Goal: Task Accomplishment & Management: Use online tool/utility

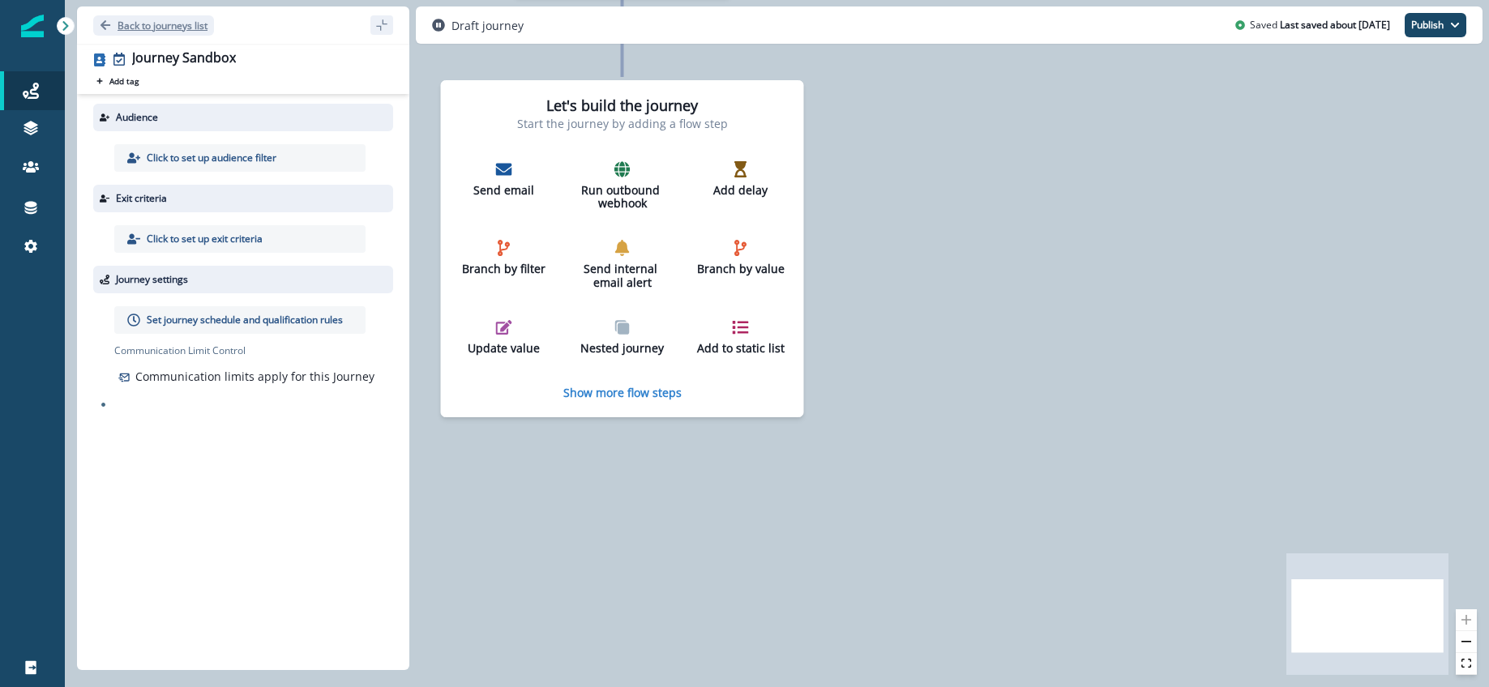
click at [122, 19] on p "Back to journeys list" at bounding box center [163, 26] width 90 height 14
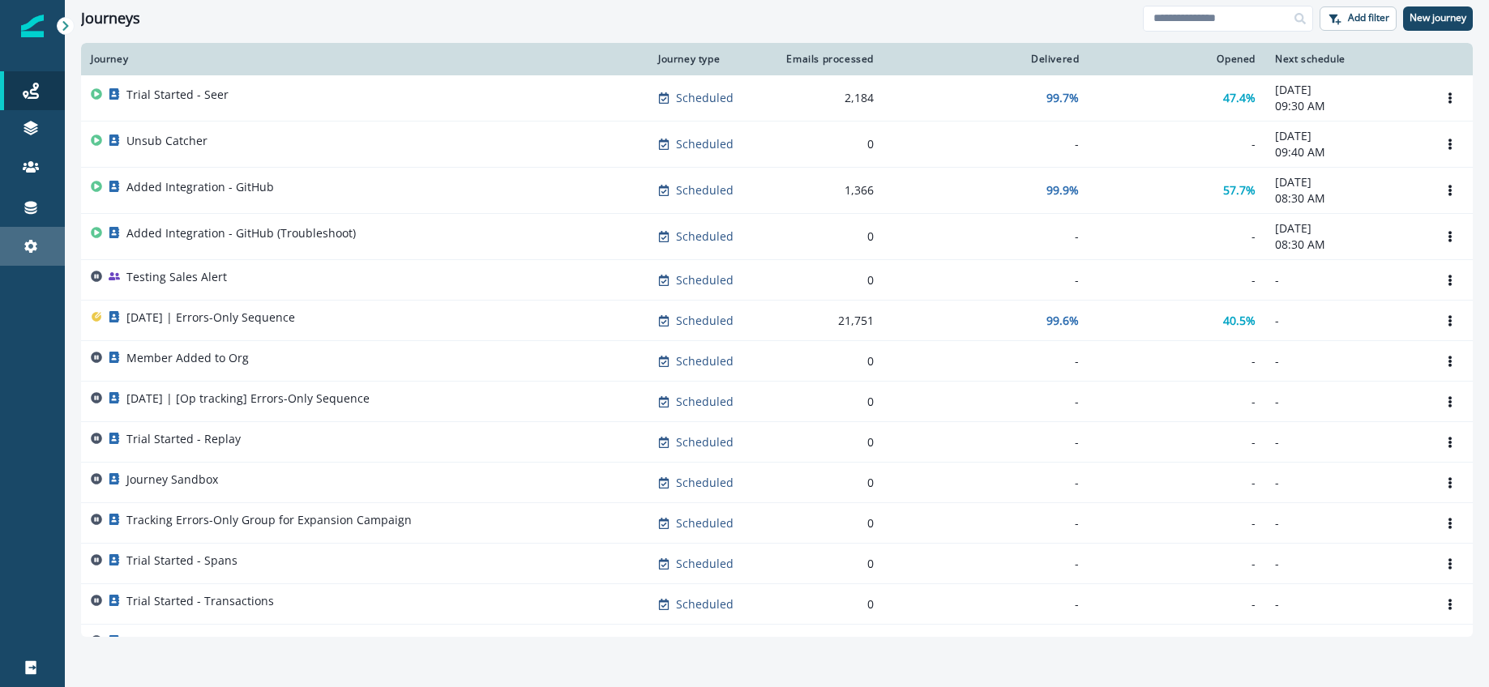
click at [21, 248] on div "Settings" at bounding box center [32, 246] width 52 height 19
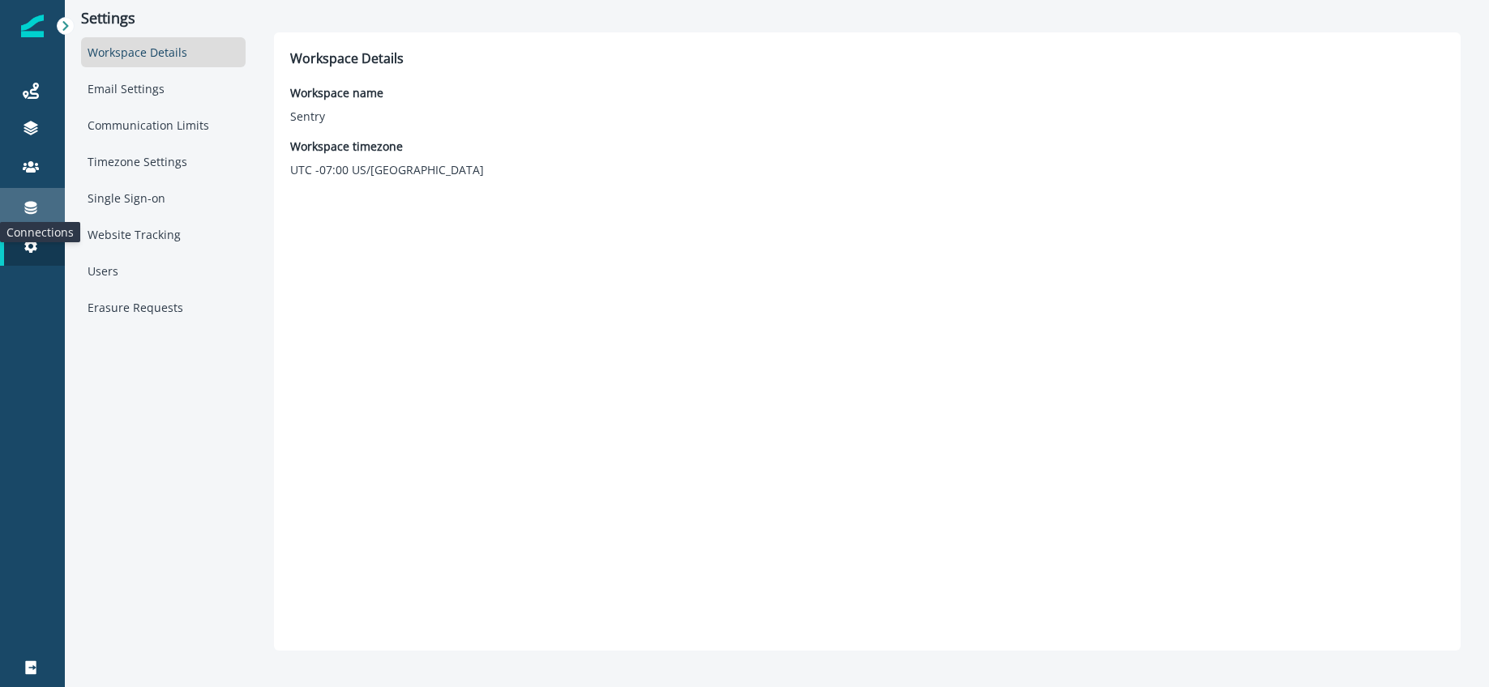
click at [36, 206] on icon at bounding box center [31, 207] width 16 height 16
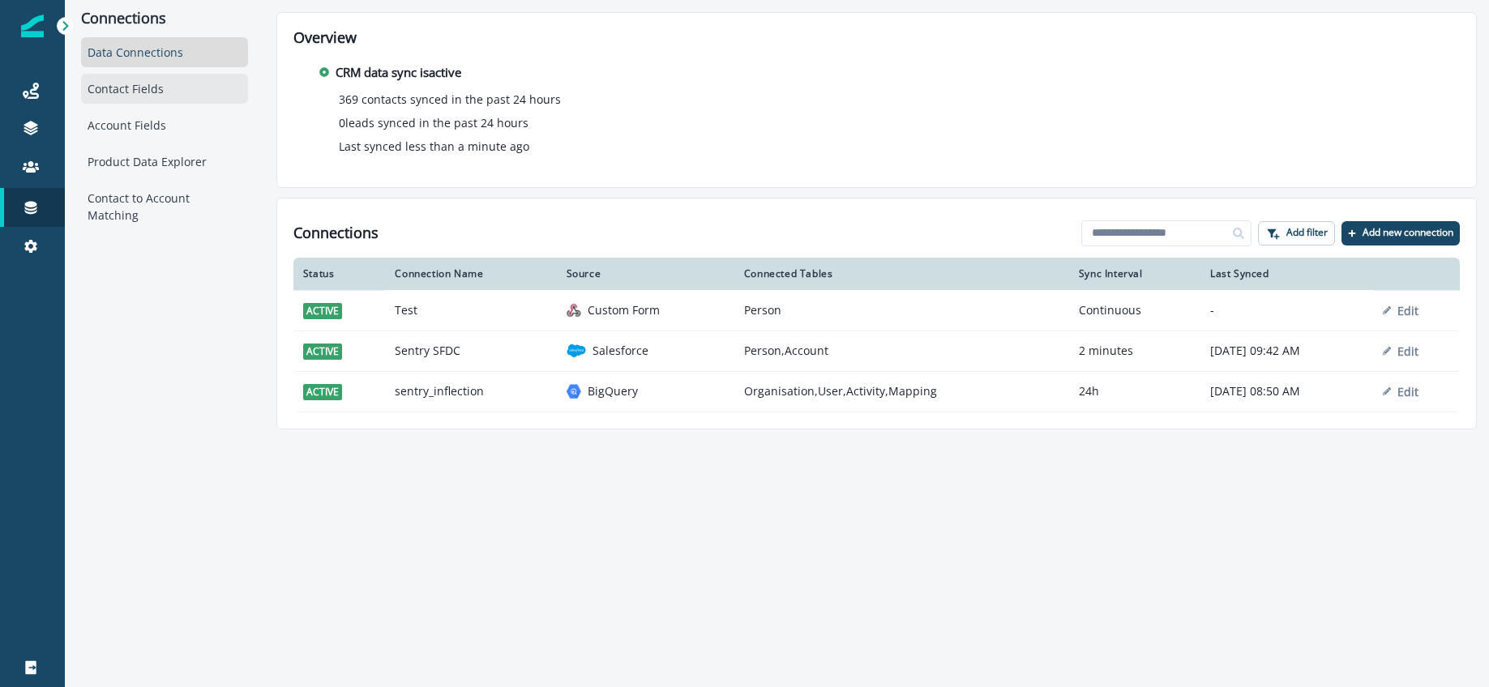
click at [124, 92] on div "Contact Fields" at bounding box center [164, 89] width 167 height 30
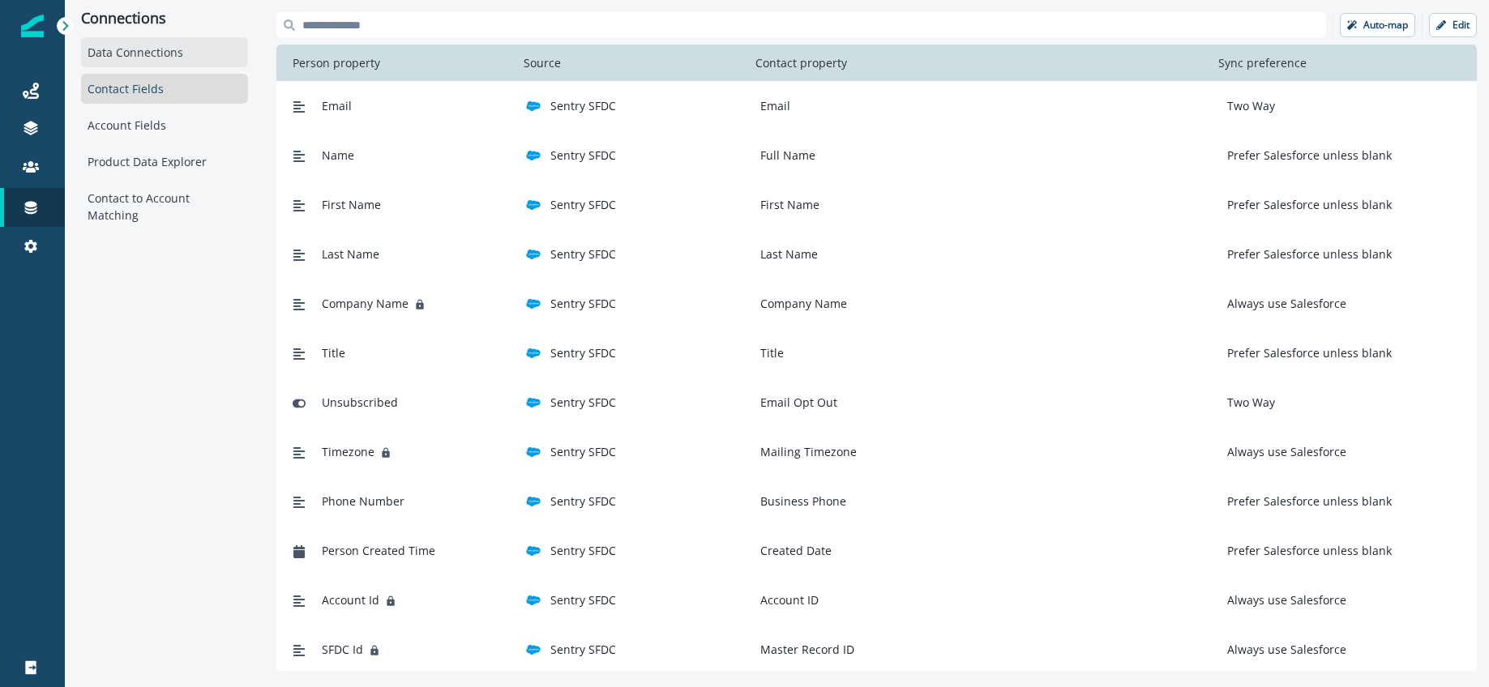
click at [109, 49] on div "Data Connections" at bounding box center [164, 52] width 167 height 30
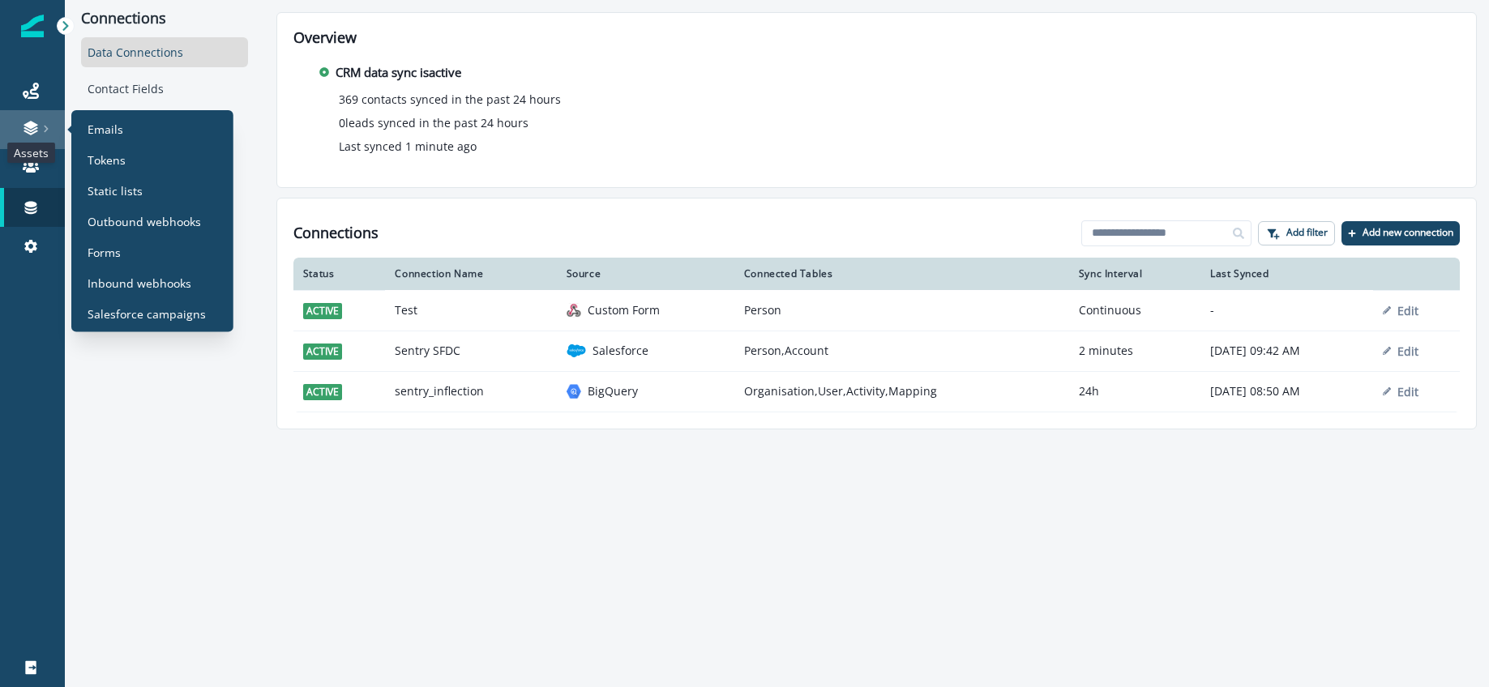
click at [32, 130] on icon at bounding box center [31, 129] width 14 height 5
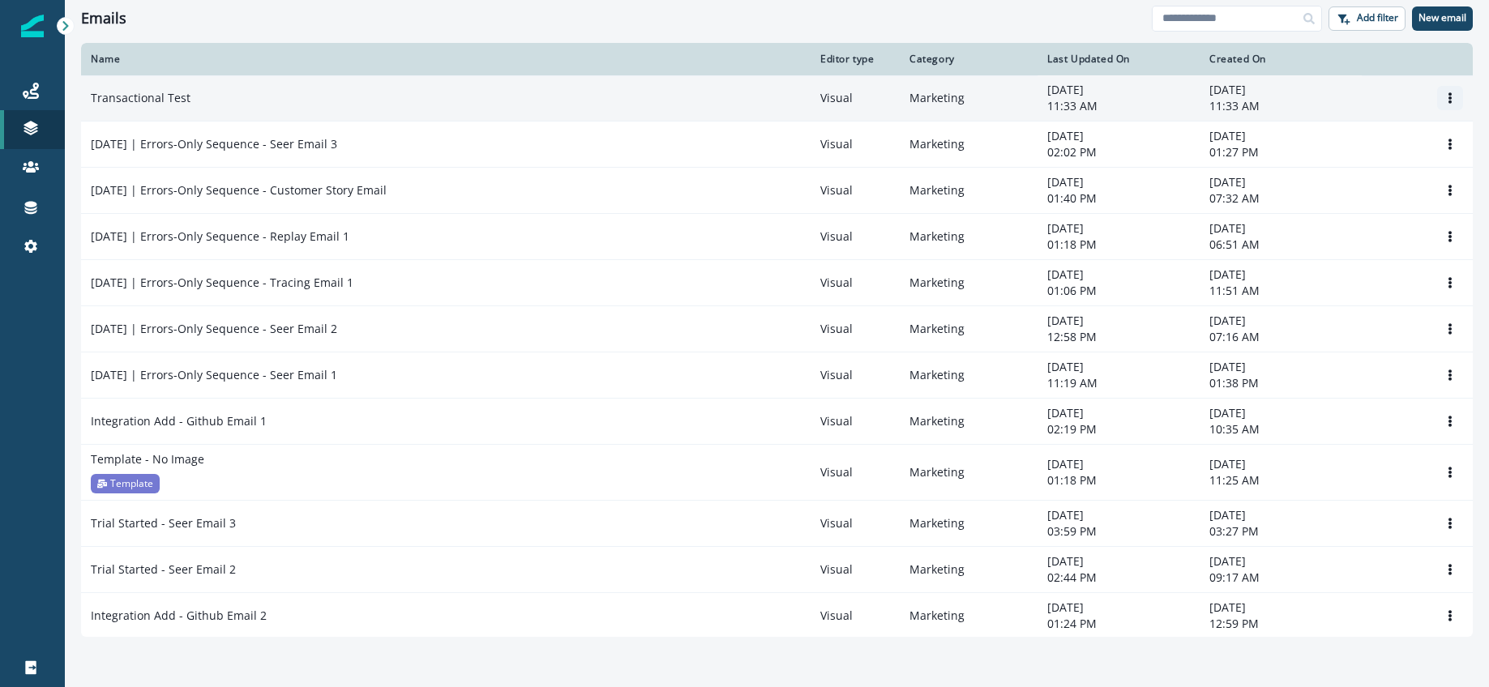
click at [1443, 101] on button "Options" at bounding box center [1450, 98] width 26 height 24
click at [1336, 186] on button "Remove" at bounding box center [1372, 190] width 180 height 26
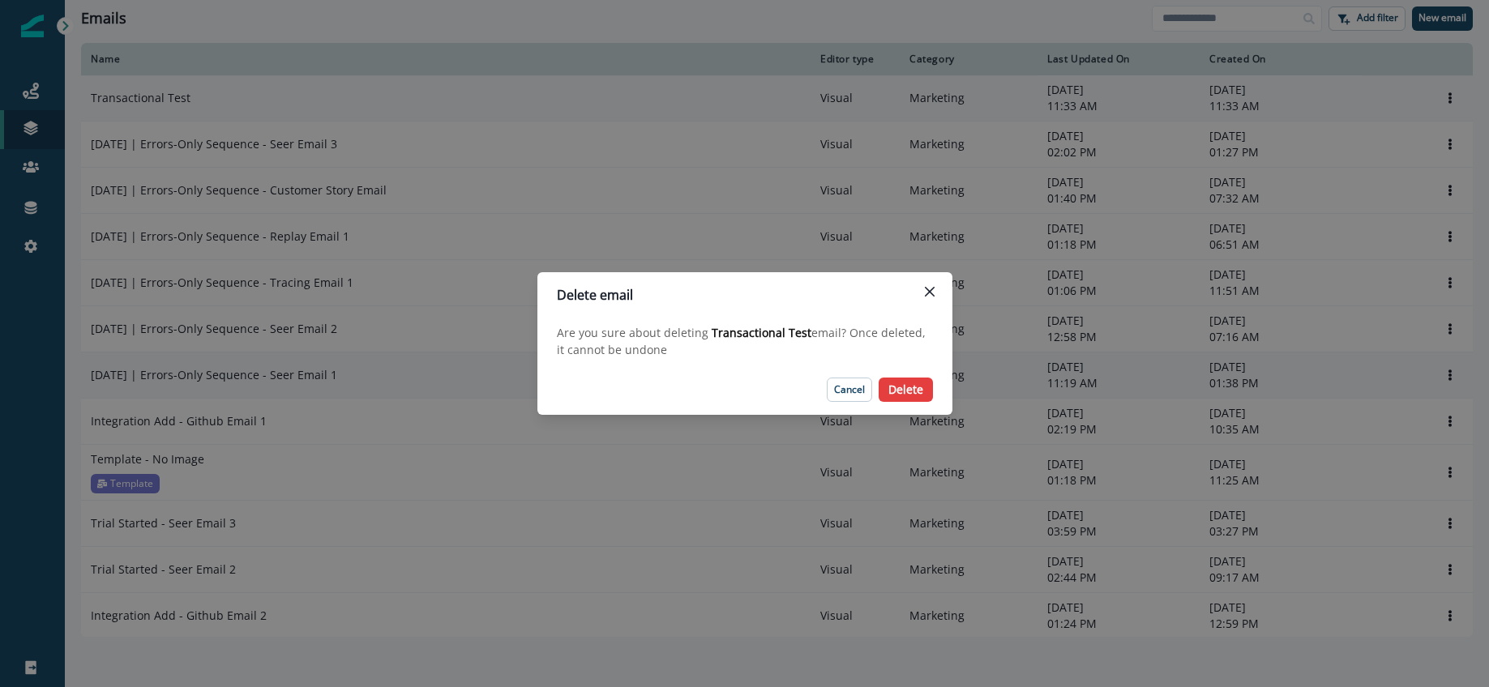
drag, startPoint x: 909, startPoint y: 395, endPoint x: 917, endPoint y: 390, distance: 9.5
click at [908, 395] on p "Delete" at bounding box center [905, 390] width 35 height 14
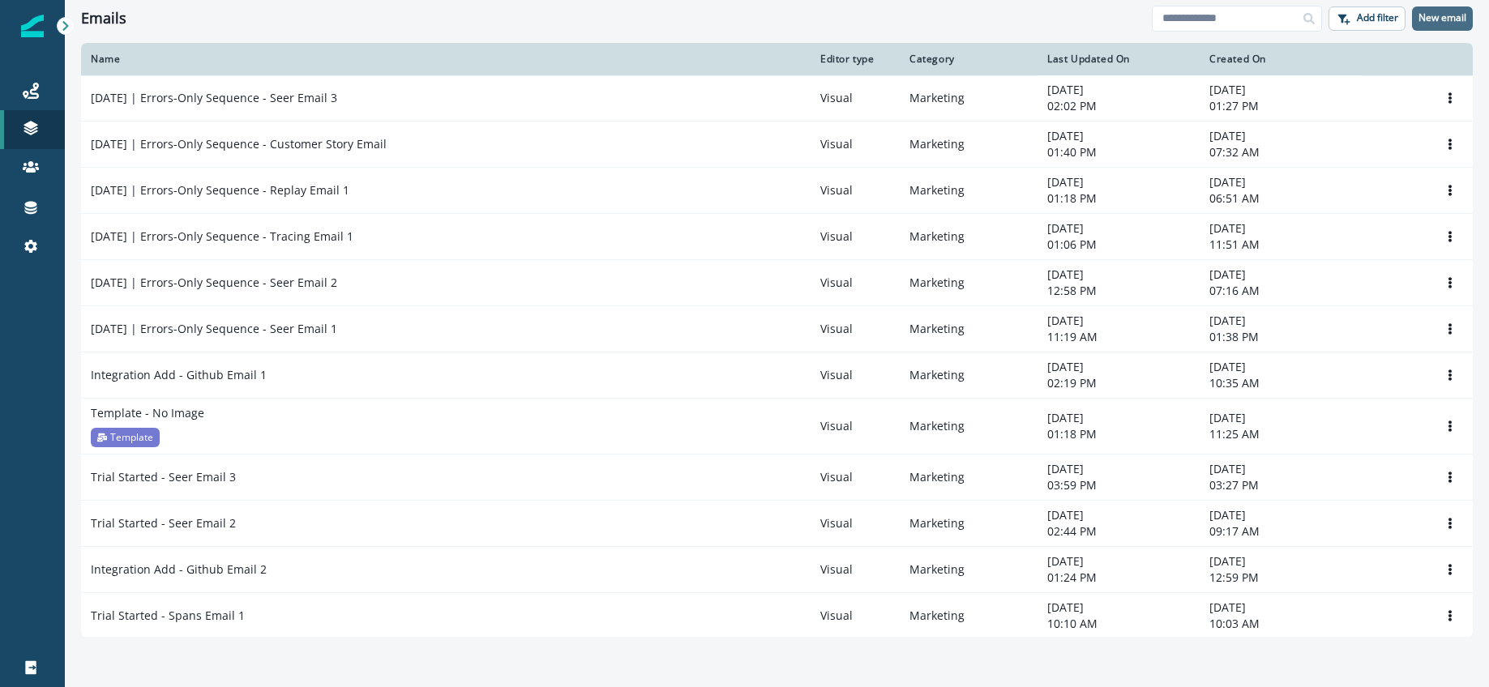
click at [1436, 21] on p "New email" at bounding box center [1443, 17] width 48 height 11
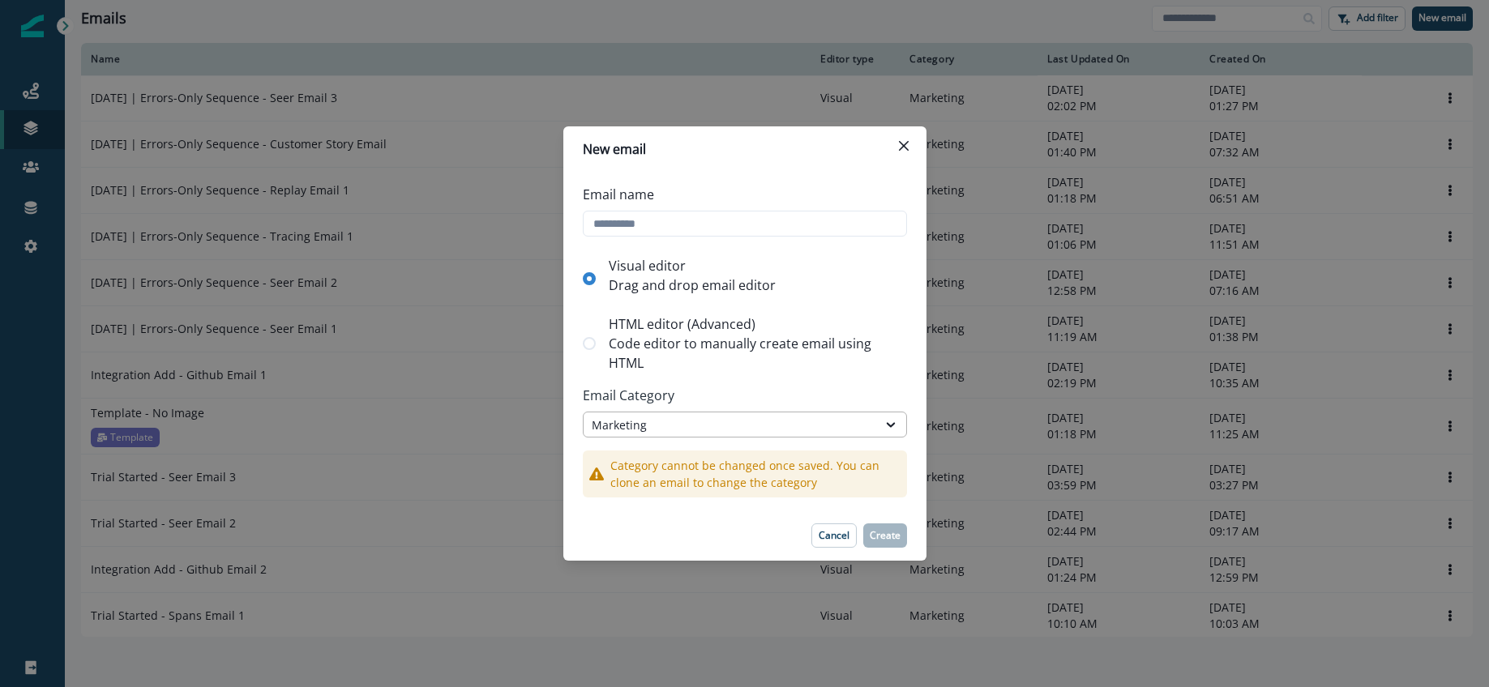
click at [761, 418] on div "Marketing" at bounding box center [730, 425] width 277 height 17
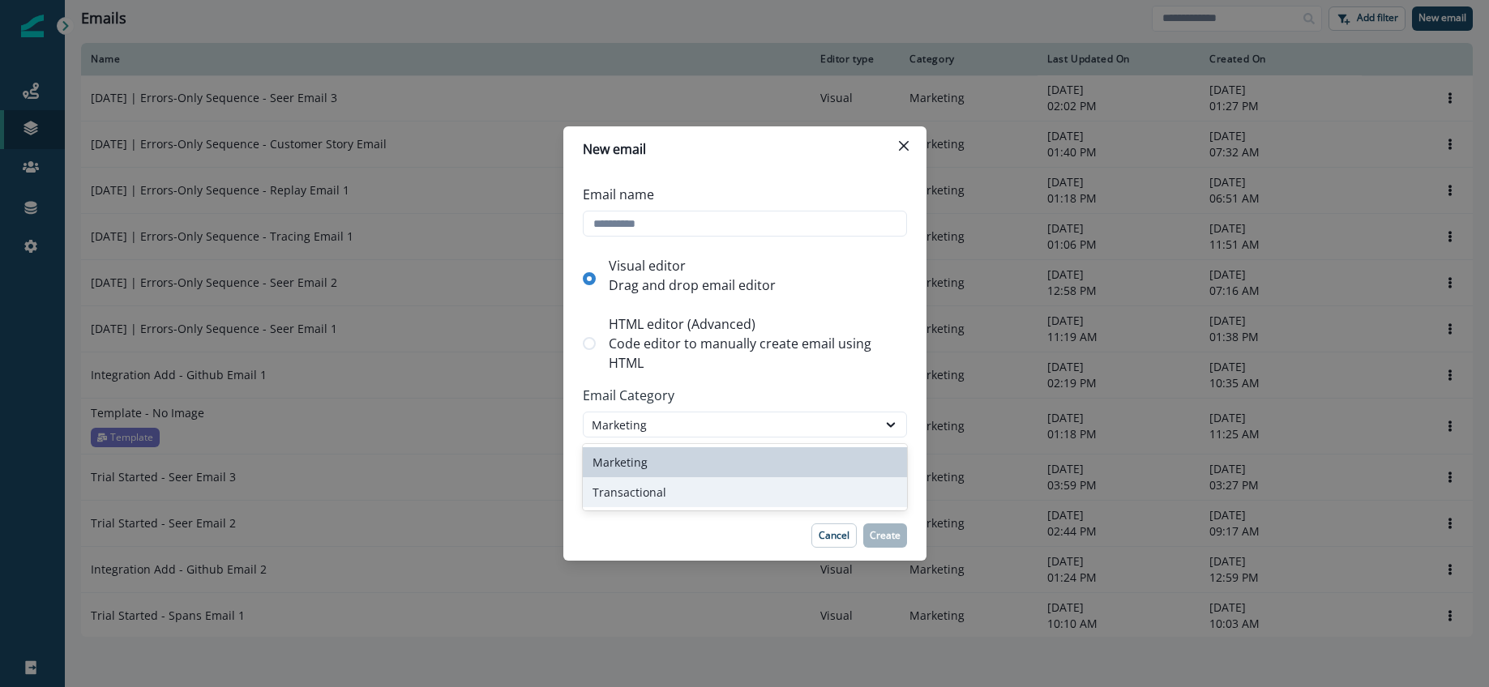
click at [709, 486] on div "Transactional" at bounding box center [745, 492] width 324 height 30
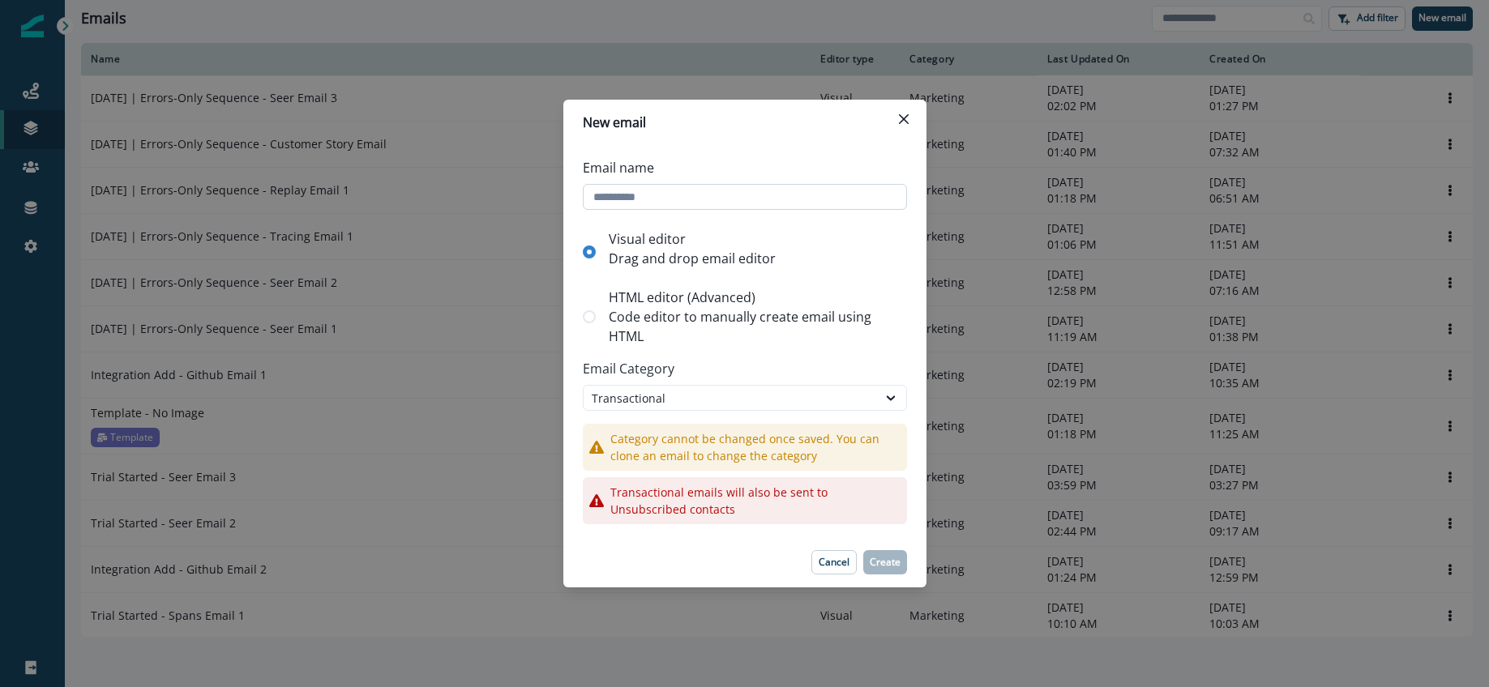
click at [614, 198] on input "Email name" at bounding box center [745, 197] width 324 height 26
type input "*"
click at [811, 282] on div "HTML editor (Advanced) Code editor to manually create email using HTML" at bounding box center [754, 316] width 305 height 71
type input "**********"
click at [640, 264] on p "Drag and drop email editor" at bounding box center [692, 258] width 167 height 19
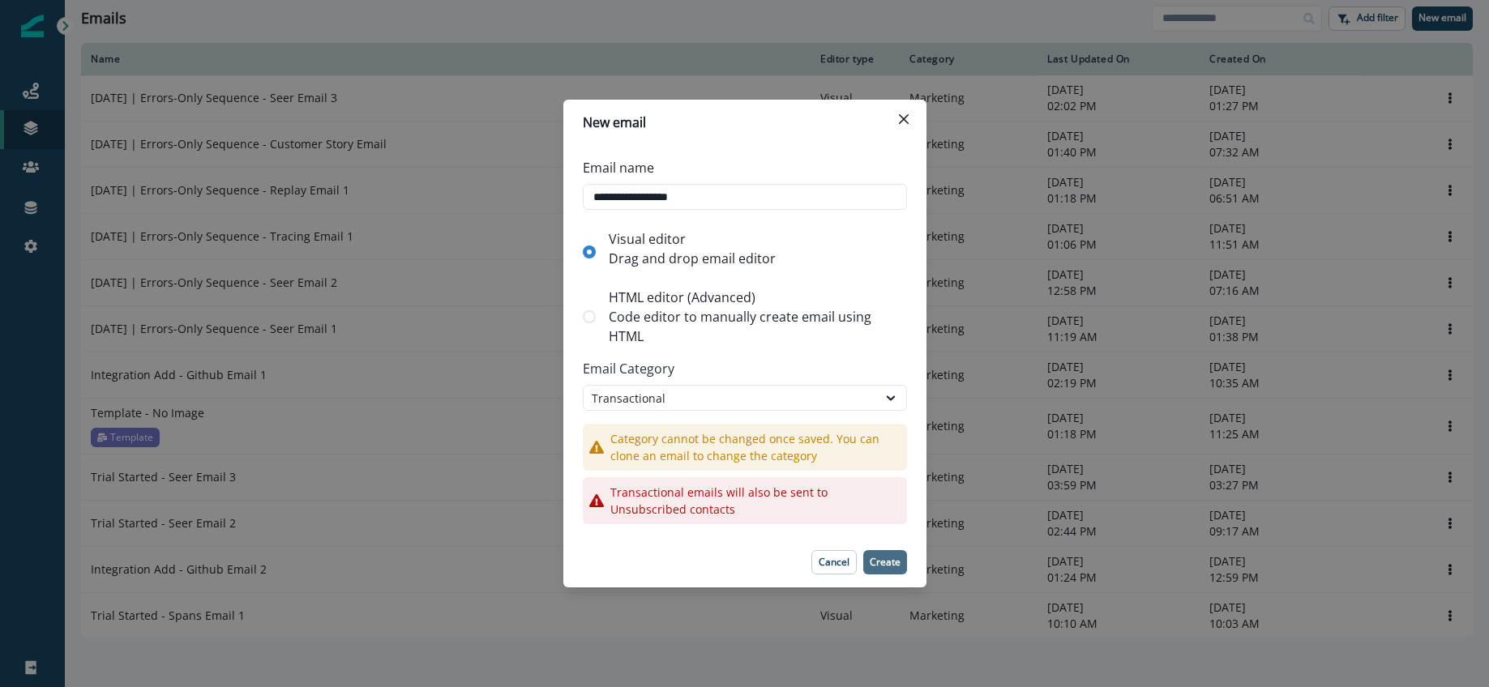
click at [884, 553] on button "Create" at bounding box center [885, 562] width 44 height 24
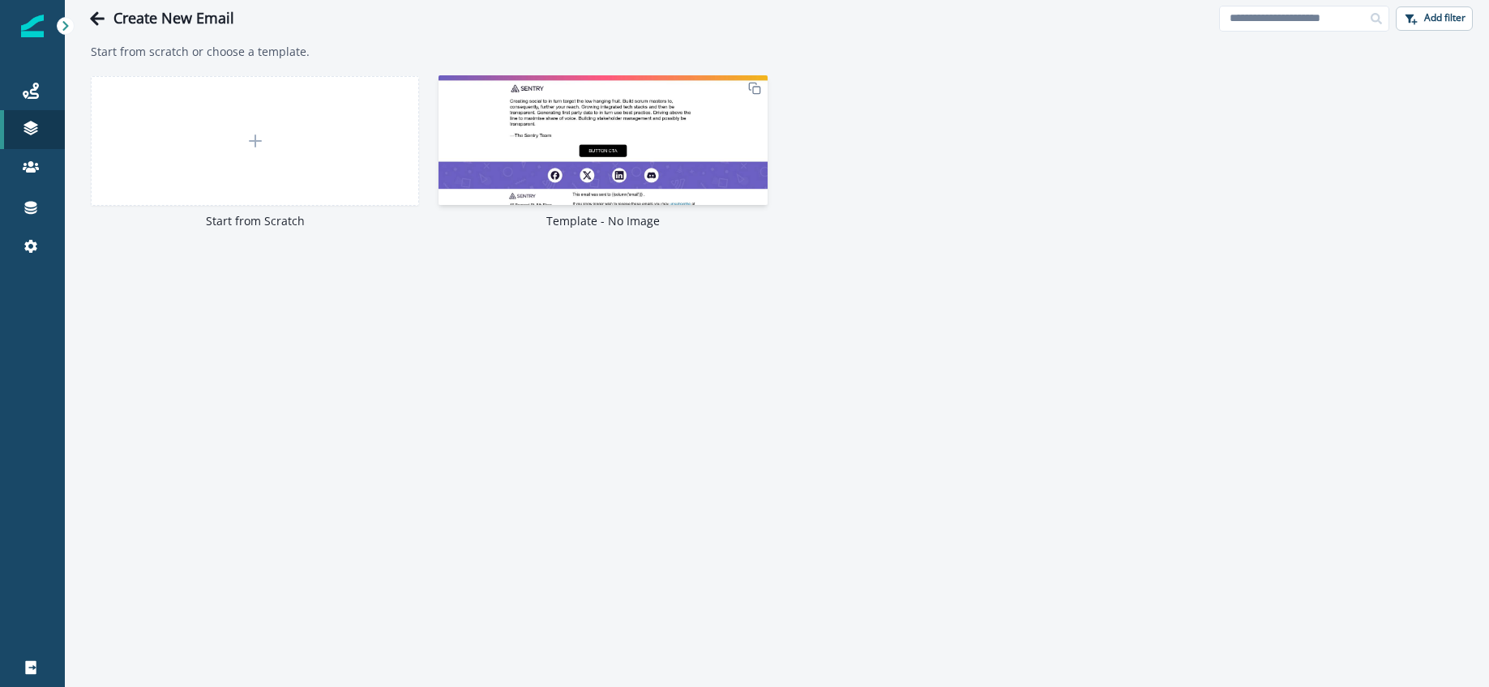
click at [579, 144] on img at bounding box center [603, 149] width 328 height 148
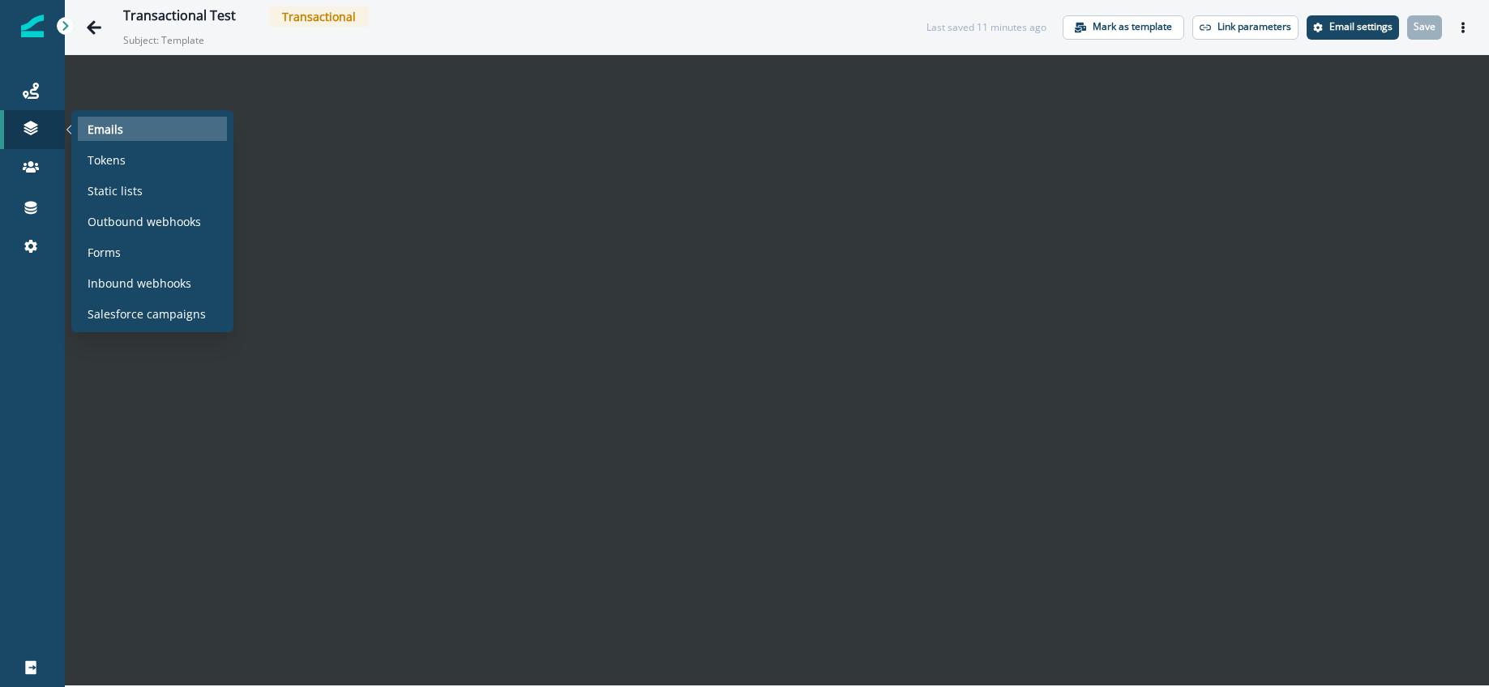
click at [103, 128] on p "Emails" at bounding box center [106, 129] width 36 height 17
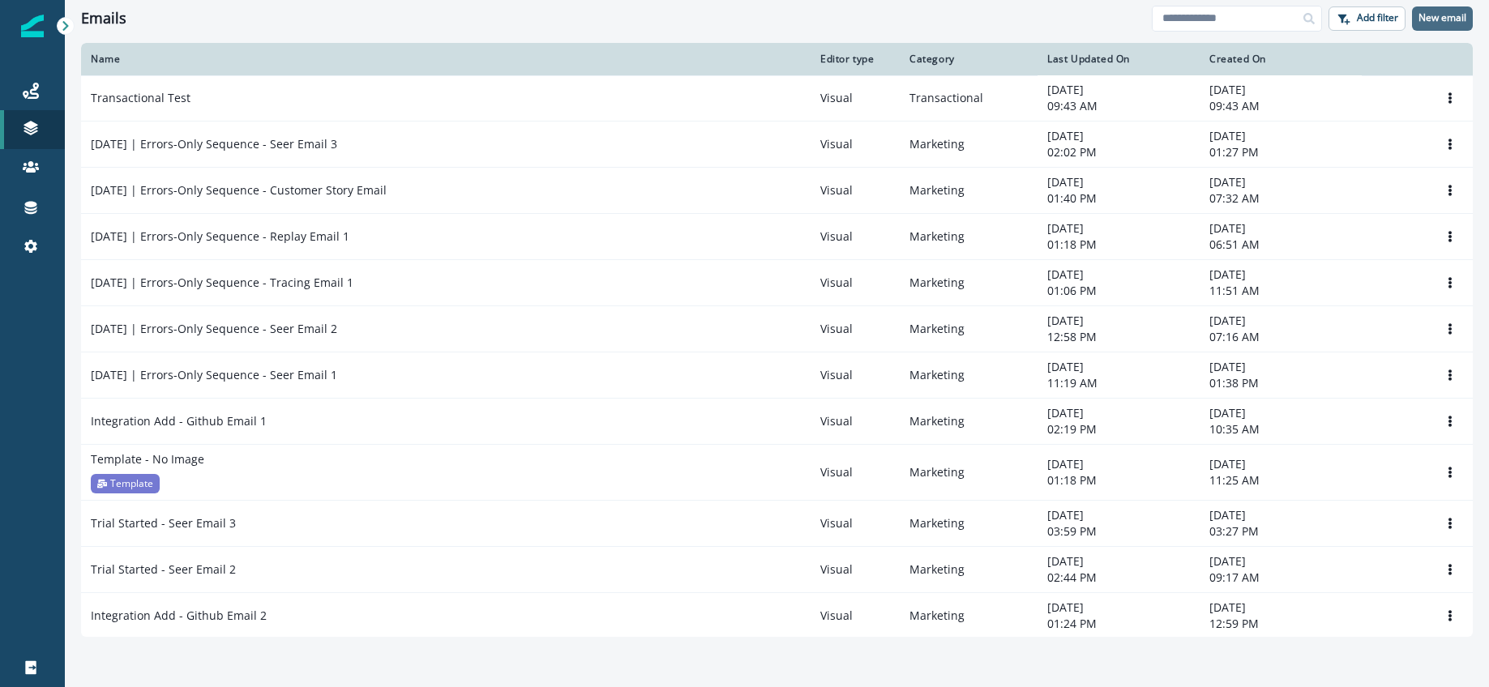
click at [1443, 19] on p "New email" at bounding box center [1443, 17] width 48 height 11
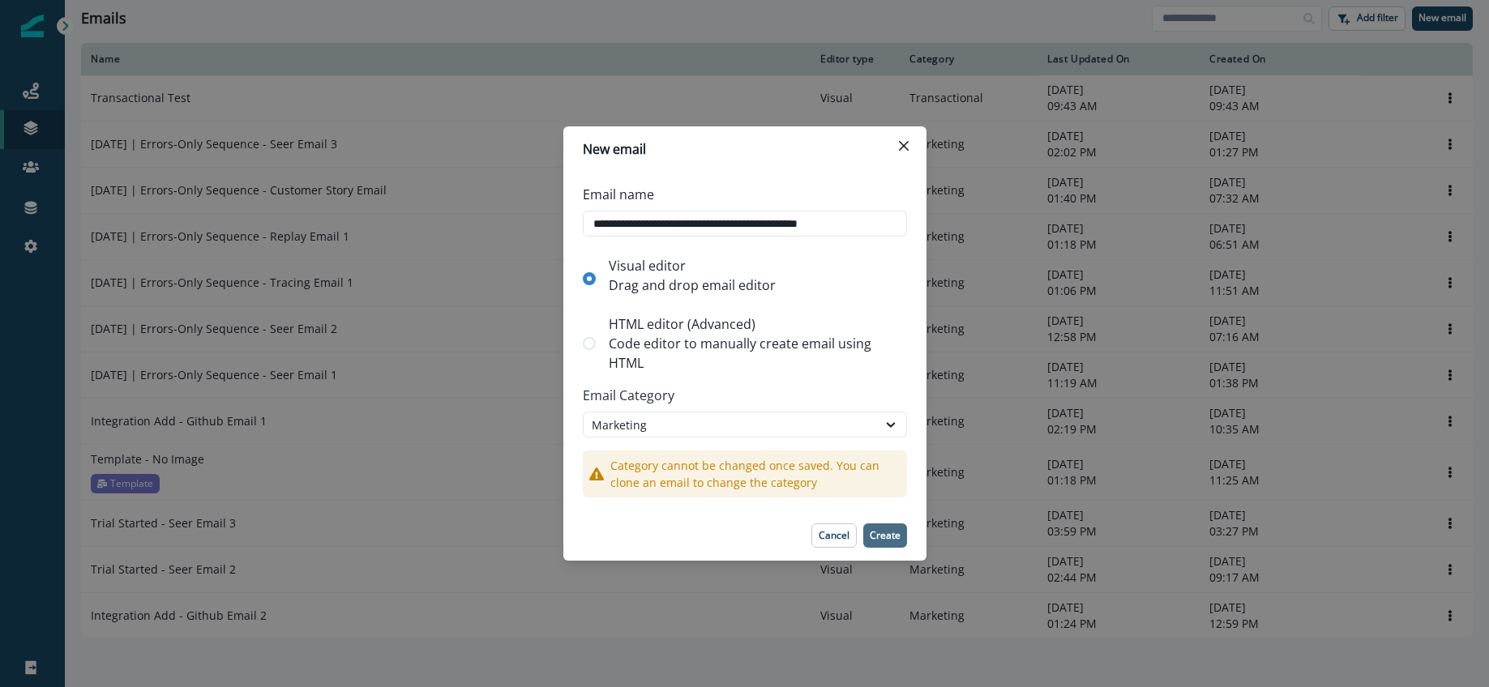
type input "**********"
click at [900, 536] on p "Create" at bounding box center [885, 535] width 31 height 11
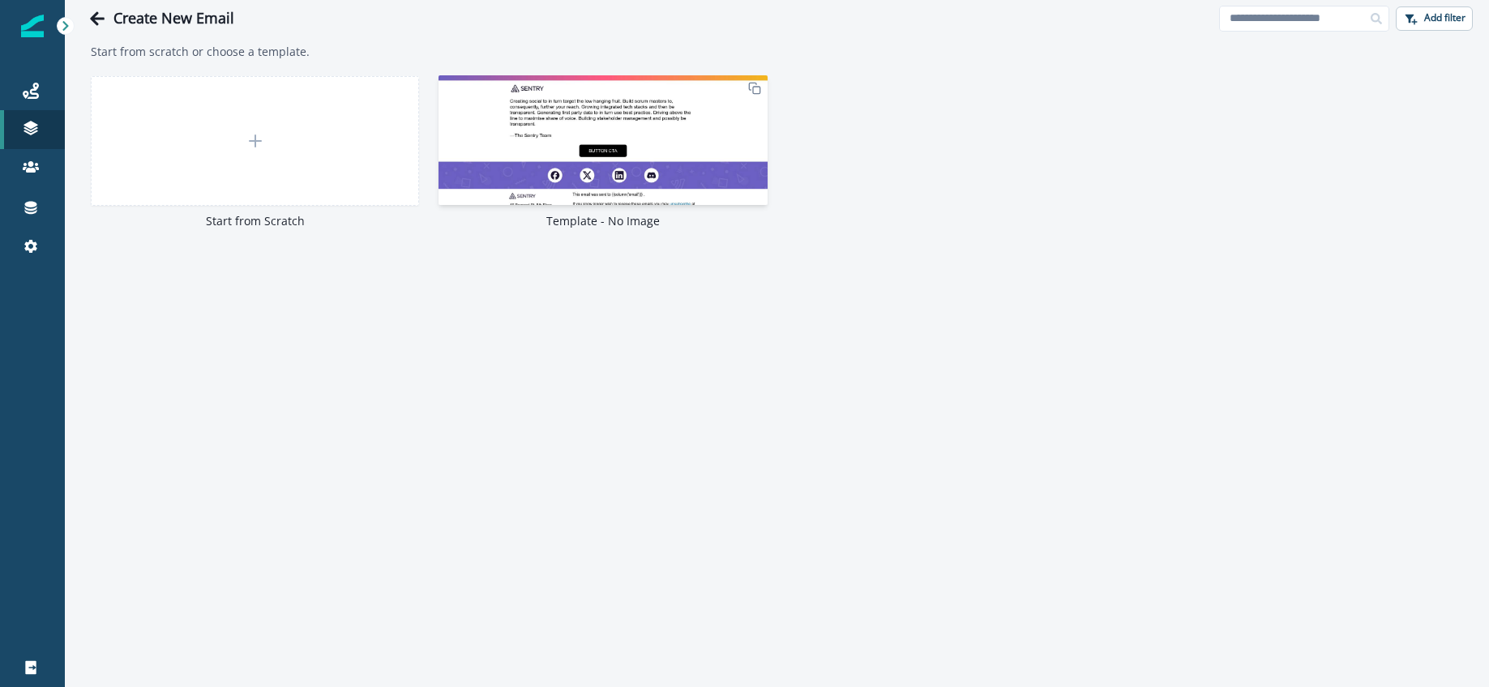
click at [659, 159] on img at bounding box center [603, 149] width 328 height 148
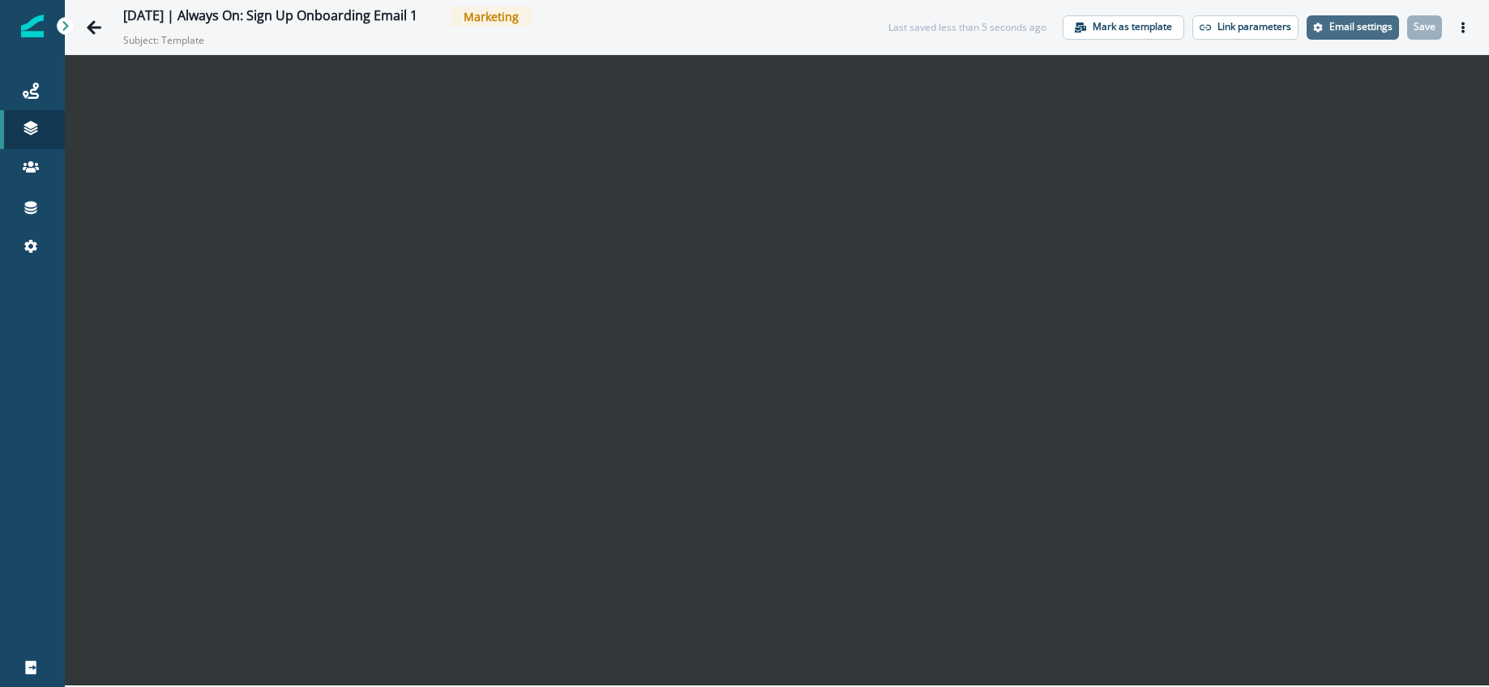
click at [1351, 33] on button "Email settings" at bounding box center [1353, 27] width 92 height 24
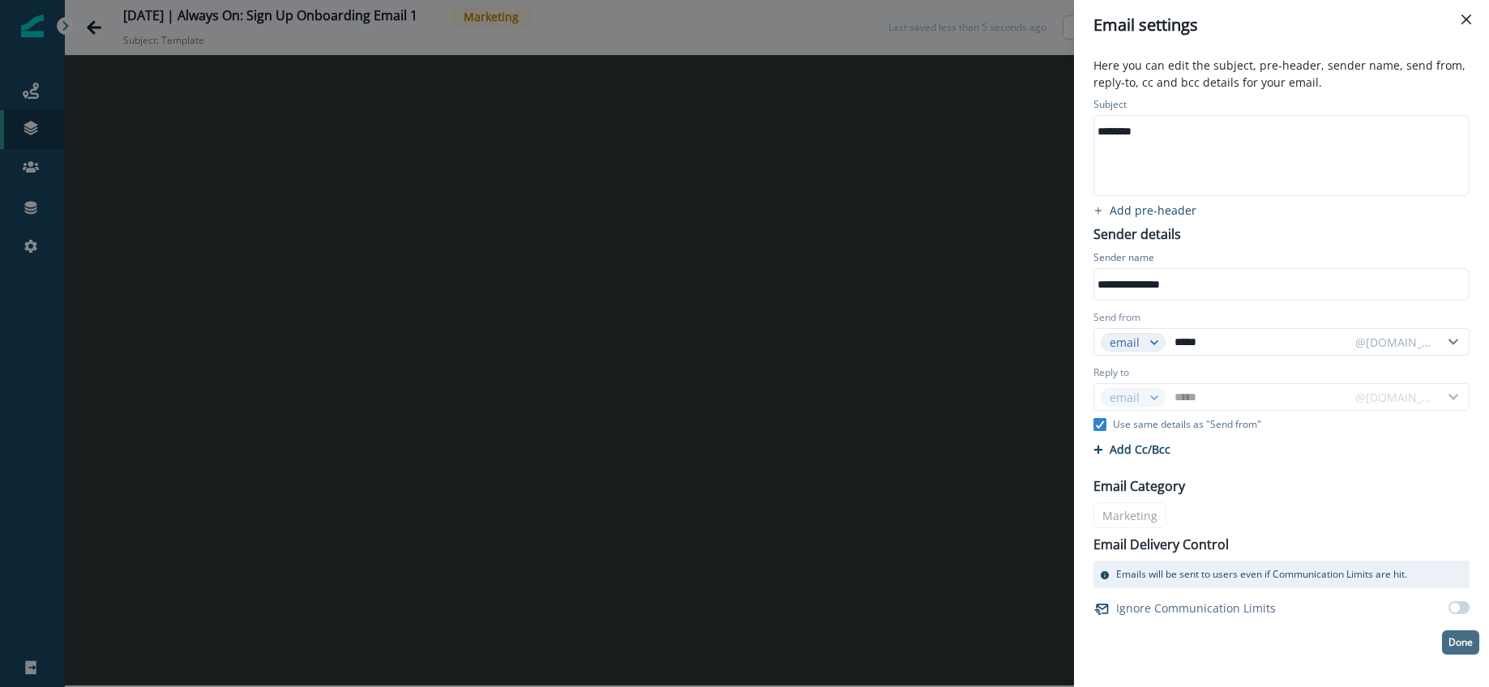
click at [1453, 644] on p "Done" at bounding box center [1461, 642] width 24 height 11
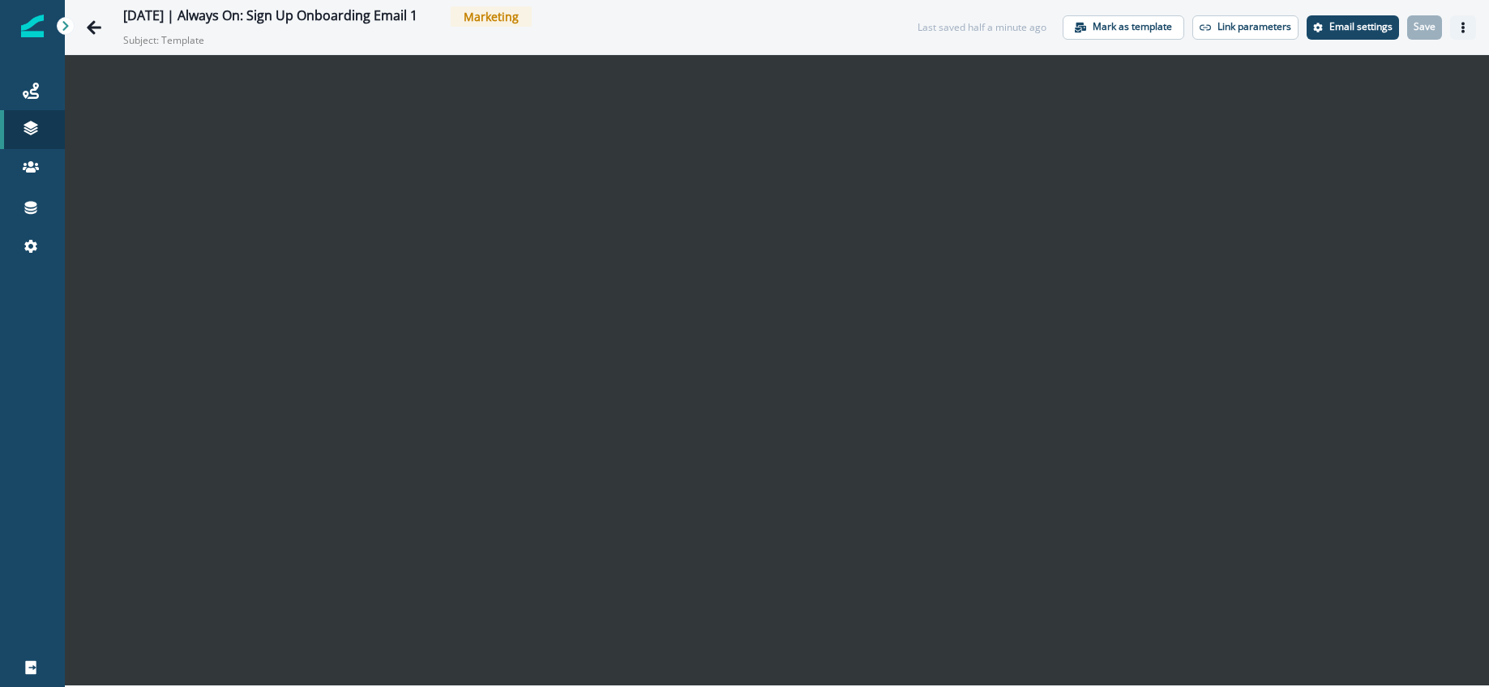
click at [1462, 31] on icon "Actions" at bounding box center [1462, 27] width 3 height 11
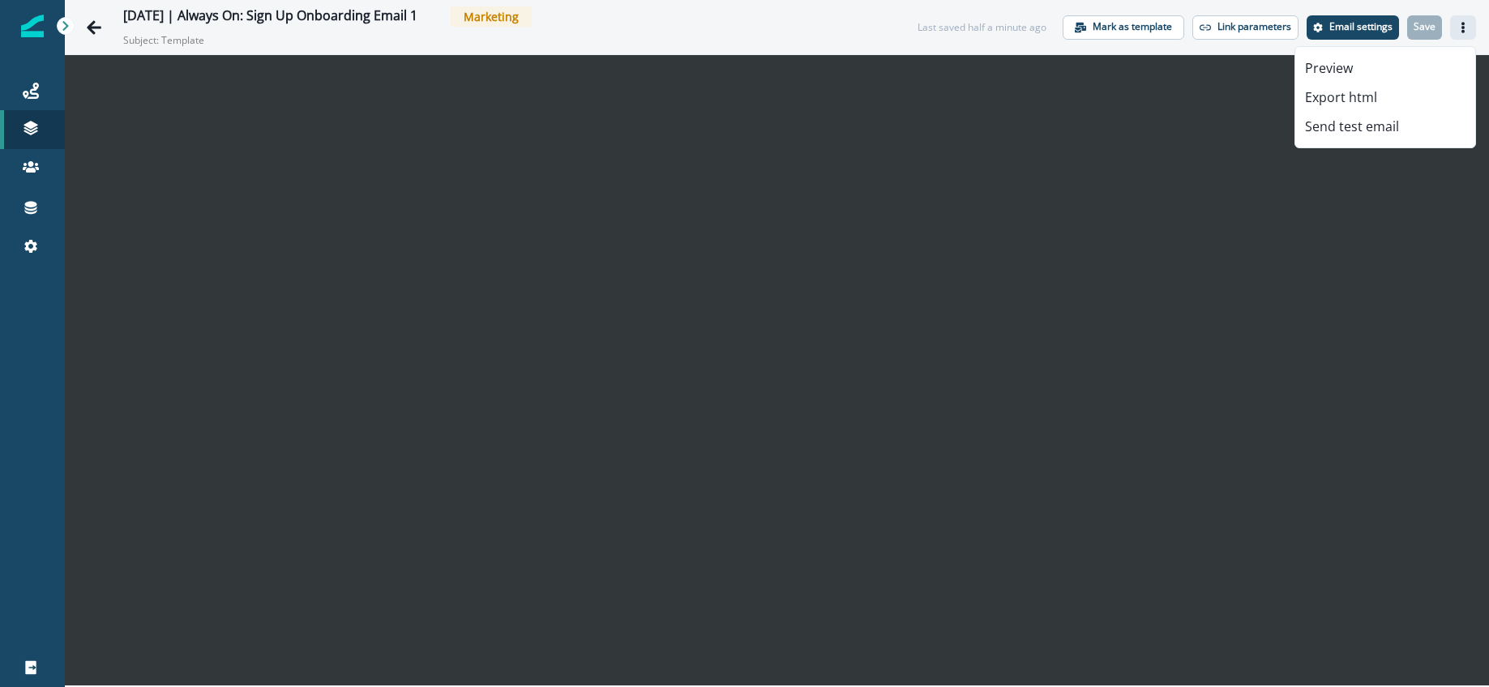
click at [869, 29] on div "2025-08-25 | Always On: Sign Up Onboarding Email 1 Marketing Subject: Template" at bounding box center [504, 26] width 762 height 41
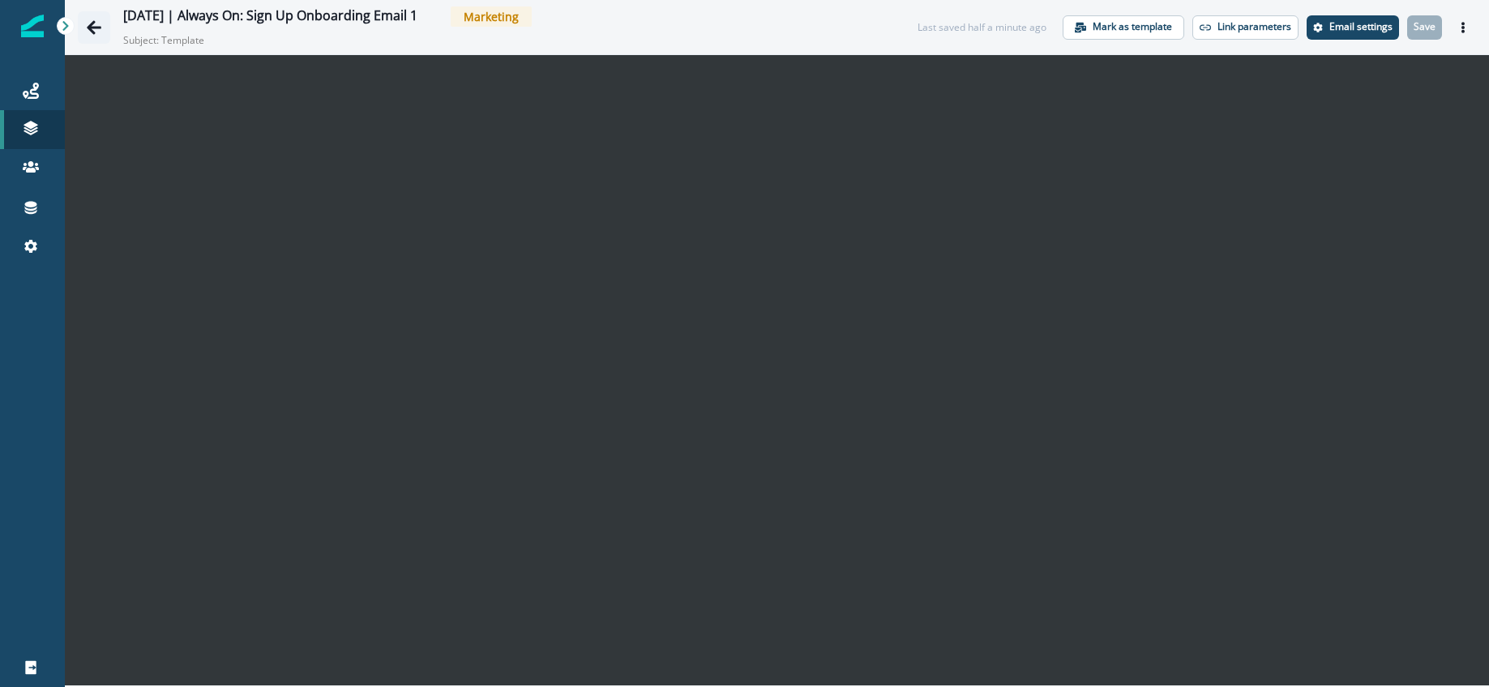
click at [96, 24] on icon "Go back" at bounding box center [94, 27] width 16 height 16
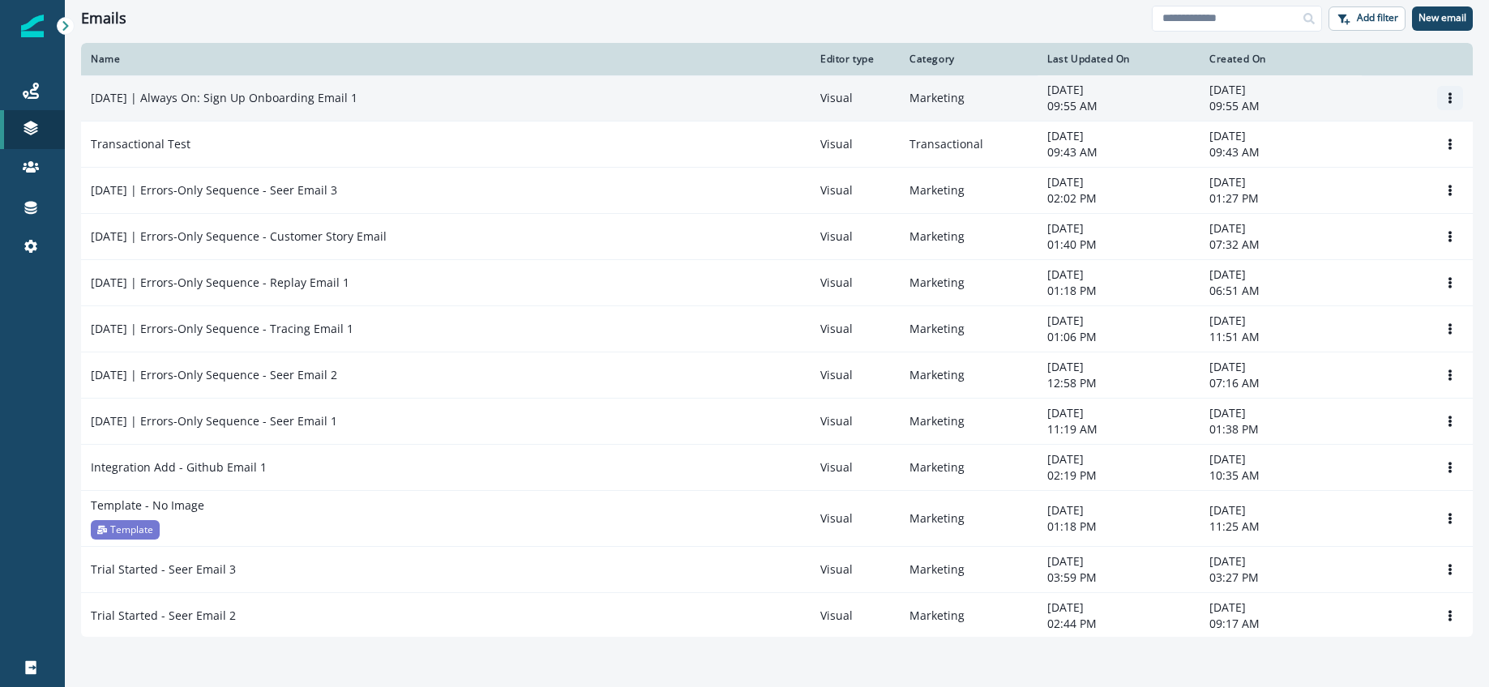
click at [1447, 102] on icon "Options" at bounding box center [1449, 97] width 11 height 11
click at [1337, 136] on button "Clone" at bounding box center [1372, 138] width 180 height 26
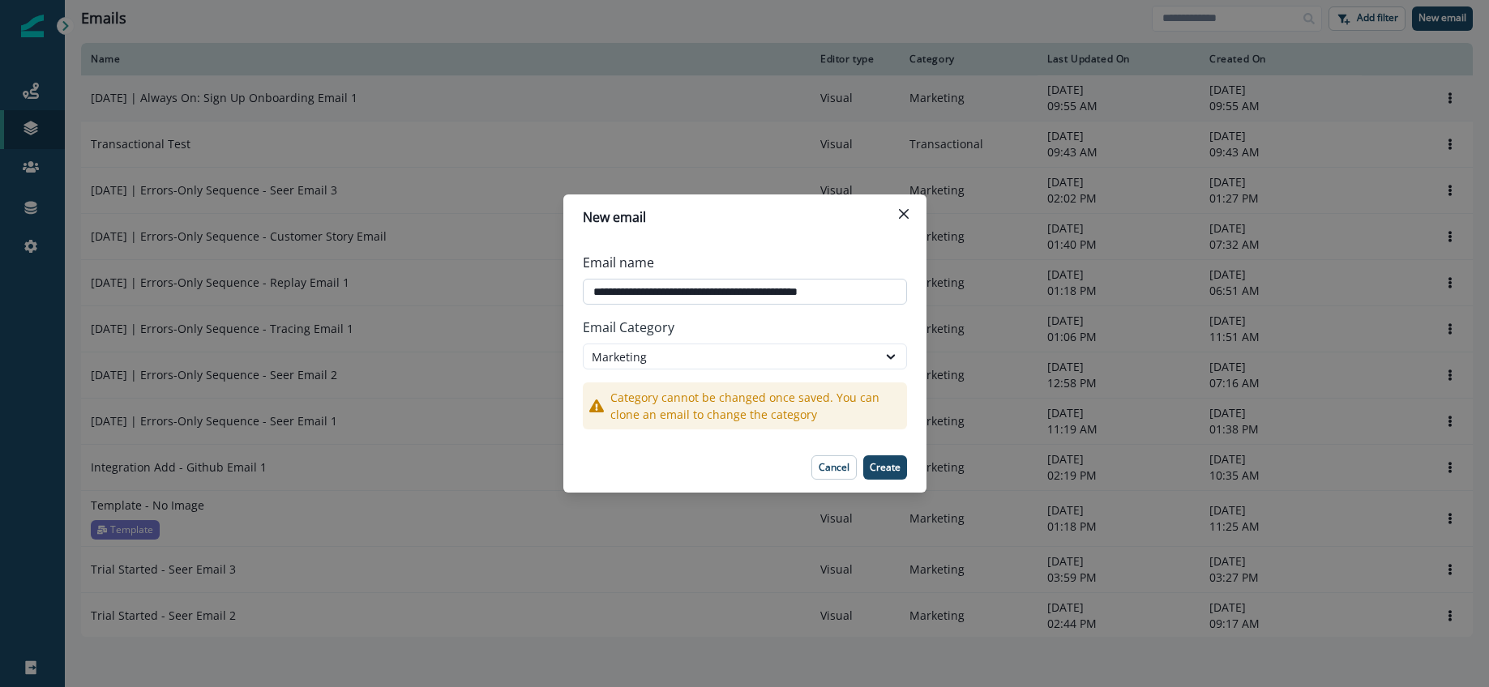
click at [790, 289] on input "**********" at bounding box center [745, 292] width 324 height 26
drag, startPoint x: 848, startPoint y: 290, endPoint x: 886, endPoint y: 291, distance: 38.1
click at [886, 291] on body "A newer version of Inflection.io is available. Refresh your page to load the la…" at bounding box center [744, 343] width 1489 height 687
click at [824, 293] on input "**********" at bounding box center [745, 292] width 324 height 26
drag, startPoint x: 806, startPoint y: 292, endPoint x: 879, endPoint y: 292, distance: 73.8
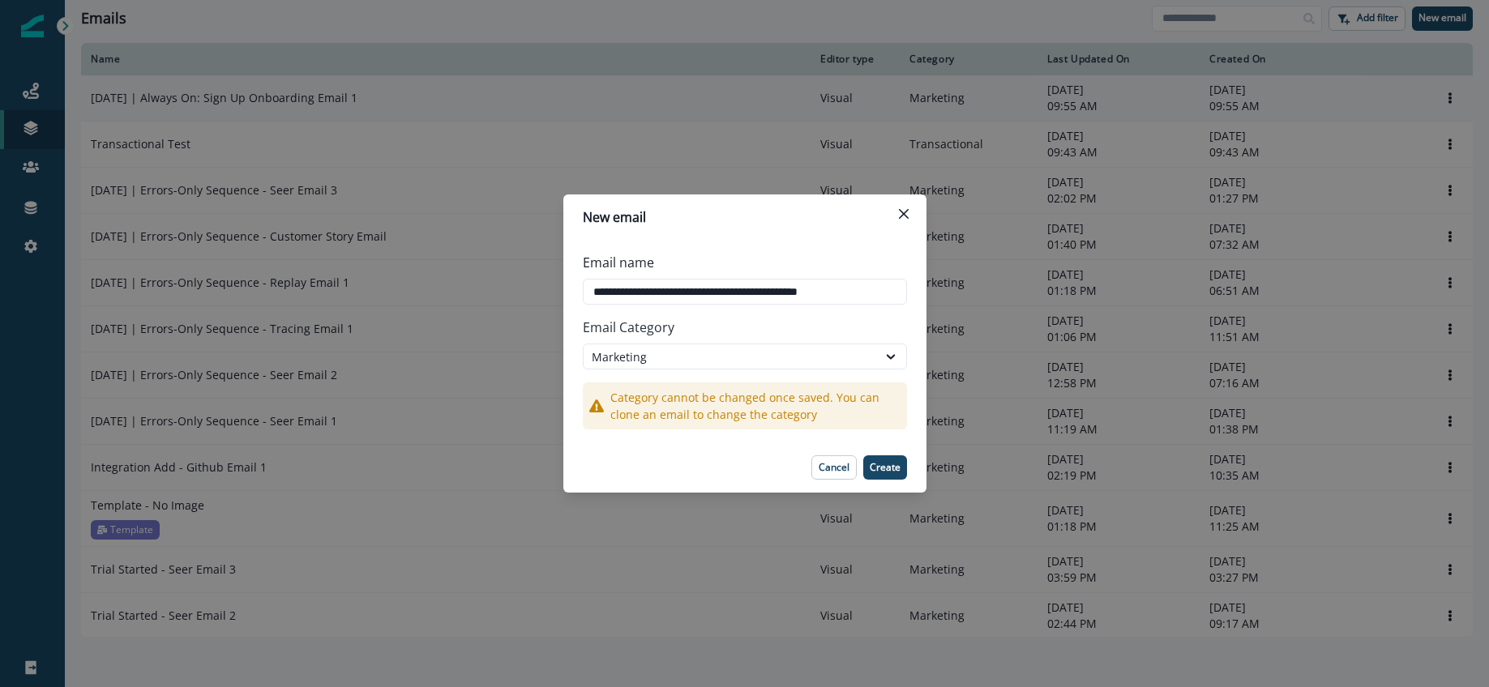
click at [879, 292] on body "A newer version of Inflection.io is available. Refresh your page to load the la…" at bounding box center [744, 343] width 1489 height 687
drag, startPoint x: 849, startPoint y: 292, endPoint x: 828, endPoint y: 293, distance: 21.1
click at [828, 293] on input "**********" at bounding box center [745, 292] width 324 height 26
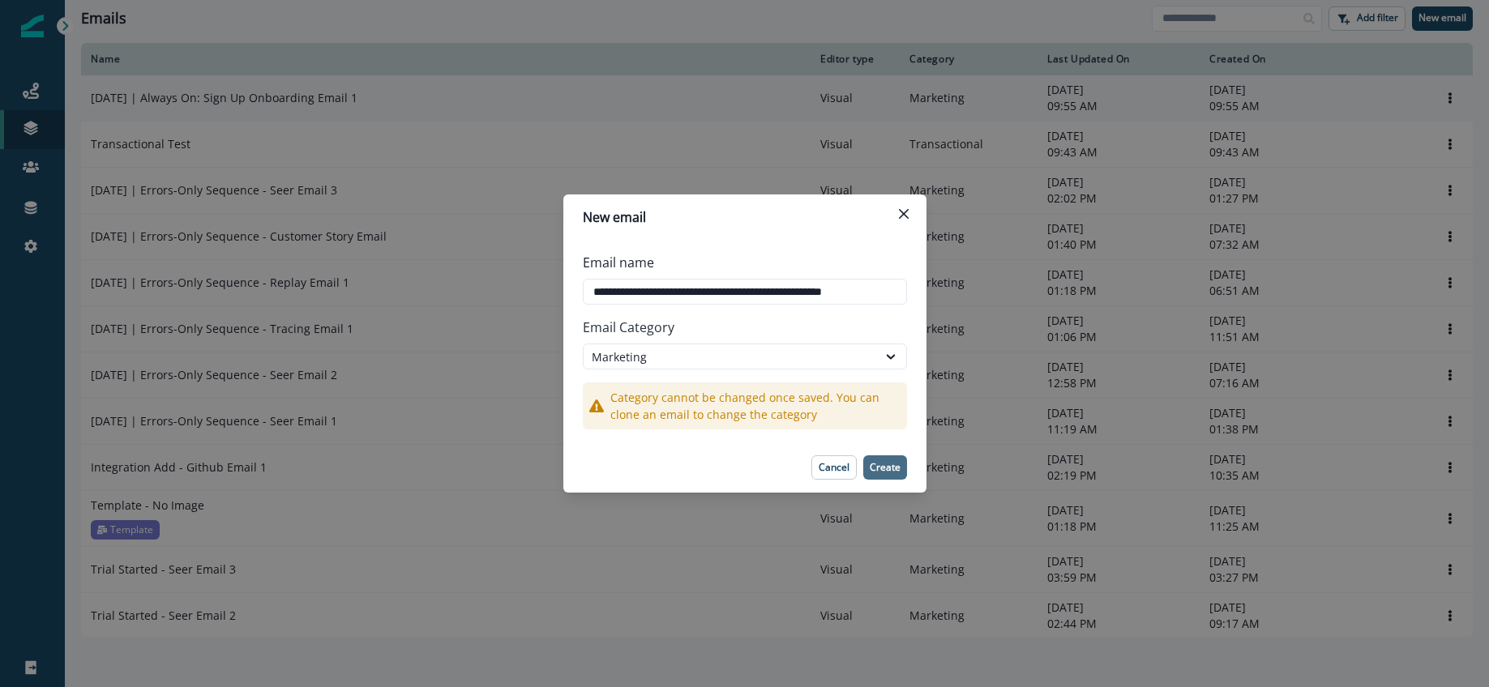
type input "**********"
click at [884, 464] on p "Create" at bounding box center [885, 467] width 31 height 11
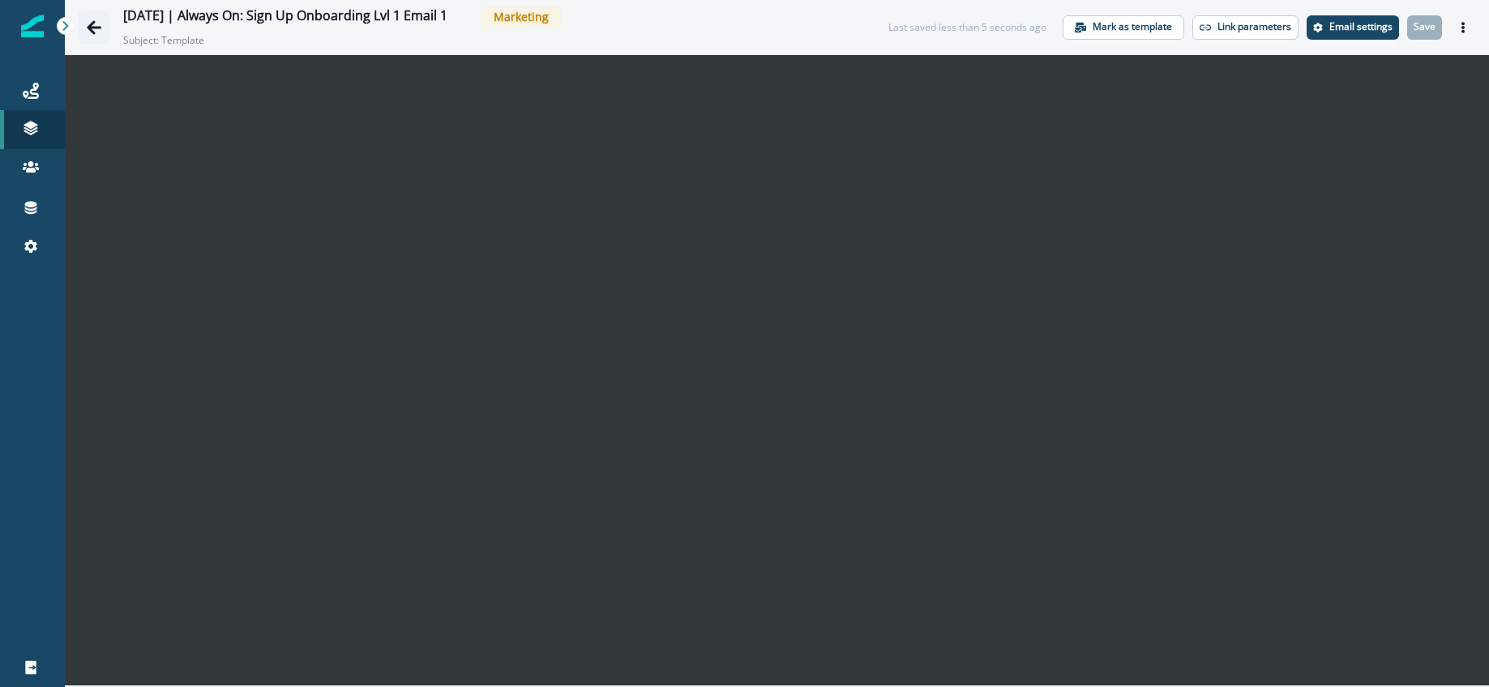
click at [83, 31] on button "Go back" at bounding box center [94, 27] width 32 height 32
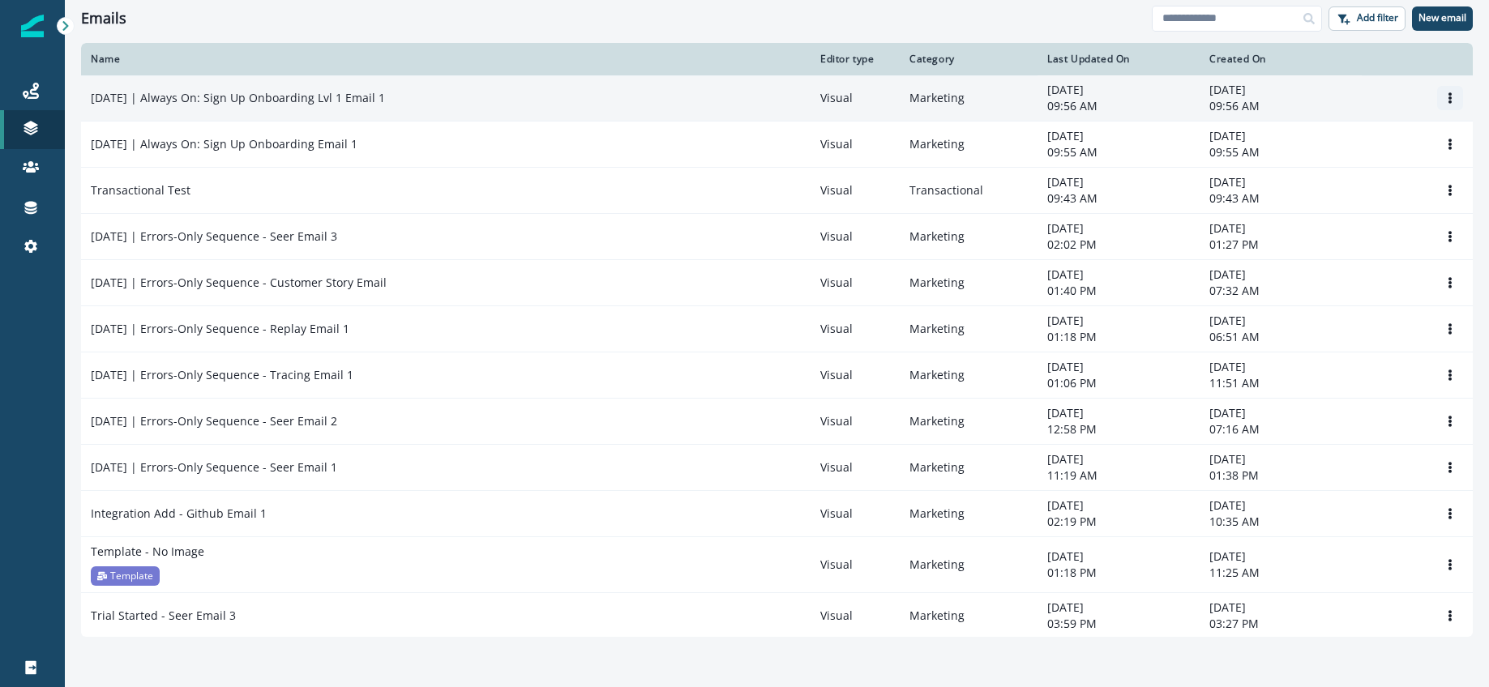
click at [1445, 101] on icon "Options" at bounding box center [1449, 97] width 11 height 11
click at [1324, 136] on button "Clone" at bounding box center [1372, 138] width 180 height 26
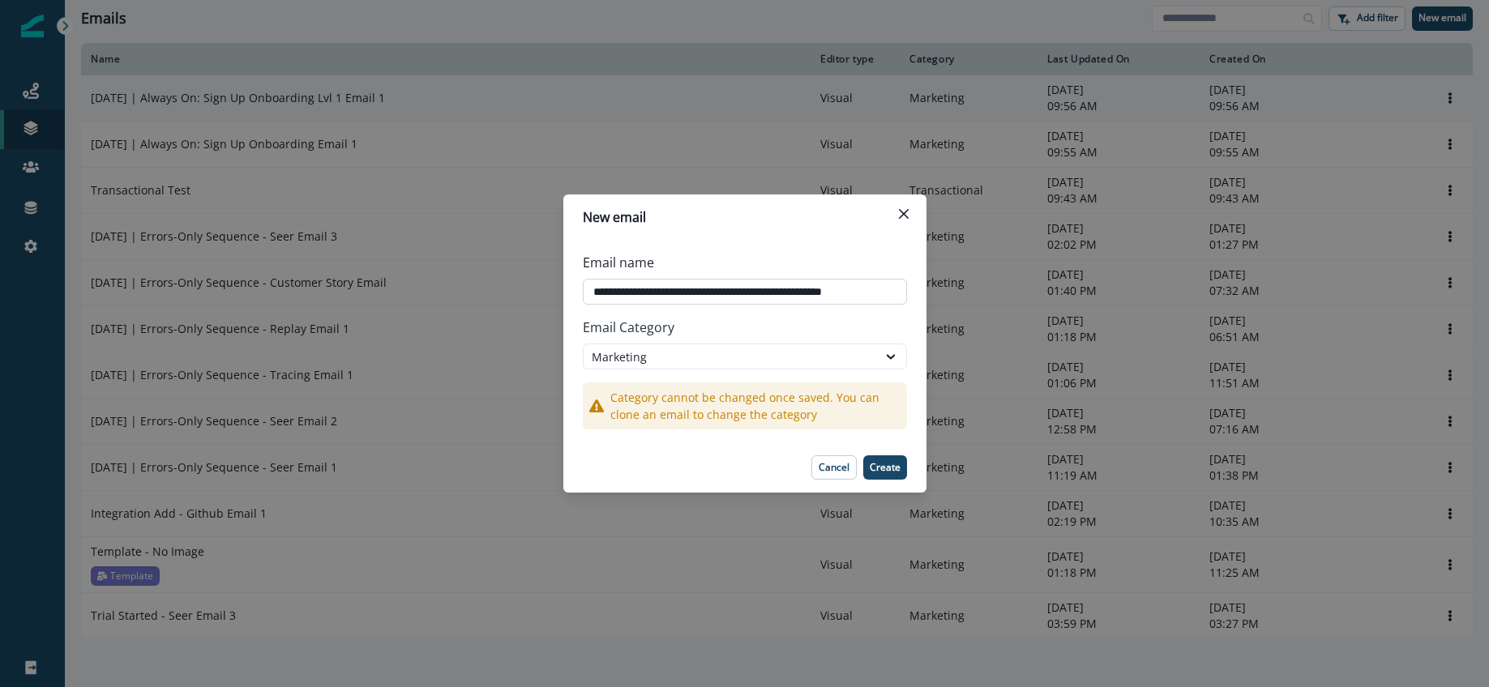
drag, startPoint x: 828, startPoint y: 293, endPoint x: 865, endPoint y: 292, distance: 36.5
click at [872, 292] on body "A newer version of Inflection.io is available. Refresh your page to load the la…" at bounding box center [744, 343] width 1489 height 687
click at [857, 293] on input "**********" at bounding box center [745, 292] width 324 height 26
type input "**********"
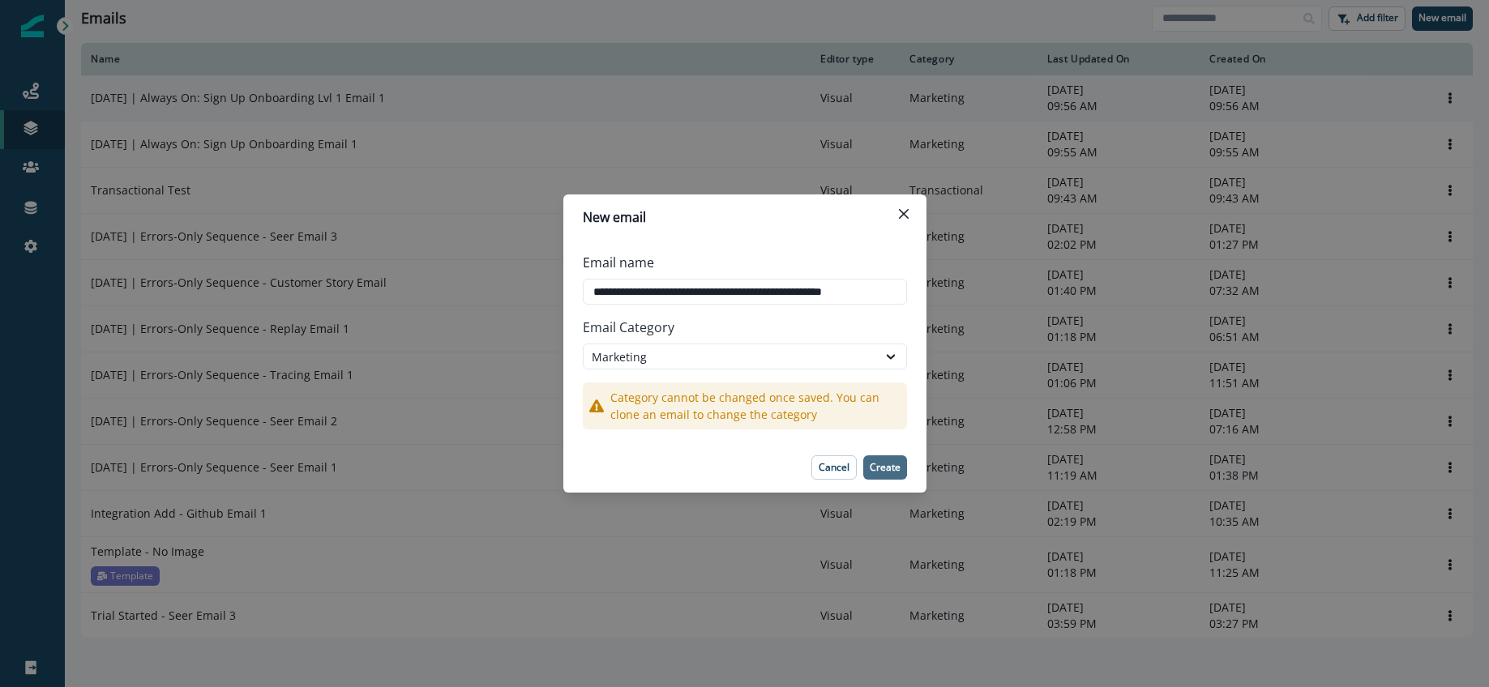
click at [892, 462] on p "Create" at bounding box center [885, 467] width 31 height 11
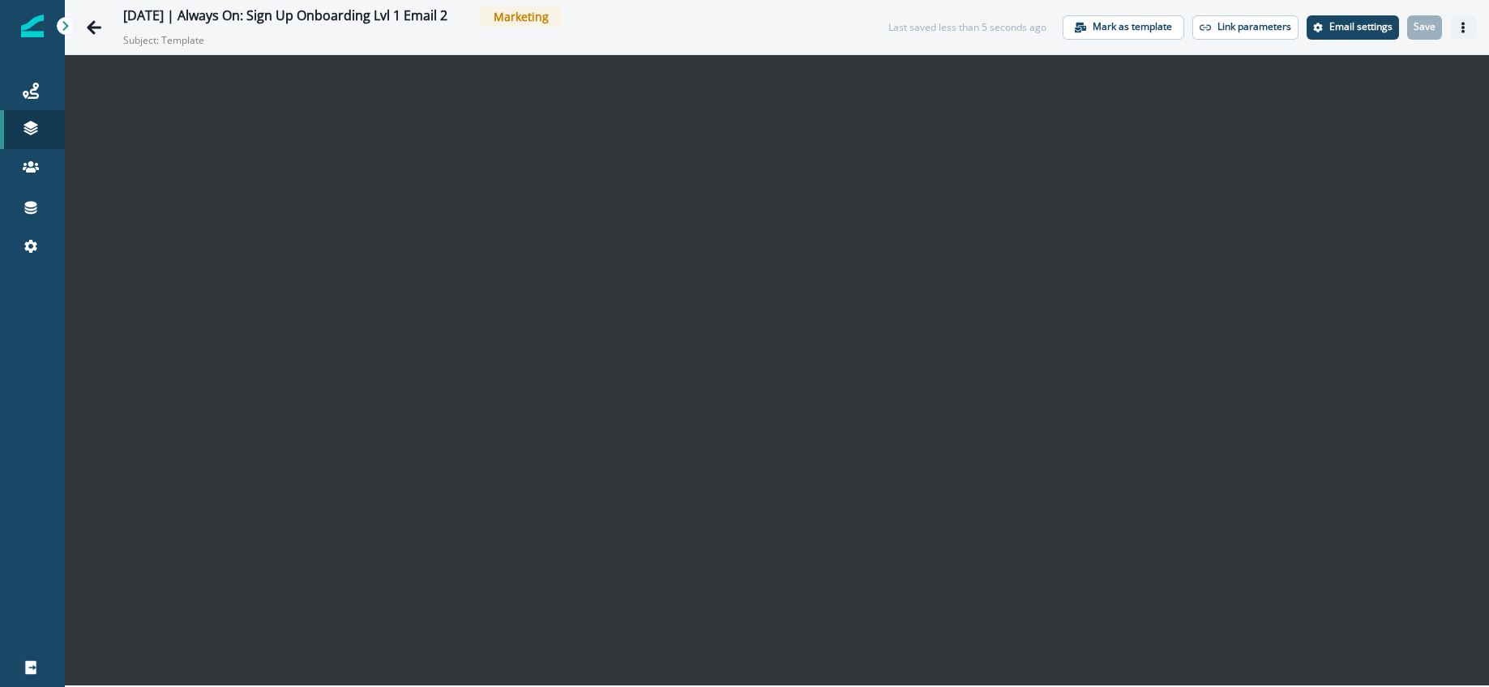
click at [1466, 34] on button "Actions" at bounding box center [1463, 27] width 26 height 24
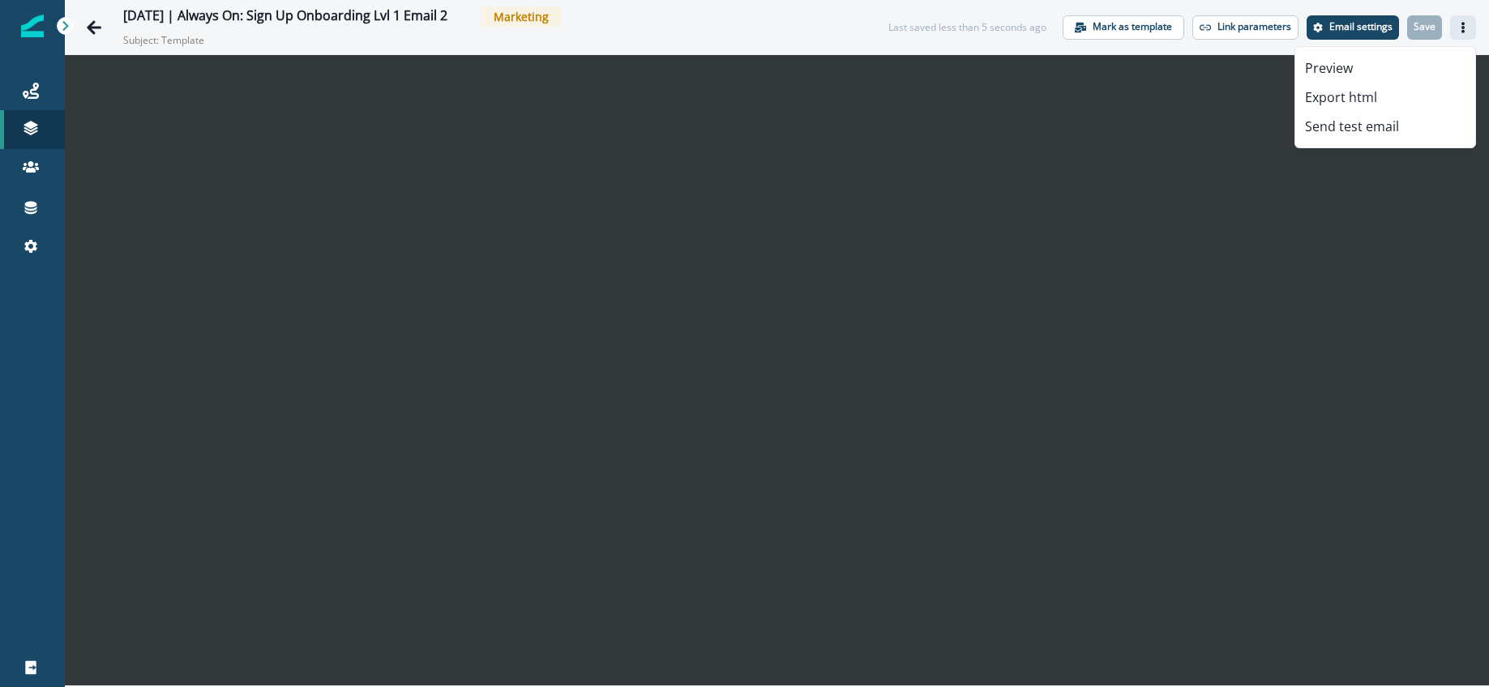
drag, startPoint x: 714, startPoint y: 35, endPoint x: 698, endPoint y: 34, distance: 16.2
click at [711, 35] on div "2025-08-25 | Always On: Sign Up Onboarding Lvl 1 Email 2 Marketing Subject: Tem…" at bounding box center [489, 26] width 733 height 41
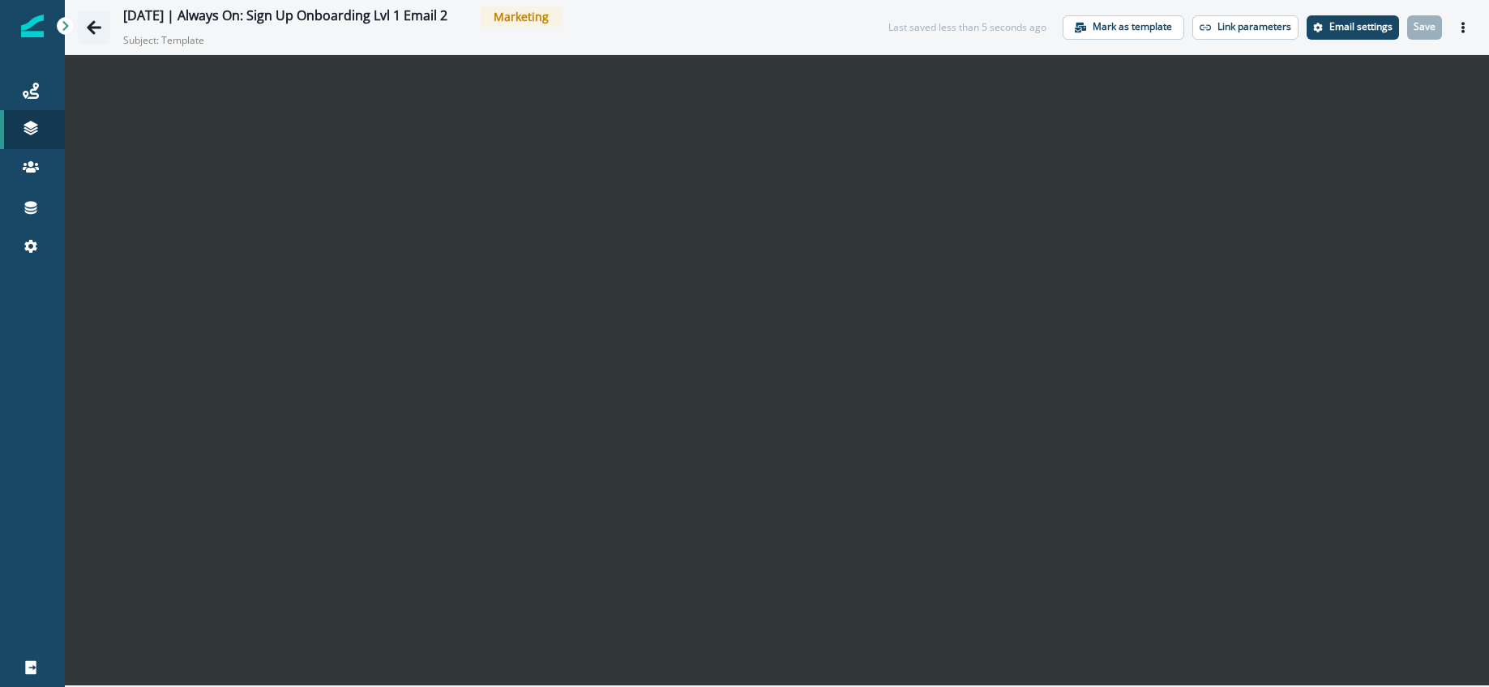
click at [90, 17] on button "Go back" at bounding box center [94, 27] width 32 height 32
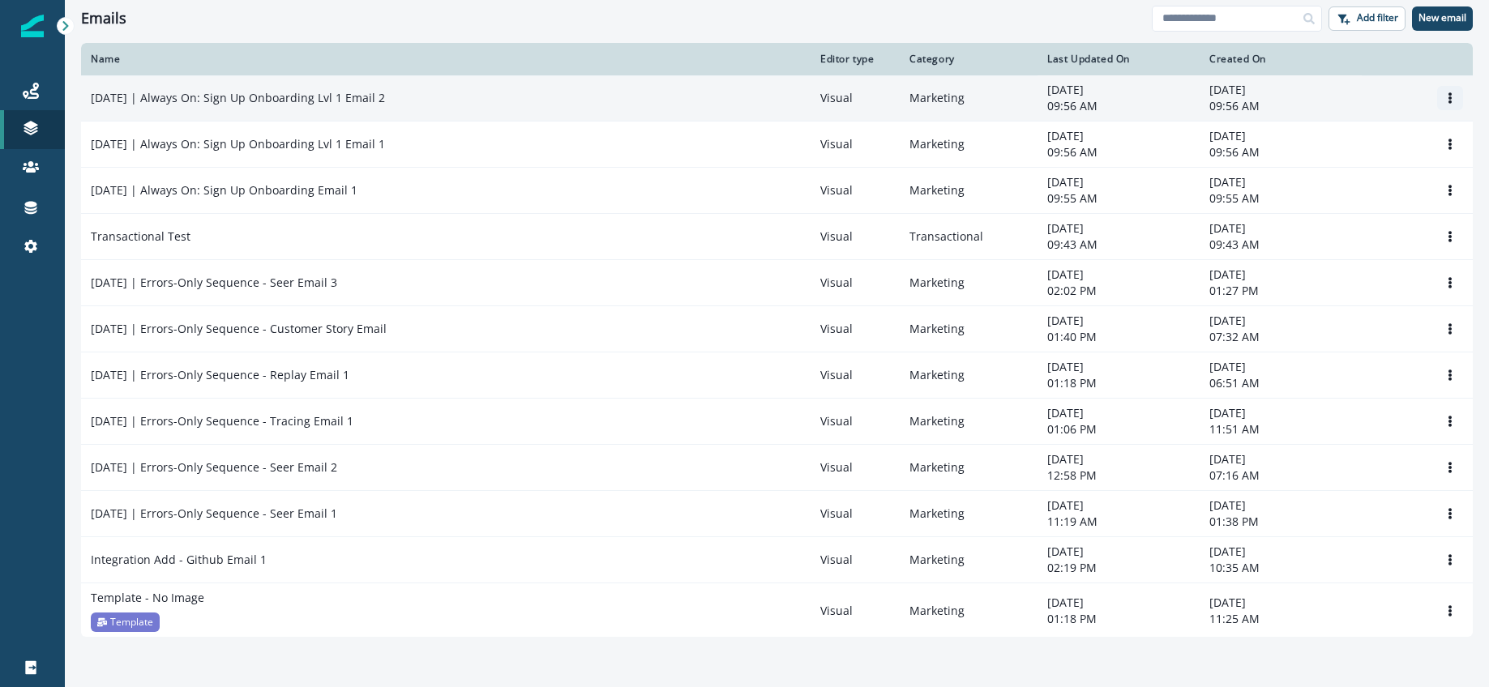
click at [1448, 99] on icon "Options" at bounding box center [1449, 97] width 11 height 11
click at [1316, 143] on button "Clone" at bounding box center [1372, 138] width 180 height 26
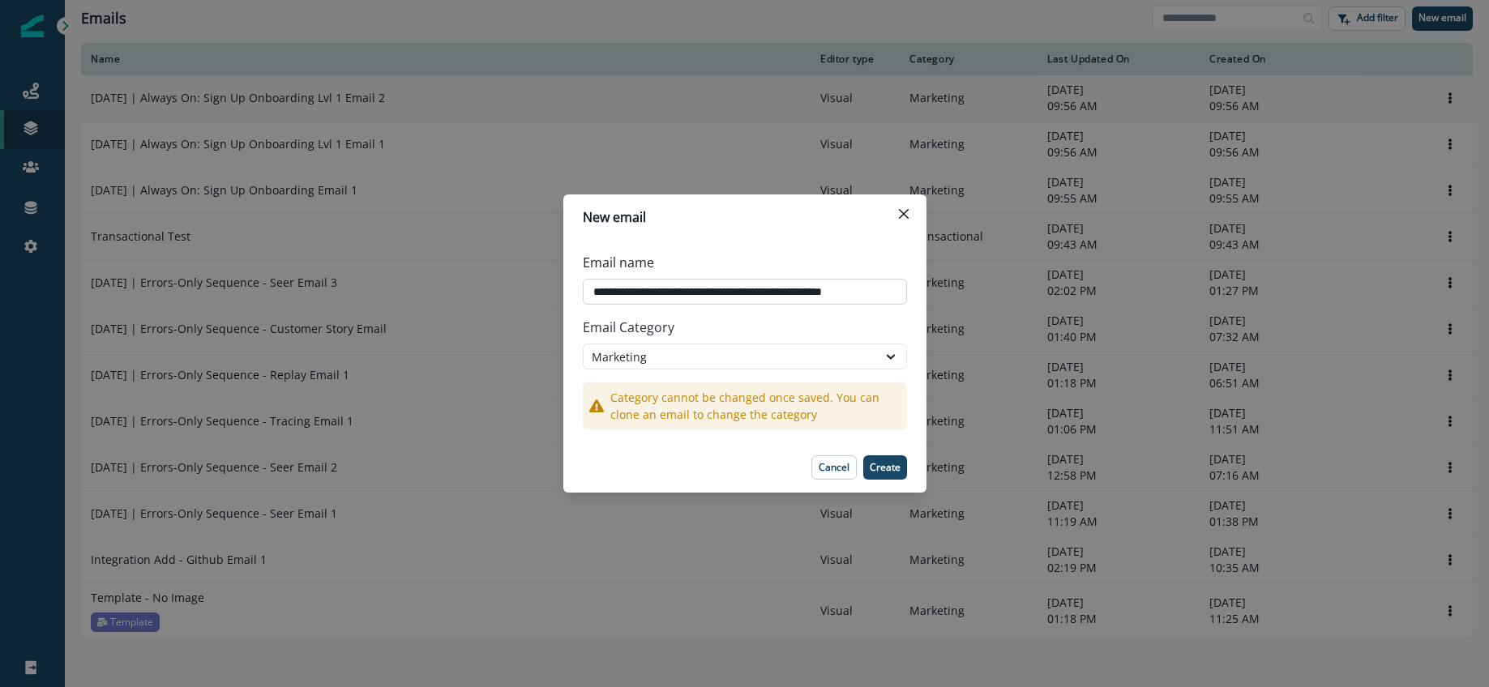
scroll to position [0, 3]
click at [840, 293] on input "**********" at bounding box center [745, 292] width 324 height 26
click at [858, 292] on input "**********" at bounding box center [745, 292] width 324 height 26
drag, startPoint x: 849, startPoint y: 292, endPoint x: 888, endPoint y: 295, distance: 38.2
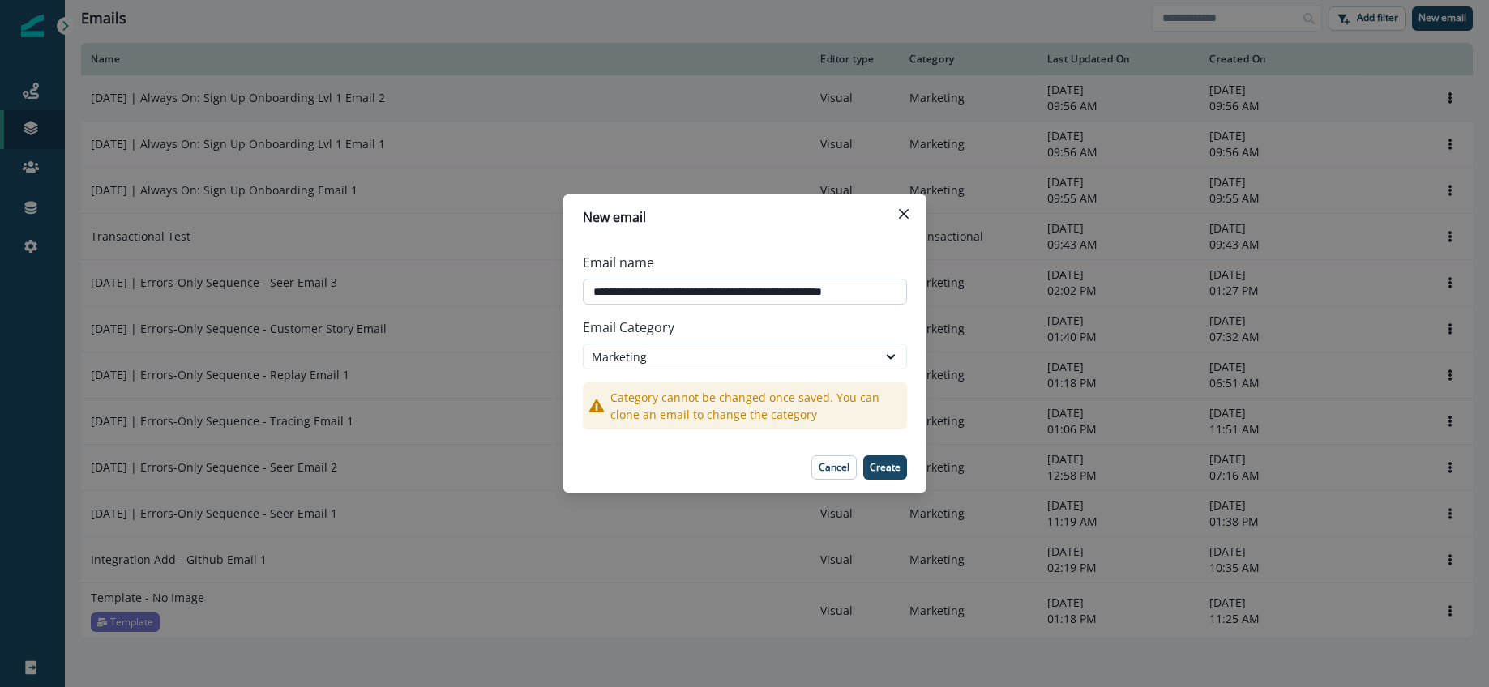
click at [904, 296] on input "**********" at bounding box center [745, 292] width 324 height 26
type input "**********"
click at [887, 467] on p "Create" at bounding box center [885, 467] width 31 height 11
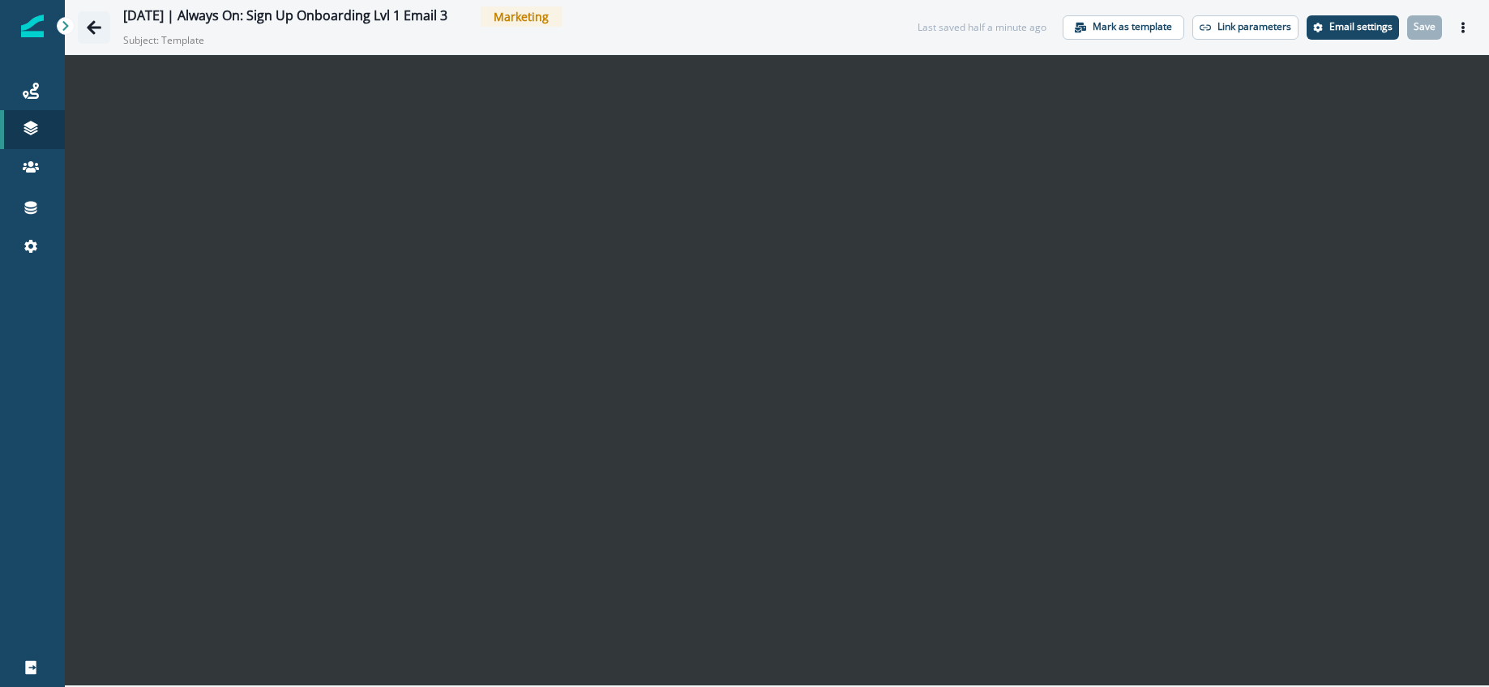
click at [102, 28] on button "Go back" at bounding box center [94, 27] width 32 height 32
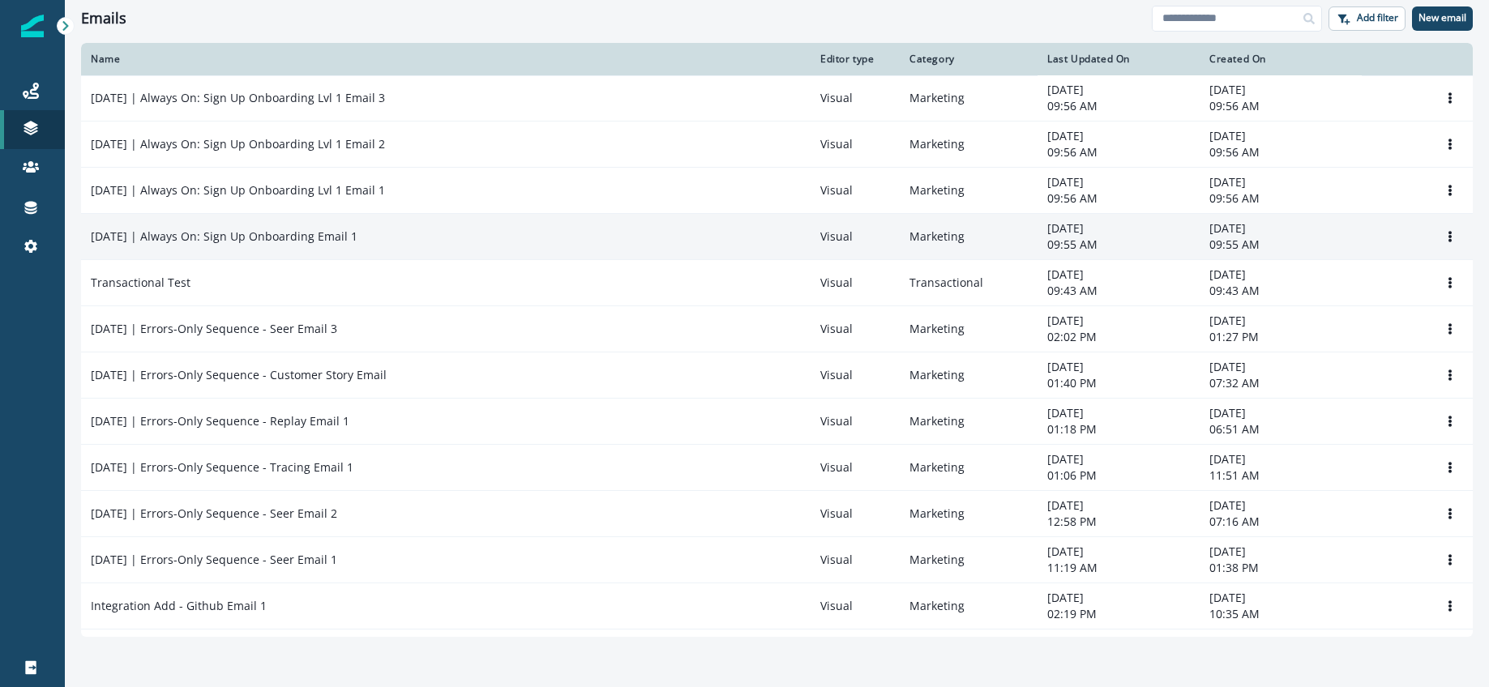
click at [285, 234] on p "[DATE] | Always On: Sign Up Onboarding Email 1" at bounding box center [224, 237] width 267 height 16
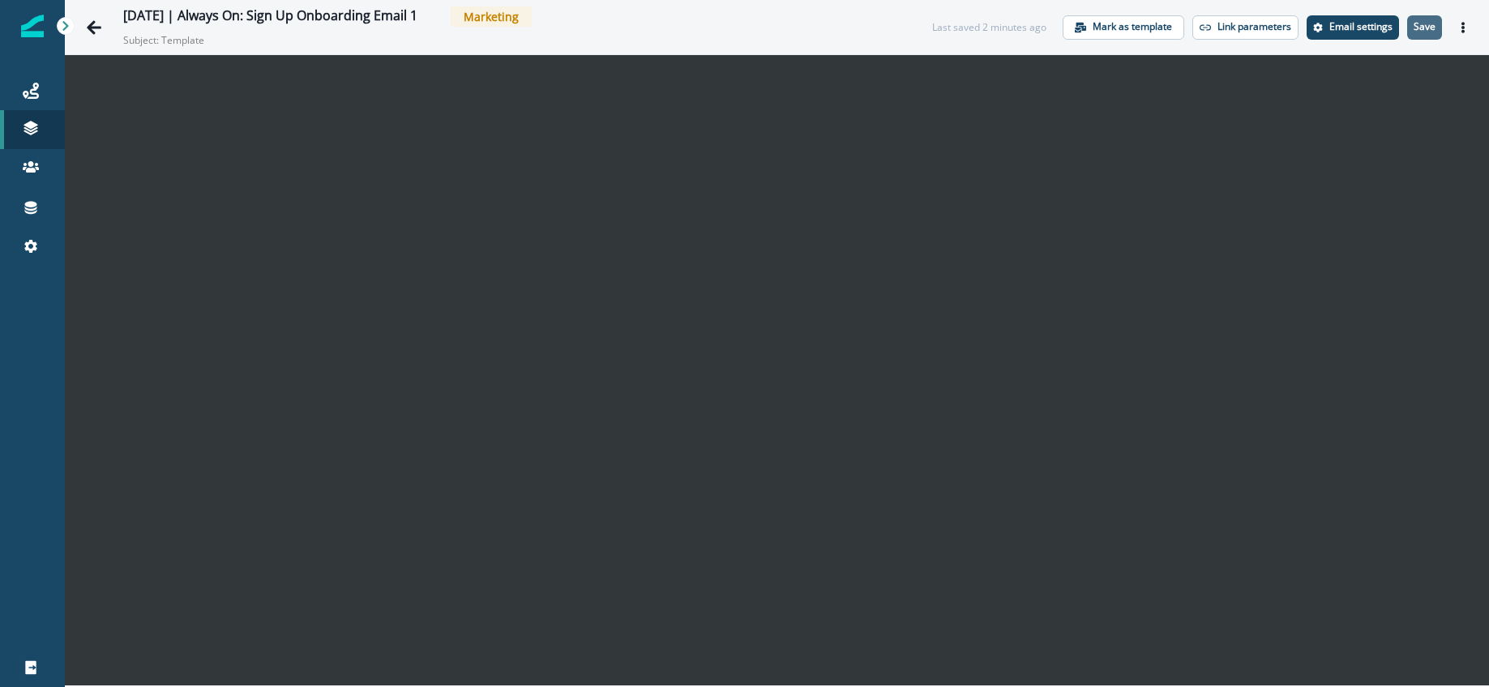
click at [1429, 35] on button "Save" at bounding box center [1424, 27] width 35 height 24
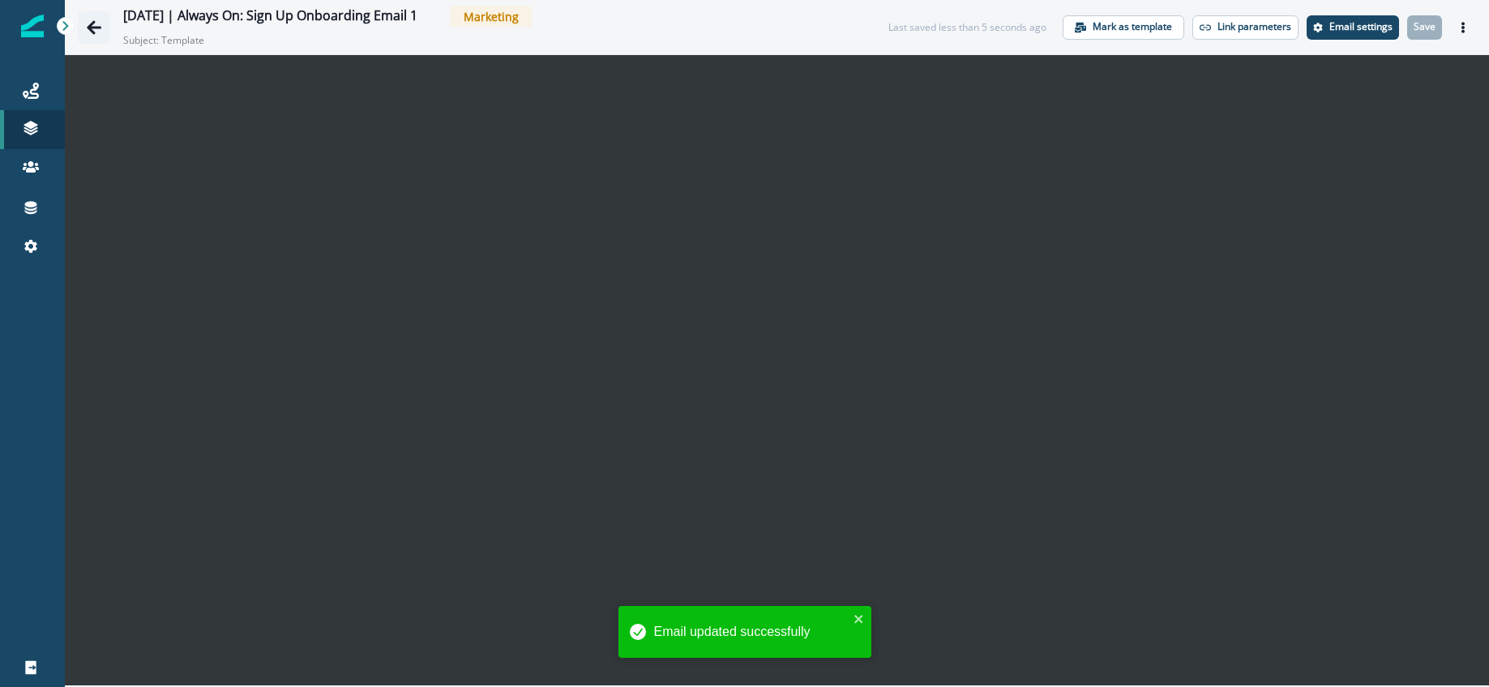
click at [100, 32] on icon "Go back" at bounding box center [94, 27] width 16 height 16
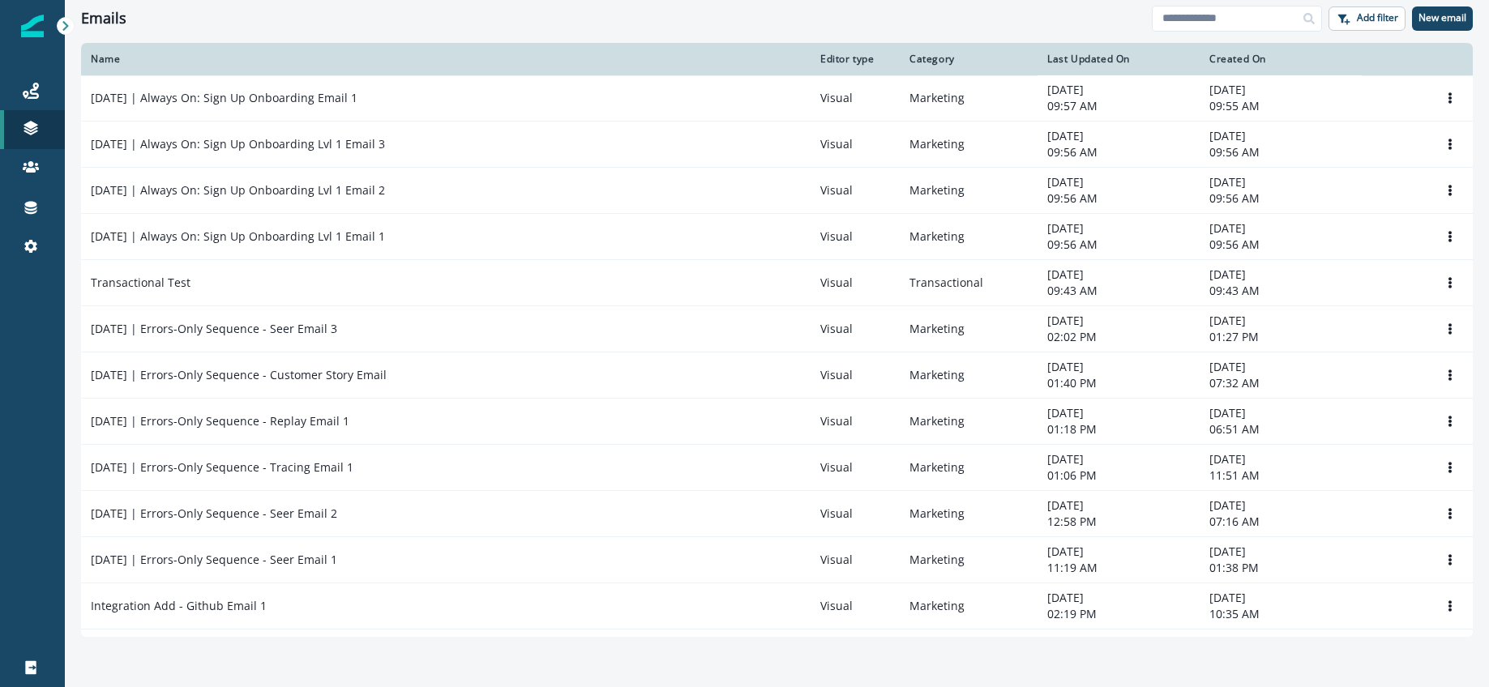
click at [276, 230] on p "2025-08-25 | Always On: Sign Up Onboarding Lvl 1 Email 1" at bounding box center [238, 237] width 294 height 16
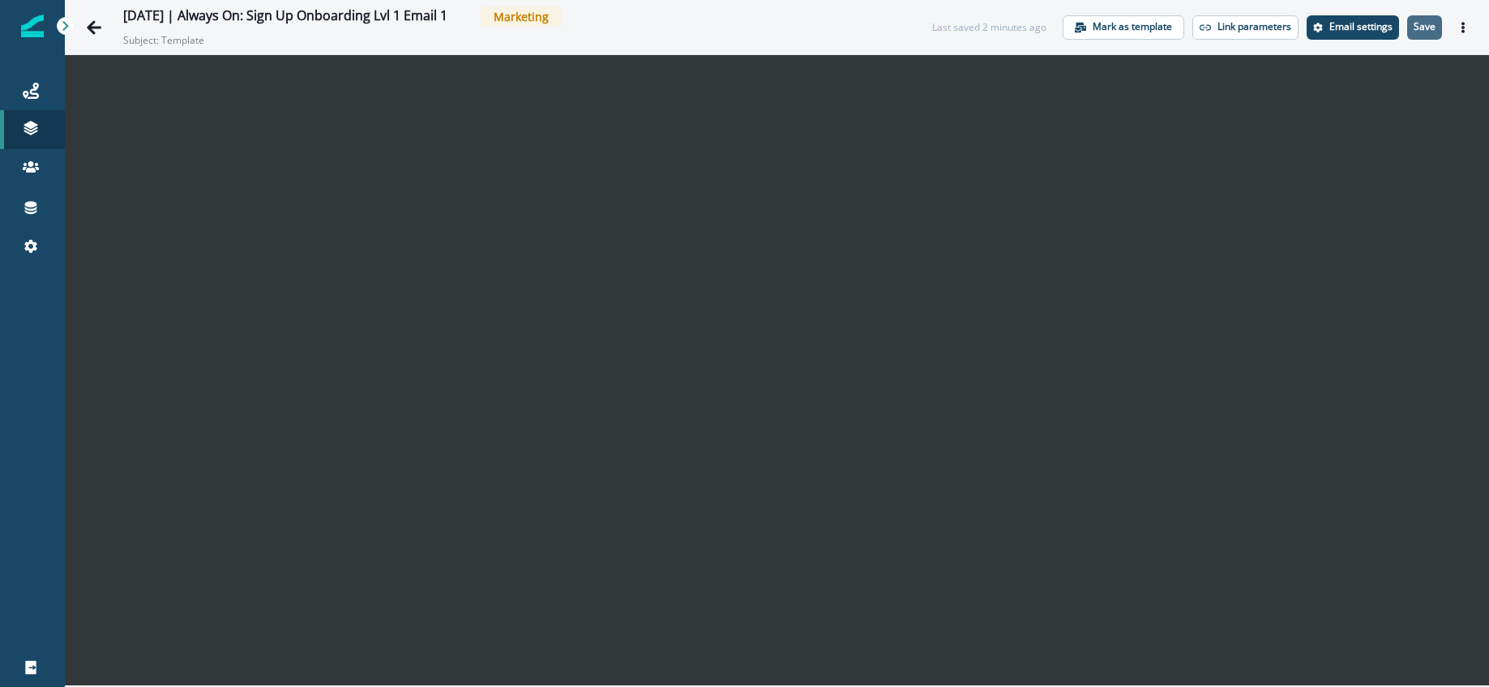
click at [1427, 33] on button "Save" at bounding box center [1424, 27] width 35 height 24
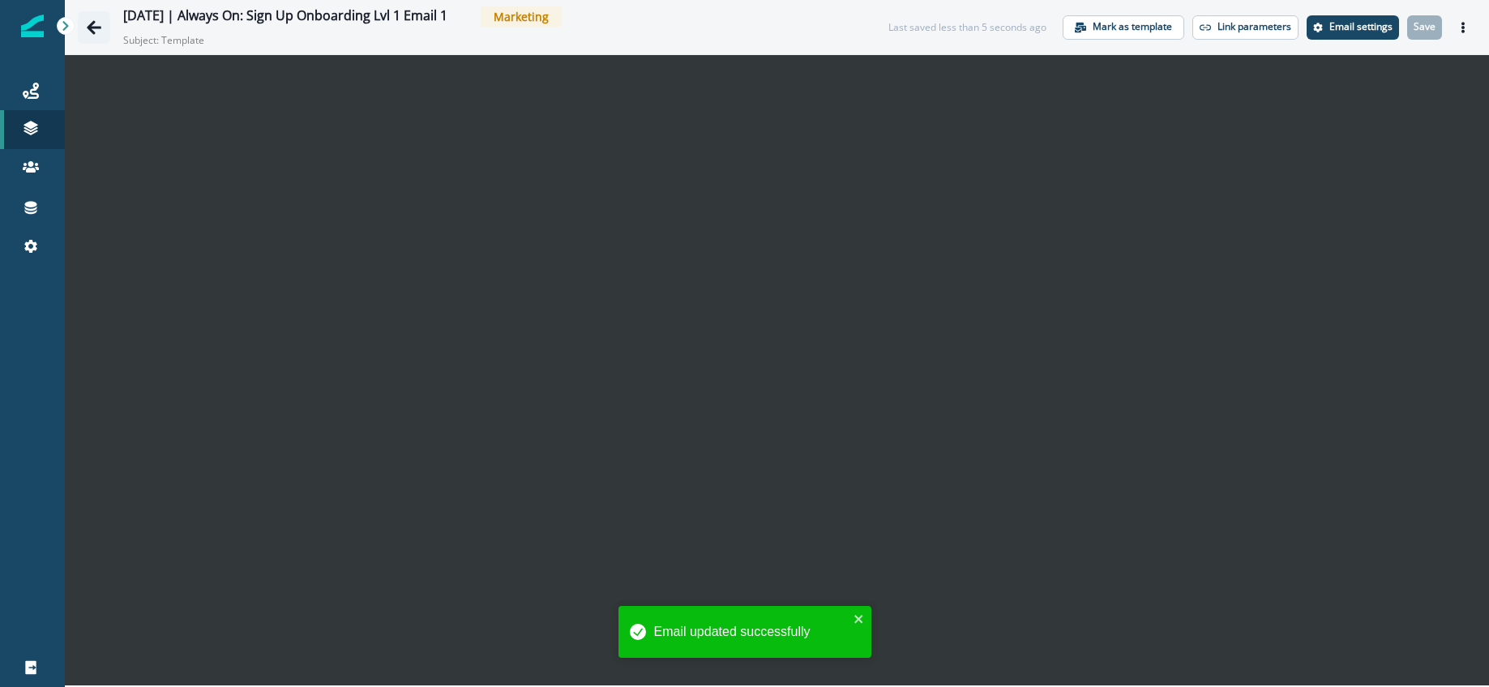
click at [95, 30] on icon "Go back" at bounding box center [94, 27] width 16 height 16
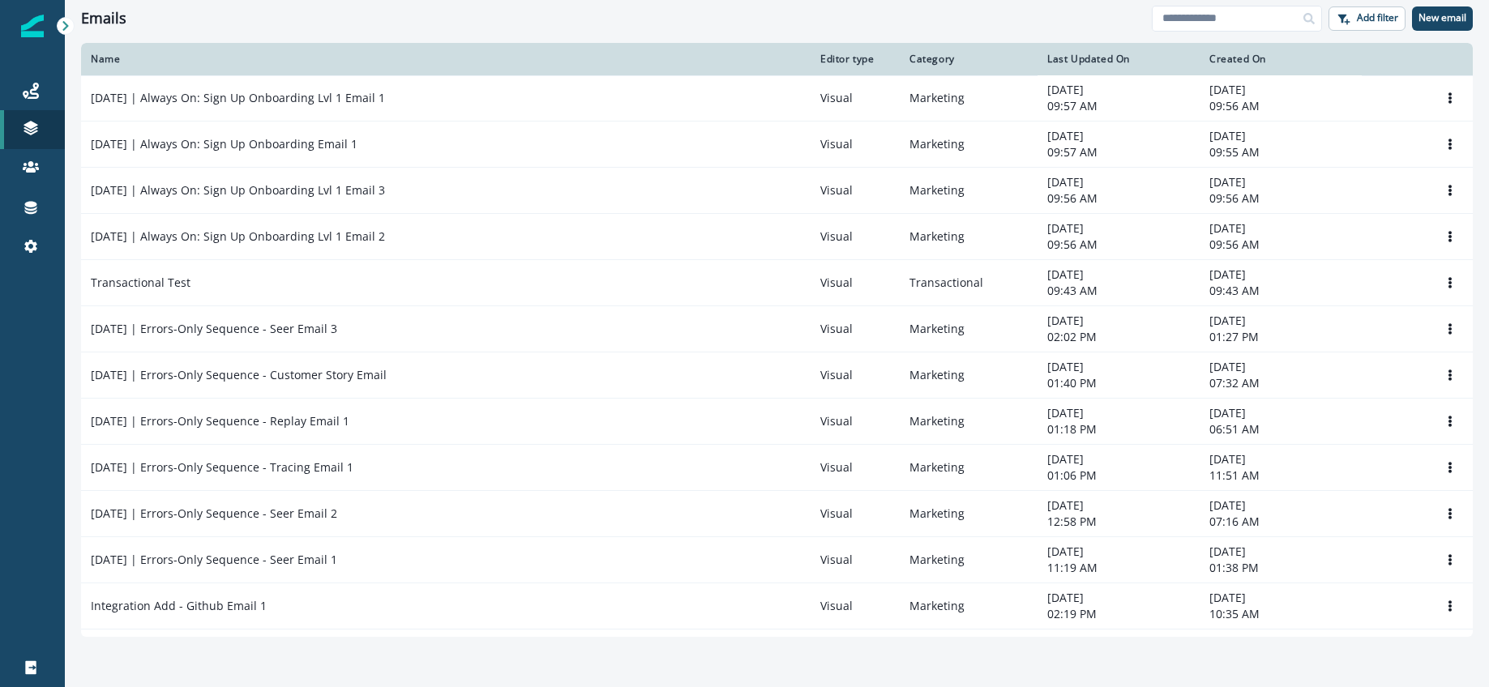
click at [345, 231] on p "2025-08-25 | Always On: Sign Up Onboarding Lvl 1 Email 2" at bounding box center [238, 237] width 294 height 16
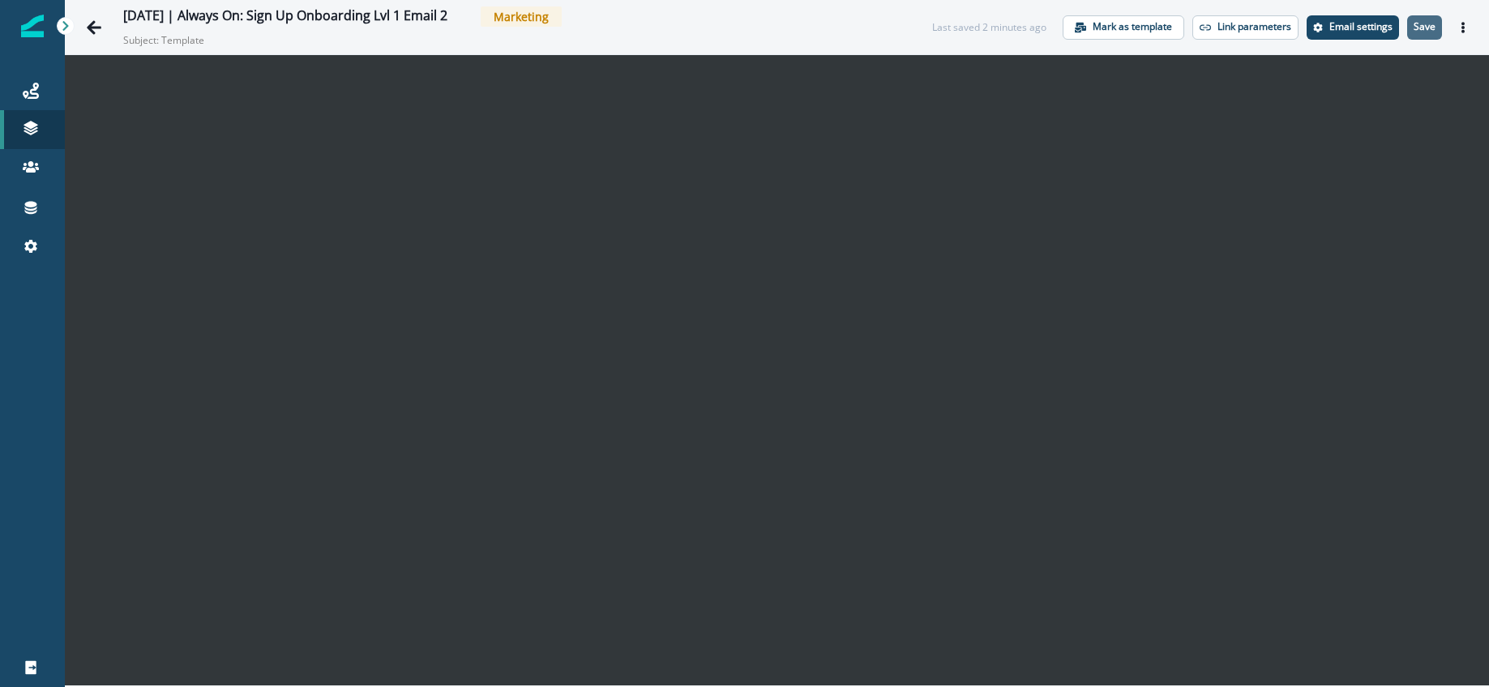
click at [1426, 36] on button "Save" at bounding box center [1424, 27] width 35 height 24
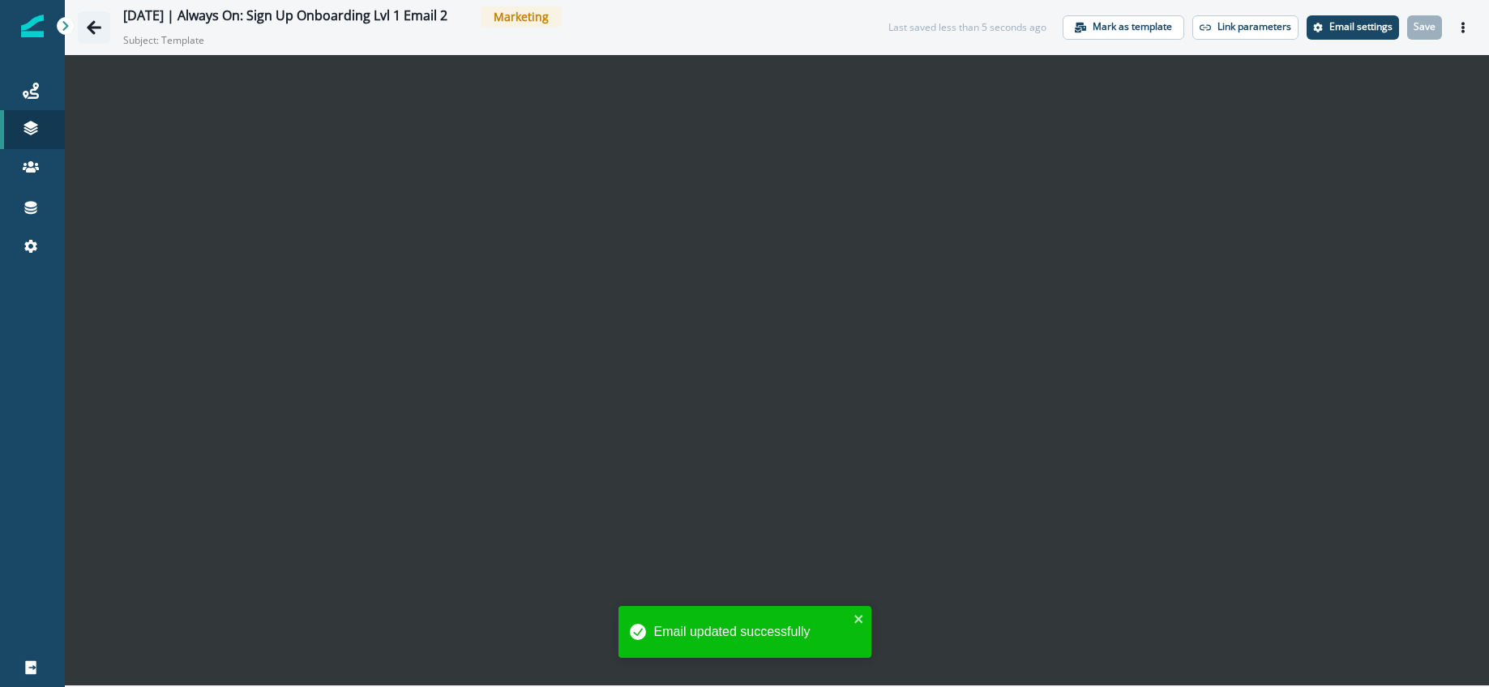
click at [102, 24] on button "Go back" at bounding box center [94, 27] width 32 height 32
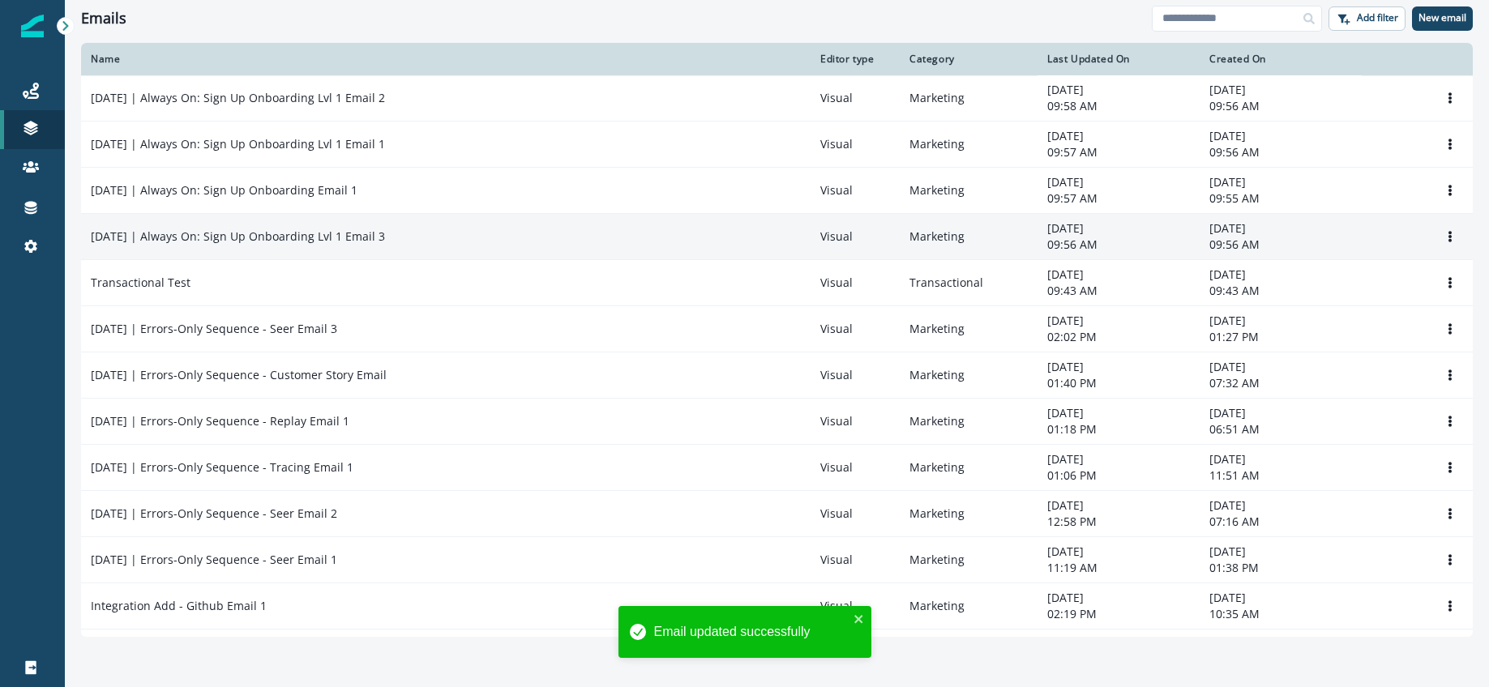
click at [327, 223] on td "2025-08-25 | Always On: Sign Up Onboarding Lvl 1 Email 3" at bounding box center [446, 237] width 730 height 46
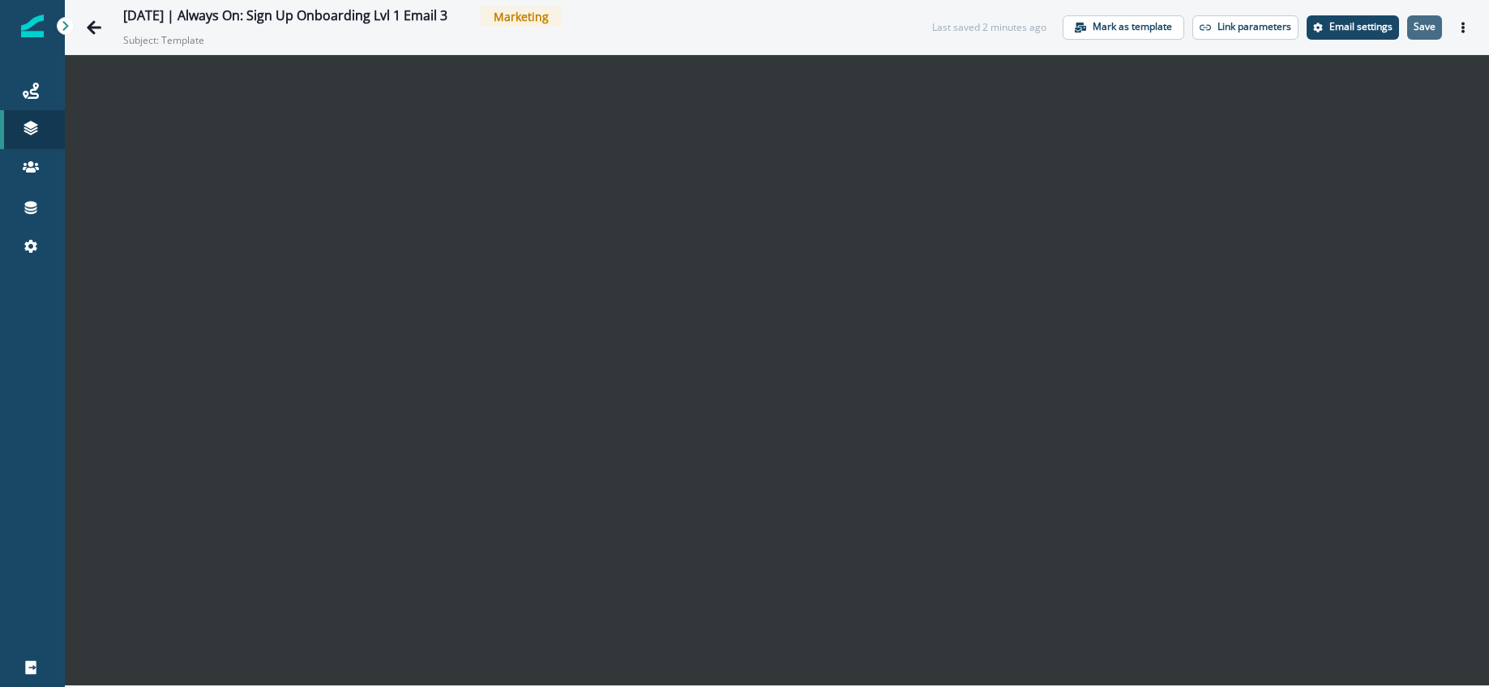
click at [1429, 29] on p "Save" at bounding box center [1425, 26] width 22 height 11
click at [94, 27] on icon "Go back" at bounding box center [94, 27] width 15 height 14
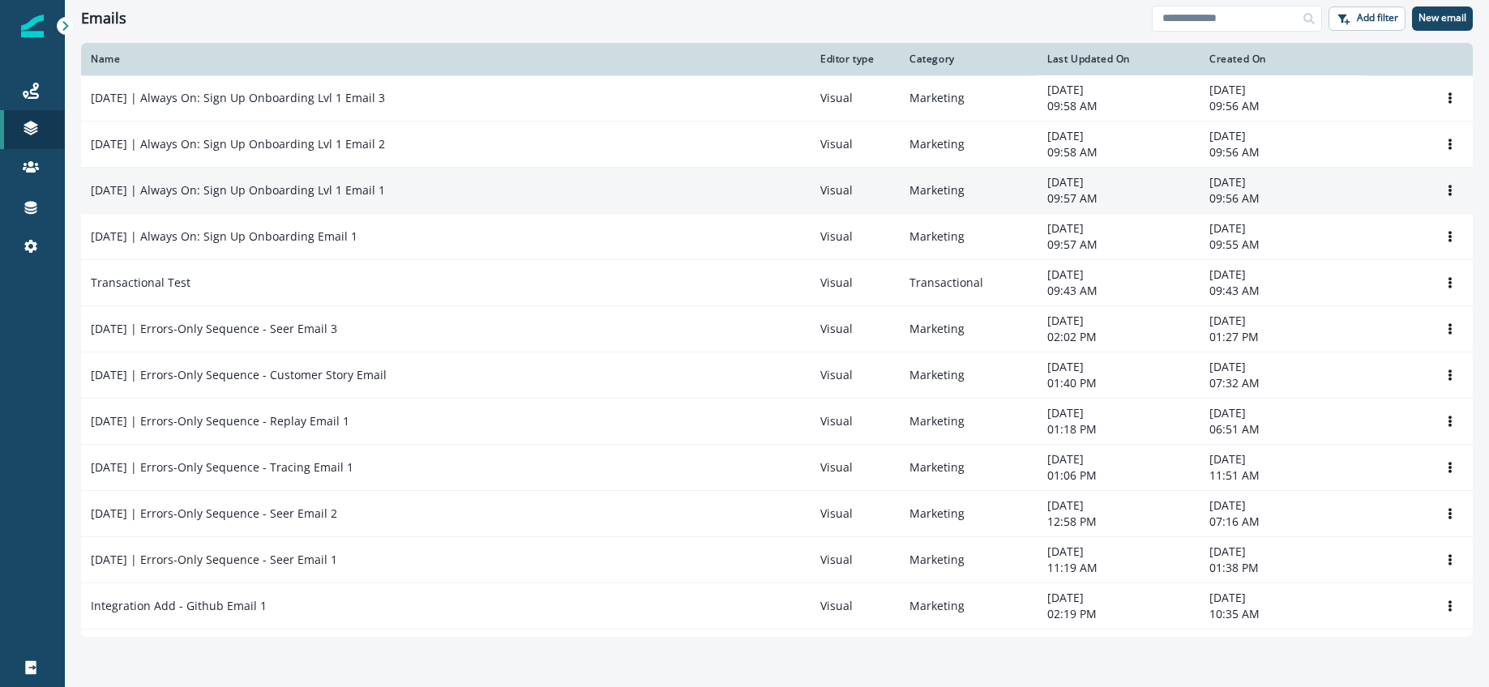
click at [384, 191] on p "2025-08-25 | Always On: Sign Up Onboarding Lvl 1 Email 1" at bounding box center [238, 190] width 294 height 16
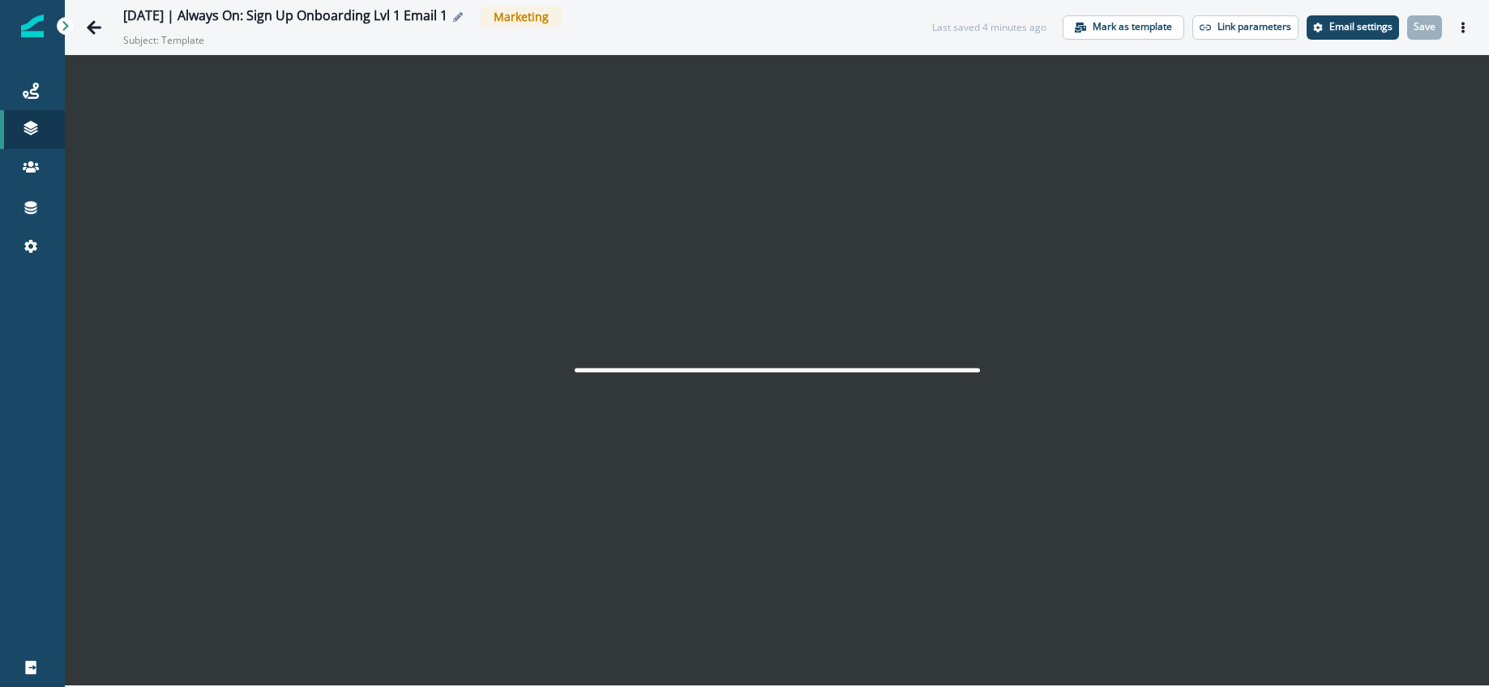
click at [463, 15] on icon "Edit name" at bounding box center [458, 17] width 10 height 10
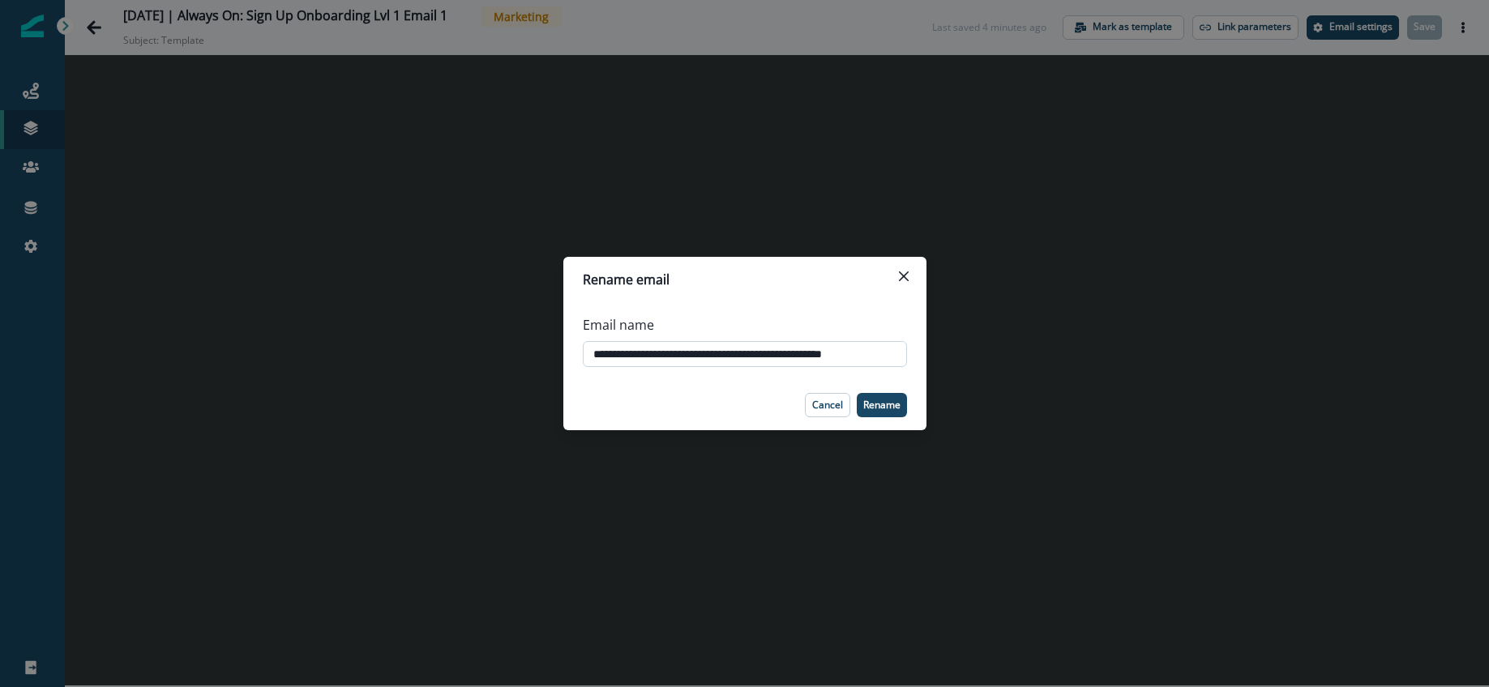
scroll to position [0, 4]
drag, startPoint x: 860, startPoint y: 357, endPoint x: 903, endPoint y: 358, distance: 43.0
click at [903, 358] on input "**********" at bounding box center [745, 354] width 324 height 26
type input "**********"
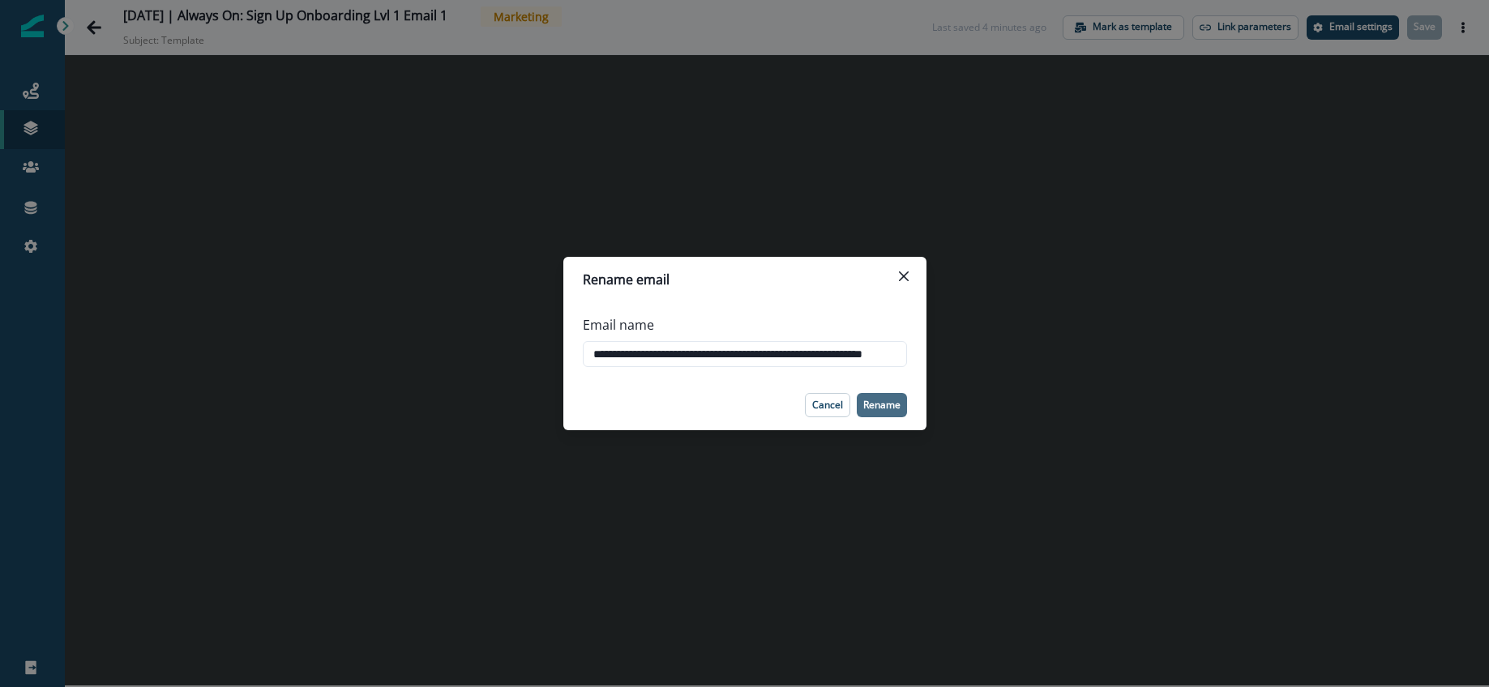
click at [893, 400] on p "Rename" at bounding box center [881, 405] width 37 height 11
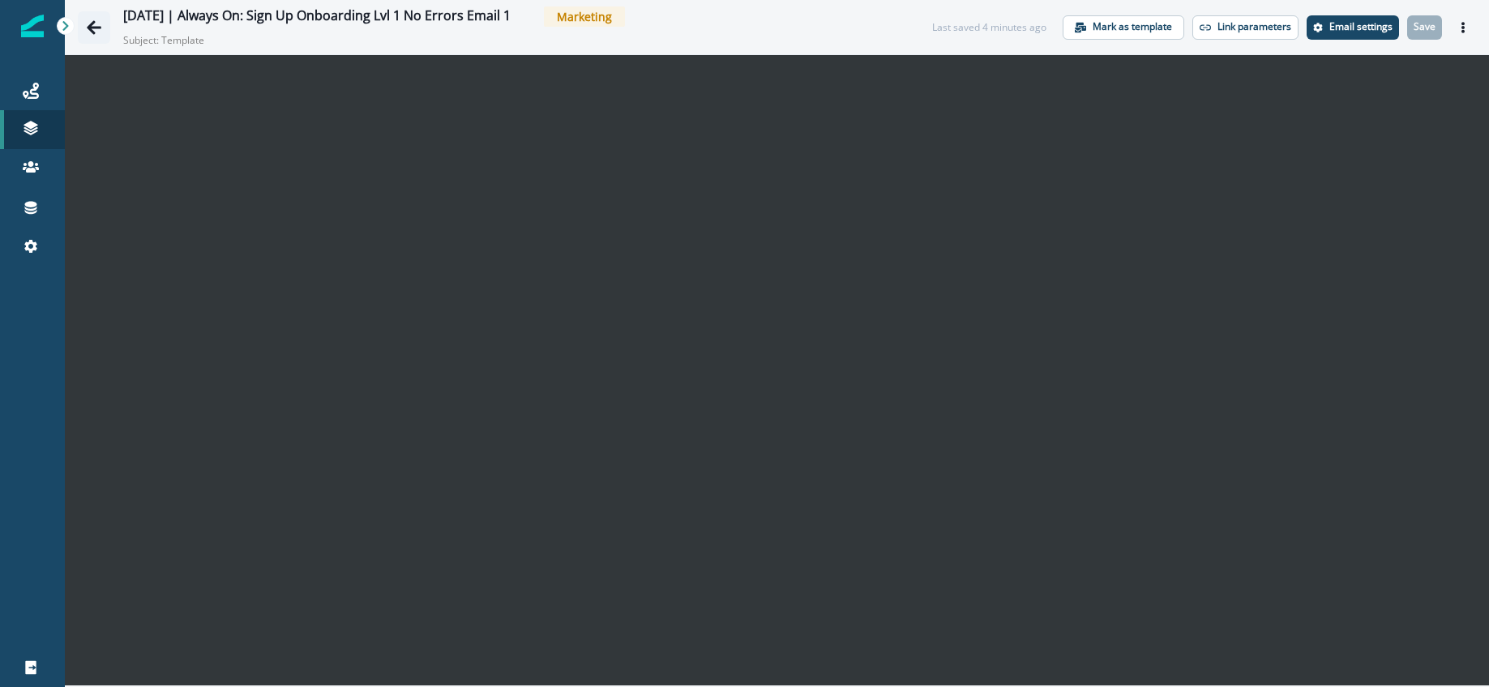
click at [90, 28] on icon "Go back" at bounding box center [94, 27] width 15 height 14
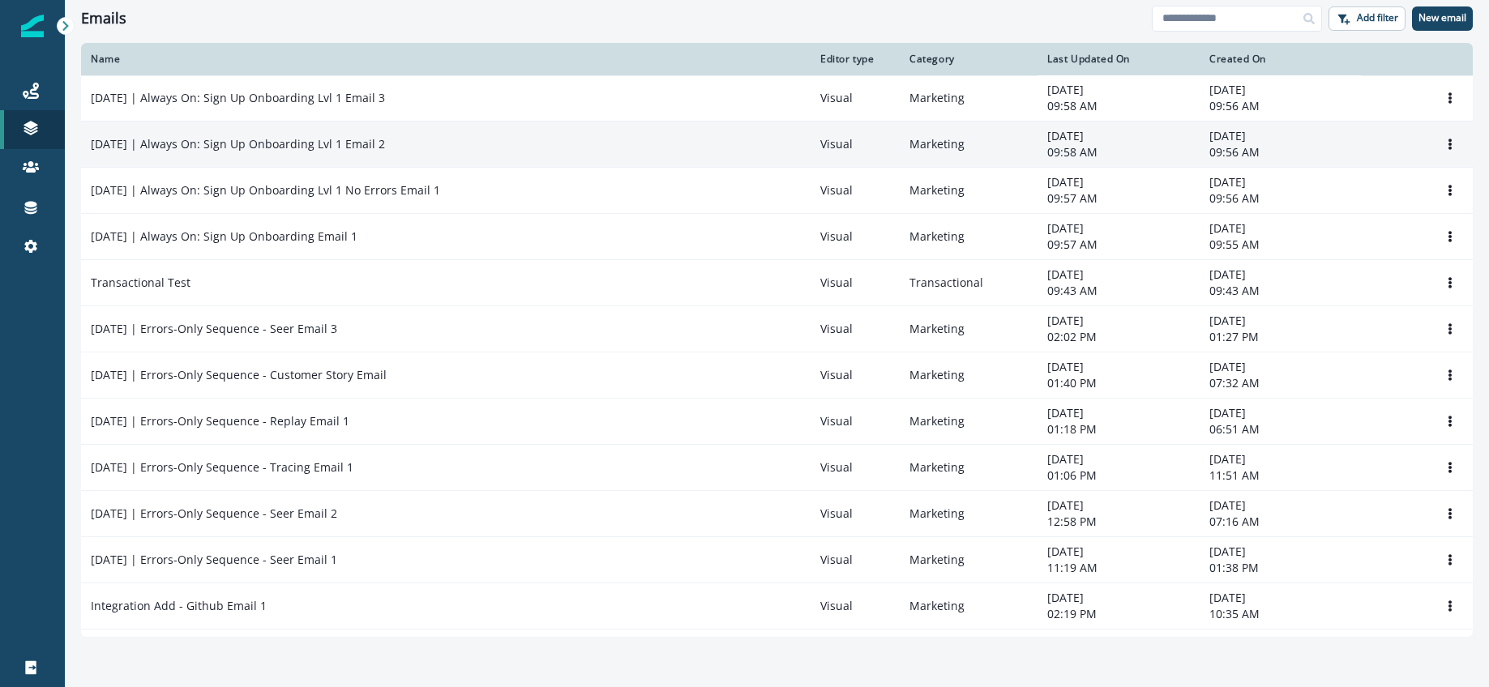
click at [353, 141] on p "2025-08-25 | Always On: Sign Up Onboarding Lvl 1 Email 2" at bounding box center [238, 144] width 294 height 16
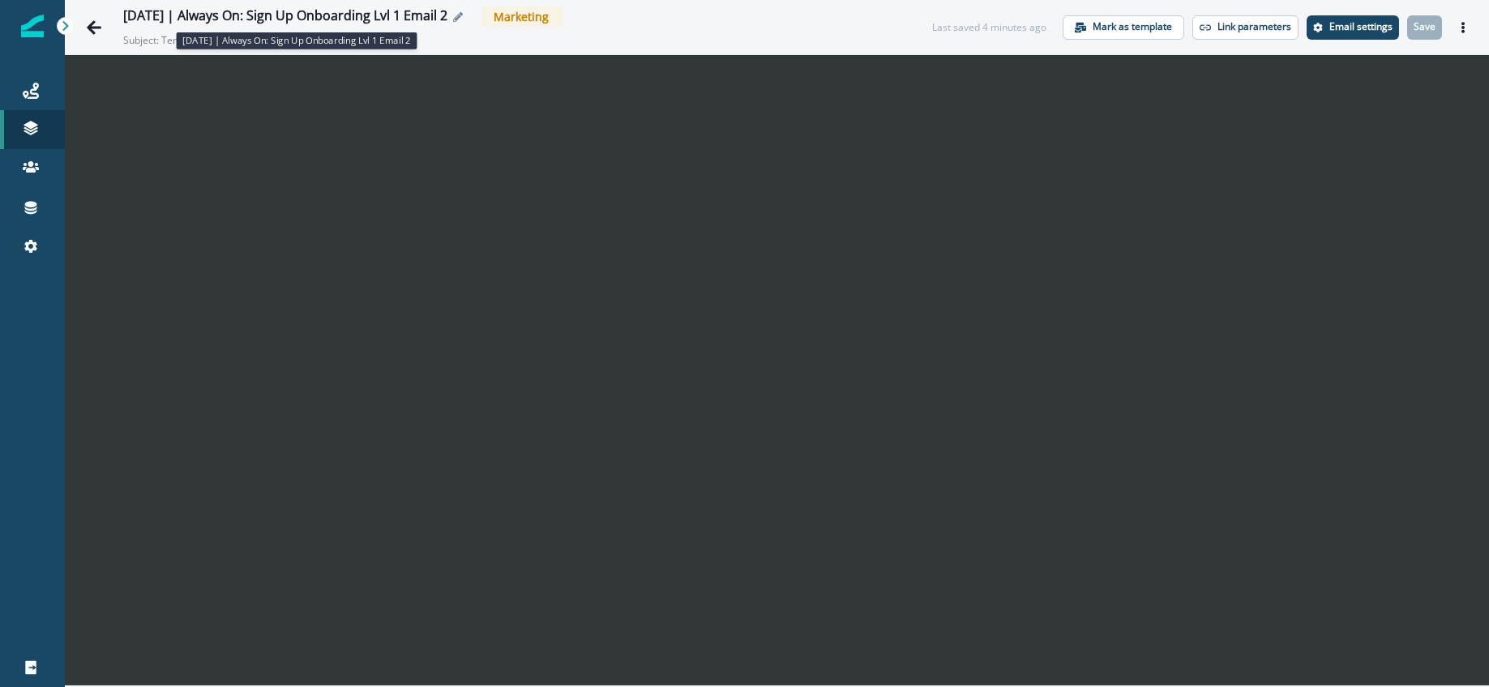
click at [434, 19] on div "2025-08-25 | Always On: Sign Up Onboarding Lvl 1 Email 2" at bounding box center [285, 17] width 324 height 18
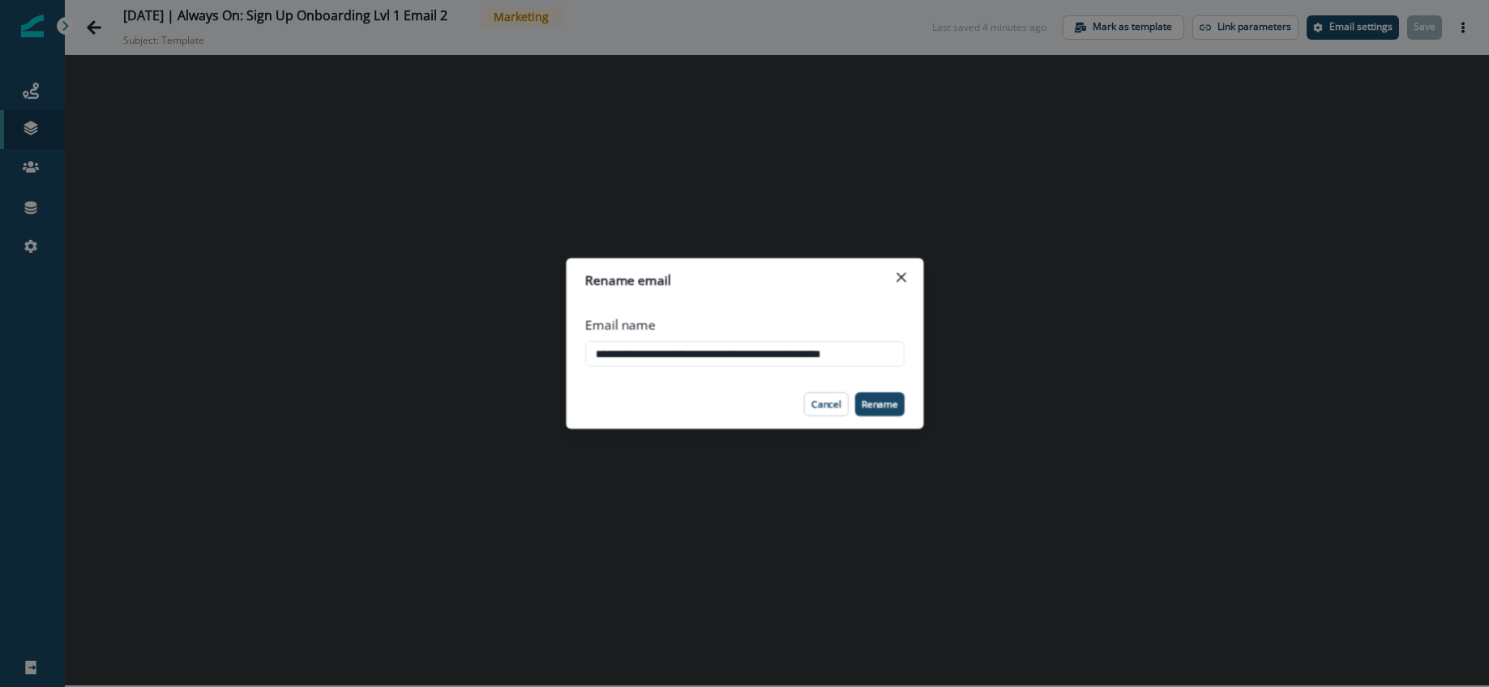
scroll to position [0, 4]
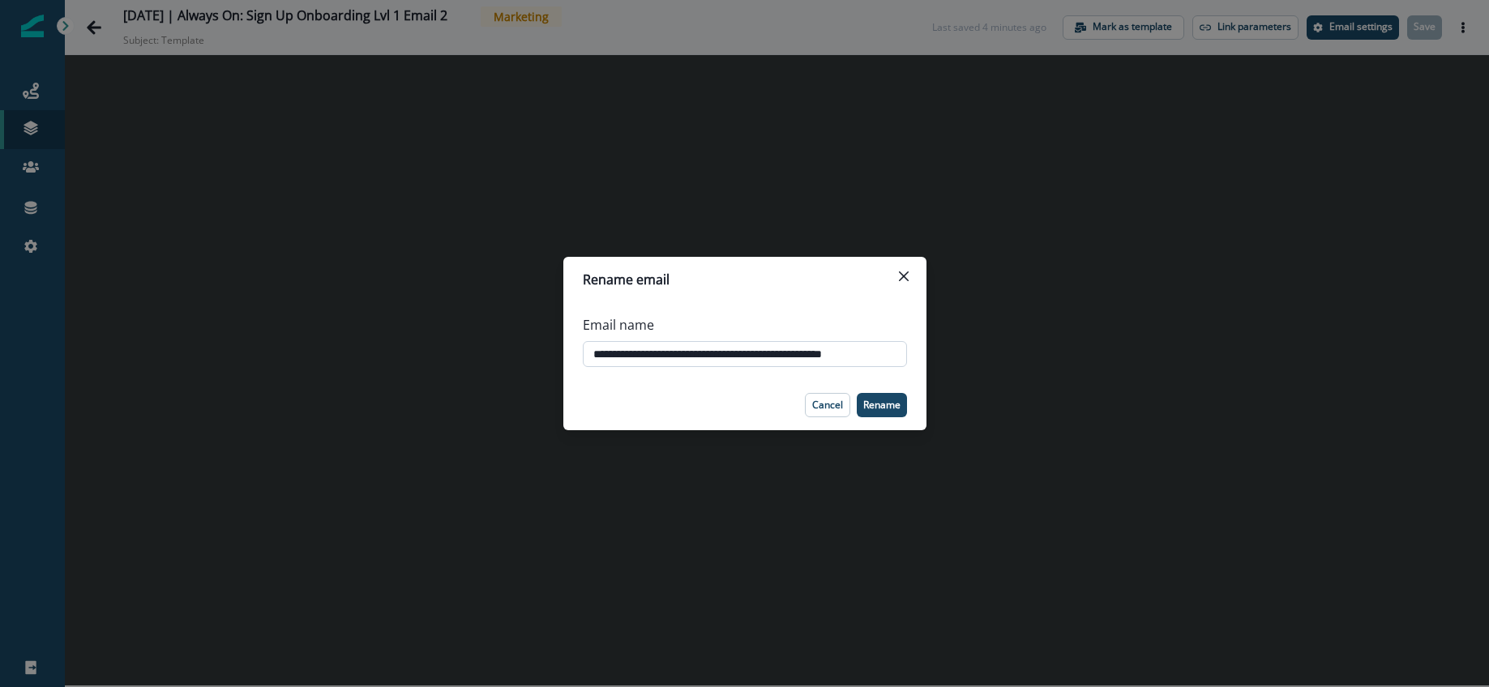
click at [859, 358] on input "**********" at bounding box center [745, 354] width 324 height 26
type input "**********"
click at [893, 410] on p "Rename" at bounding box center [881, 405] width 37 height 11
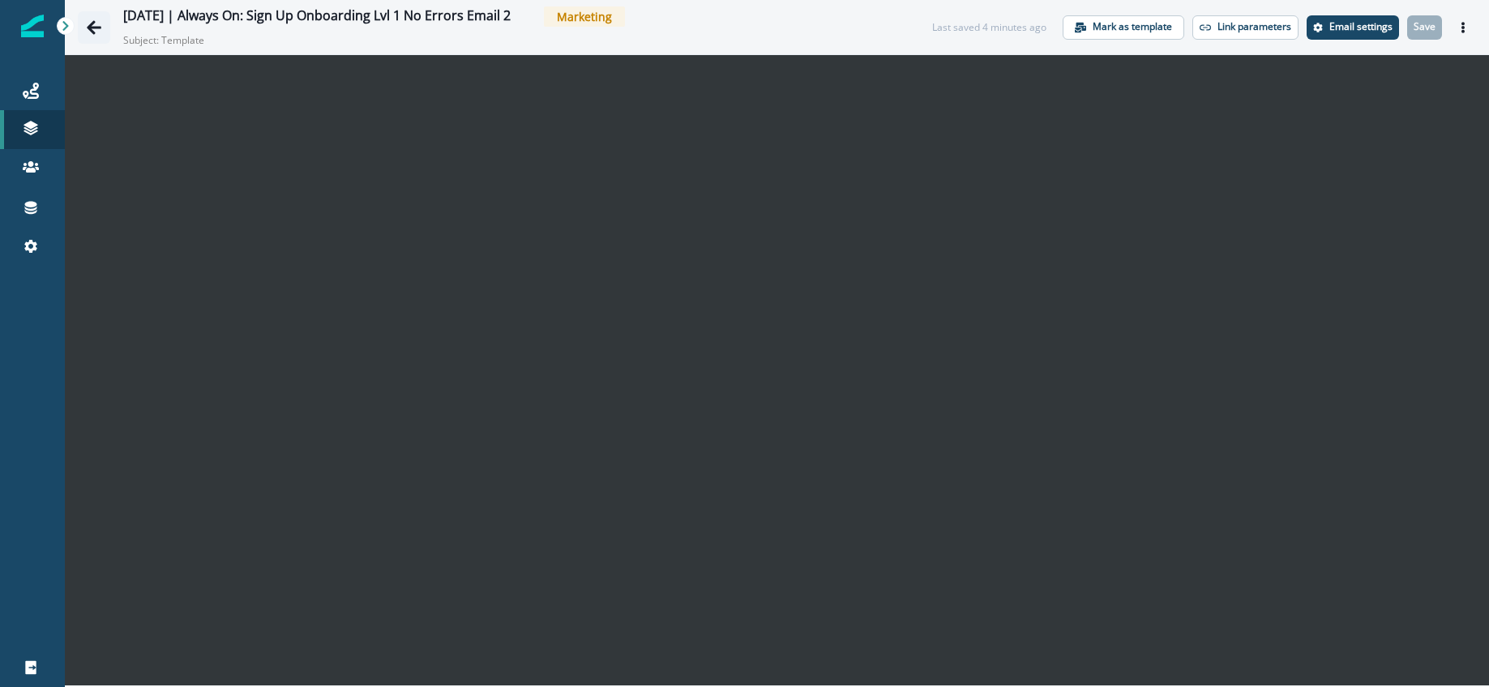
click at [90, 25] on icon "Go back" at bounding box center [94, 27] width 15 height 14
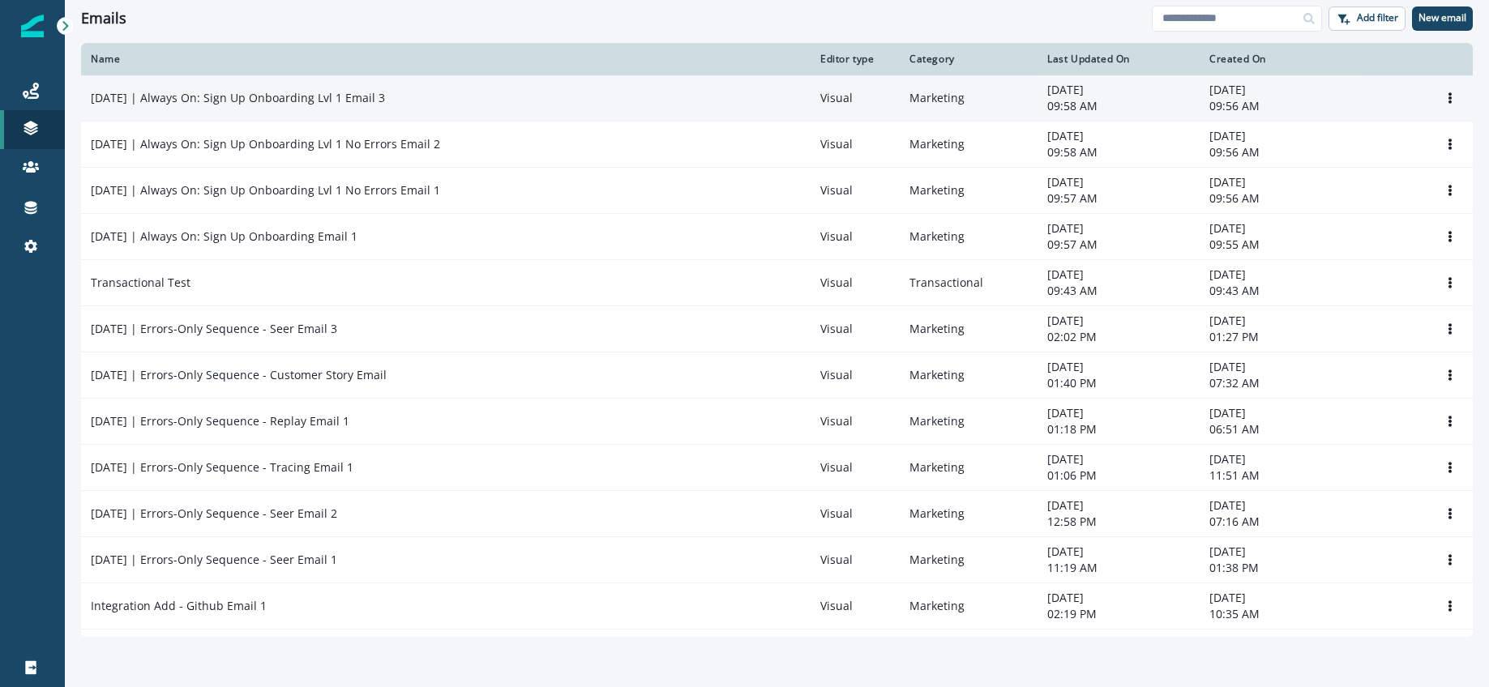
click at [385, 93] on p "2025-08-25 | Always On: Sign Up Onboarding Lvl 1 Email 3" at bounding box center [238, 98] width 294 height 16
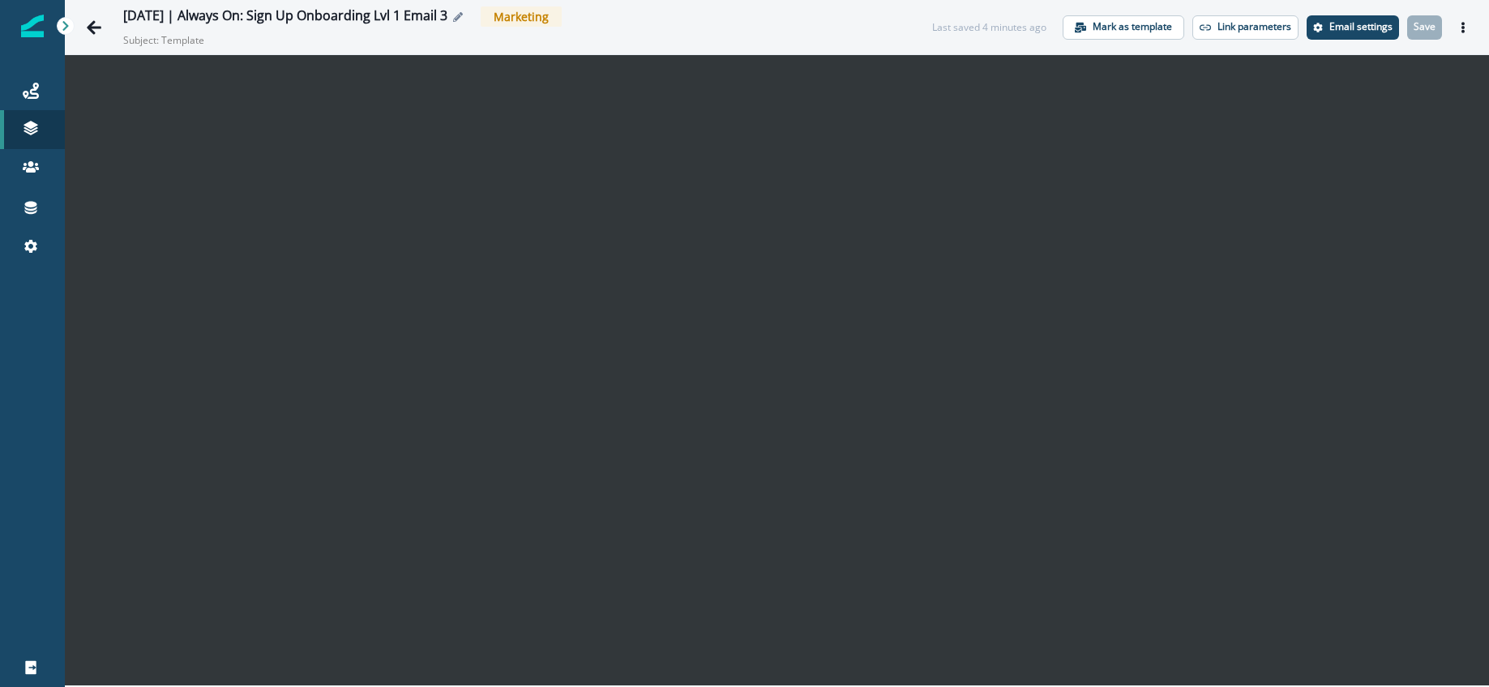
click at [463, 14] on icon "Edit name" at bounding box center [458, 17] width 10 height 10
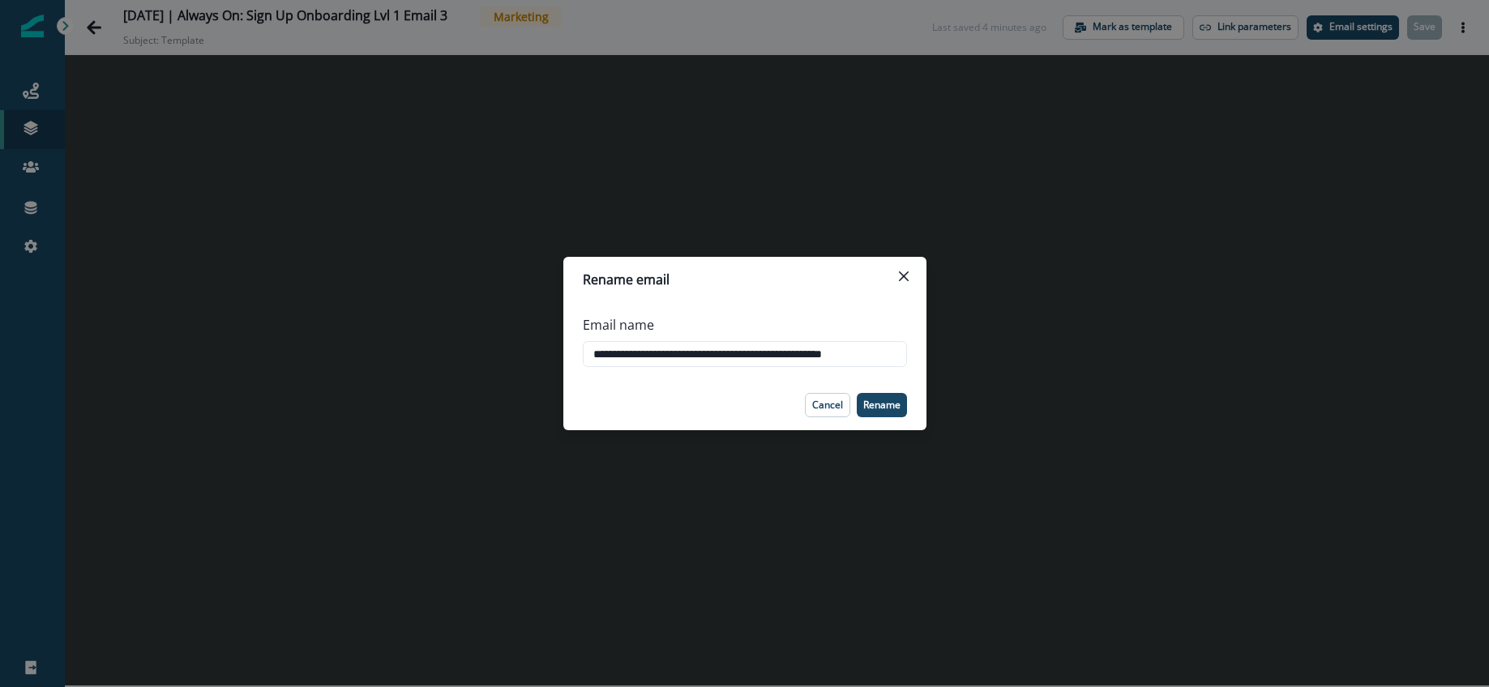
scroll to position [0, 4]
drag, startPoint x: 858, startPoint y: 353, endPoint x: 914, endPoint y: 353, distance: 55.9
click at [914, 353] on div "**********" at bounding box center [744, 341] width 363 height 78
type input "**********"
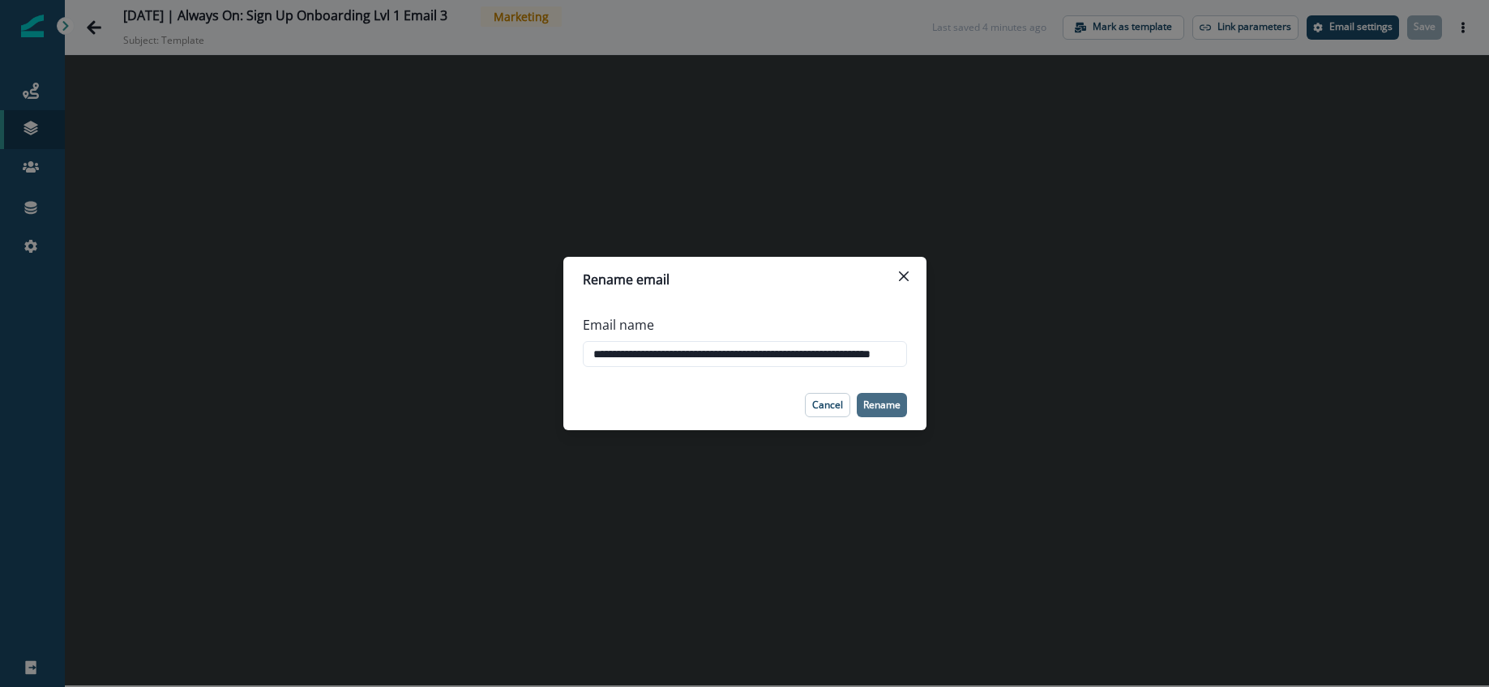
click at [887, 400] on p "Rename" at bounding box center [881, 405] width 37 height 11
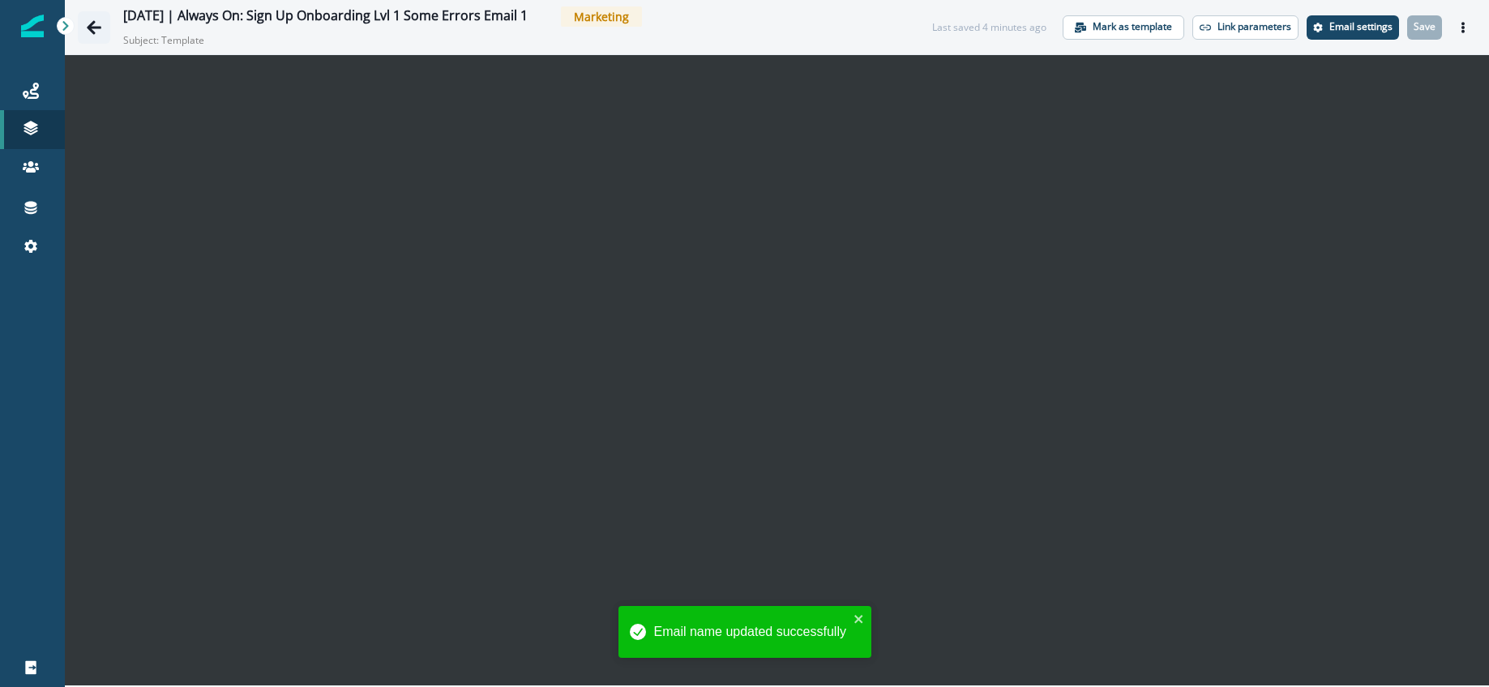
click at [96, 27] on icon "Go back" at bounding box center [94, 27] width 15 height 14
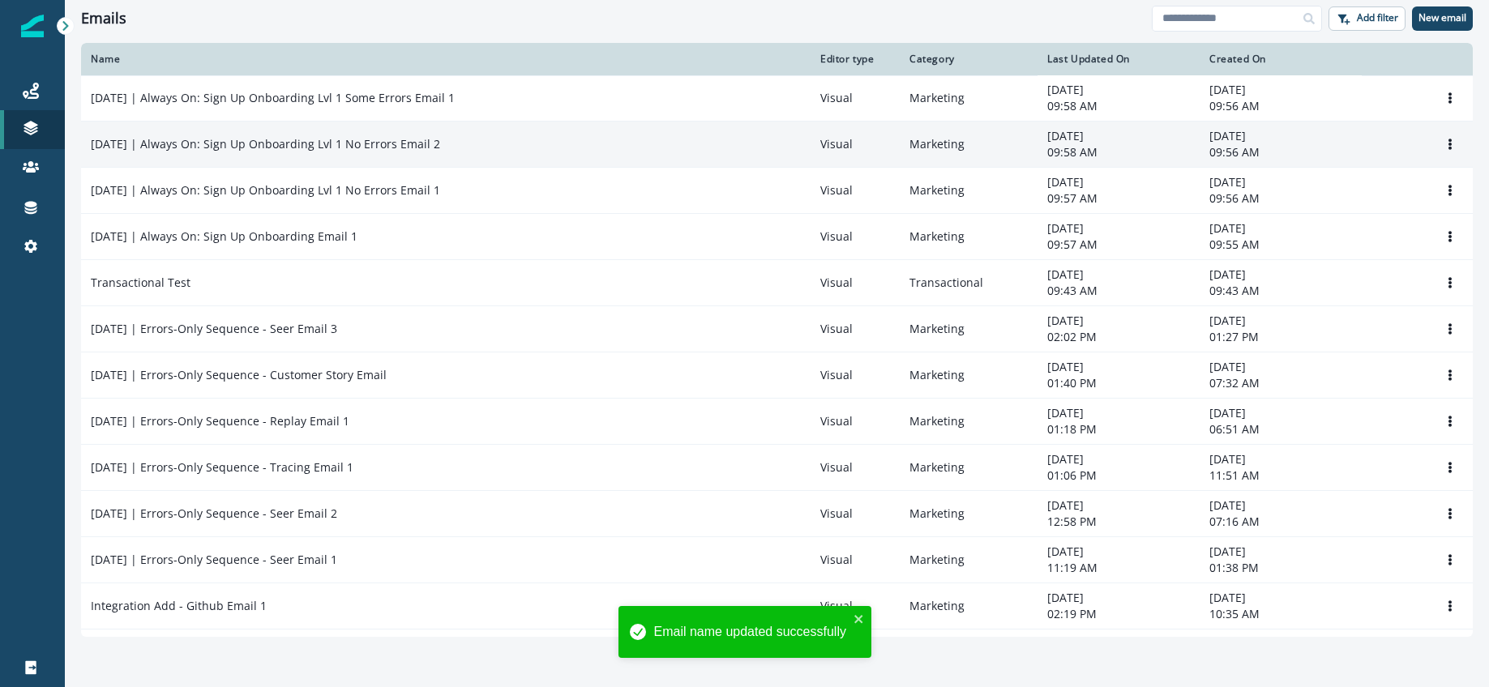
scroll to position [1, 0]
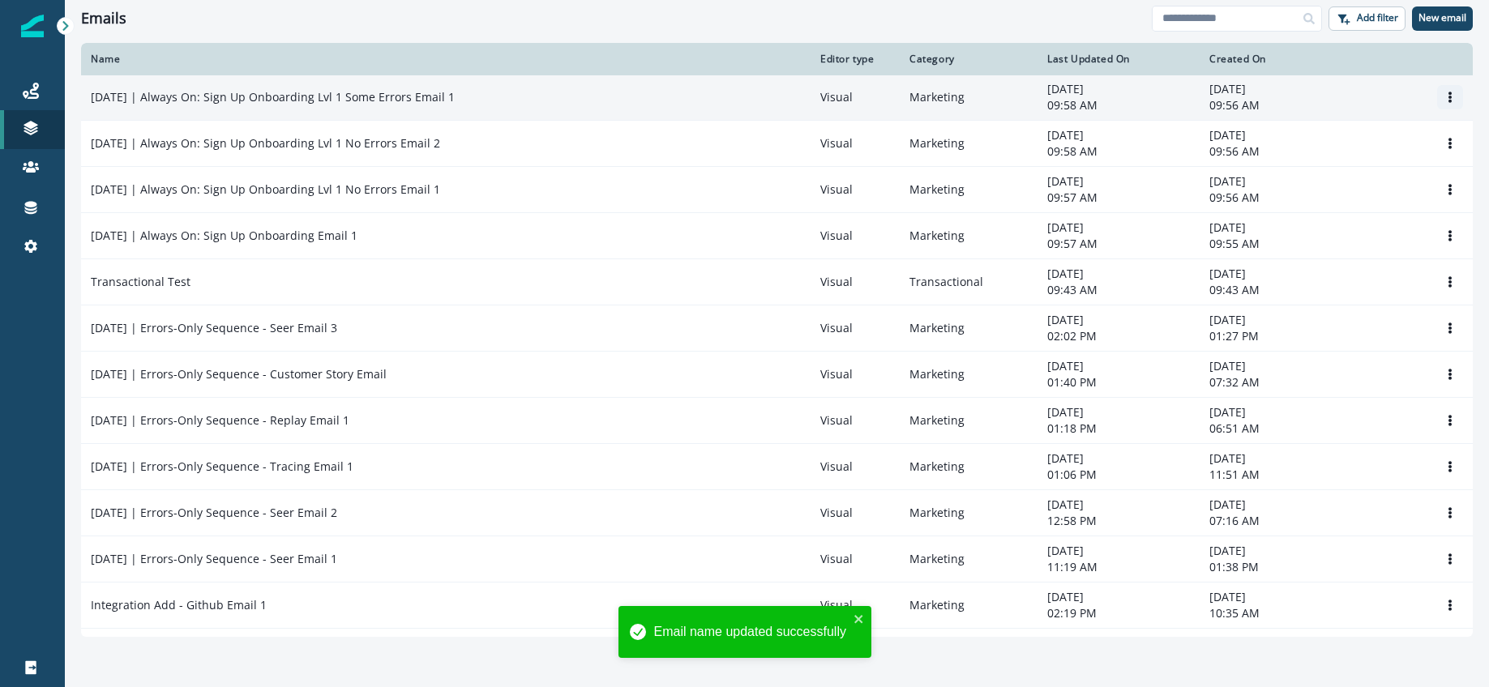
click at [1454, 95] on icon "Options" at bounding box center [1449, 97] width 11 height 11
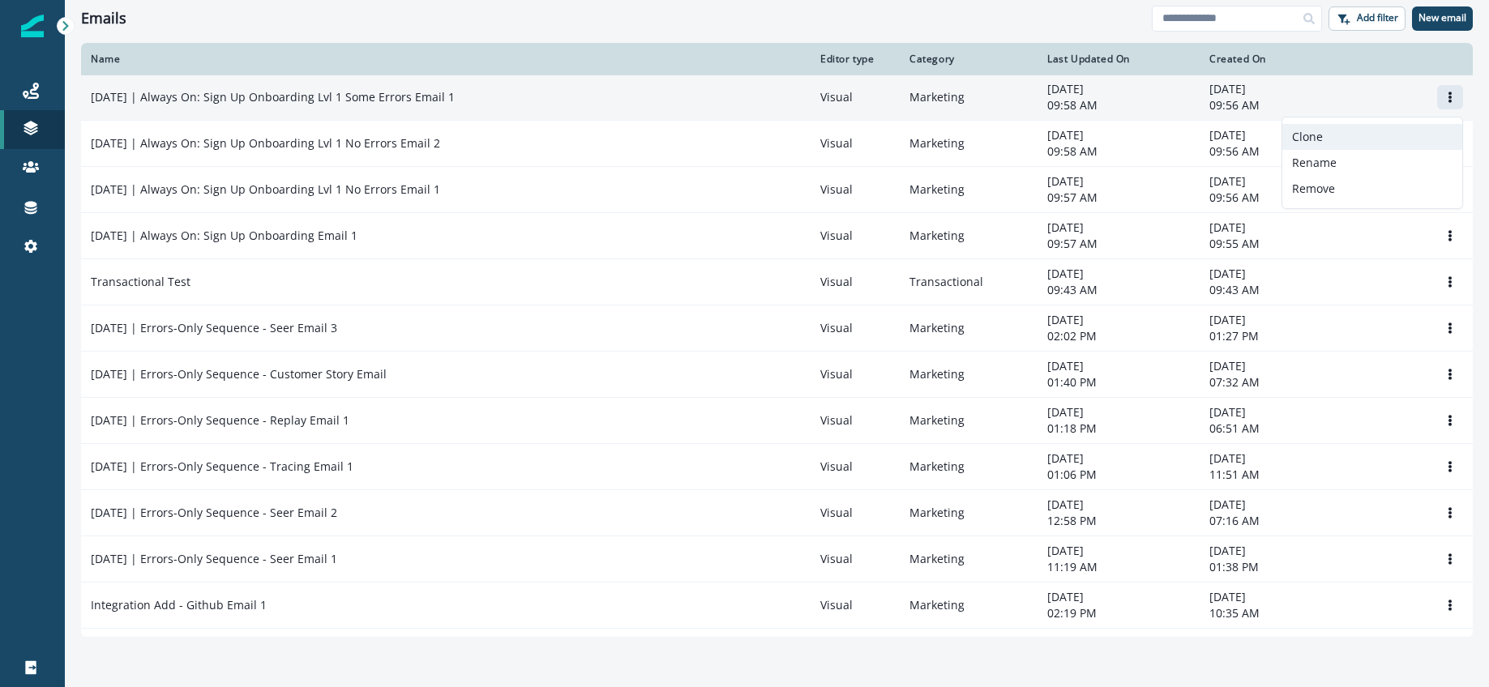
click at [1317, 139] on button "Clone" at bounding box center [1372, 137] width 180 height 26
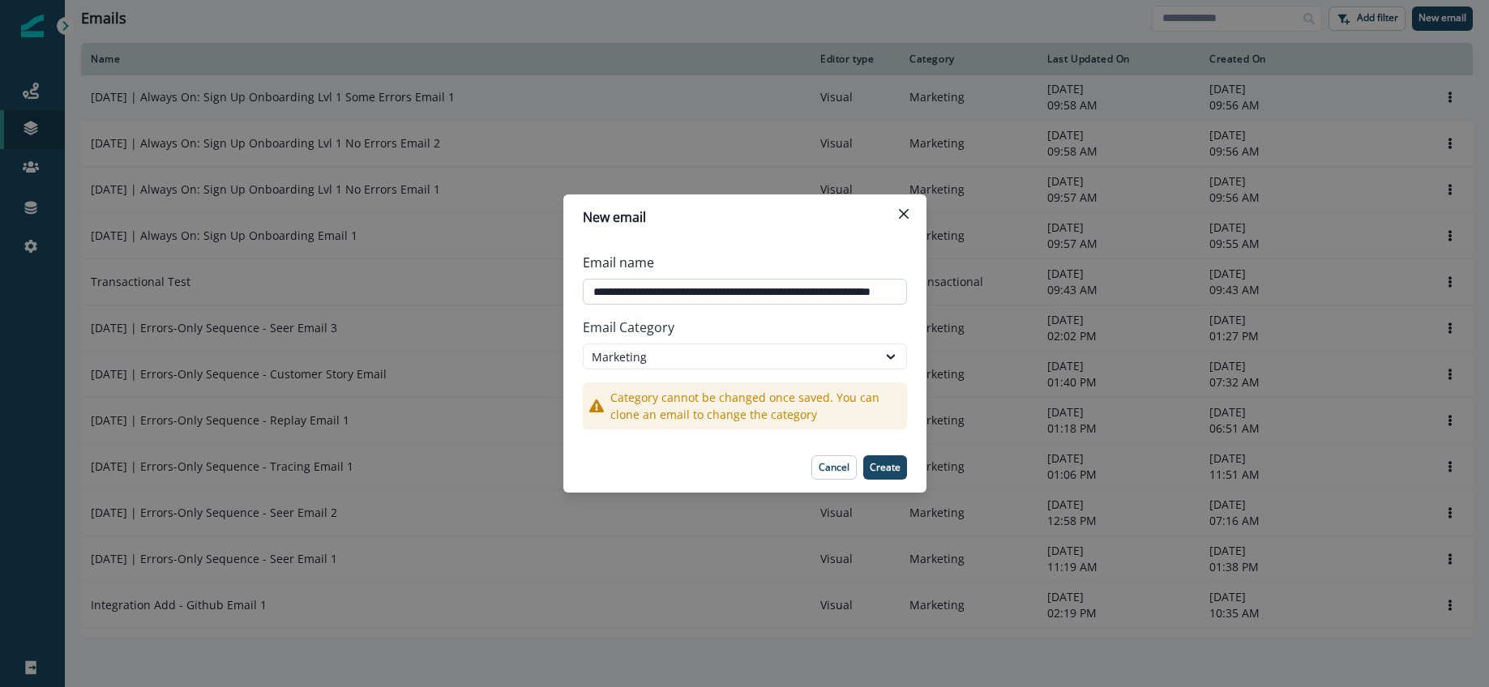
scroll to position [0, 72]
click at [898, 292] on input "**********" at bounding box center [745, 292] width 324 height 26
type input "**********"
click at [888, 463] on p "Create" at bounding box center [885, 467] width 31 height 11
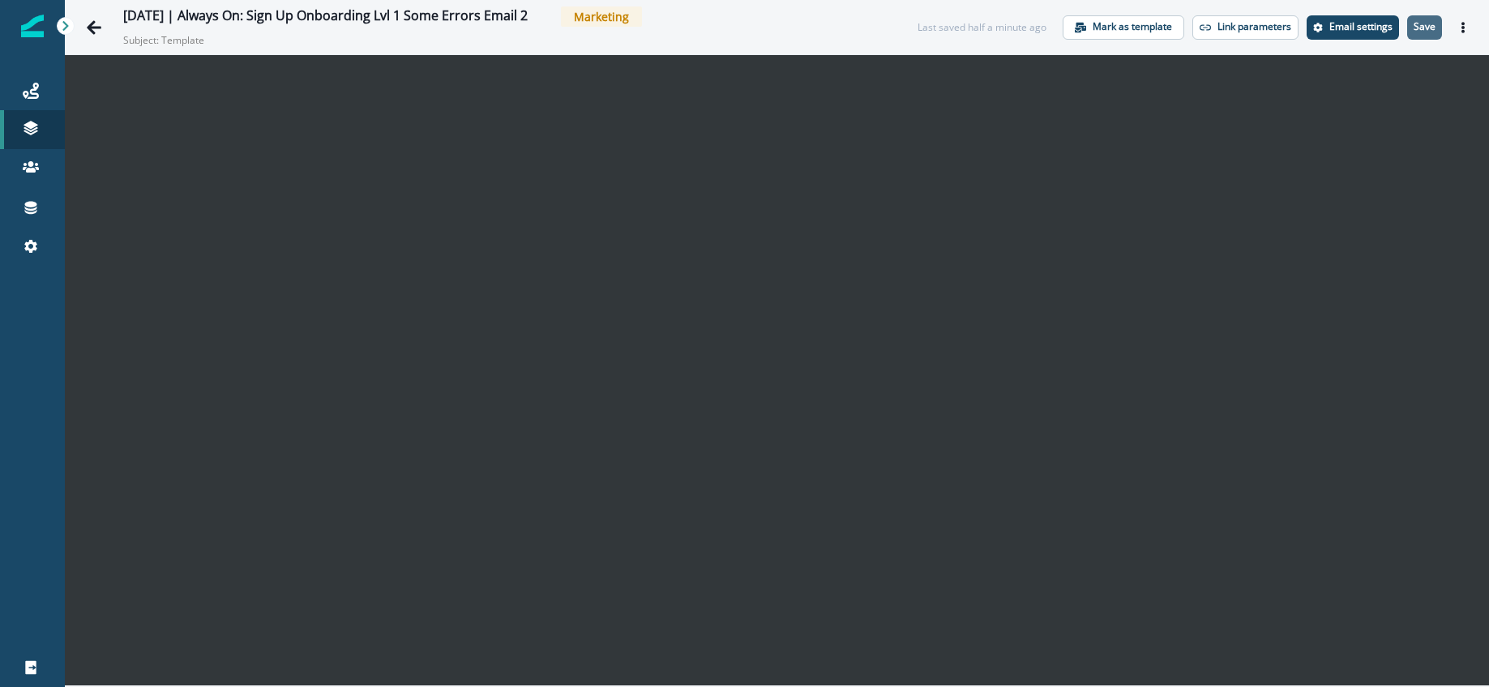
click at [1429, 32] on p "Save" at bounding box center [1425, 26] width 22 height 11
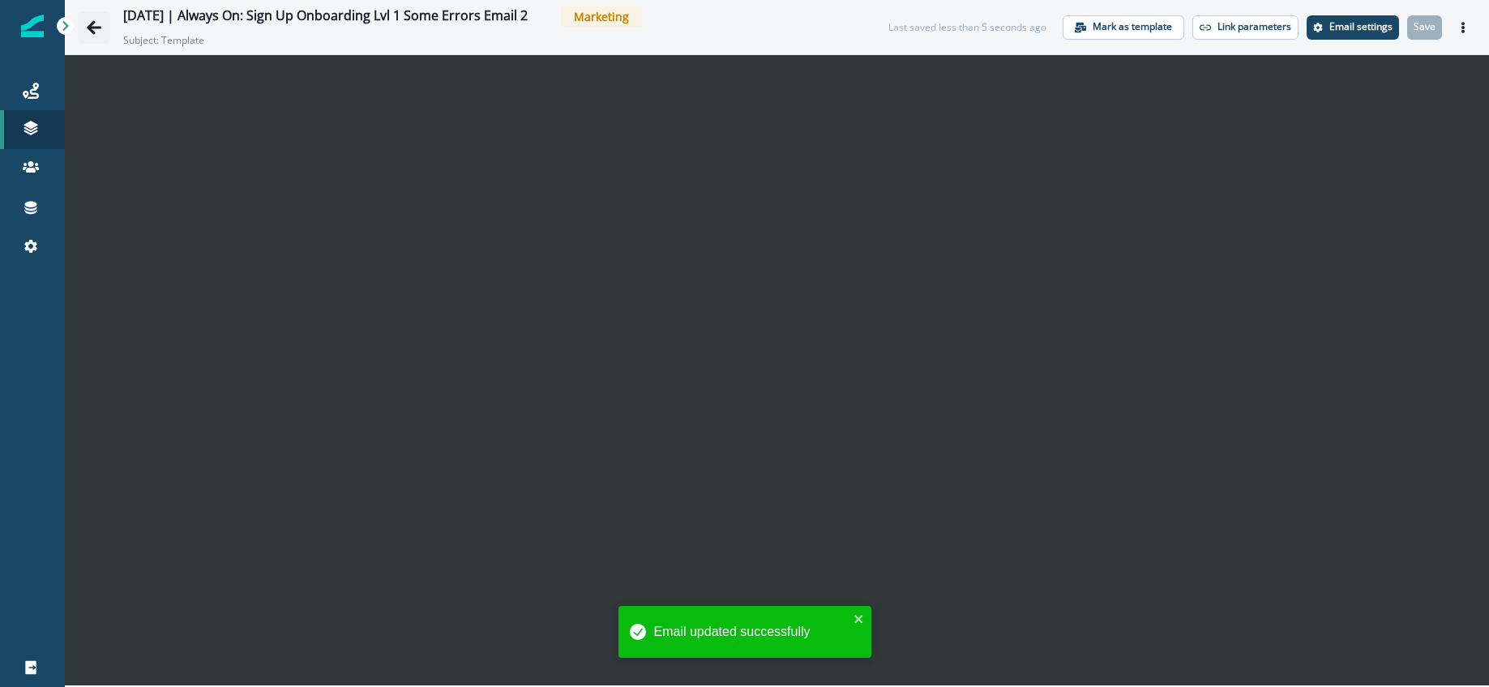
click at [96, 26] on icon "Go back" at bounding box center [94, 27] width 15 height 14
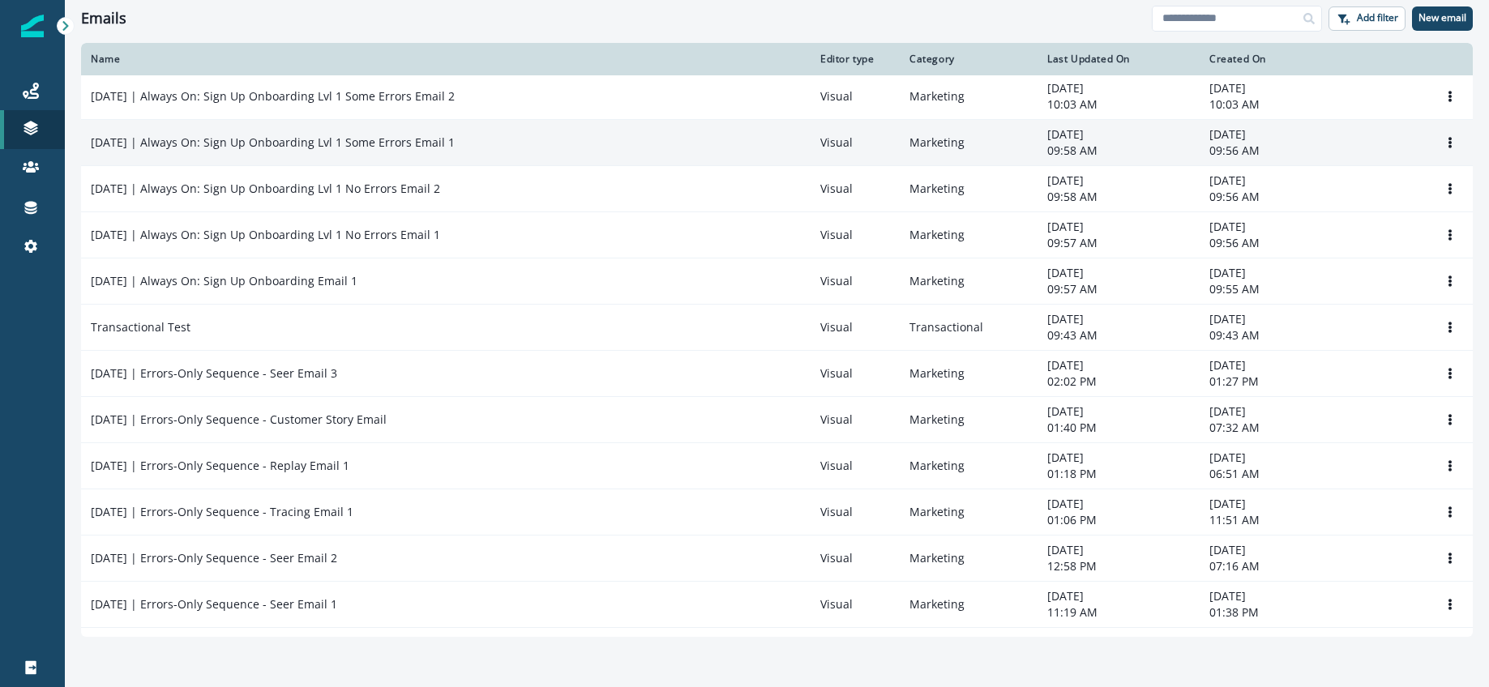
scroll to position [2, 0]
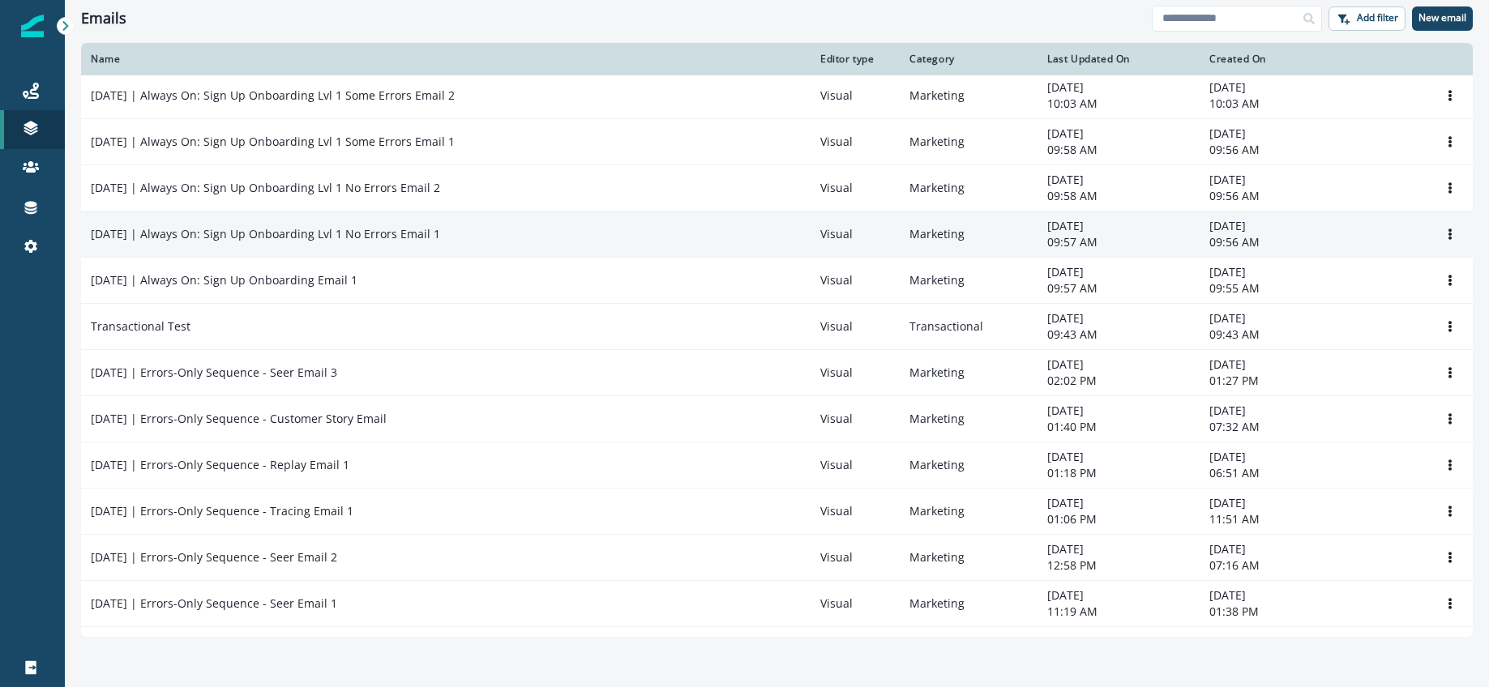
click at [361, 239] on p "[DATE] | Always On: Sign Up Onboarding Lvl 1 No Errors Email 1" at bounding box center [265, 234] width 349 height 16
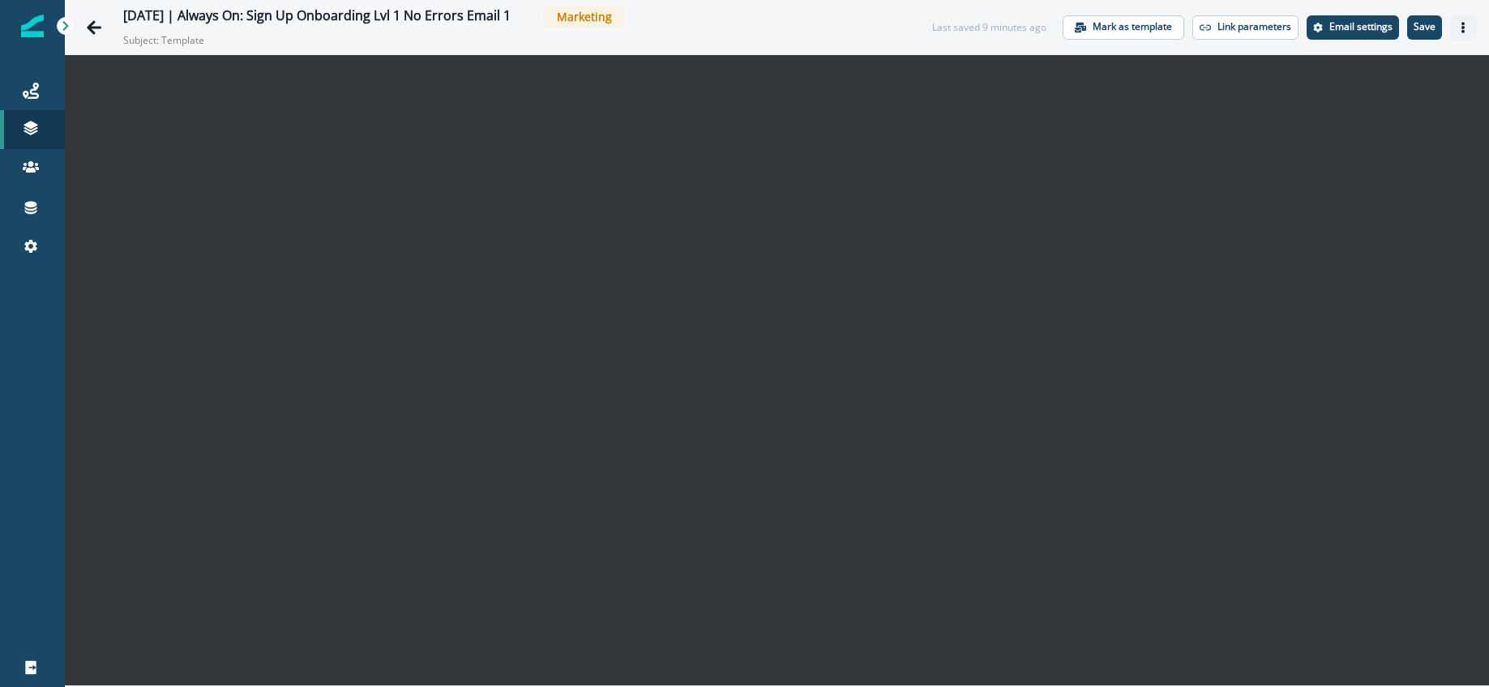
click at [1456, 31] on button "Actions" at bounding box center [1463, 27] width 26 height 24
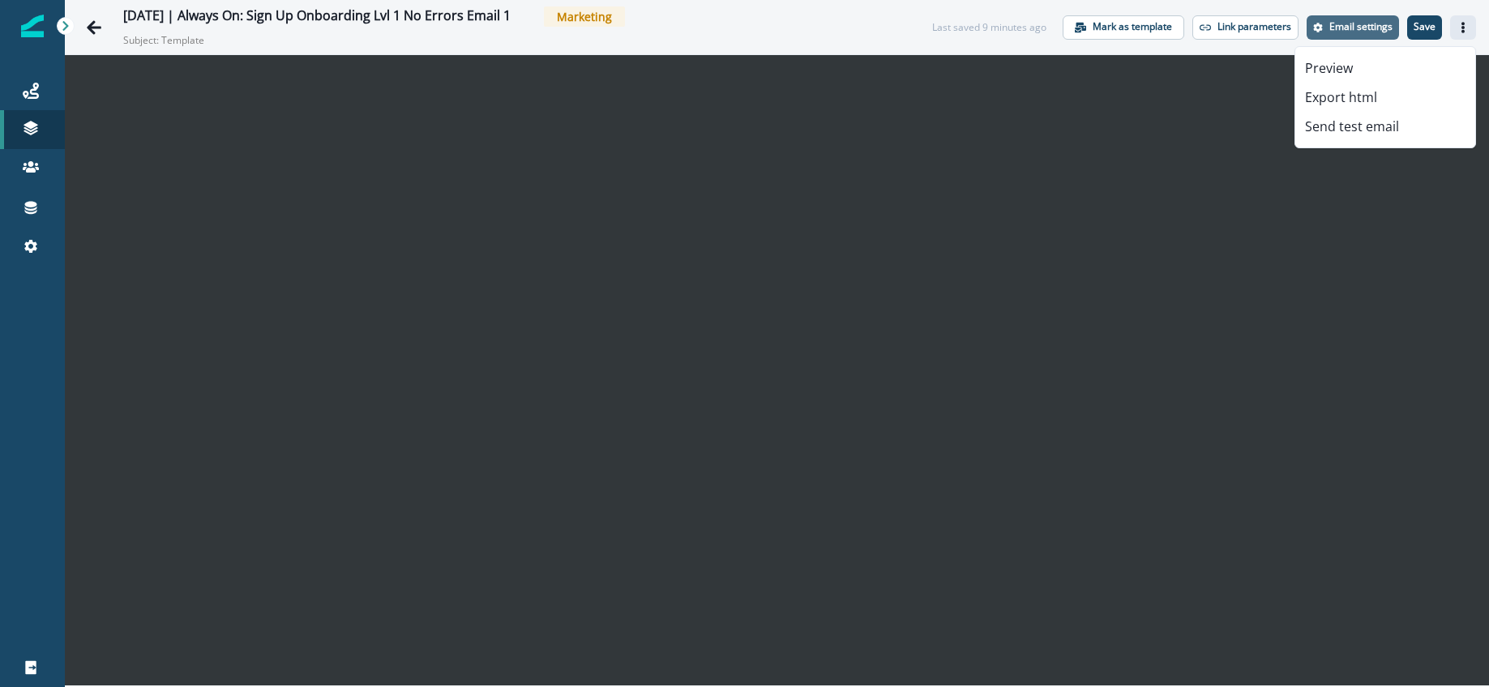
click at [1339, 30] on p "Email settings" at bounding box center [1360, 26] width 63 height 11
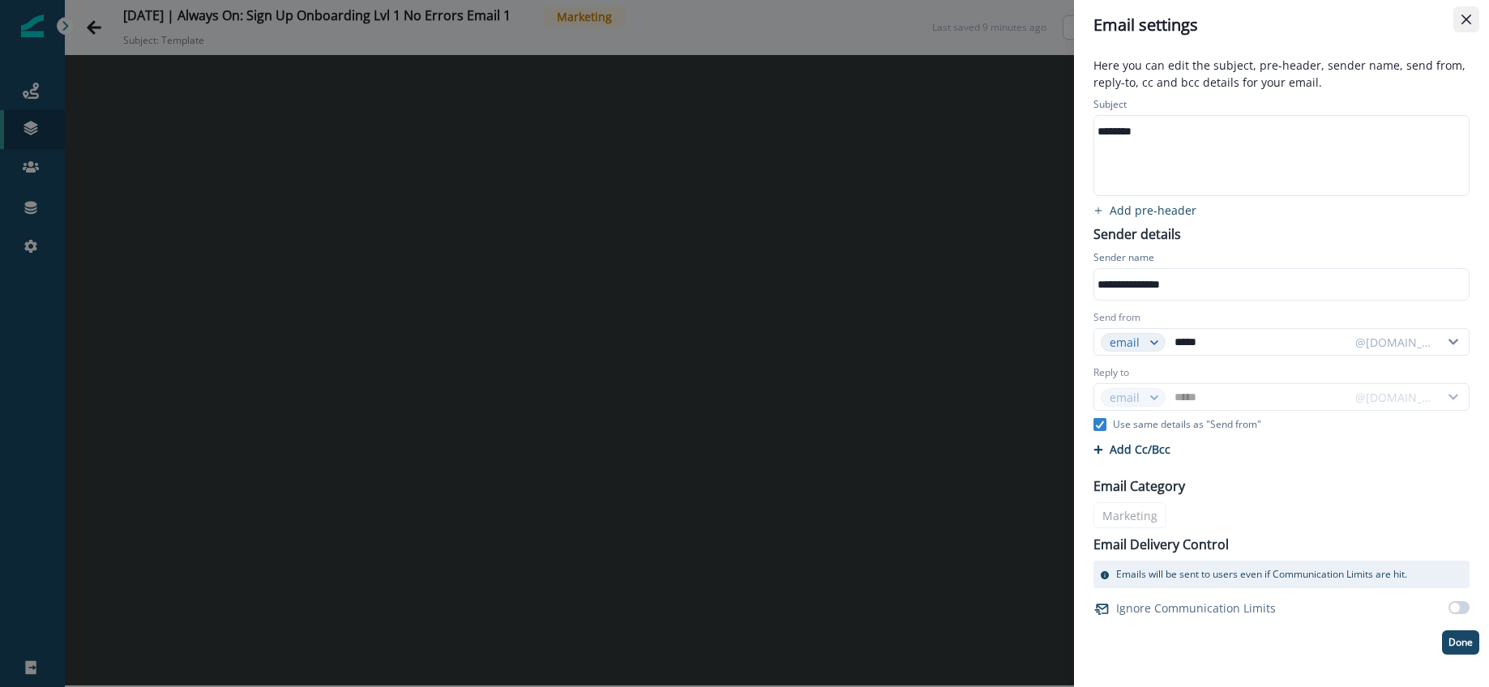
click at [1459, 19] on button "Close" at bounding box center [1466, 19] width 26 height 26
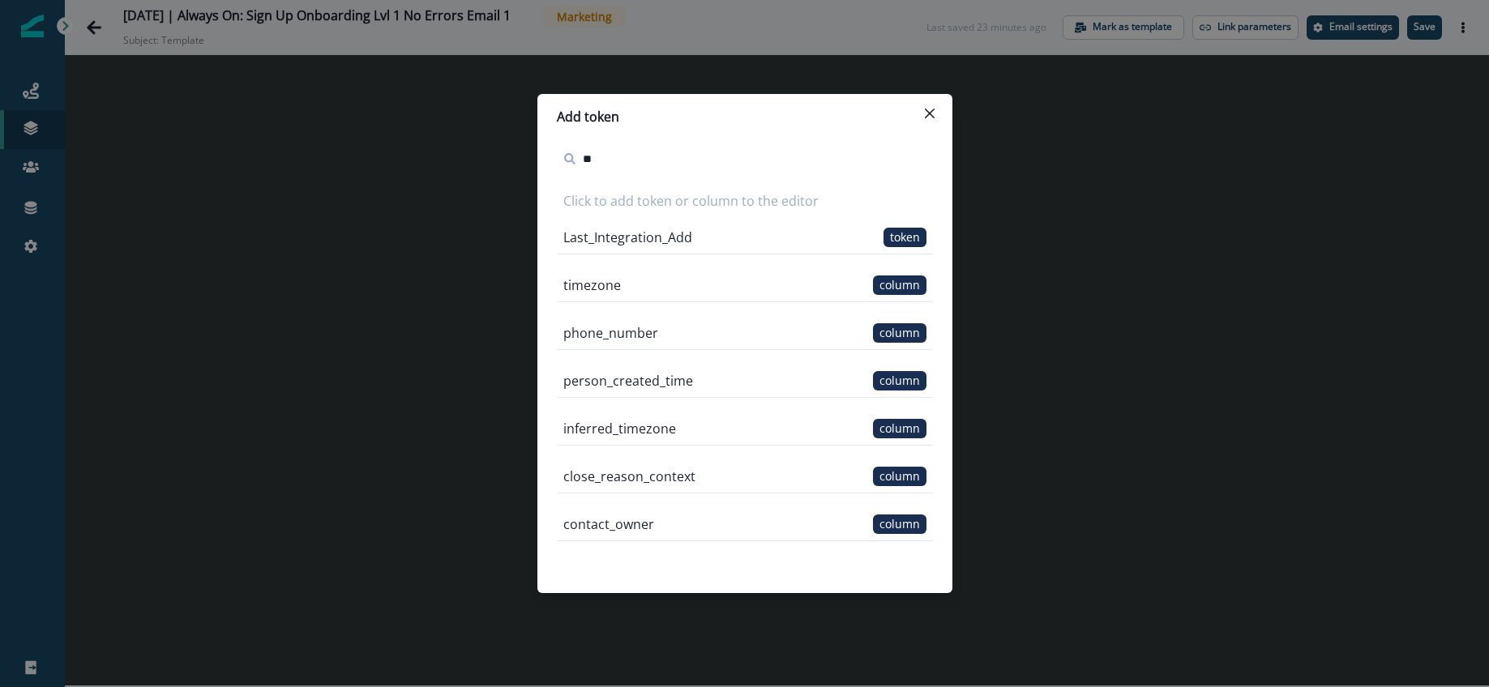
type input "*"
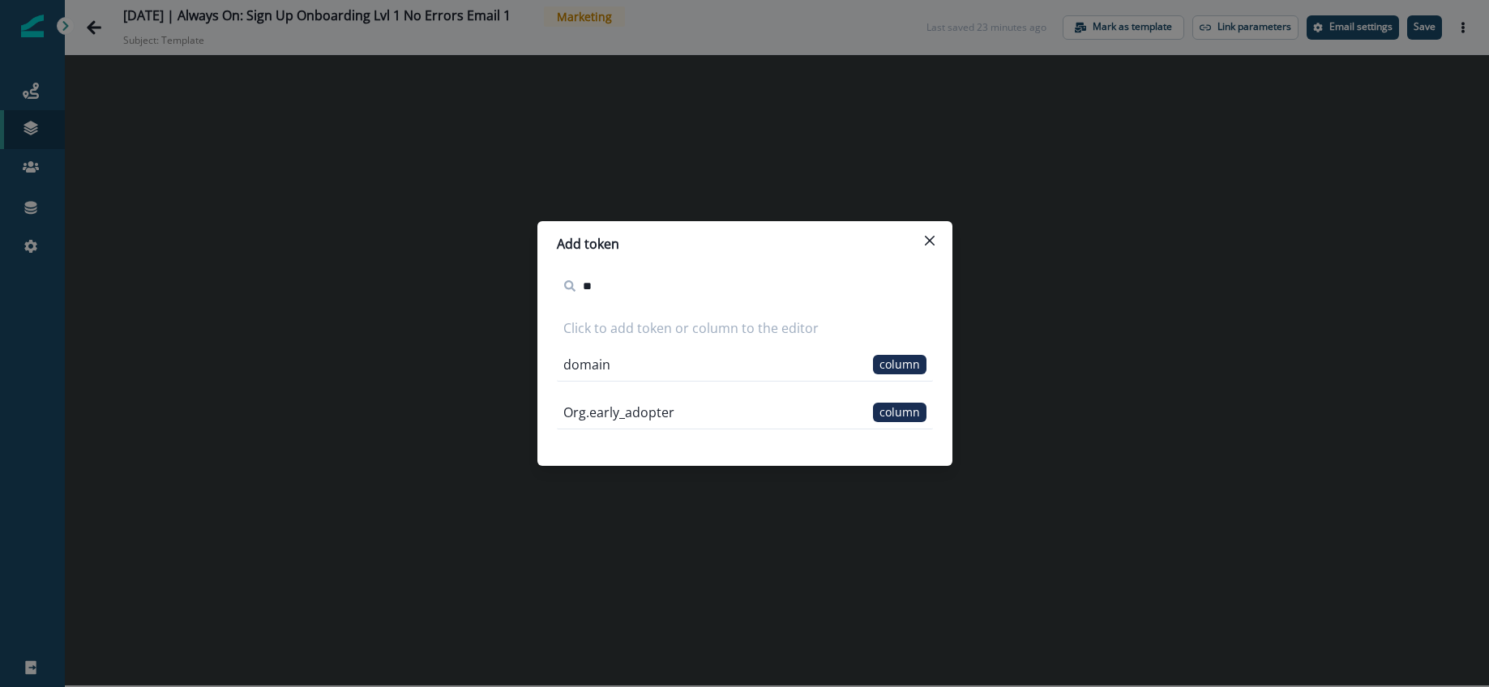
type input "*"
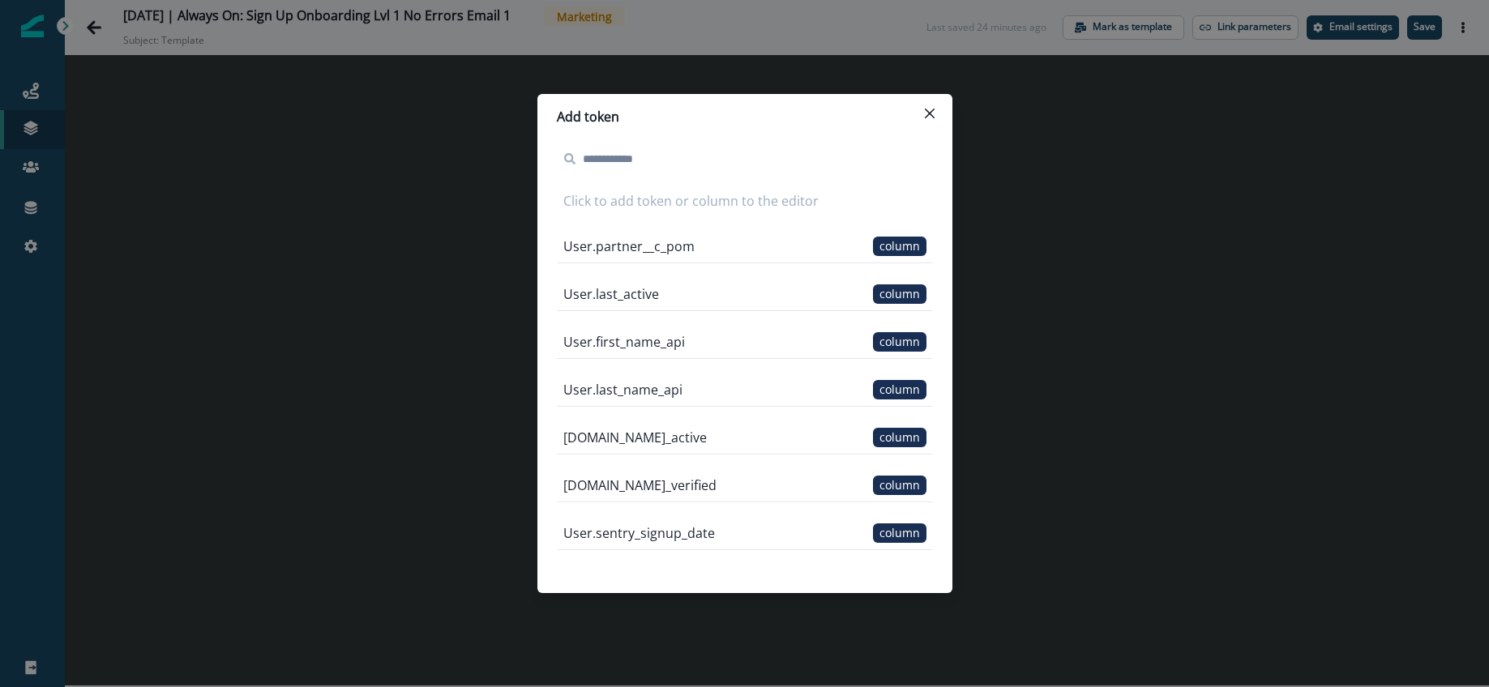
scroll to position [3490, 0]
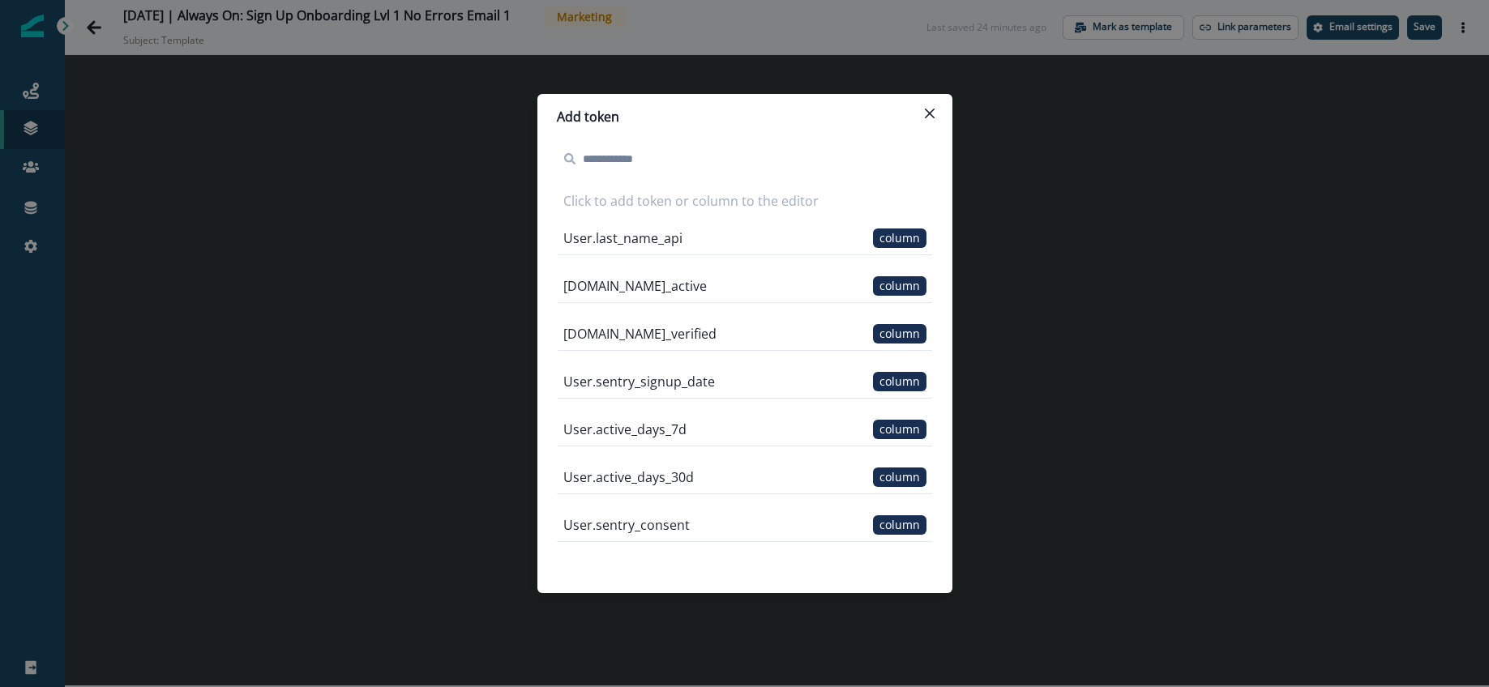
click at [402, 225] on div "Add token Click to add token or column to the editor Errors_Usage token Errors_…" at bounding box center [744, 343] width 1489 height 687
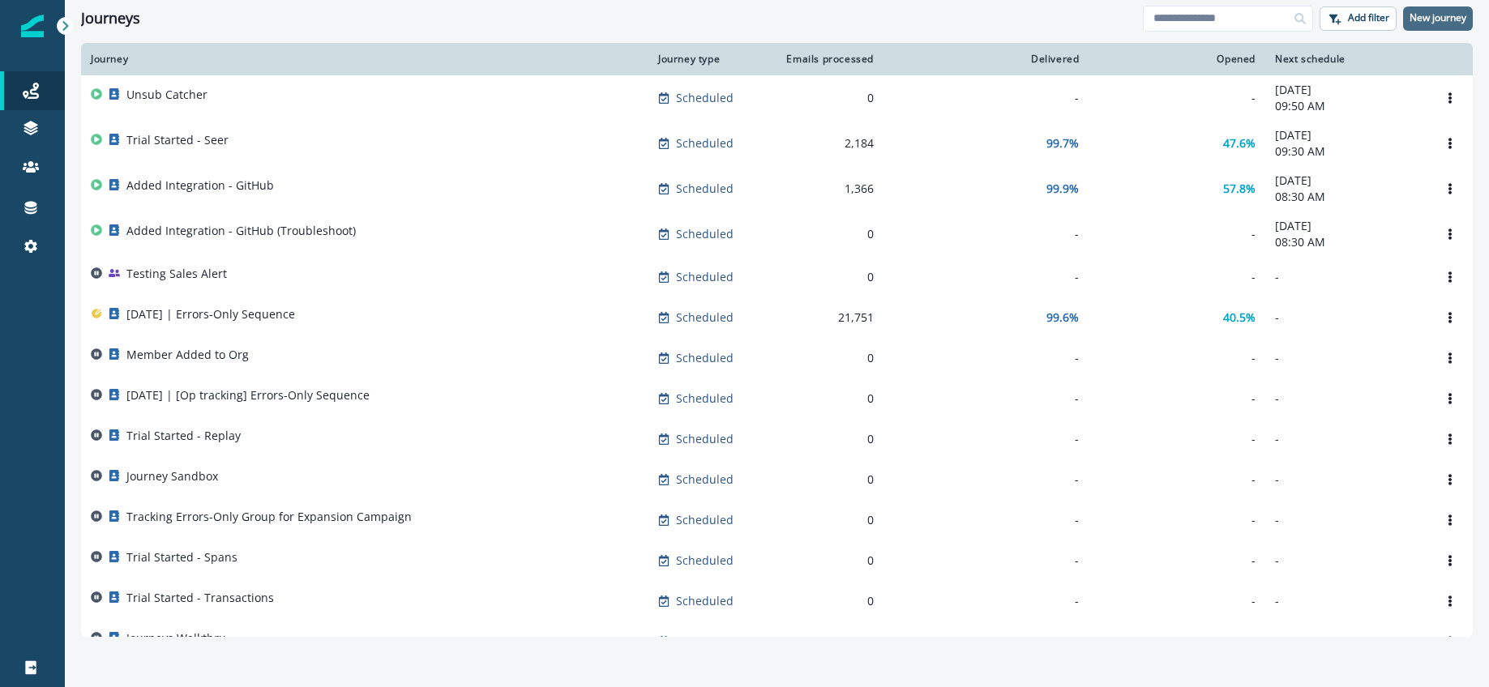
click at [1427, 19] on p "New journey" at bounding box center [1438, 17] width 57 height 11
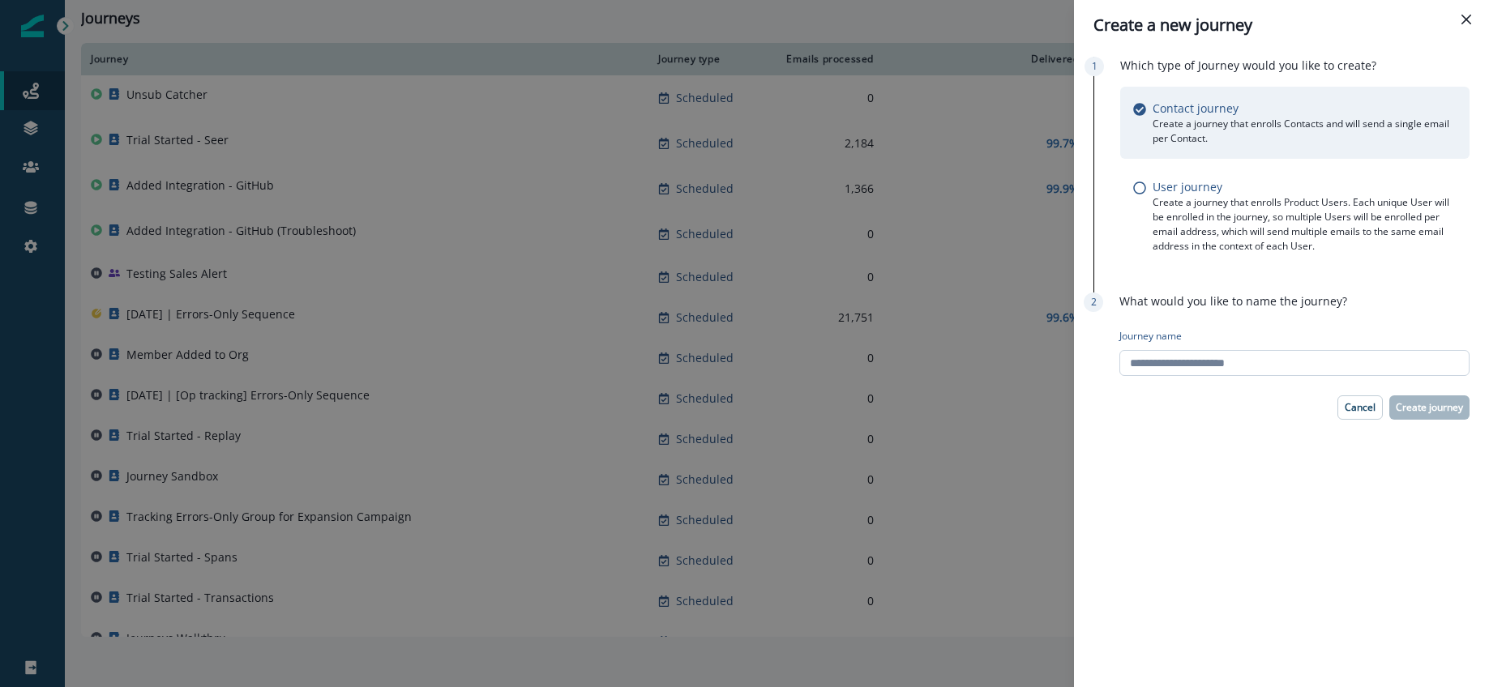
click at [1213, 363] on input "Journey name" at bounding box center [1294, 363] width 350 height 26
type input "**********"
click at [1417, 407] on p "Create journey" at bounding box center [1429, 407] width 67 height 11
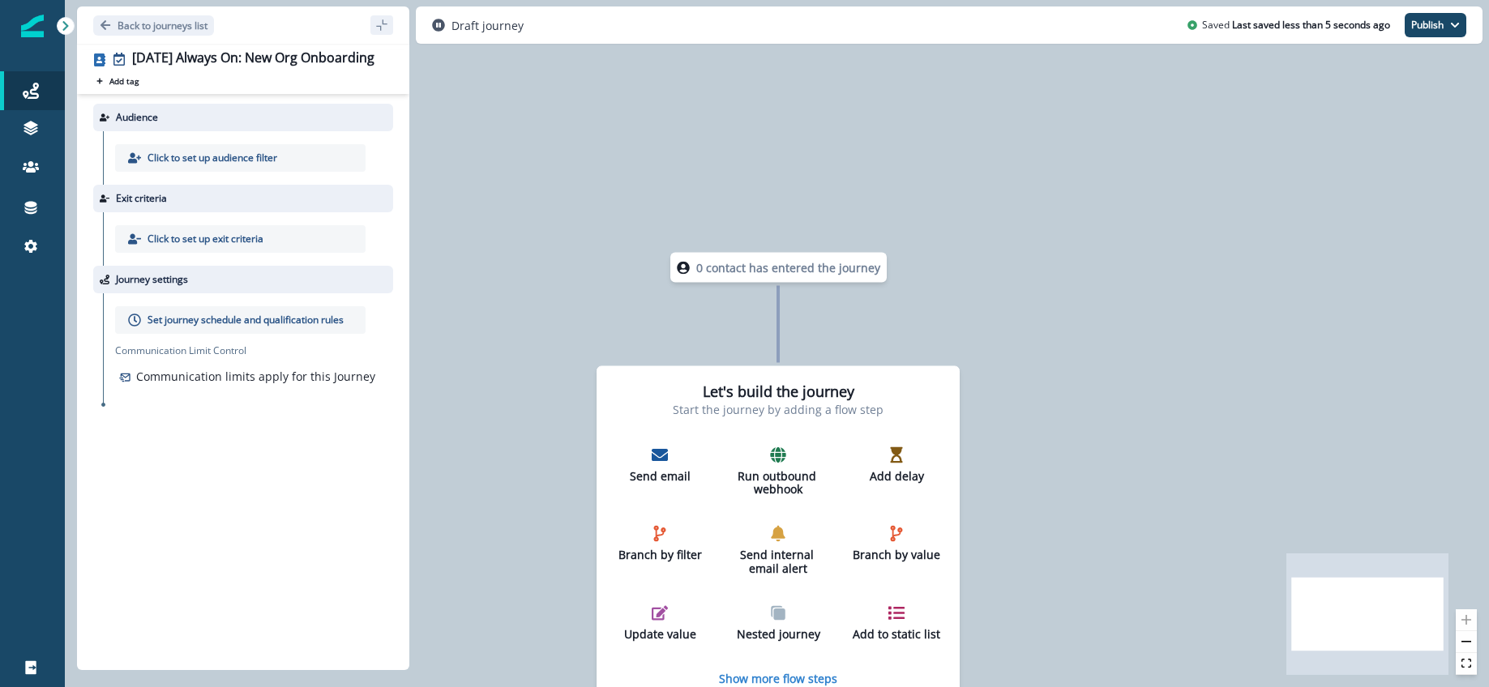
click at [223, 153] on p "Click to set up audience filter" at bounding box center [213, 158] width 130 height 15
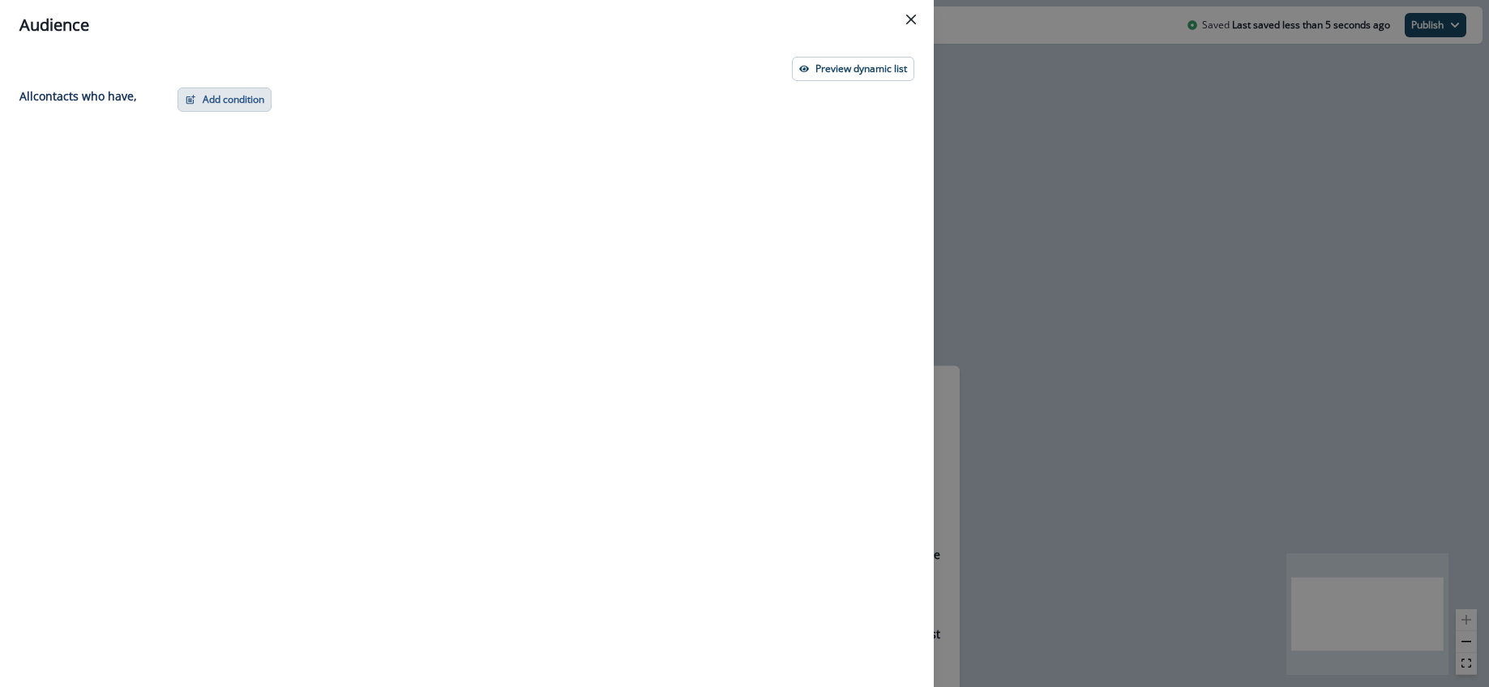
click at [220, 101] on button "Add condition" at bounding box center [225, 100] width 94 height 24
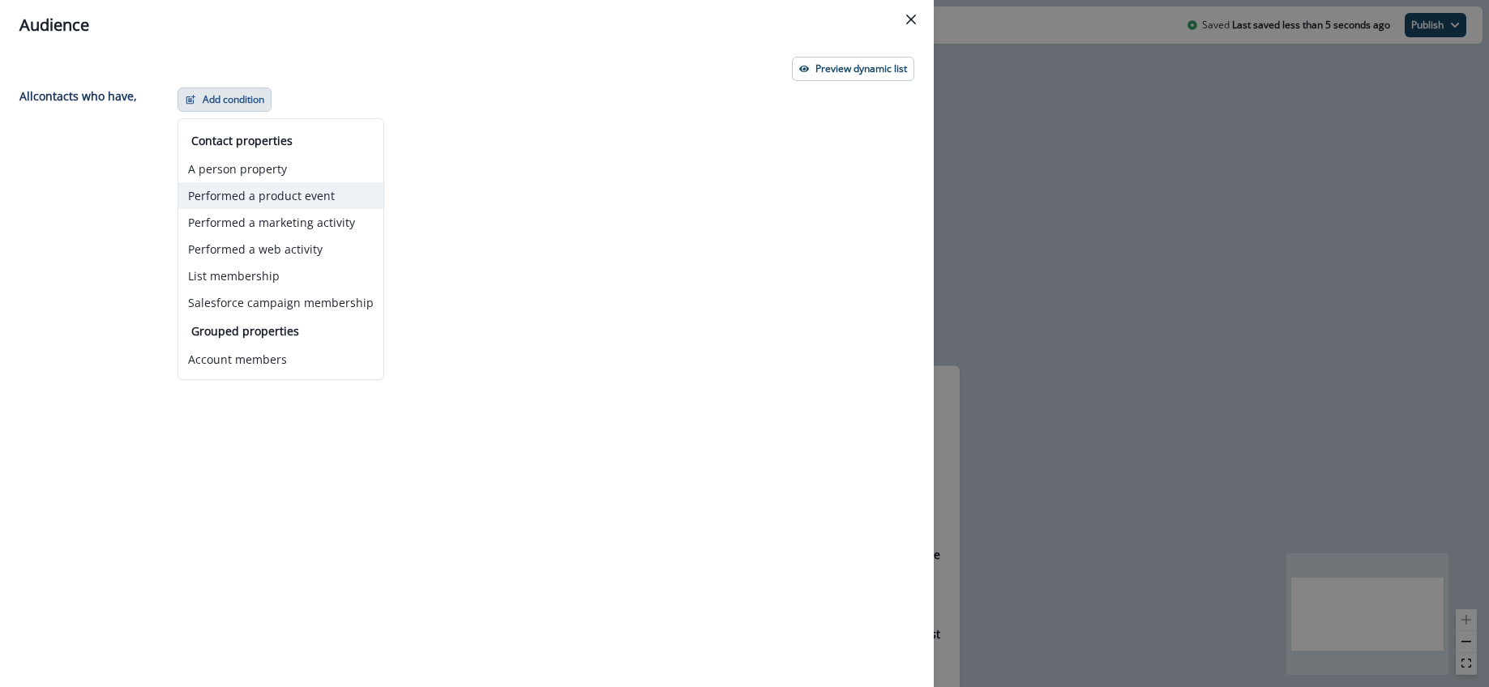
click at [259, 204] on button "Performed a product event" at bounding box center [280, 195] width 205 height 27
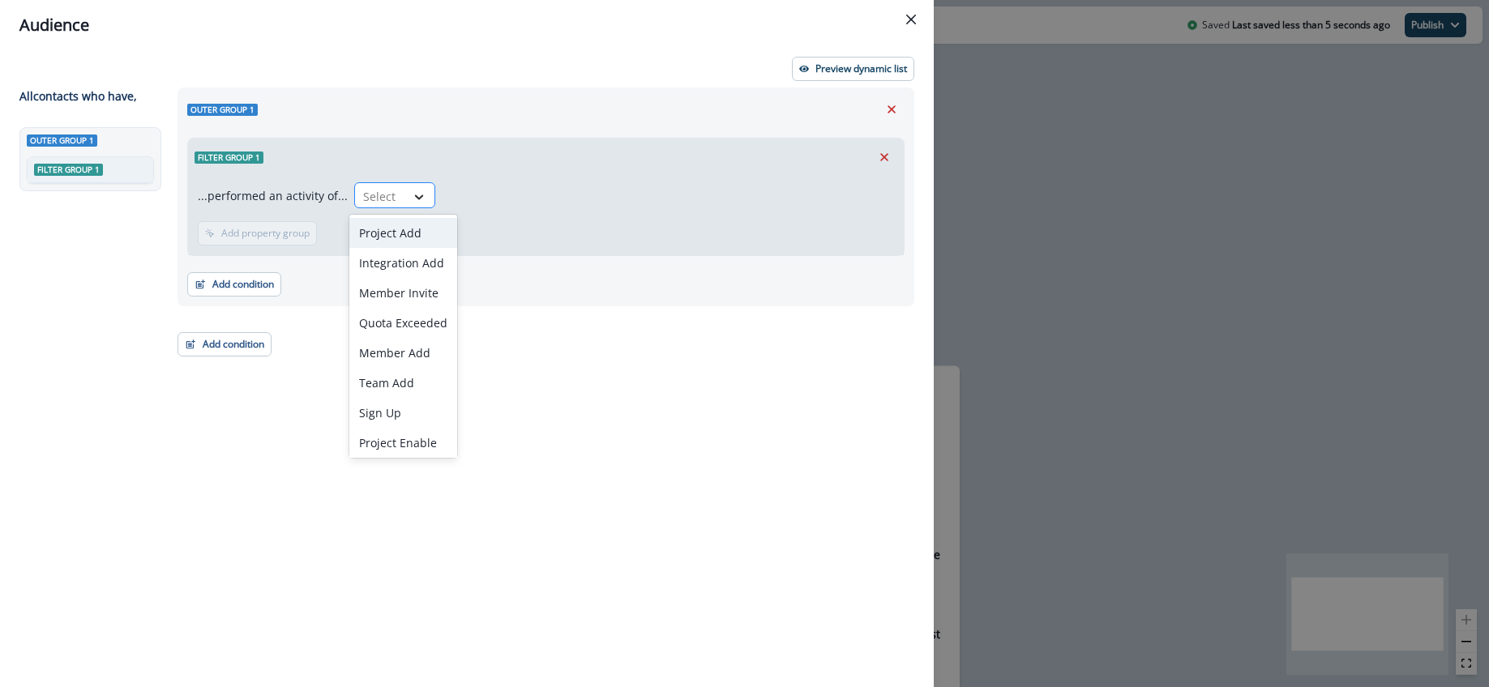
click at [412, 202] on icon at bounding box center [419, 197] width 15 height 16
click at [395, 370] on div "Sign Up" at bounding box center [403, 380] width 108 height 30
click at [353, 235] on p "Add time frame" at bounding box center [359, 233] width 71 height 11
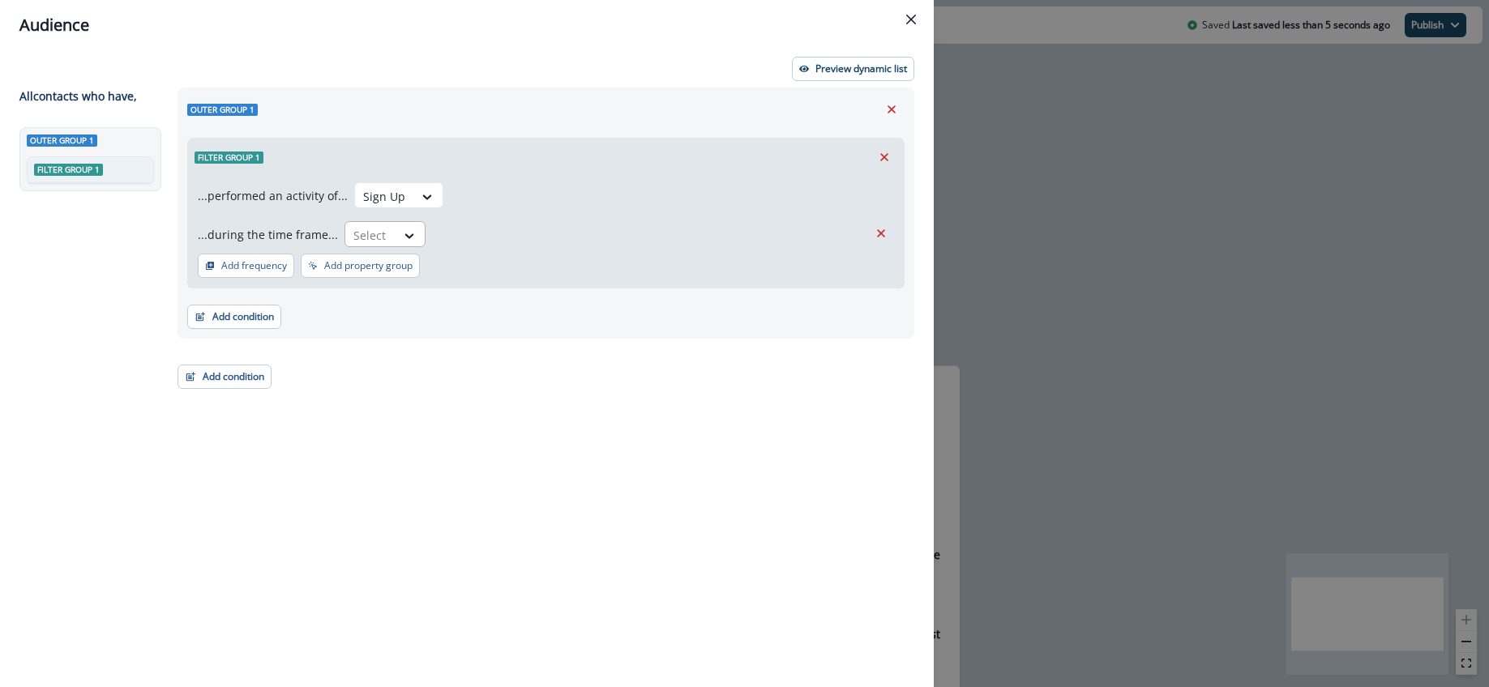
click at [380, 239] on div at bounding box center [370, 235] width 34 height 20
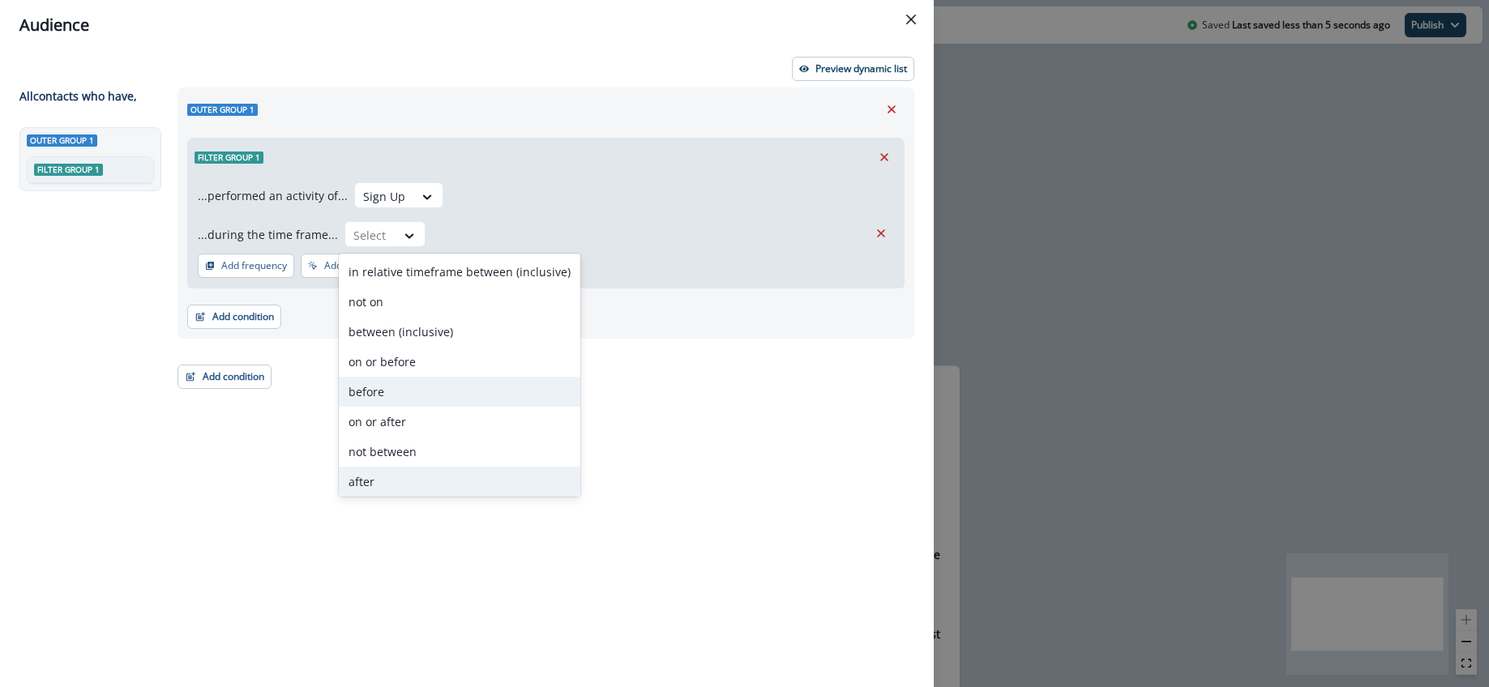
scroll to position [63, 0]
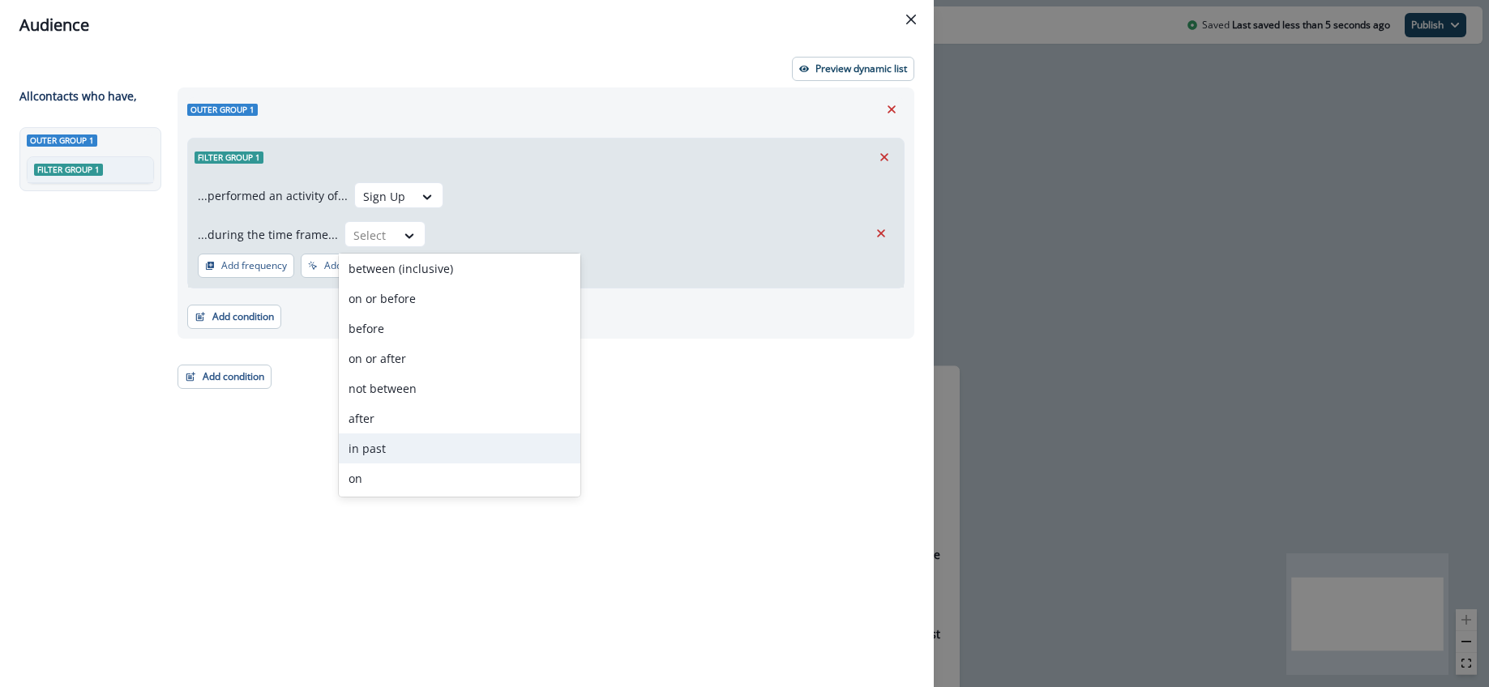
drag, startPoint x: 384, startPoint y: 447, endPoint x: 407, endPoint y: 316, distance: 132.5
click at [384, 446] on div "in past" at bounding box center [460, 449] width 242 height 30
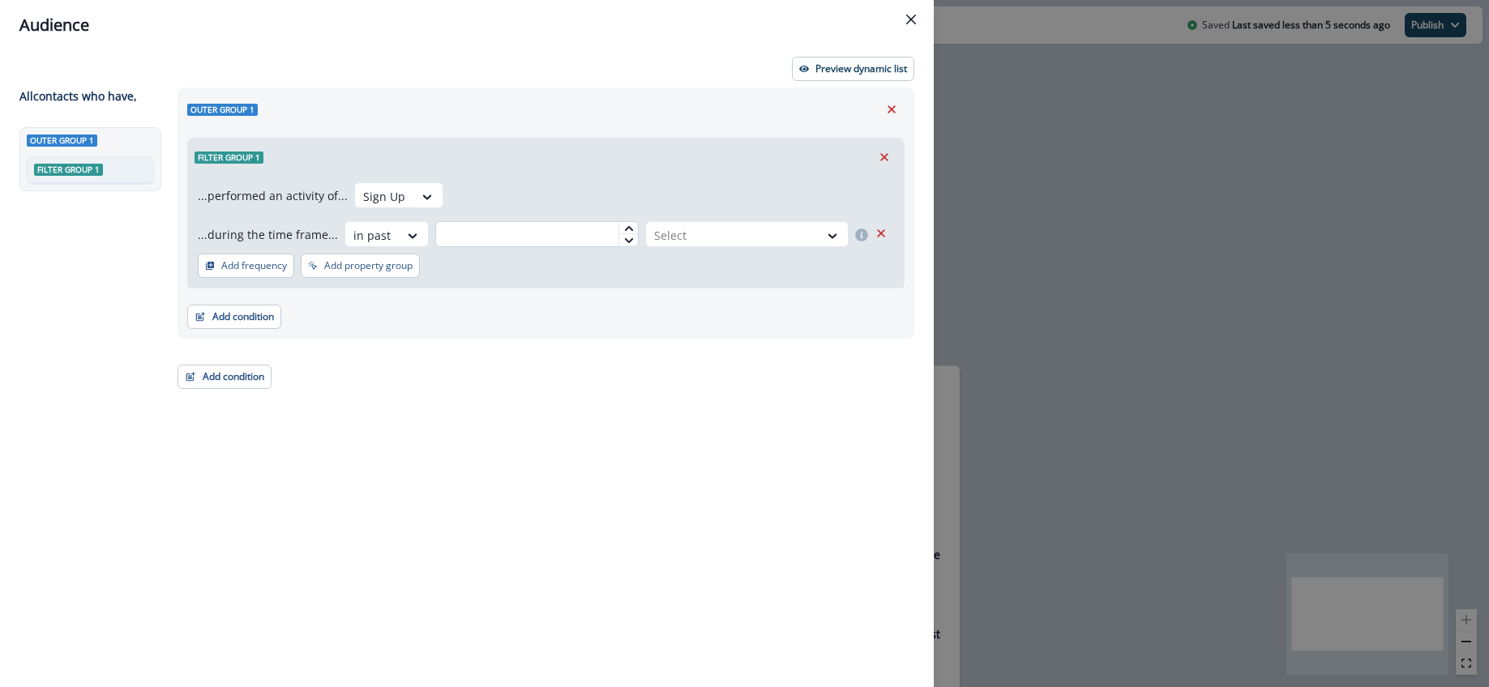
click at [493, 238] on input "text" at bounding box center [536, 234] width 203 height 26
type input "*"
click at [679, 236] on div at bounding box center [732, 235] width 156 height 20
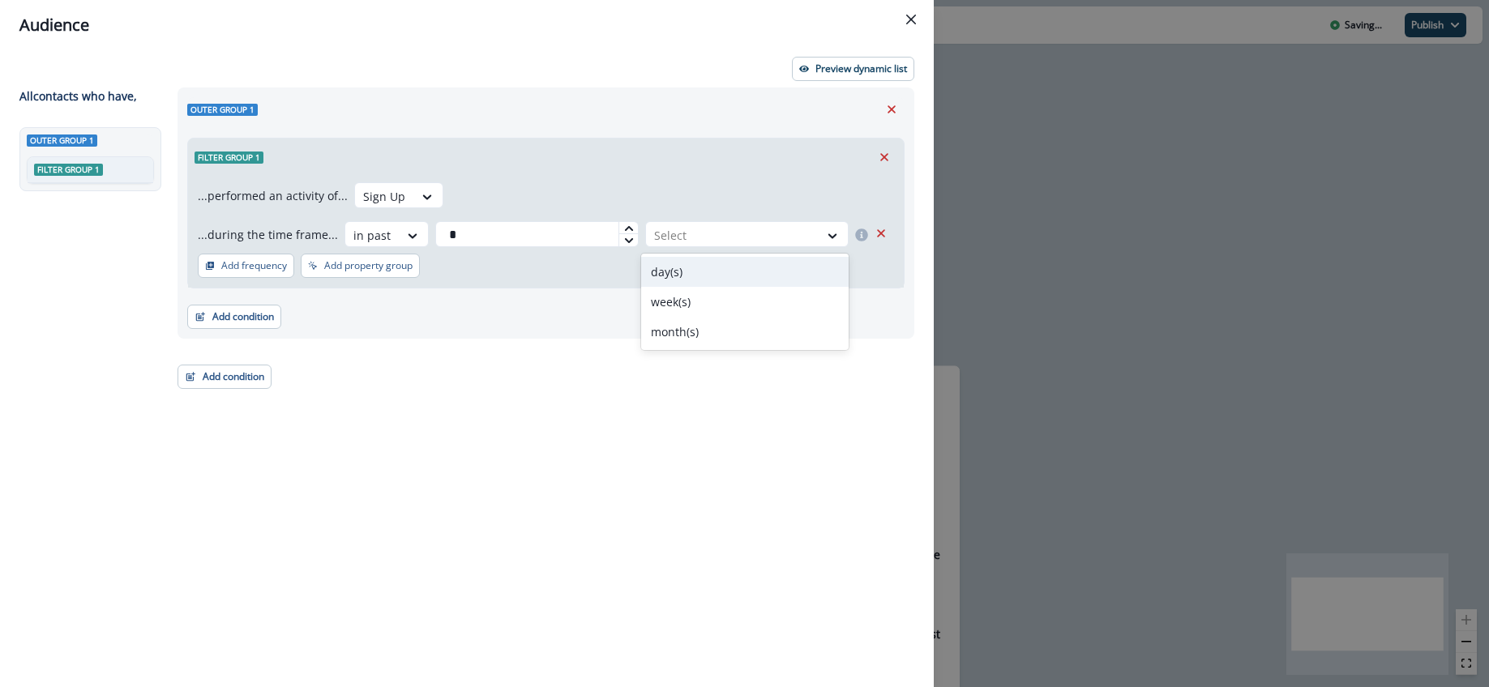
drag, startPoint x: 664, startPoint y: 270, endPoint x: 632, endPoint y: 280, distance: 33.3
click at [664, 269] on div "day(s)" at bounding box center [745, 272] width 208 height 30
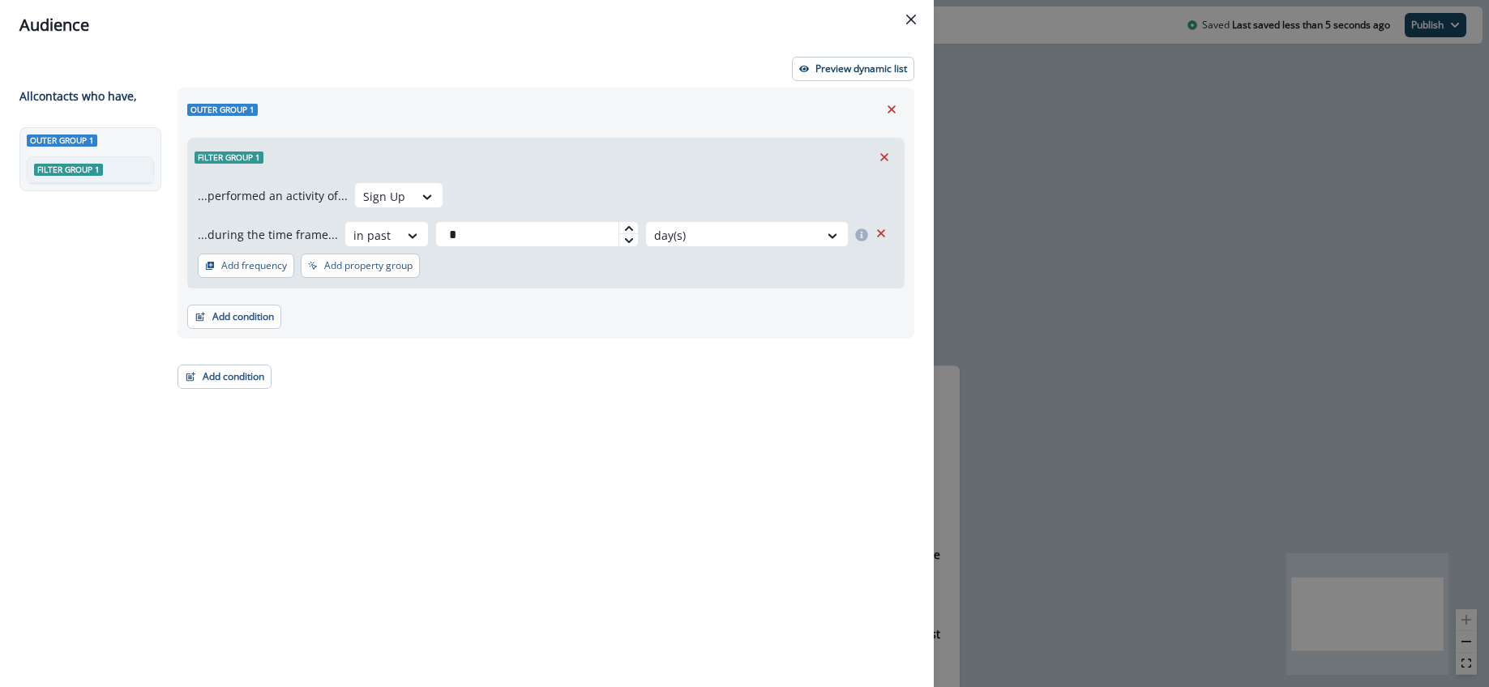
click at [593, 296] on div "Add condition Contact properties A person property Performed a product event Pe…" at bounding box center [545, 309] width 717 height 41
click at [862, 63] on p "Preview dynamic list" at bounding box center [861, 68] width 92 height 11
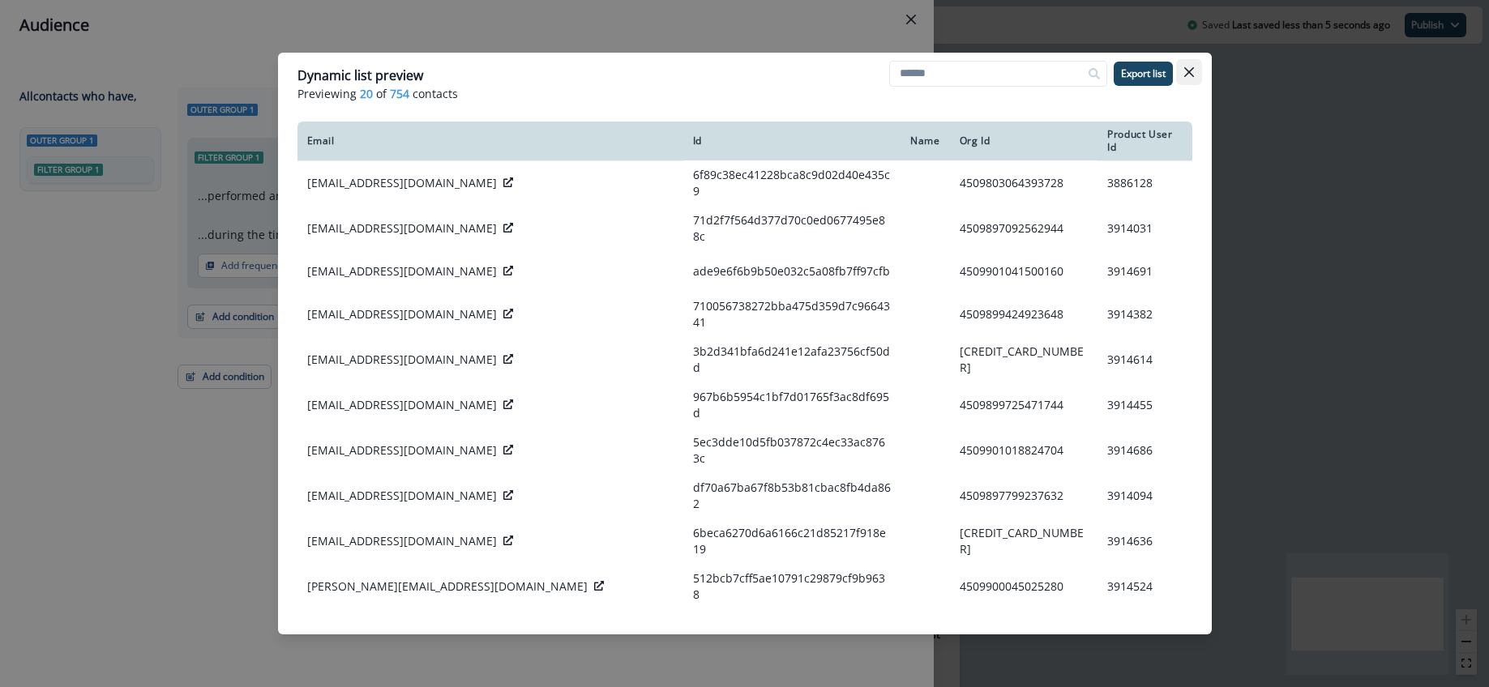
click at [1186, 72] on icon "Close" at bounding box center [1189, 72] width 10 height 10
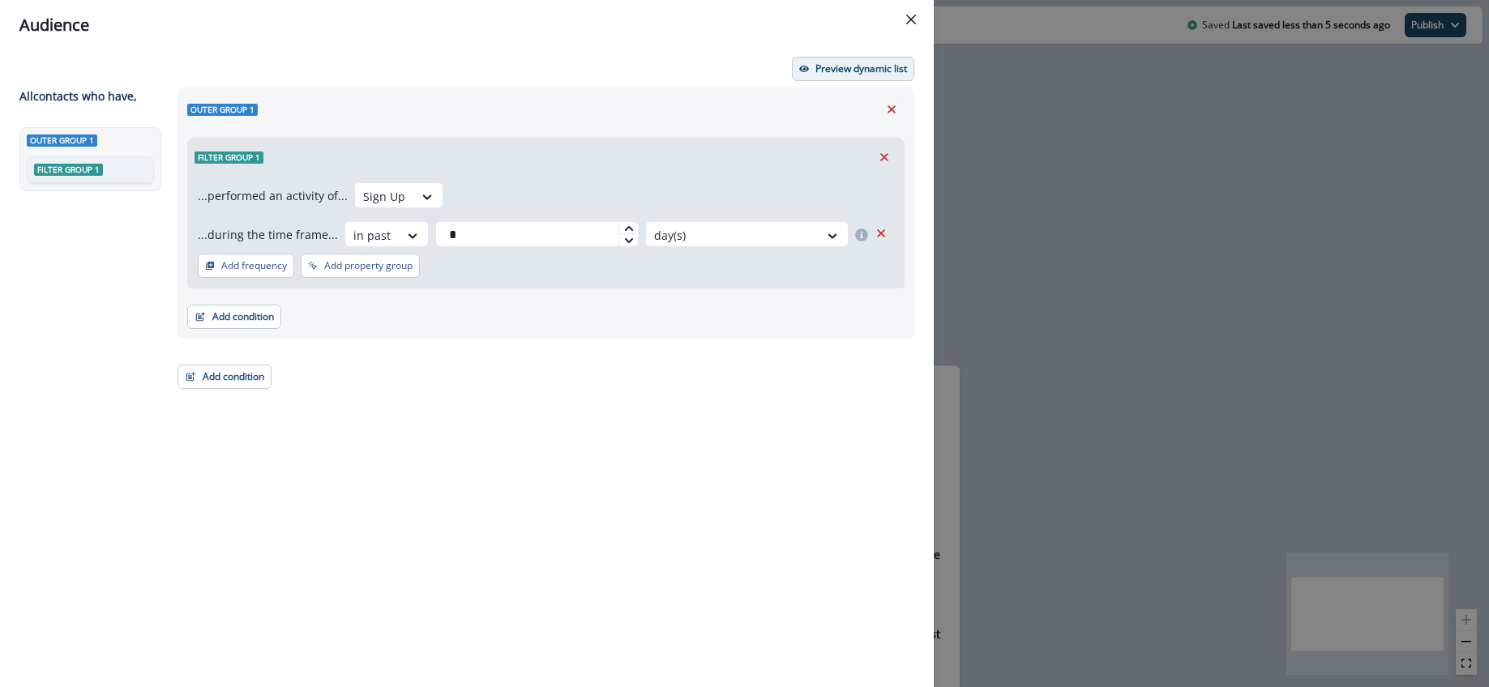
click at [877, 70] on p "Preview dynamic list" at bounding box center [861, 68] width 92 height 11
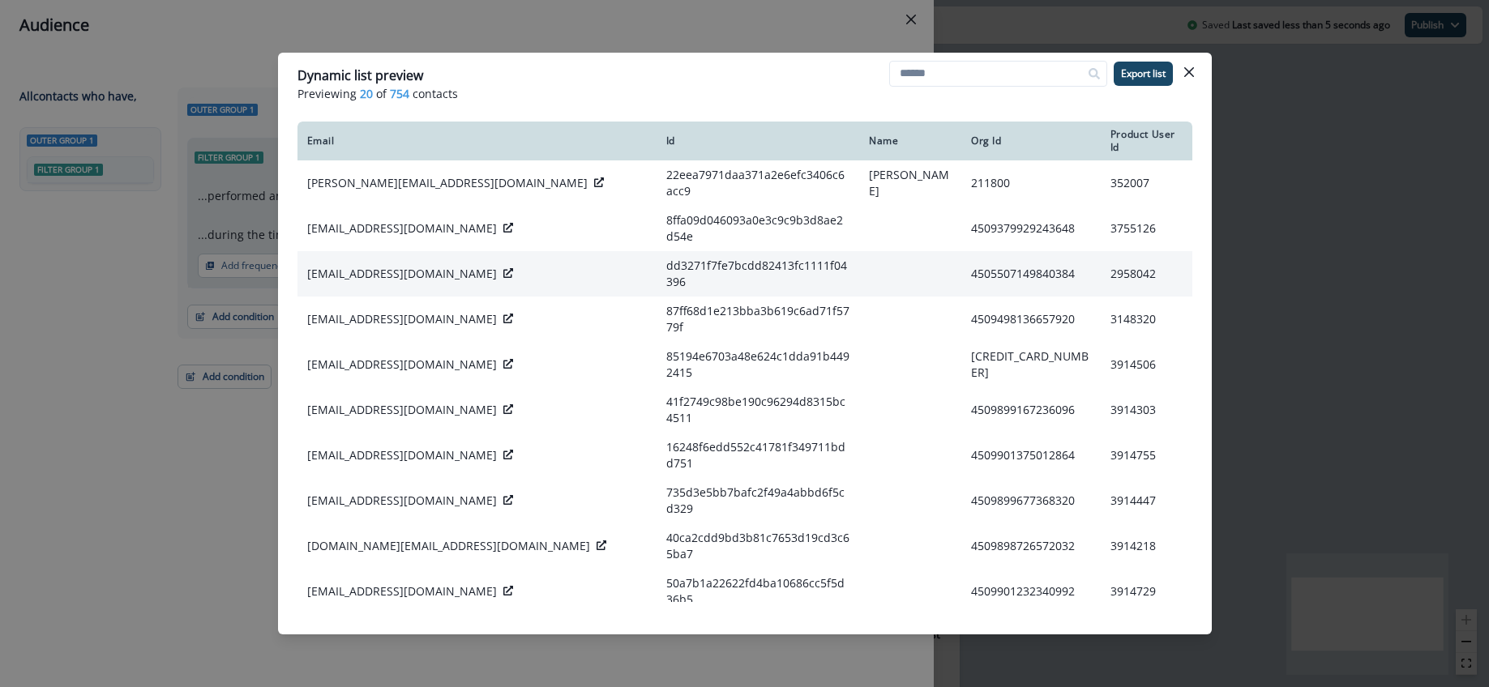
scroll to position [0, 0]
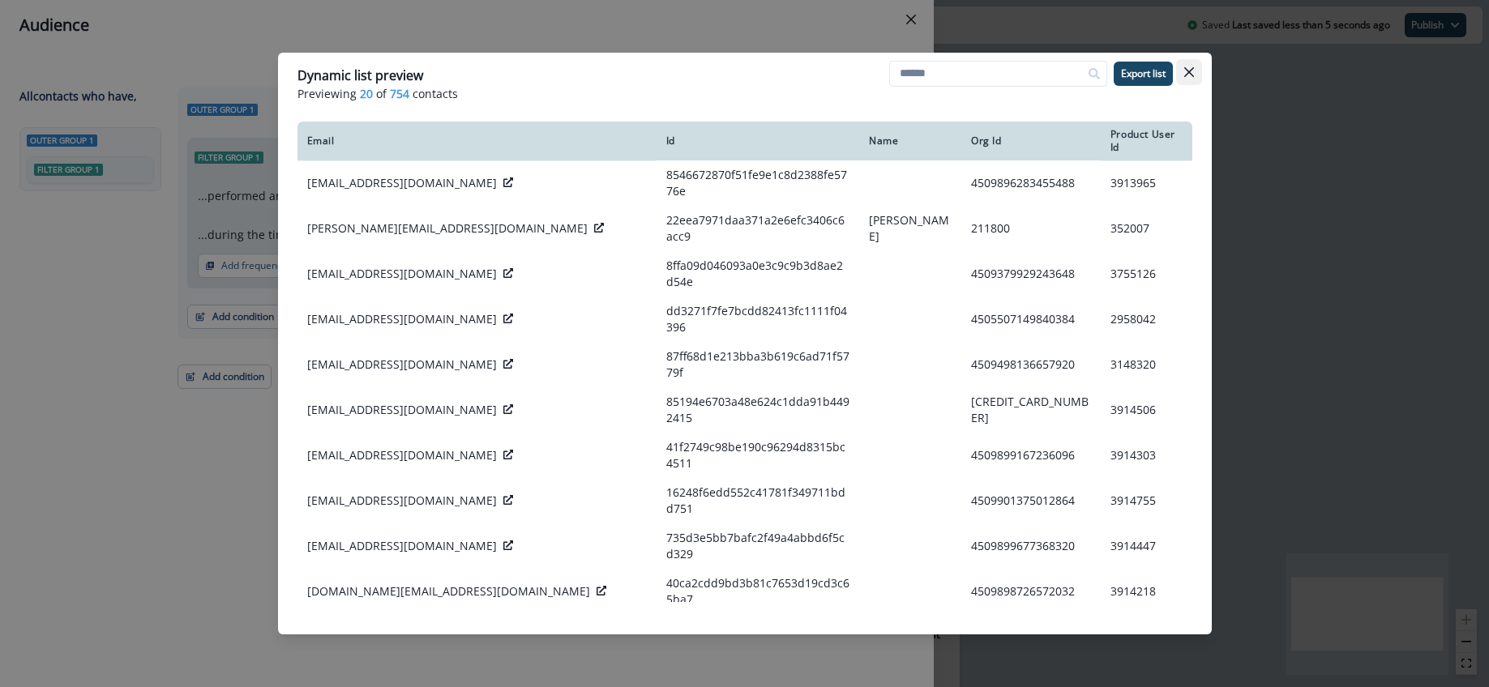
click at [1181, 76] on button "Close" at bounding box center [1189, 72] width 26 height 26
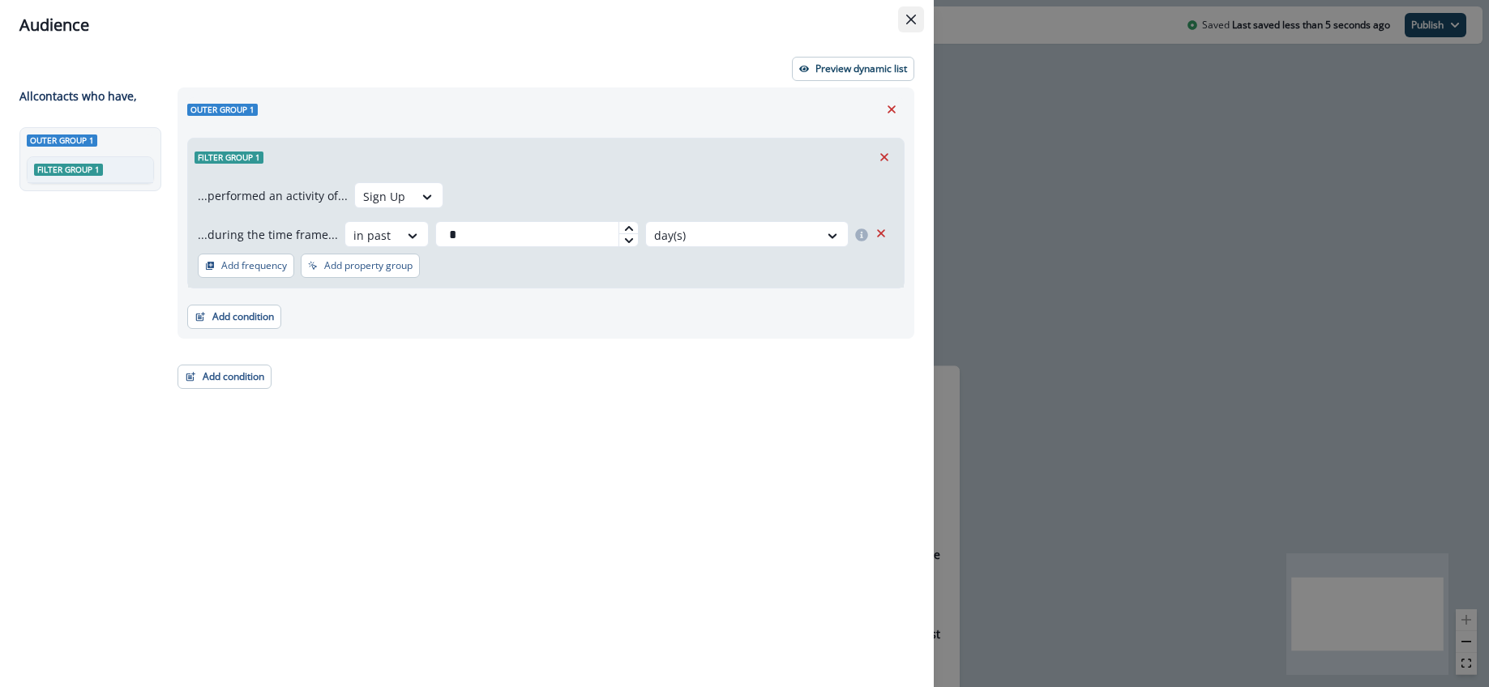
click at [909, 13] on button "Close" at bounding box center [911, 19] width 26 height 26
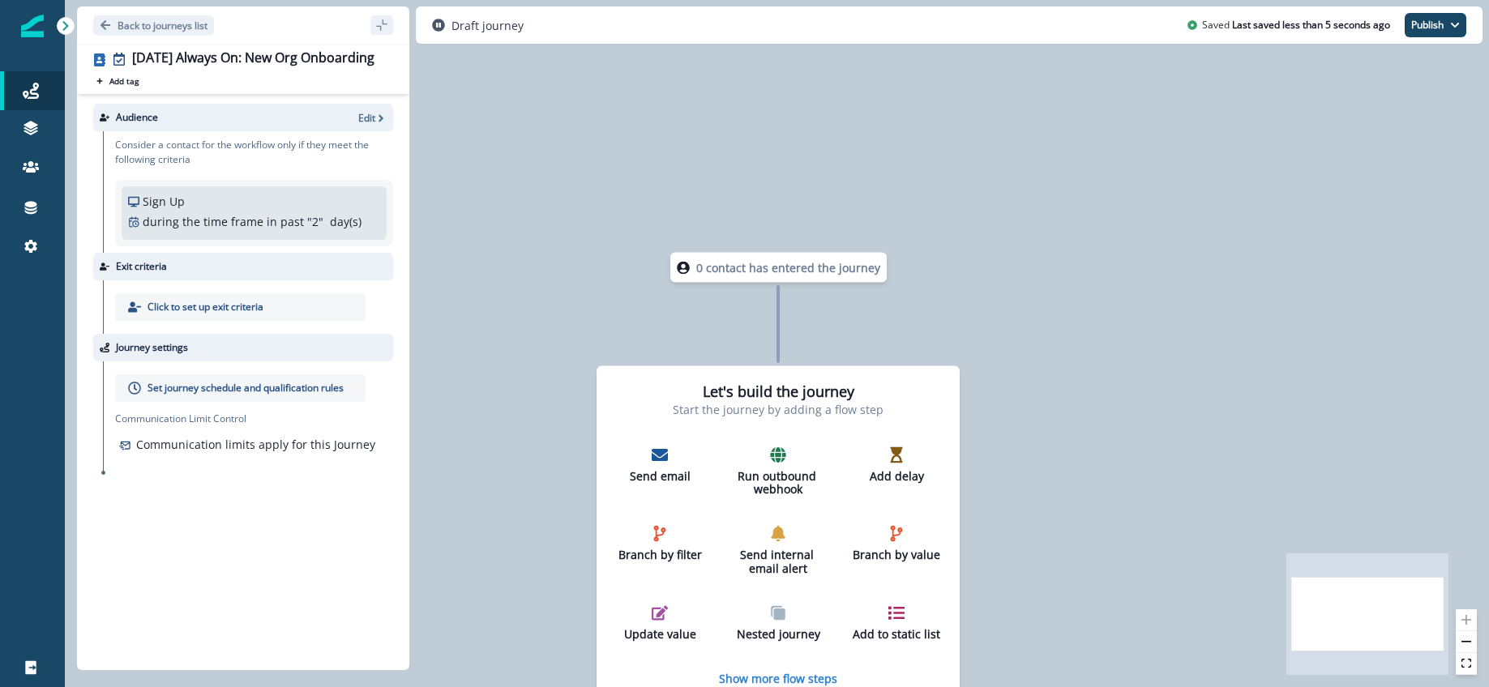
click at [228, 392] on p "Set journey schedule and qualification rules" at bounding box center [246, 388] width 196 height 15
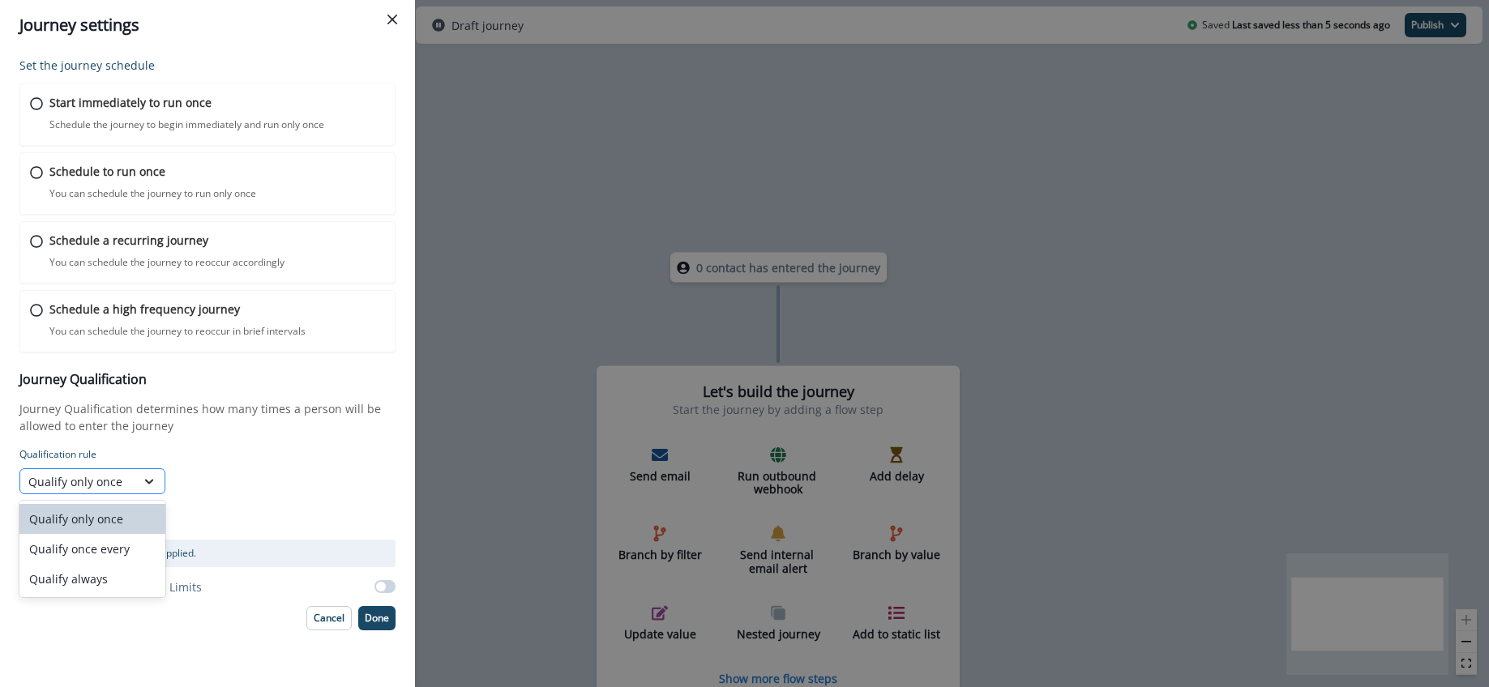
click at [151, 481] on icon at bounding box center [149, 482] width 9 height 5
click at [122, 546] on div "Qualify once every" at bounding box center [92, 549] width 146 height 30
click at [229, 474] on div at bounding box center [234, 475] width 19 height 12
click at [230, 474] on icon at bounding box center [235, 476] width 10 height 10
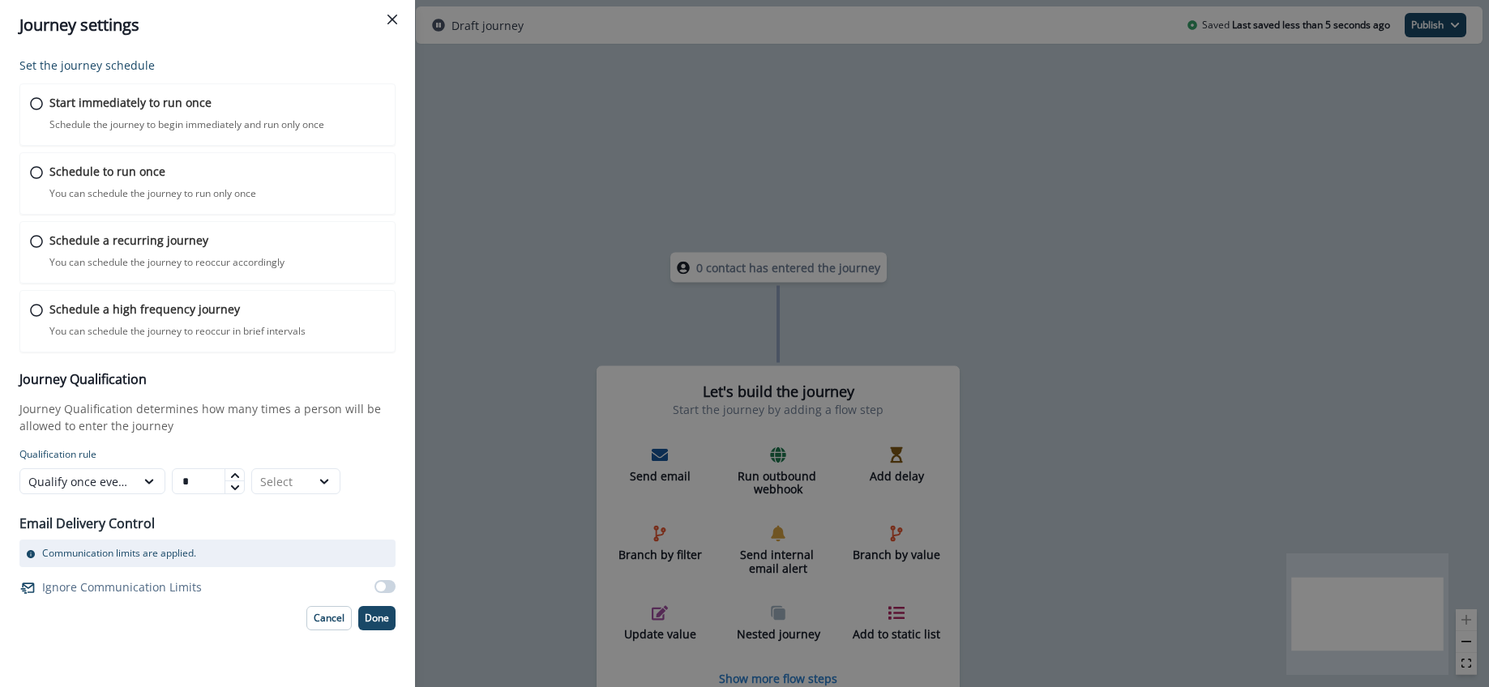
click at [230, 474] on icon at bounding box center [235, 476] width 10 height 10
click at [234, 484] on icon at bounding box center [235, 488] width 10 height 10
click at [308, 482] on div "Select" at bounding box center [281, 482] width 58 height 20
drag, startPoint x: 293, startPoint y: 572, endPoint x: 252, endPoint y: 527, distance: 60.9
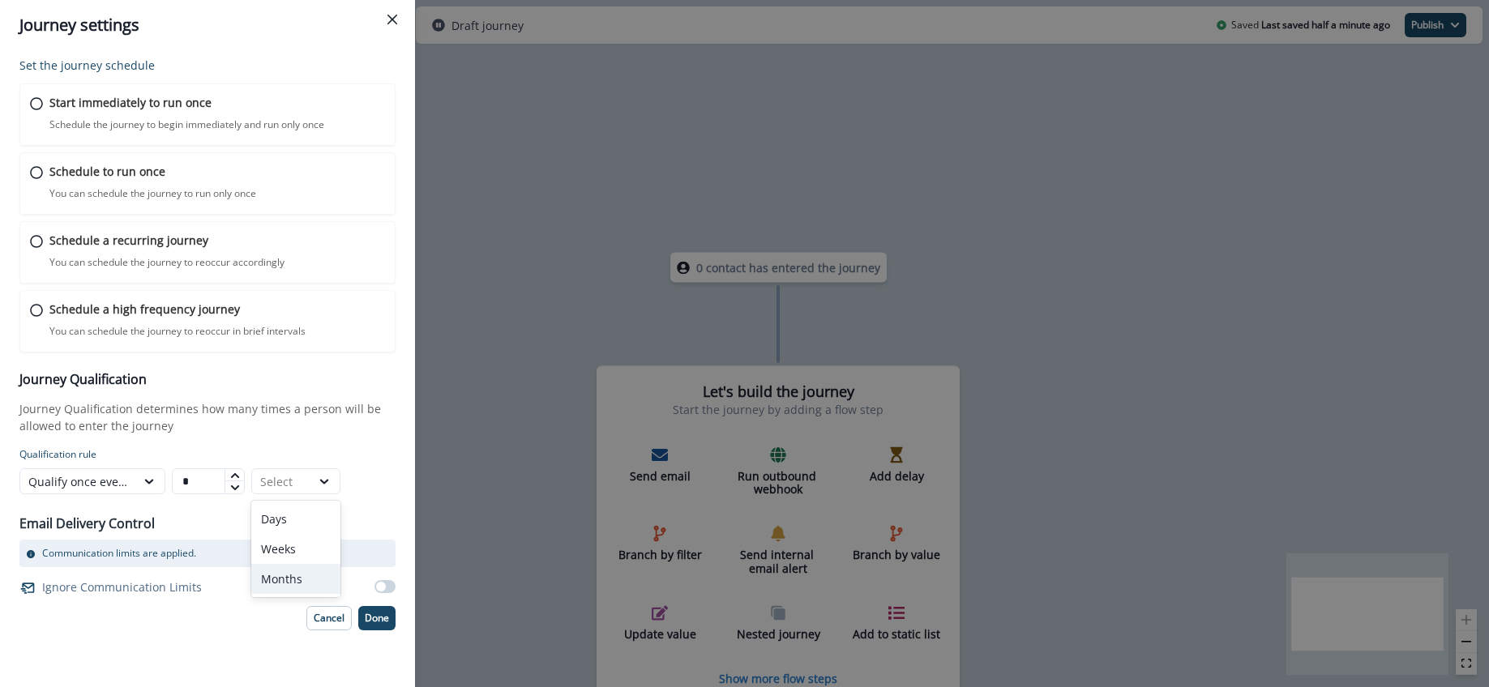
click at [291, 570] on div "Months" at bounding box center [295, 579] width 89 height 30
click at [242, 489] on div "* option Months, selected. Months" at bounding box center [256, 482] width 169 height 26
type input "*"
click at [238, 488] on icon at bounding box center [235, 488] width 10 height 10
click at [242, 527] on div "Email Delivery Control Communication limits are applied. Ignore Communication L…" at bounding box center [207, 550] width 376 height 99
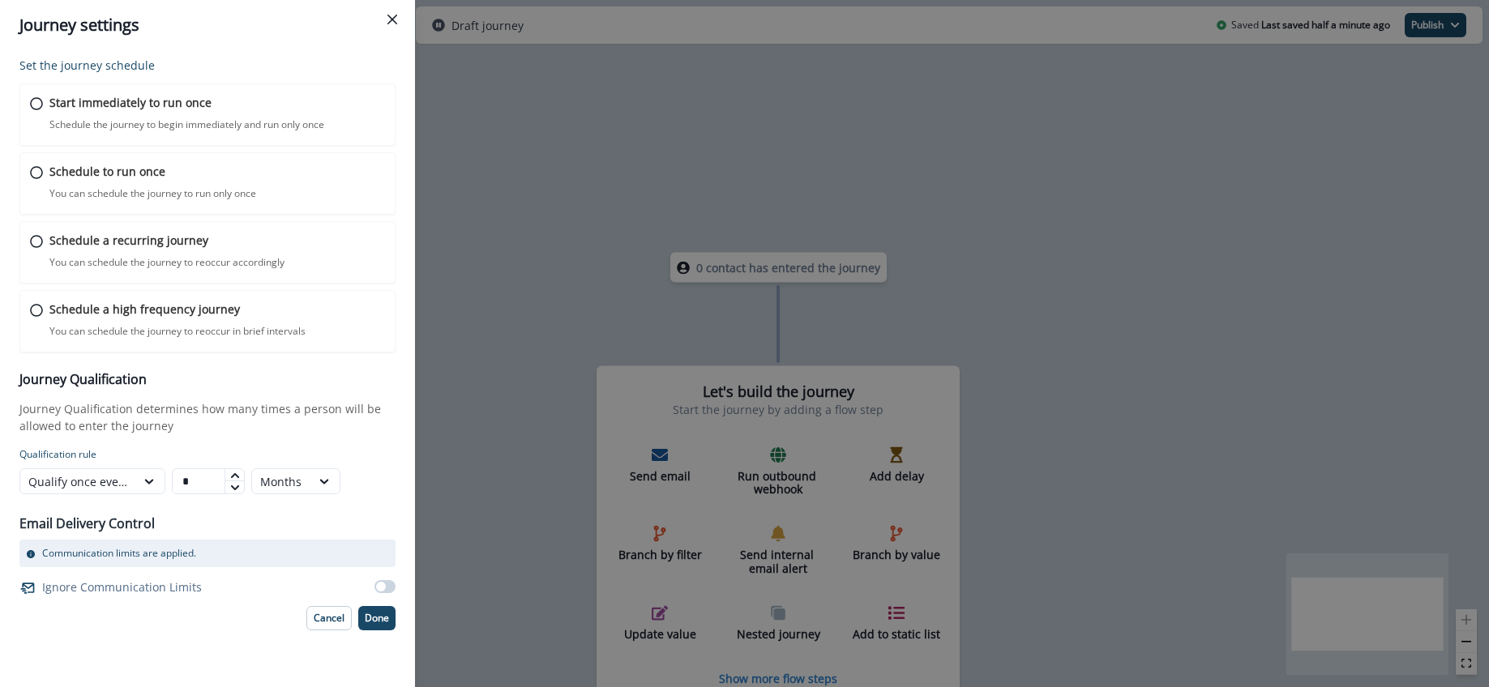
drag, startPoint x: 393, startPoint y: 573, endPoint x: 385, endPoint y: 585, distance: 14.6
click at [393, 574] on div "Ignore Communication Limits" at bounding box center [207, 587] width 376 height 26
click at [385, 585] on span at bounding box center [381, 587] width 10 height 10
click at [374, 615] on p "Done" at bounding box center [377, 618] width 24 height 11
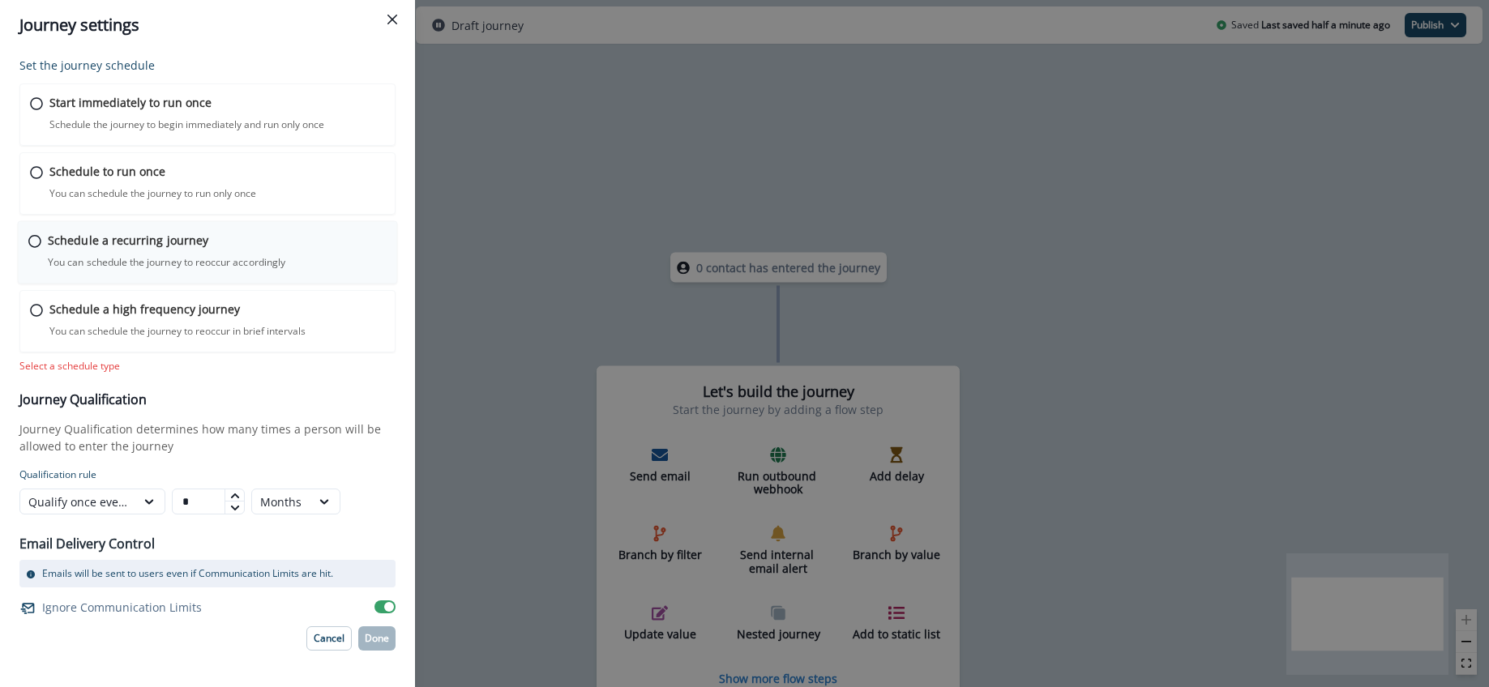
click at [86, 240] on p "Schedule a recurring journey" at bounding box center [128, 240] width 160 height 17
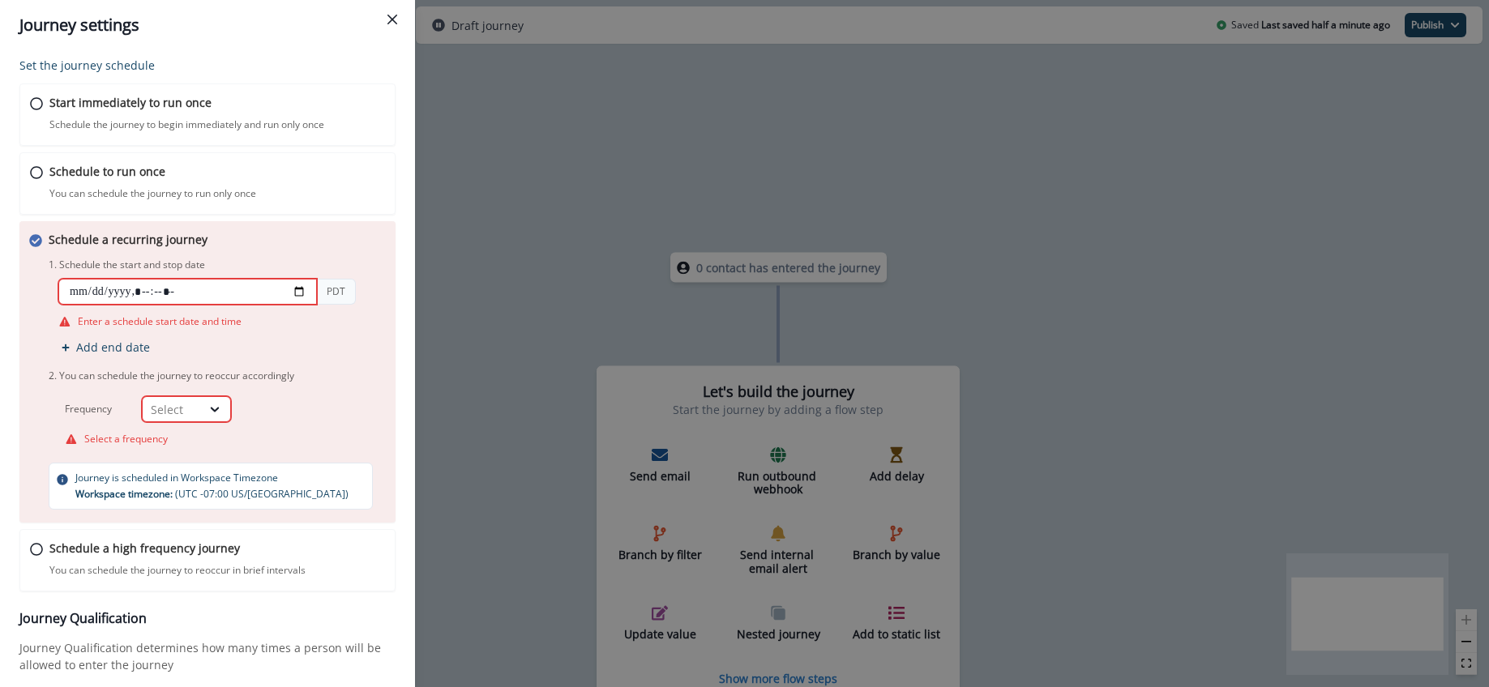
click at [301, 292] on input "datetime-local" at bounding box center [187, 292] width 259 height 26
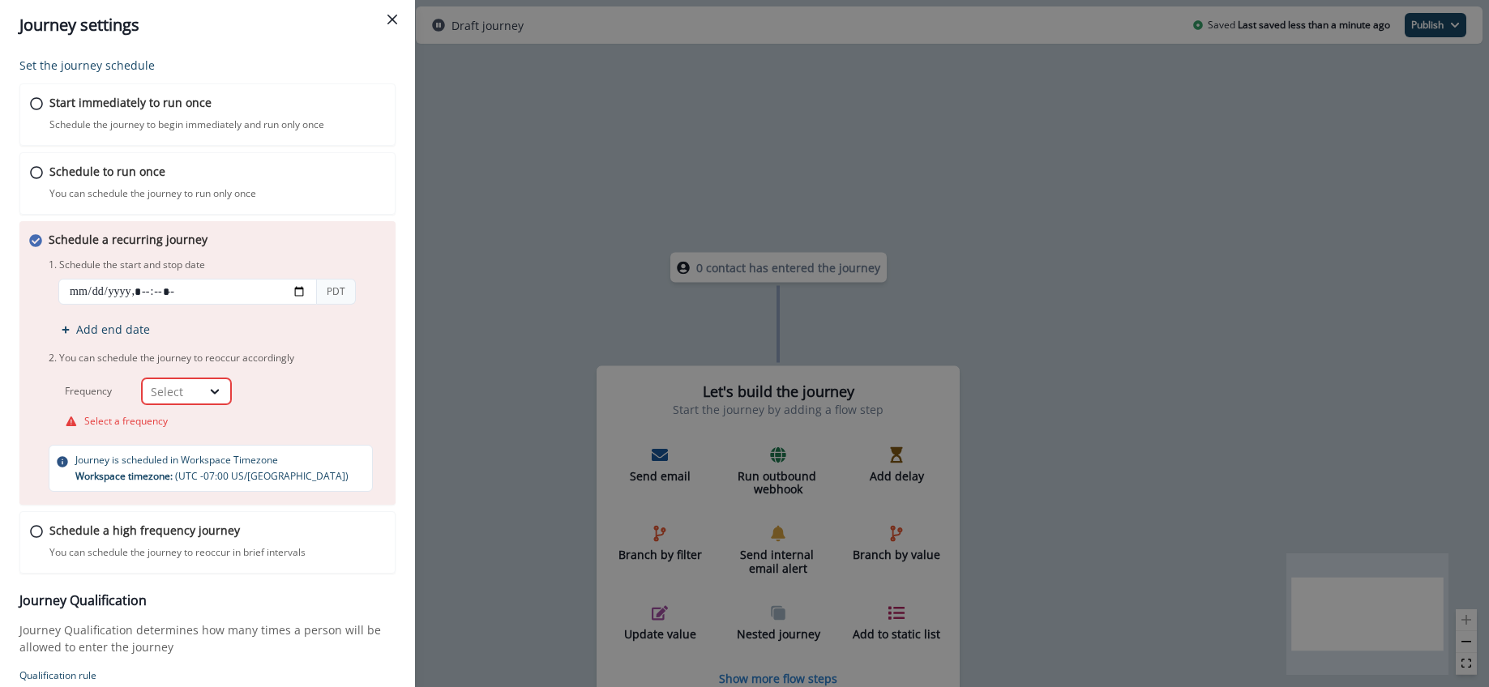
type input "**********"
click at [292, 218] on div "Start immediately to run once Schedule the journey to begin immediately and run…" at bounding box center [207, 328] width 376 height 490
click at [75, 533] on p "Schedule a high frequency journey" at bounding box center [144, 530] width 192 height 17
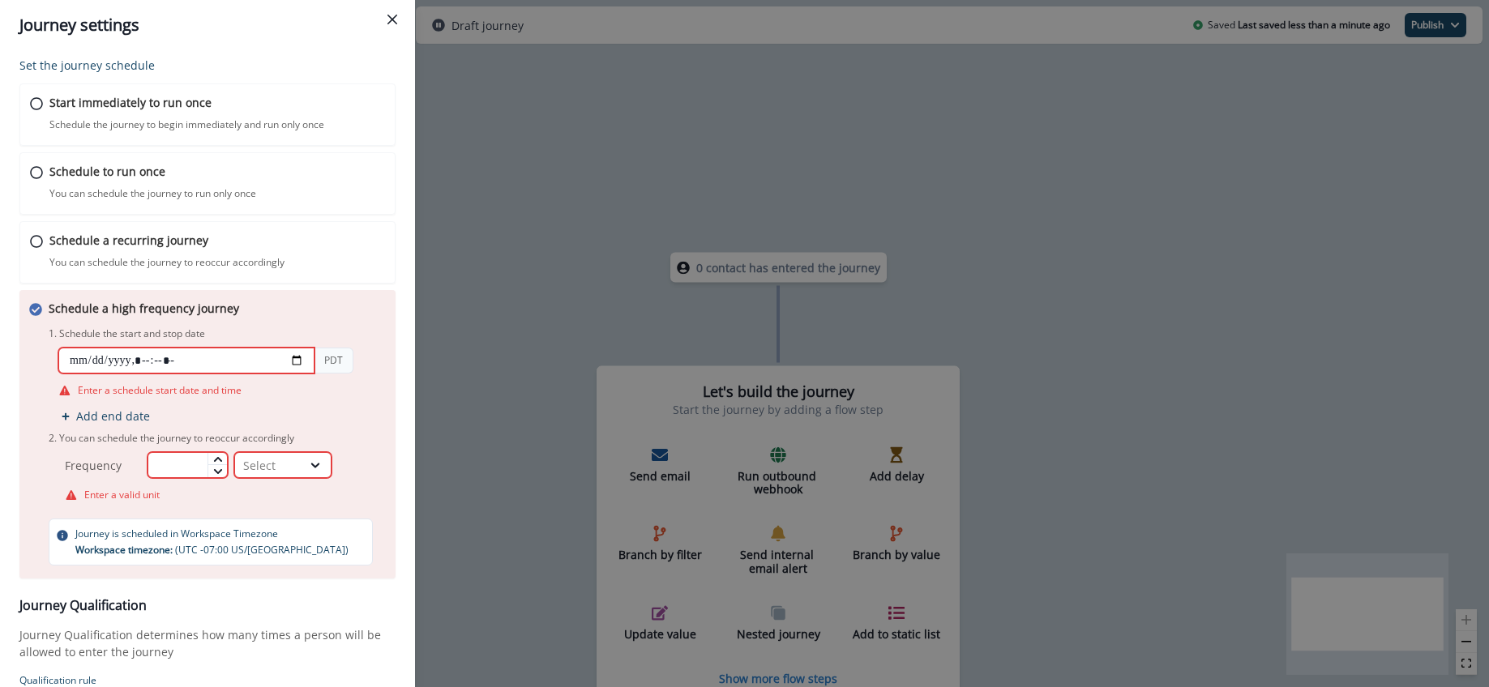
click at [293, 362] on input "datetime-local" at bounding box center [186, 361] width 256 height 26
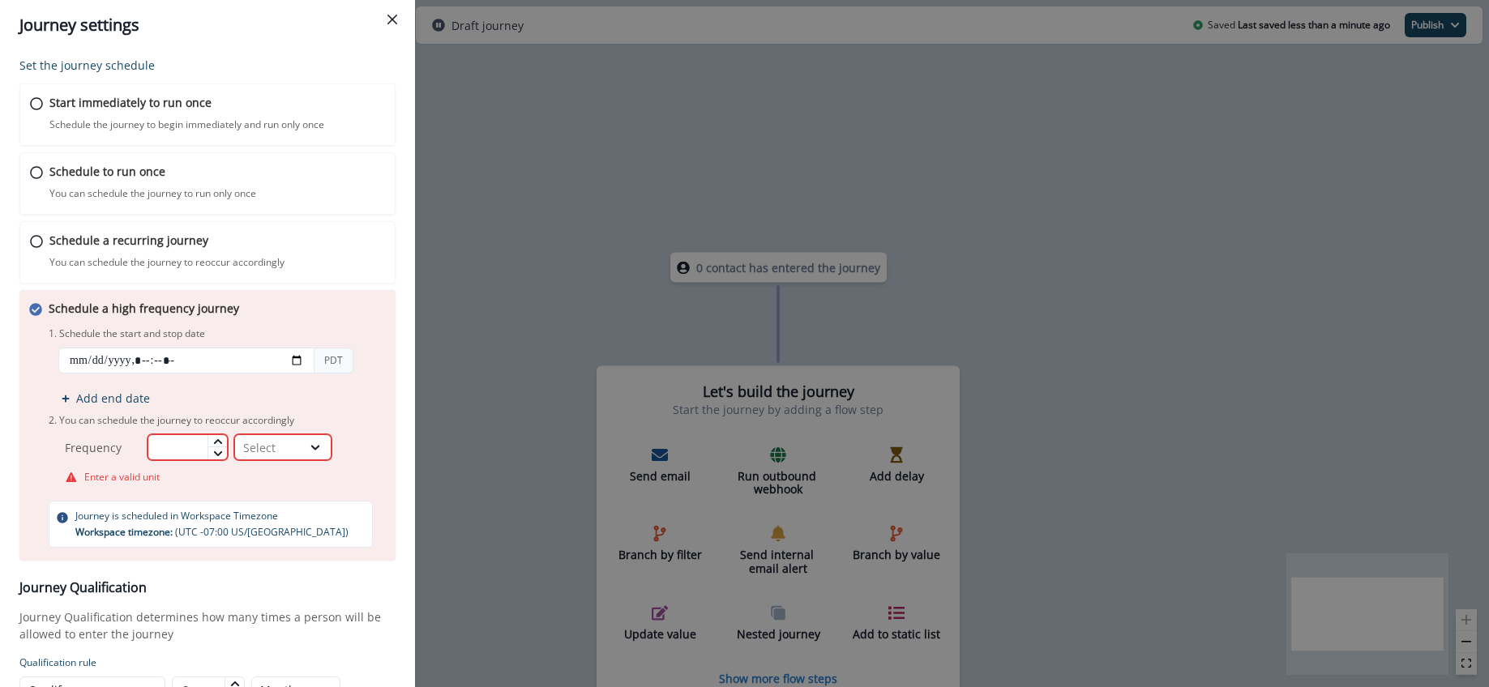
type input "**********"
click at [381, 510] on div "Schedule a high frequency journey You can schedule the journey to reoccur in br…" at bounding box center [217, 424] width 337 height 248
type input "*"
click at [221, 442] on icon at bounding box center [217, 441] width 8 height 5
click at [329, 450] on div at bounding box center [316, 447] width 28 height 16
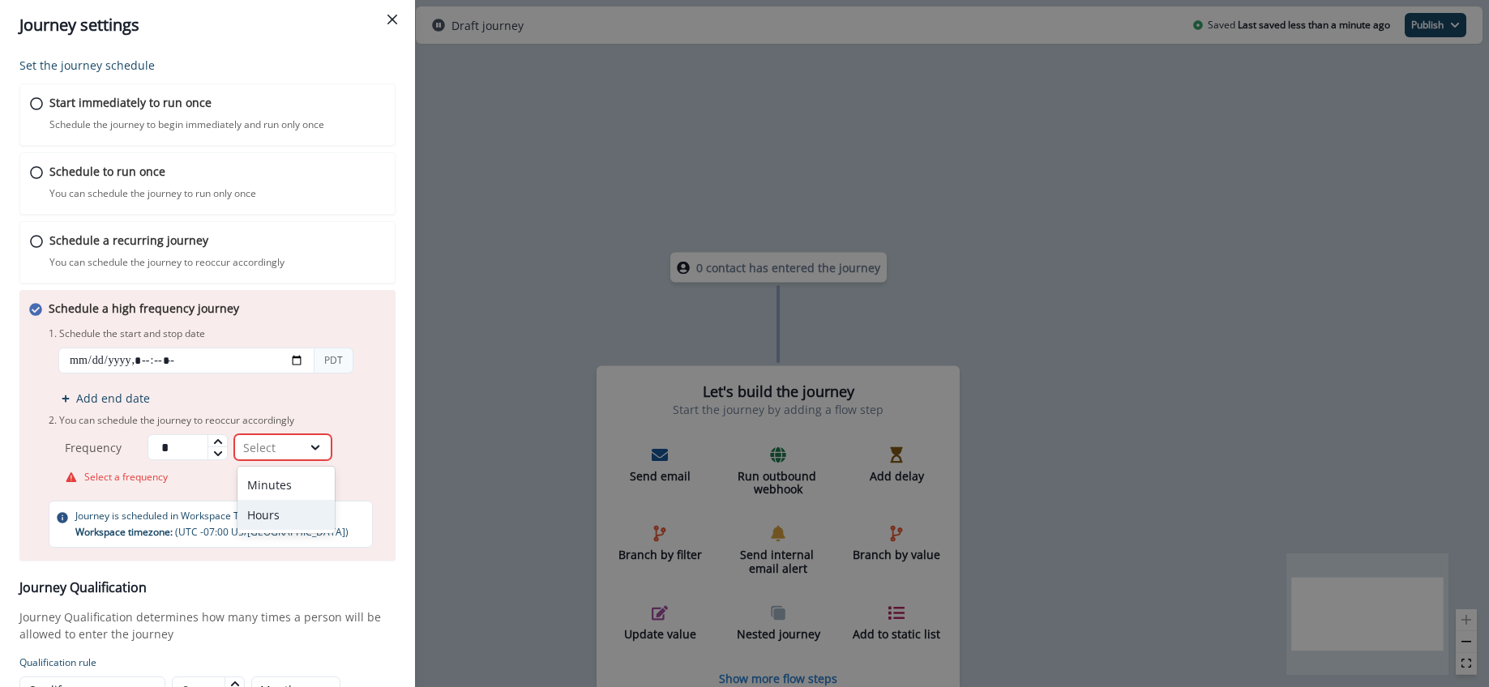
click at [277, 505] on div "Hours" at bounding box center [286, 515] width 97 height 30
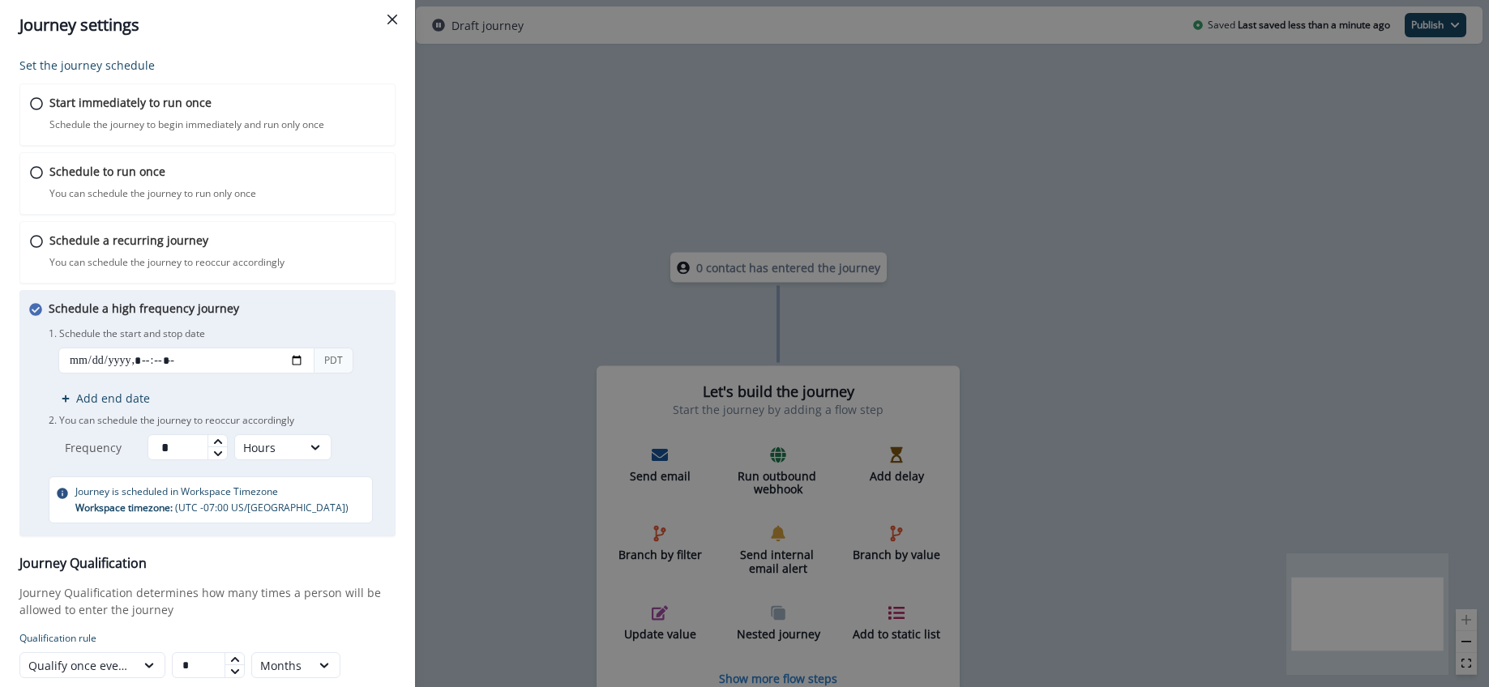
scroll to position [134, 0]
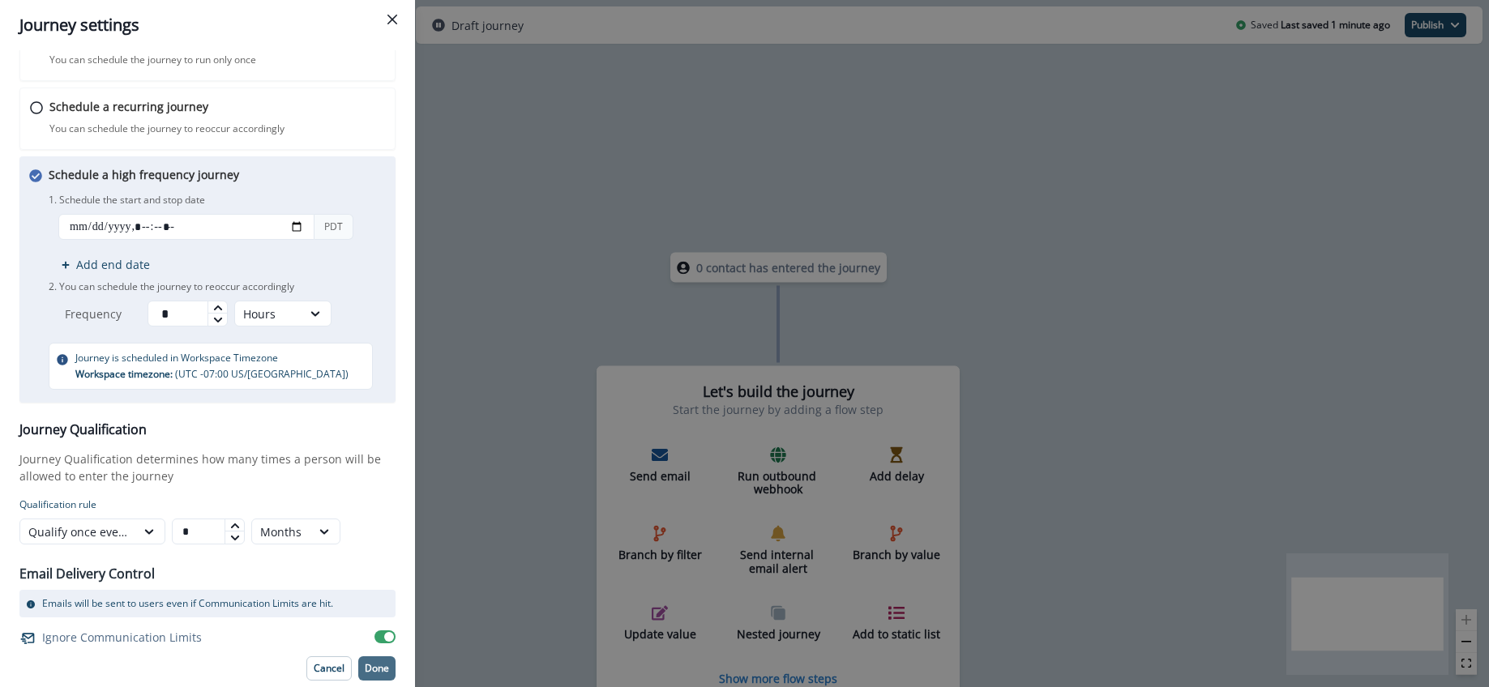
click at [370, 665] on p "Done" at bounding box center [377, 668] width 24 height 11
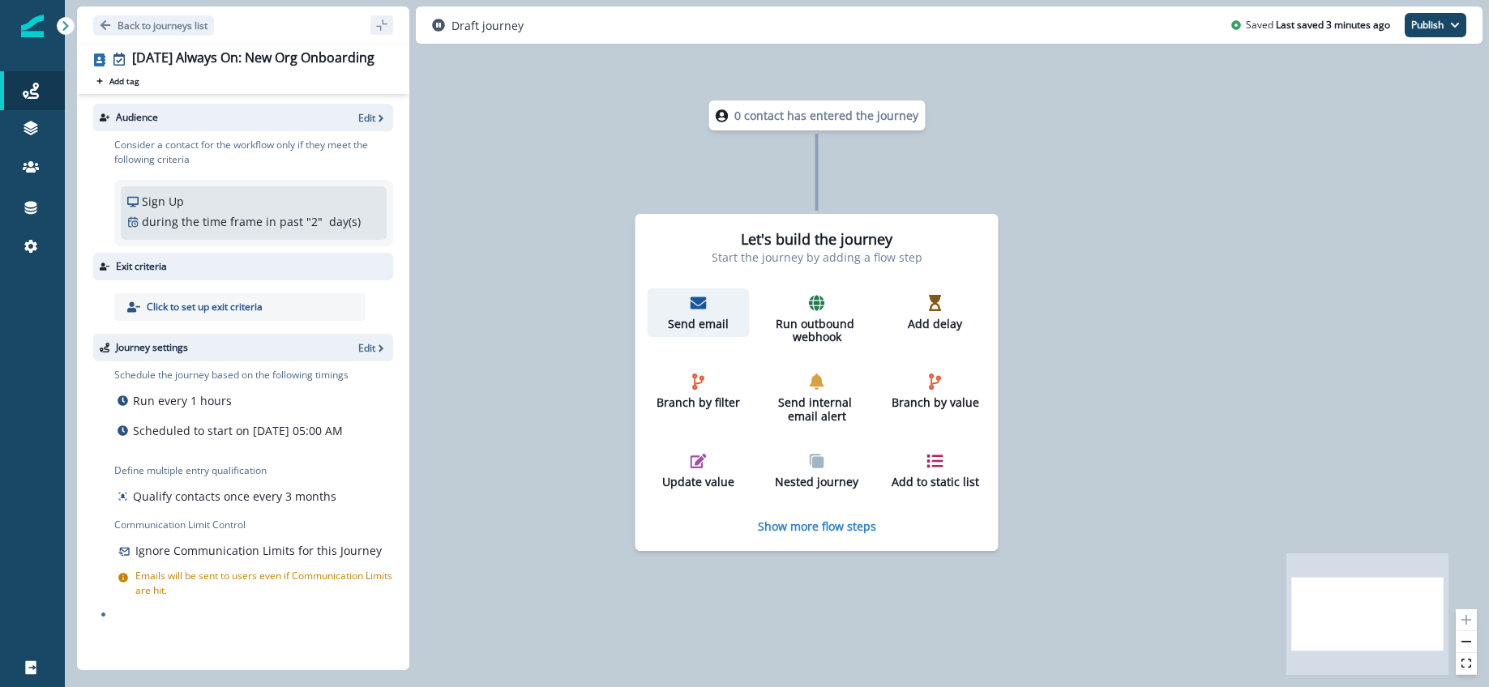
drag, startPoint x: 648, startPoint y: 337, endPoint x: 631, endPoint y: 350, distance: 21.4
click at [654, 332] on div "Send email" at bounding box center [698, 313] width 89 height 36
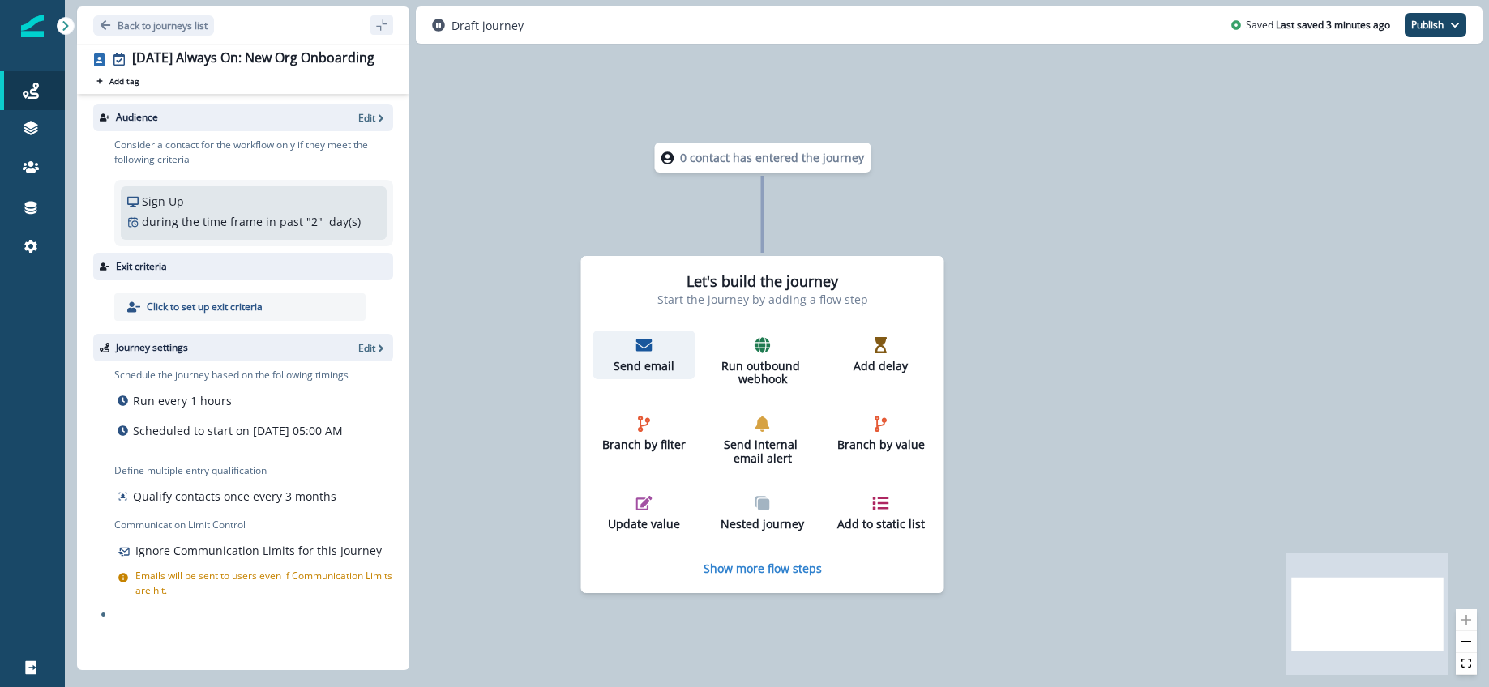
click at [642, 350] on icon "button" at bounding box center [644, 345] width 16 height 12
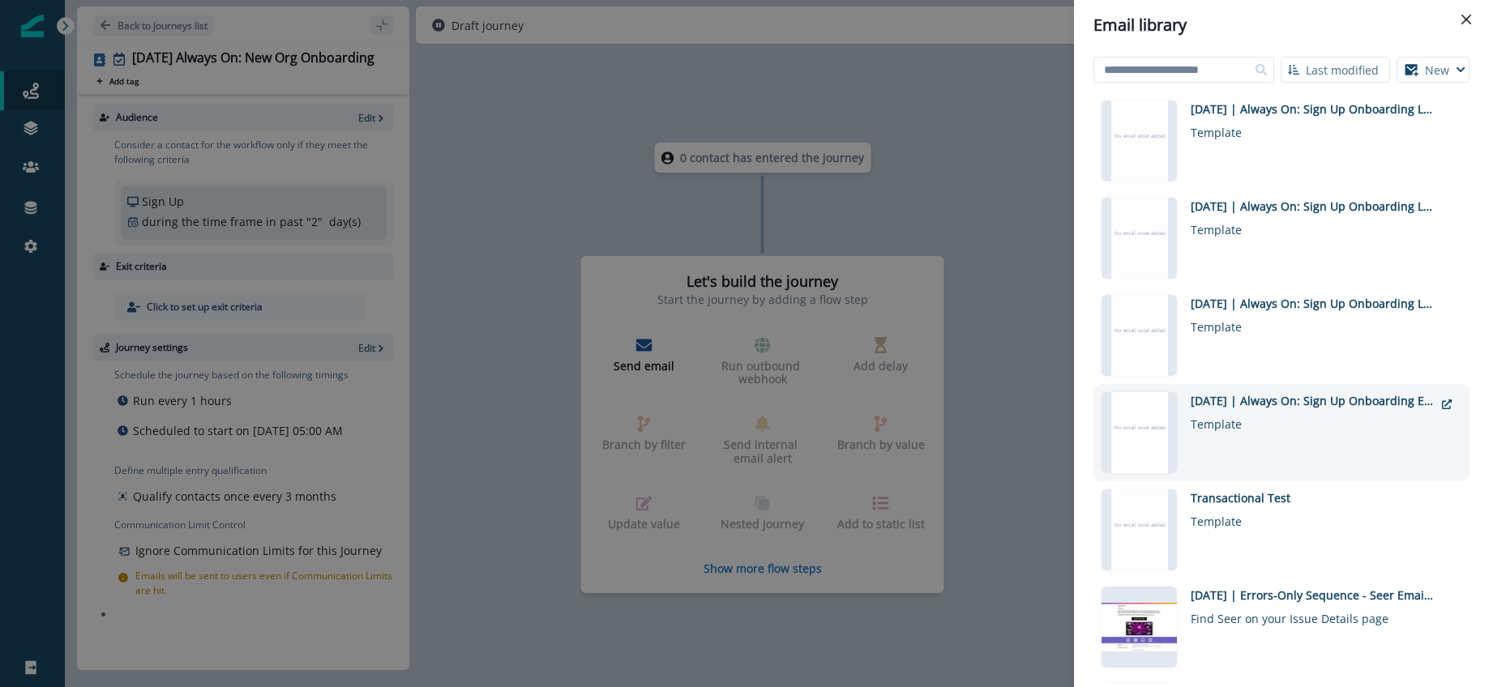
click at [1264, 417] on div "Template" at bounding box center [1312, 421] width 243 height 24
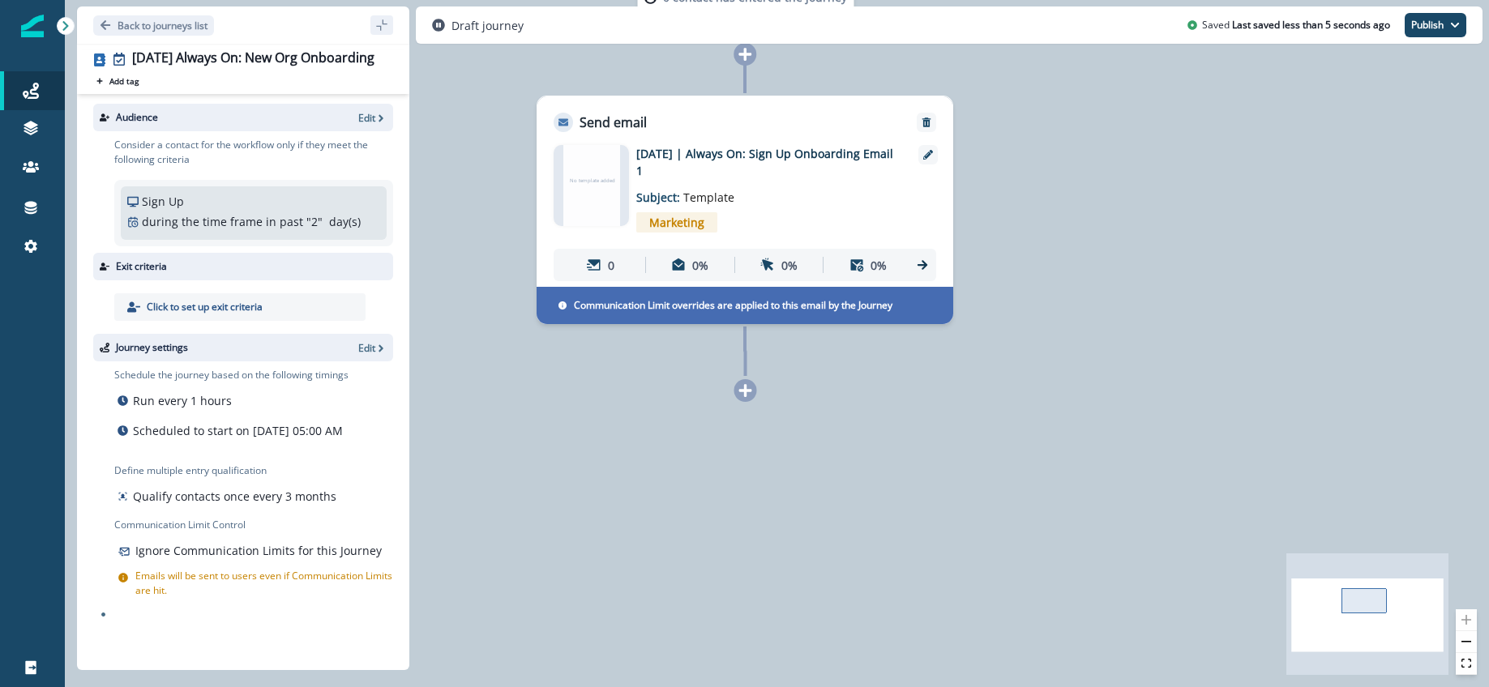
click at [596, 197] on div "No template added" at bounding box center [591, 185] width 57 height 81
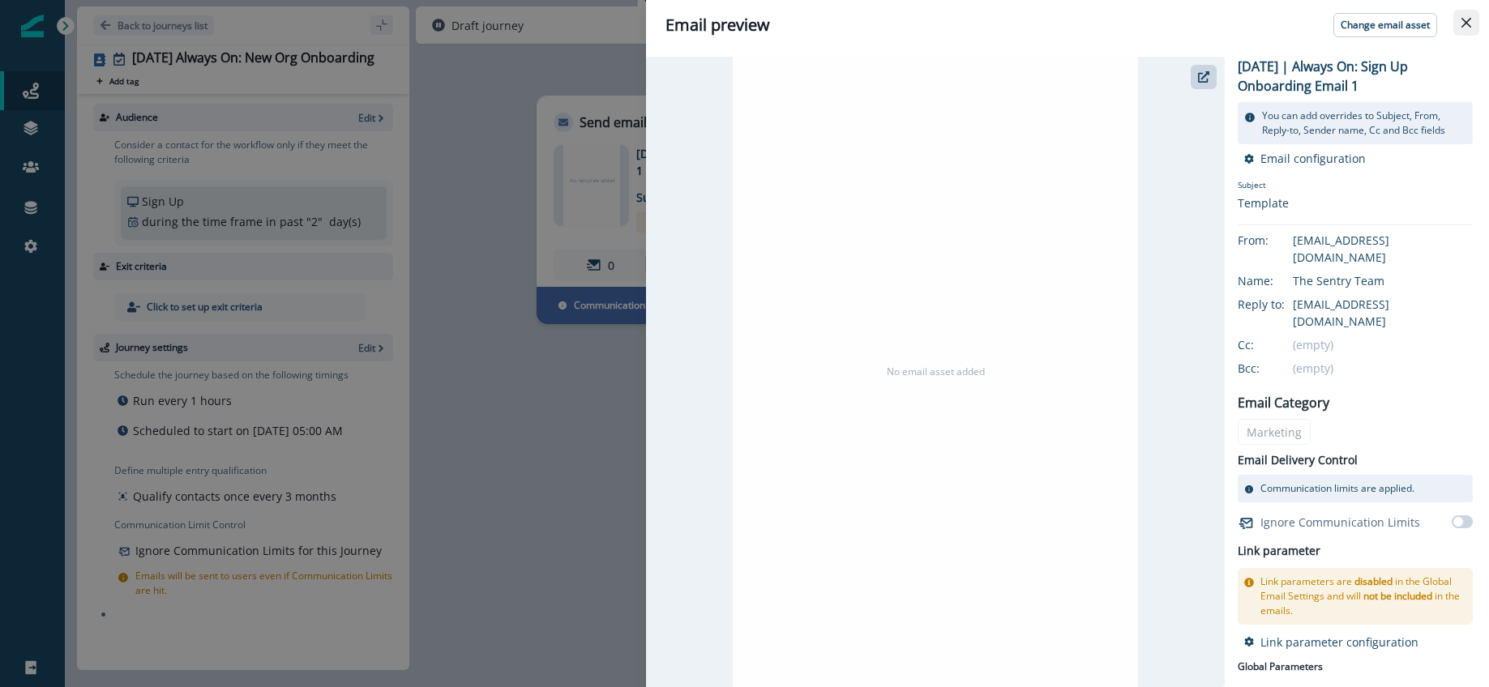
click at [1464, 32] on button "Close" at bounding box center [1466, 23] width 26 height 26
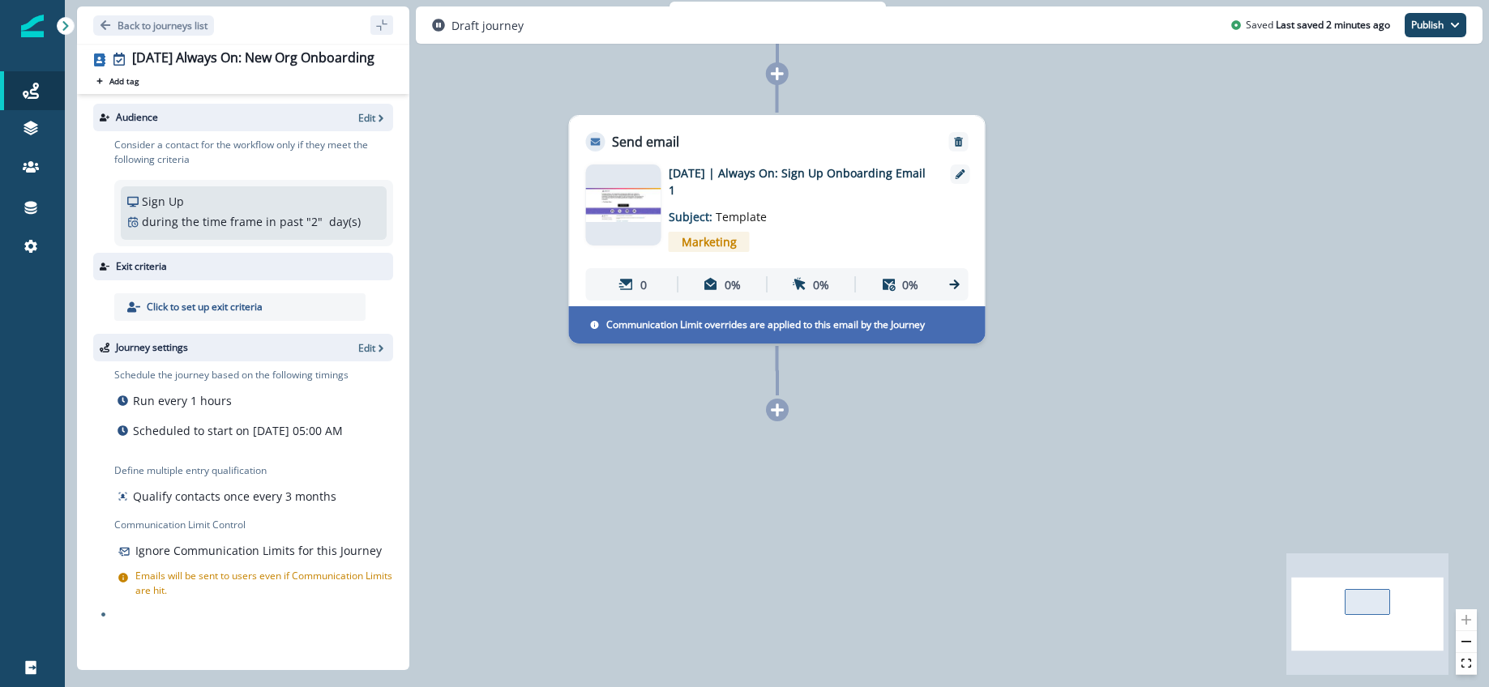
click at [777, 407] on icon at bounding box center [777, 410] width 13 height 13
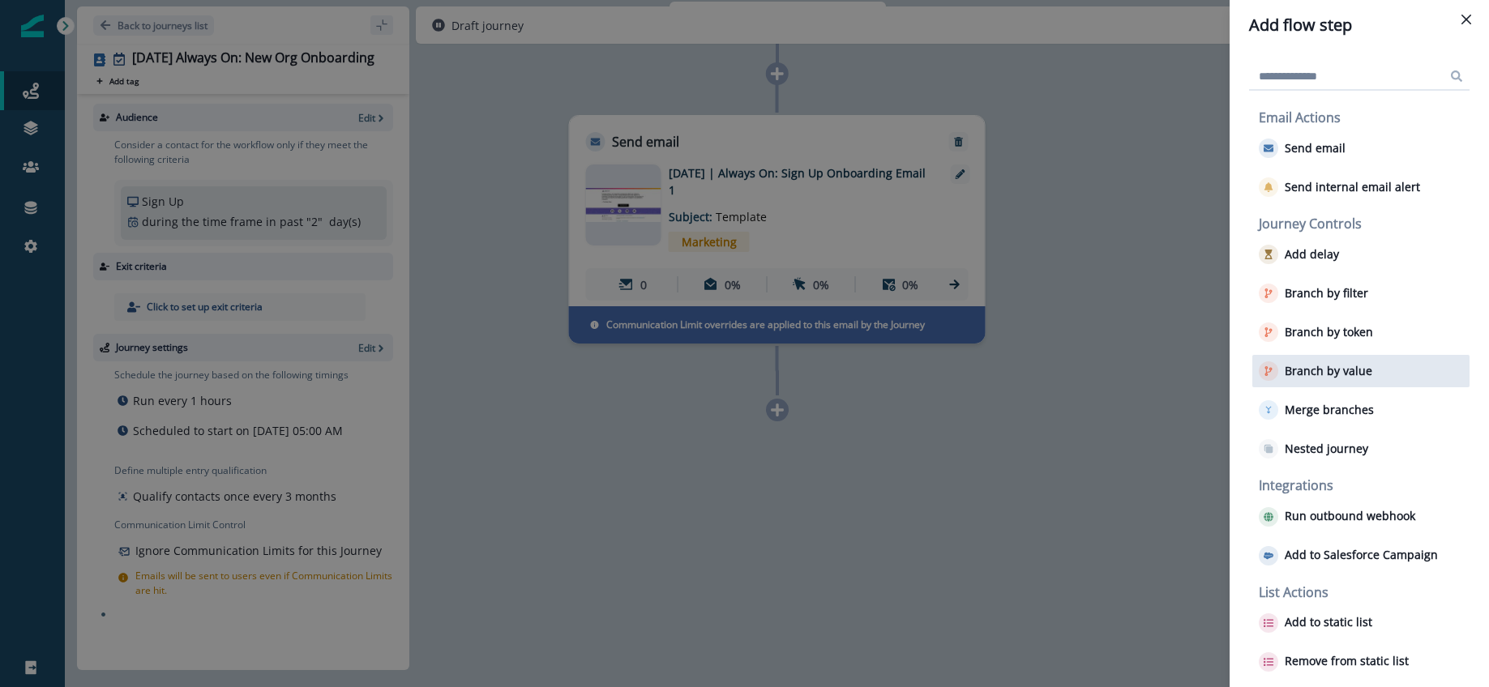
click at [1358, 366] on p "Branch by value" at bounding box center [1329, 372] width 88 height 14
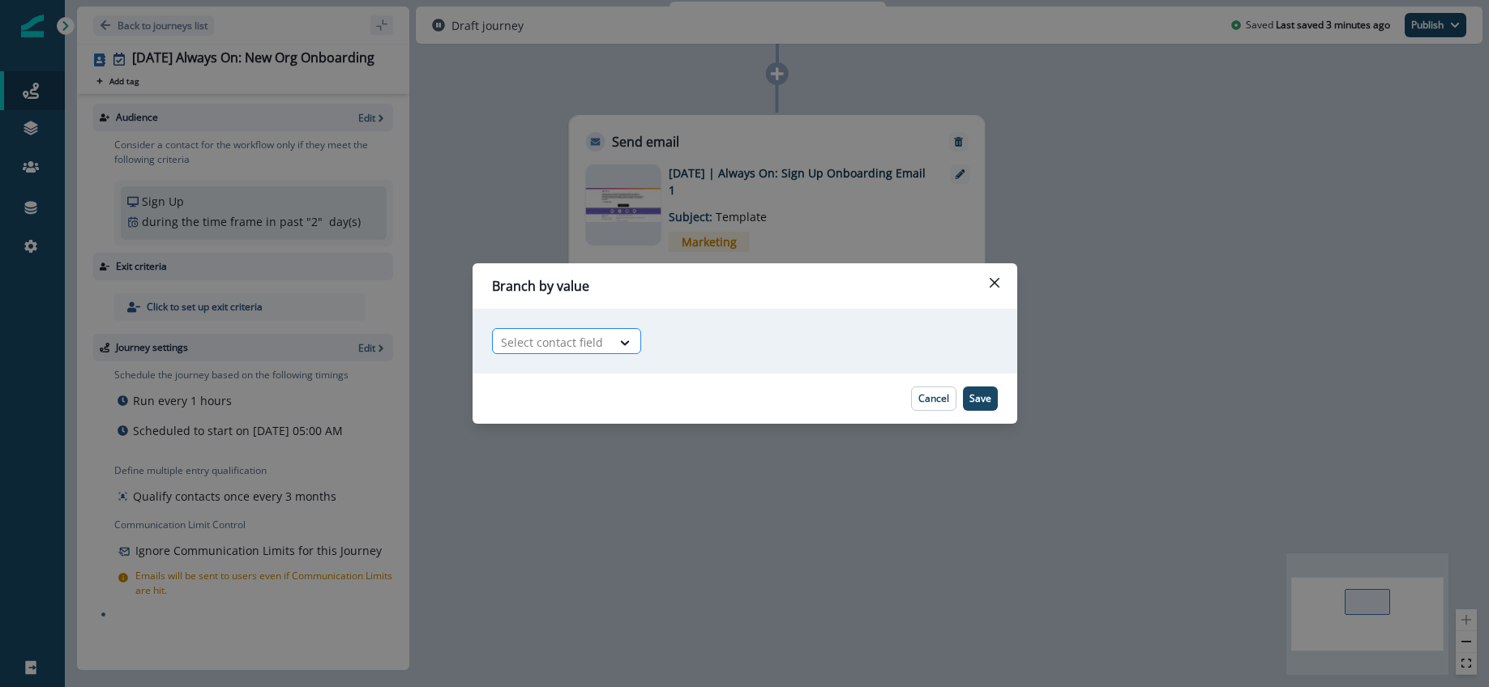
click at [597, 336] on div at bounding box center [552, 342] width 102 height 20
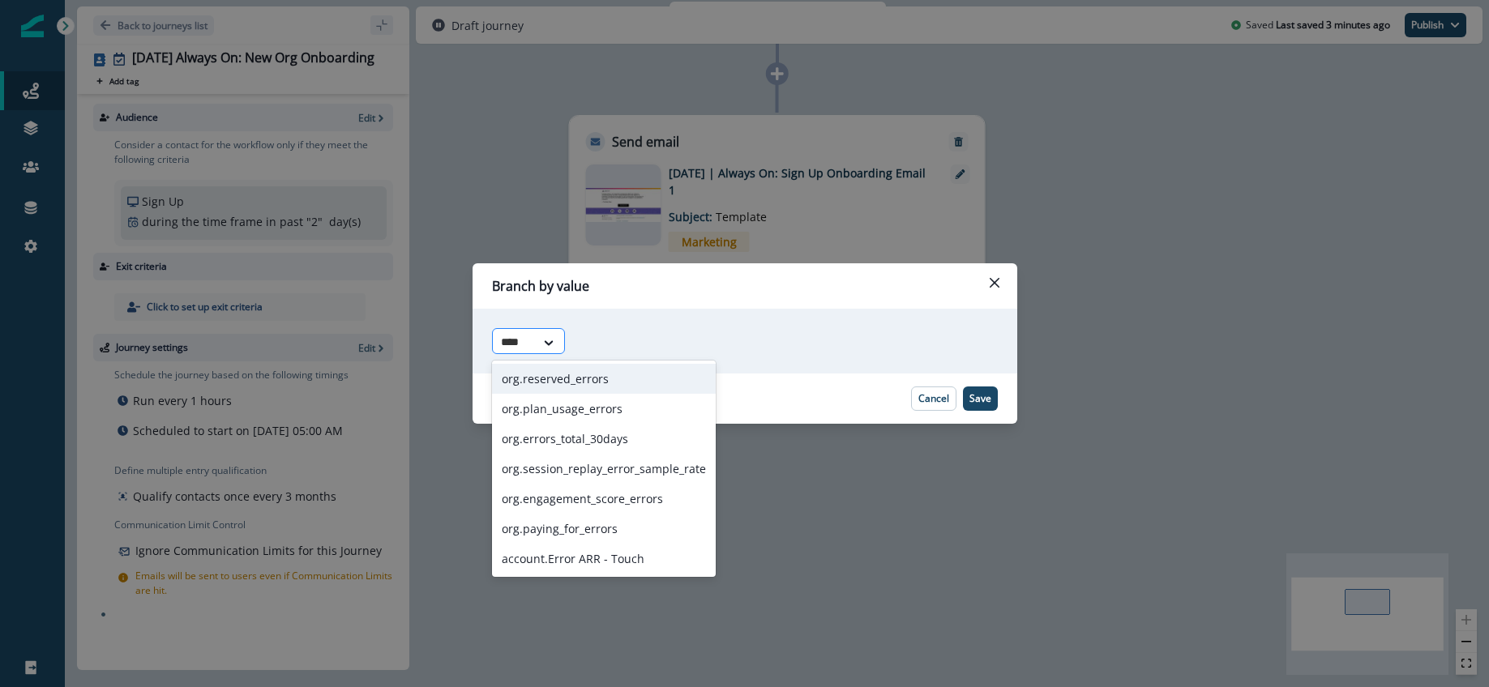
type input "*****"
click at [592, 438] on div "org.errors_total_30days" at bounding box center [604, 439] width 224 height 30
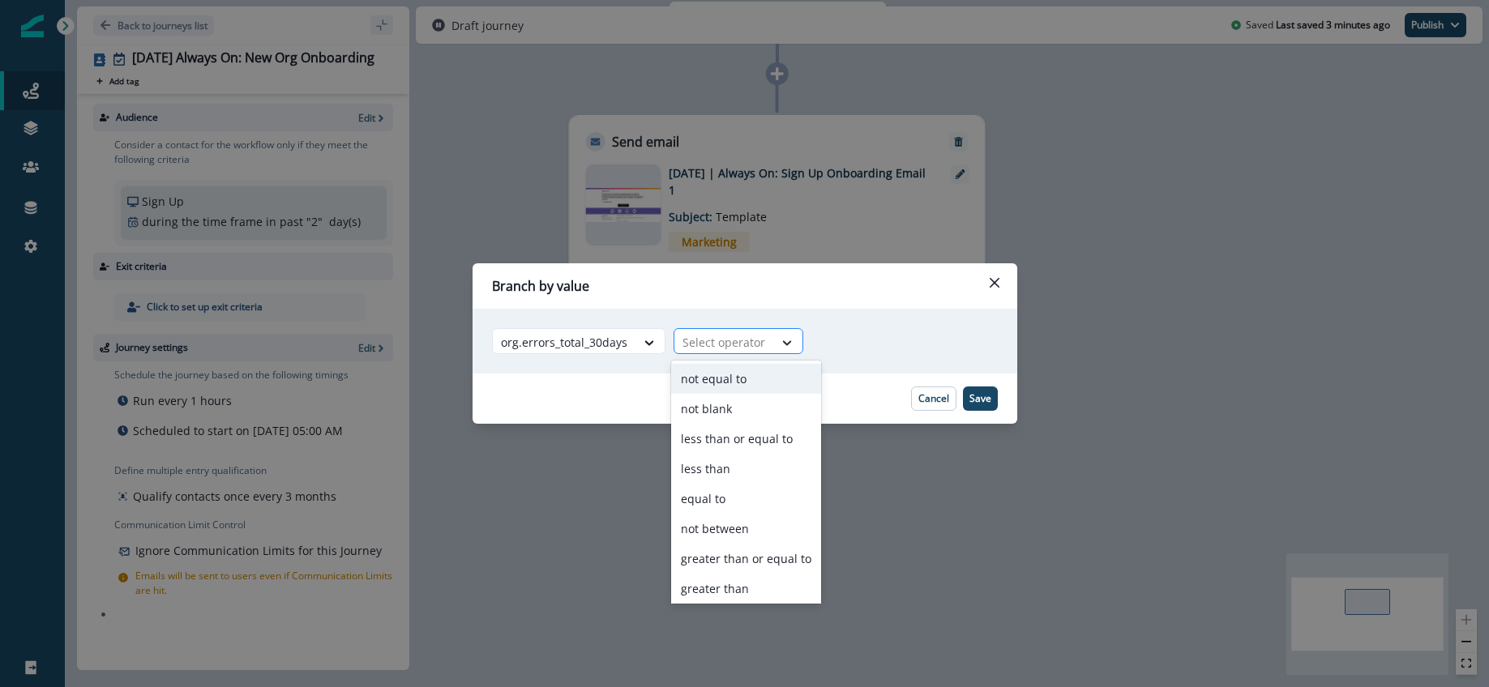
click at [780, 345] on icon at bounding box center [787, 343] width 15 height 16
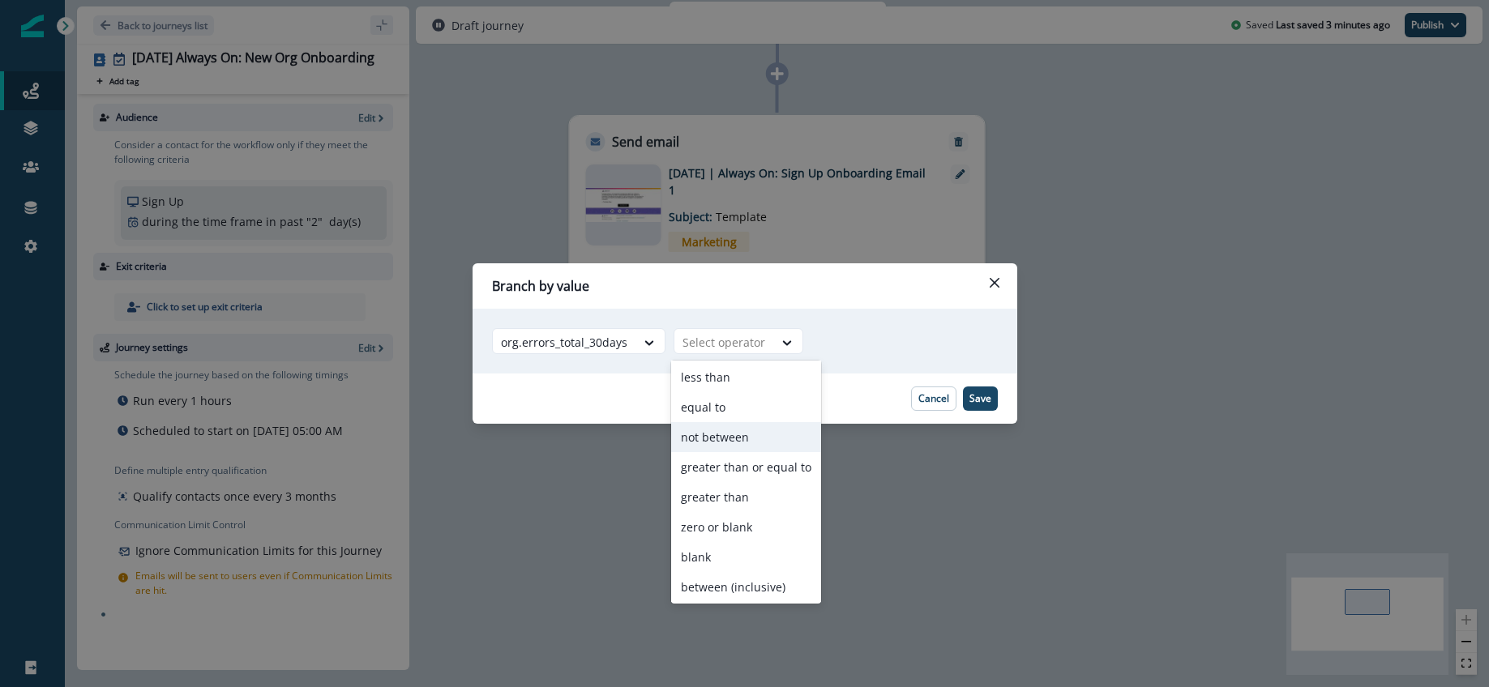
scroll to position [93, 0]
click at [712, 409] on div "equal to" at bounding box center [746, 406] width 150 height 30
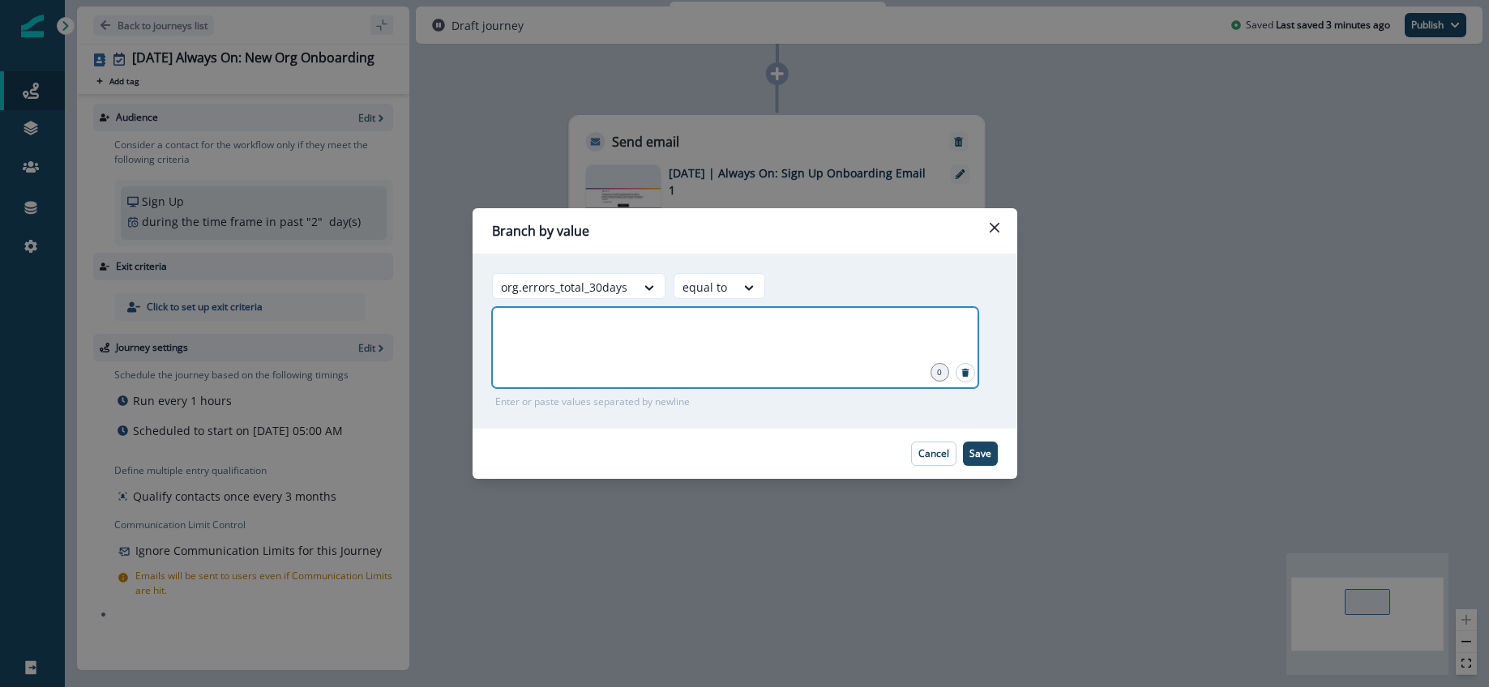
click at [722, 335] on input "number" at bounding box center [734, 327] width 481 height 32
type input "*"
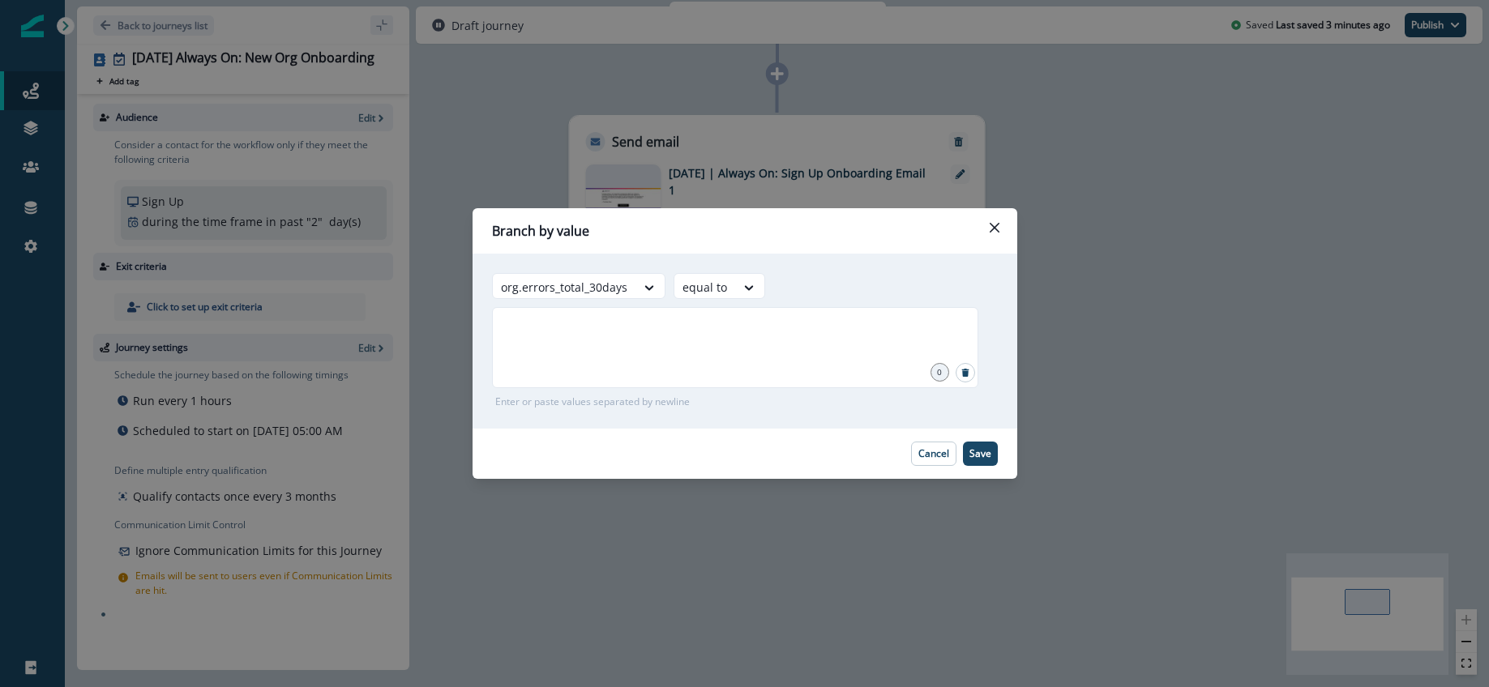
click at [755, 416] on div "Adding Branch by value flow step in the middle will add the succeeding flow ste…" at bounding box center [745, 341] width 545 height 175
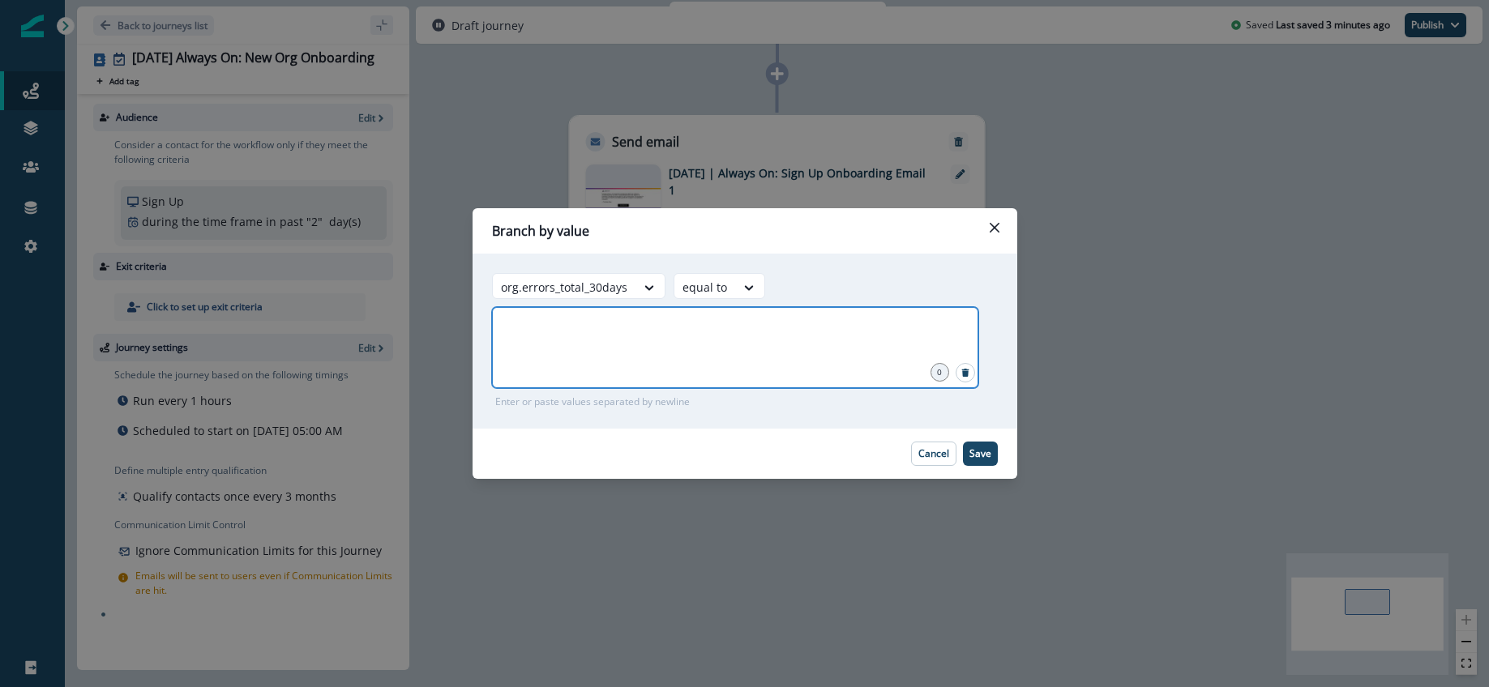
click at [592, 339] on input "*" at bounding box center [734, 327] width 481 height 32
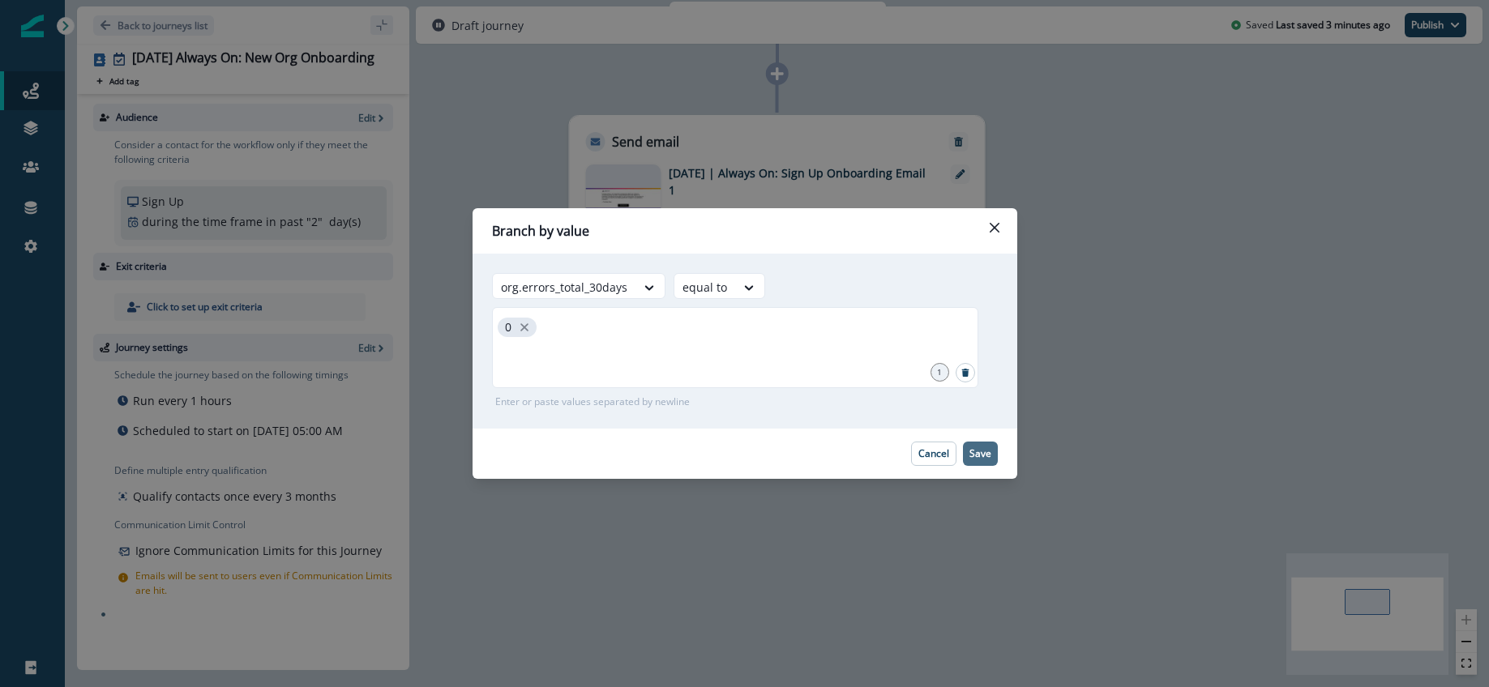
click at [991, 456] on button "Save" at bounding box center [980, 454] width 35 height 24
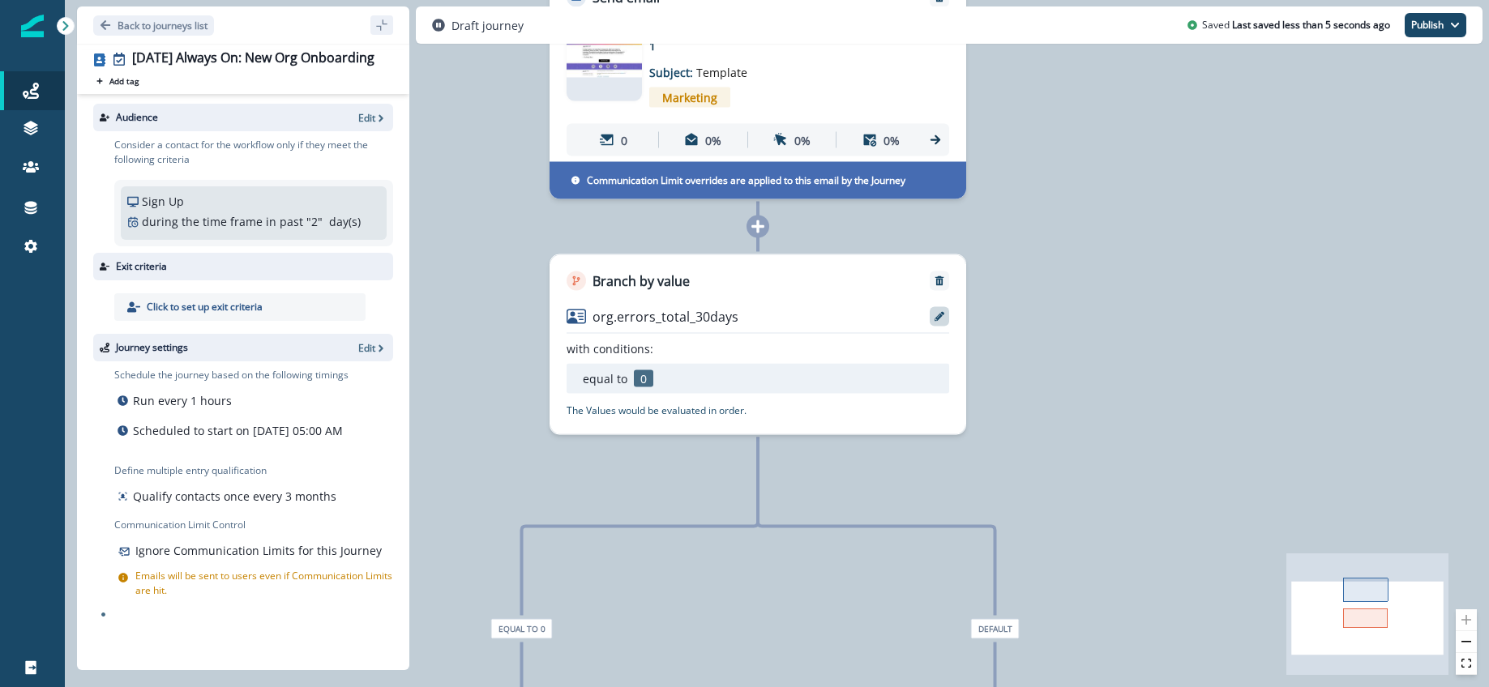
click at [939, 319] on icon at bounding box center [940, 317] width 10 height 10
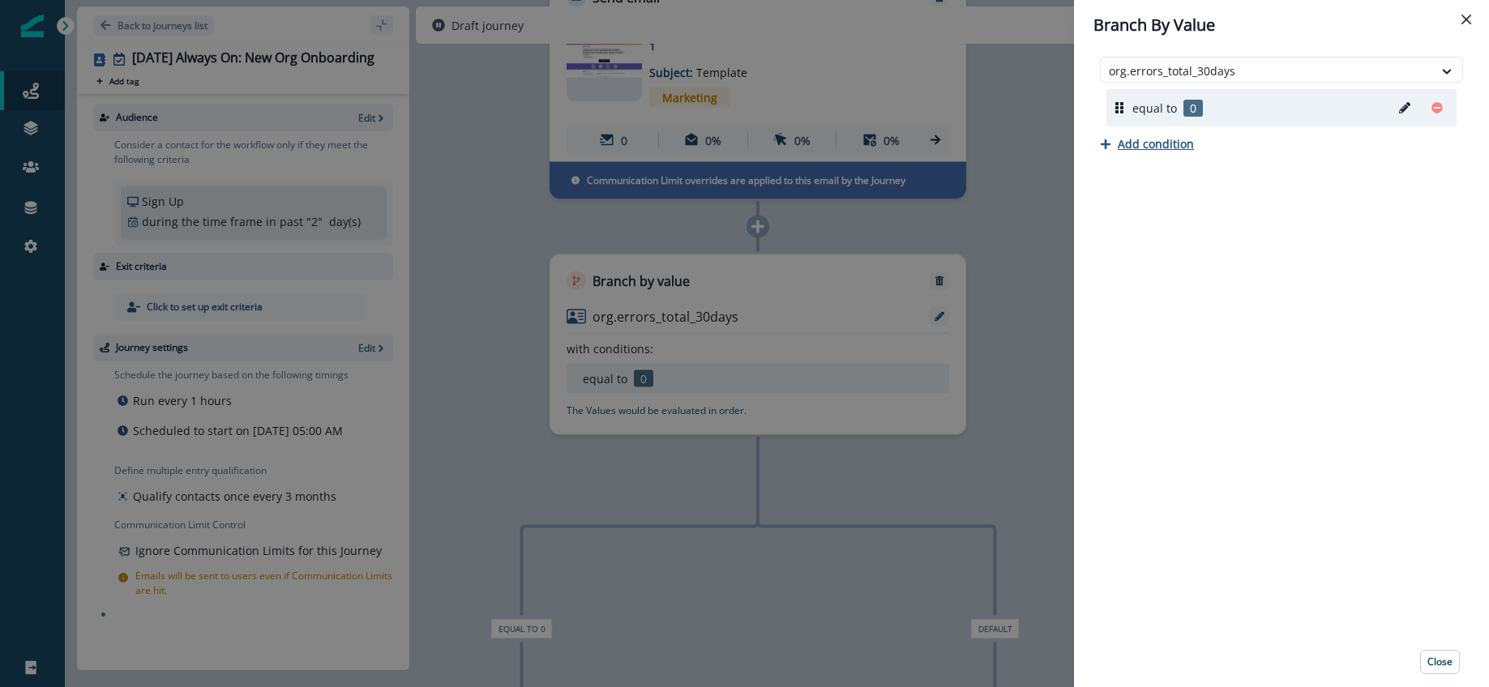
click at [1155, 146] on p "Add condition" at bounding box center [1156, 143] width 76 height 15
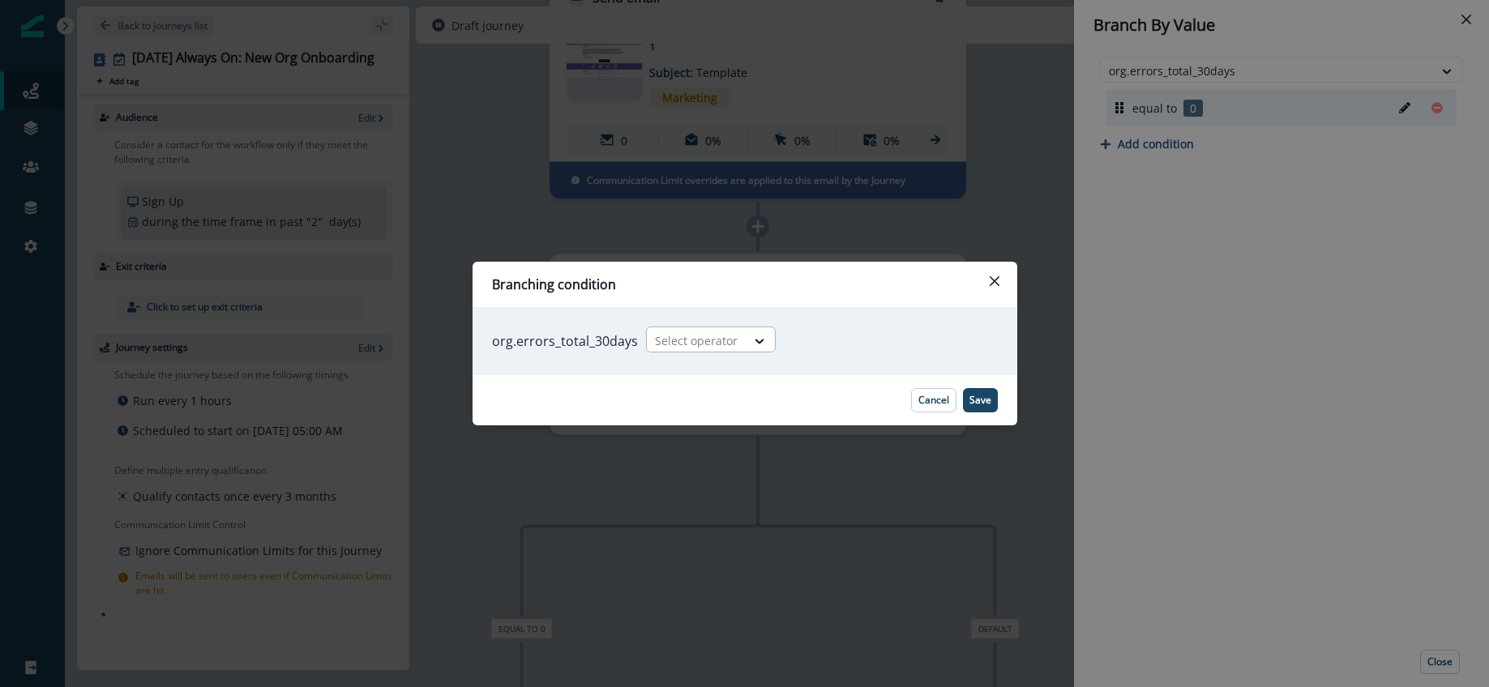
click at [734, 344] on div "Select operator" at bounding box center [696, 340] width 99 height 27
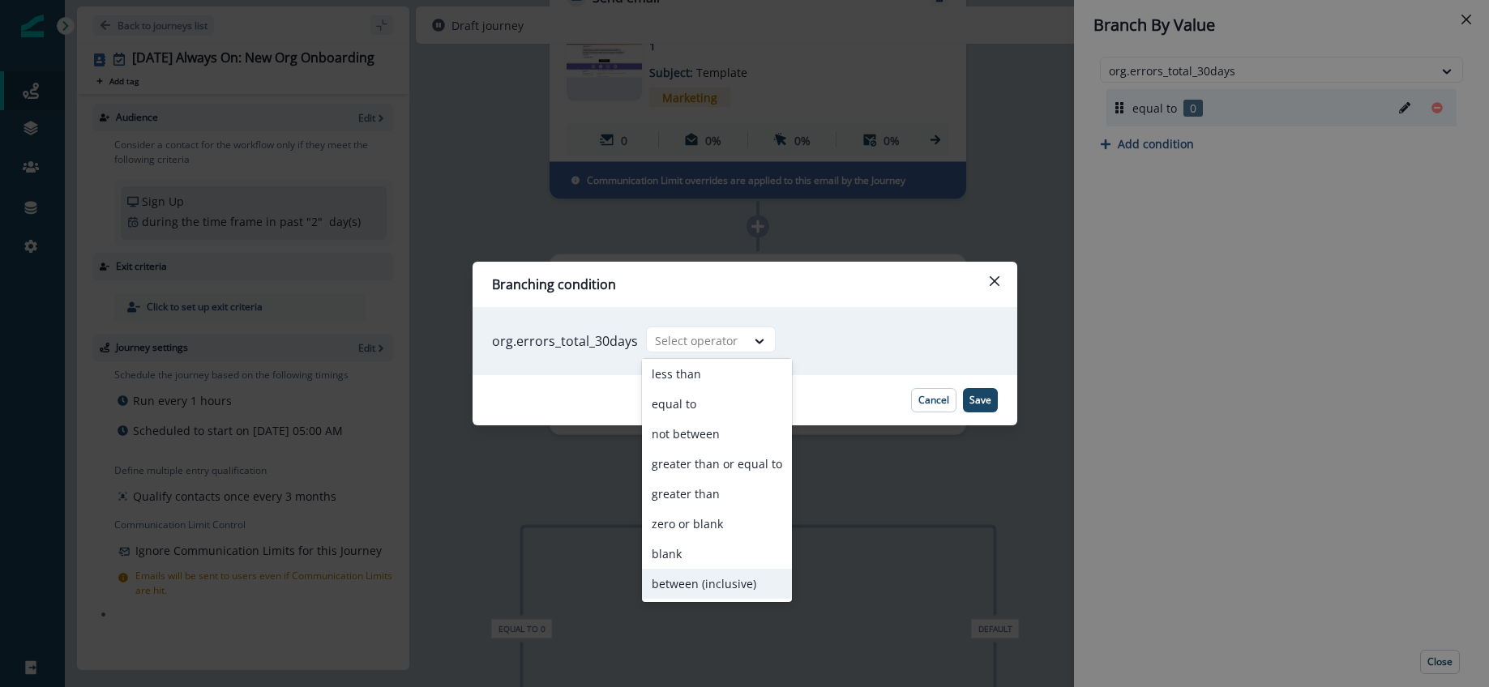
drag, startPoint x: 707, startPoint y: 574, endPoint x: 714, endPoint y: 537, distance: 37.2
click at [707, 574] on div "between (inclusive)" at bounding box center [717, 584] width 150 height 30
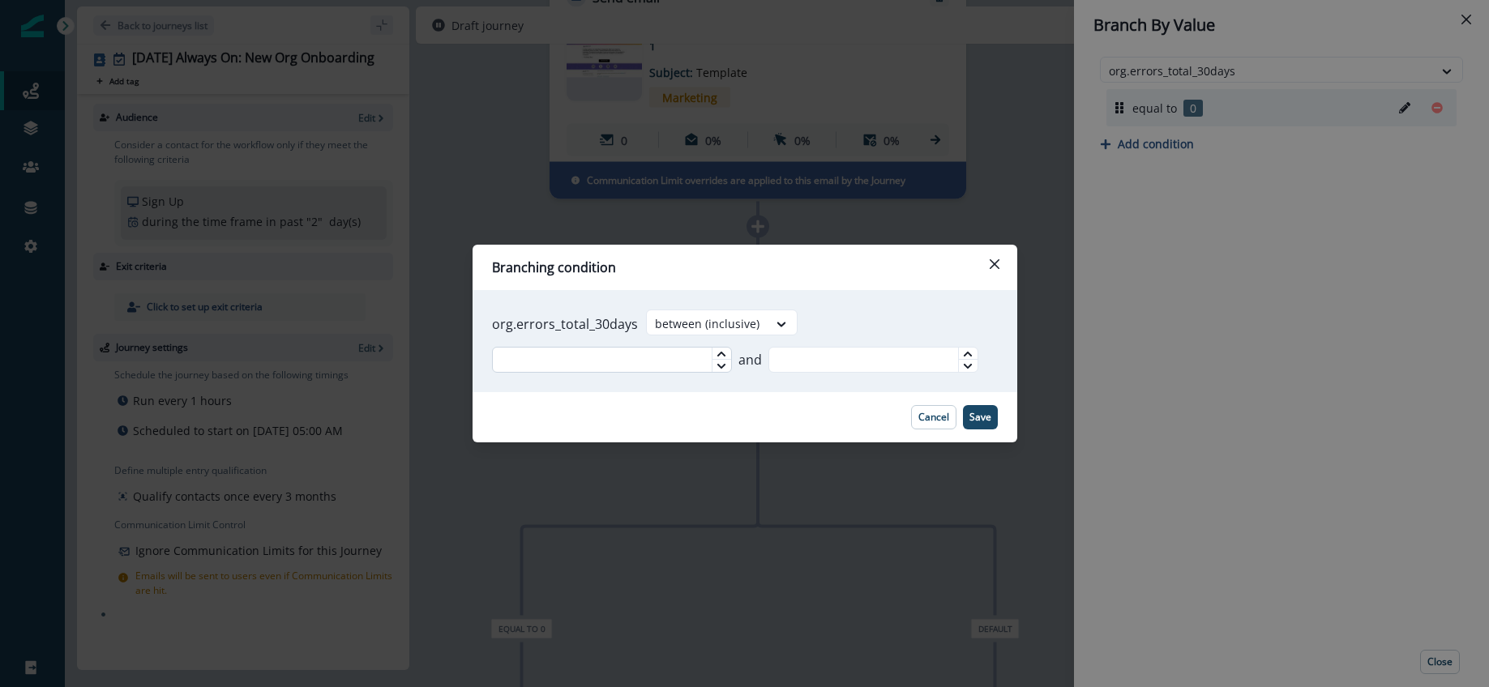
click at [575, 365] on input "text" at bounding box center [612, 360] width 240 height 26
type input "*"
click at [847, 355] on input "text" at bounding box center [873, 360] width 210 height 26
type input "**"
drag, startPoint x: 755, startPoint y: 394, endPoint x: 652, endPoint y: 377, distance: 104.3
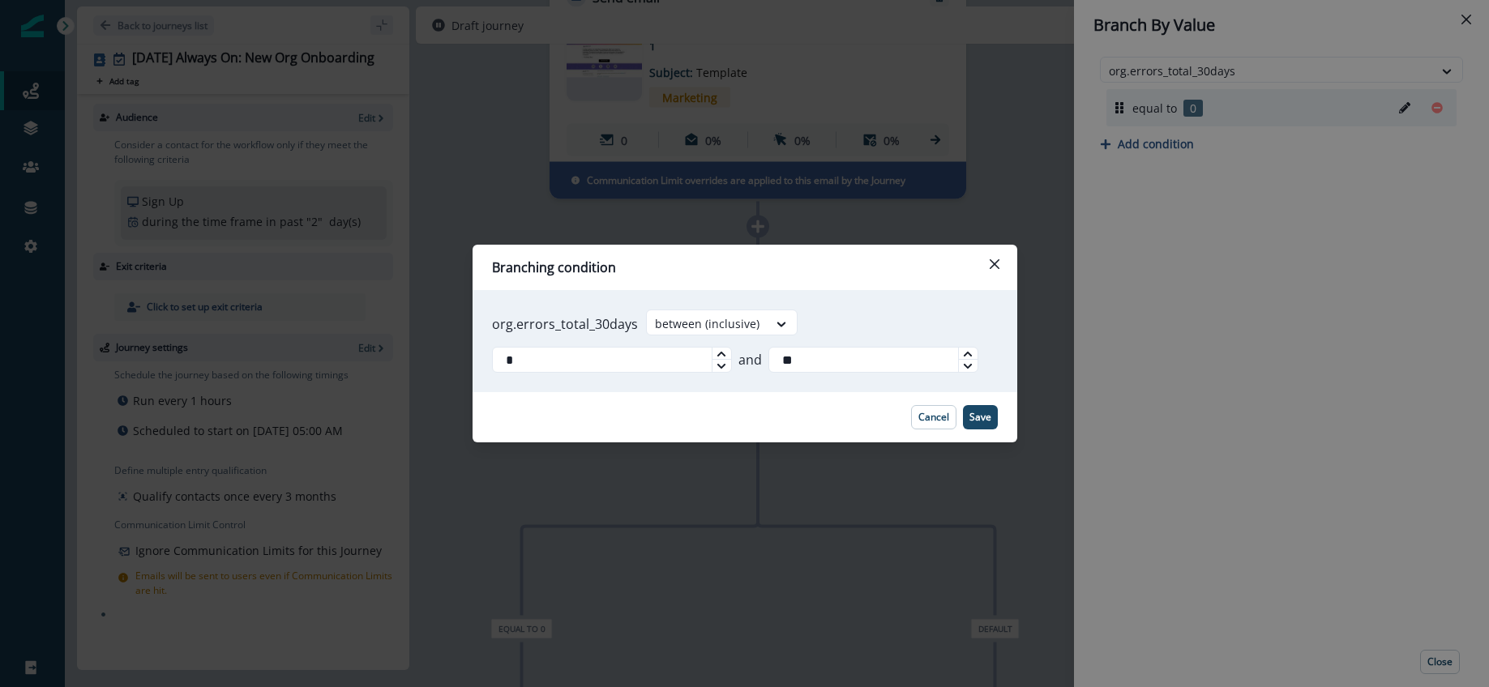
click at [754, 394] on footer "Cancel Save" at bounding box center [745, 417] width 545 height 50
click at [581, 359] on input "*" at bounding box center [612, 360] width 240 height 26
drag, startPoint x: 716, startPoint y: 404, endPoint x: 752, endPoint y: 404, distance: 36.5
click at [717, 404] on footer "Cancel Save" at bounding box center [745, 417] width 545 height 50
click at [973, 415] on p "Save" at bounding box center [980, 417] width 22 height 11
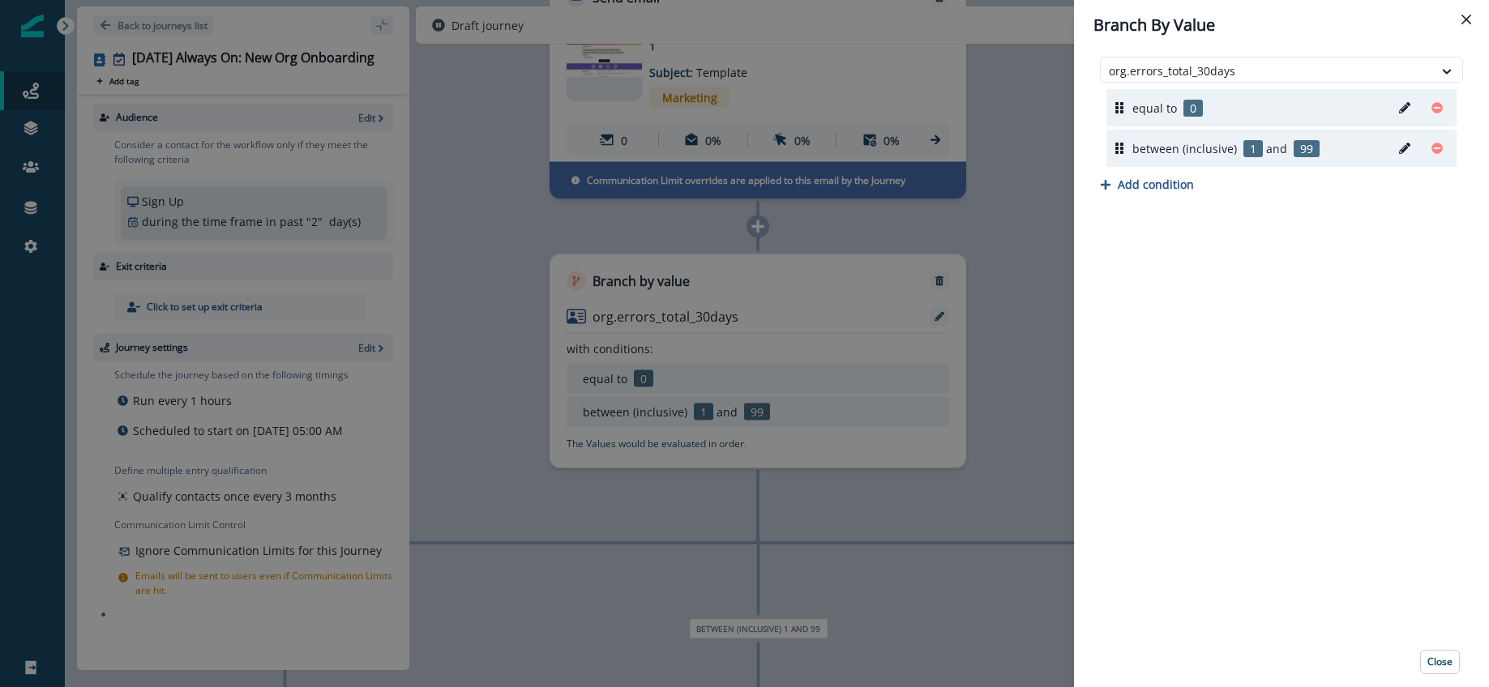
click at [796, 390] on div "Branch By Value org.errors_total_30days equal to 0 between (inclusive) 1 and 99…" at bounding box center [744, 343] width 1489 height 687
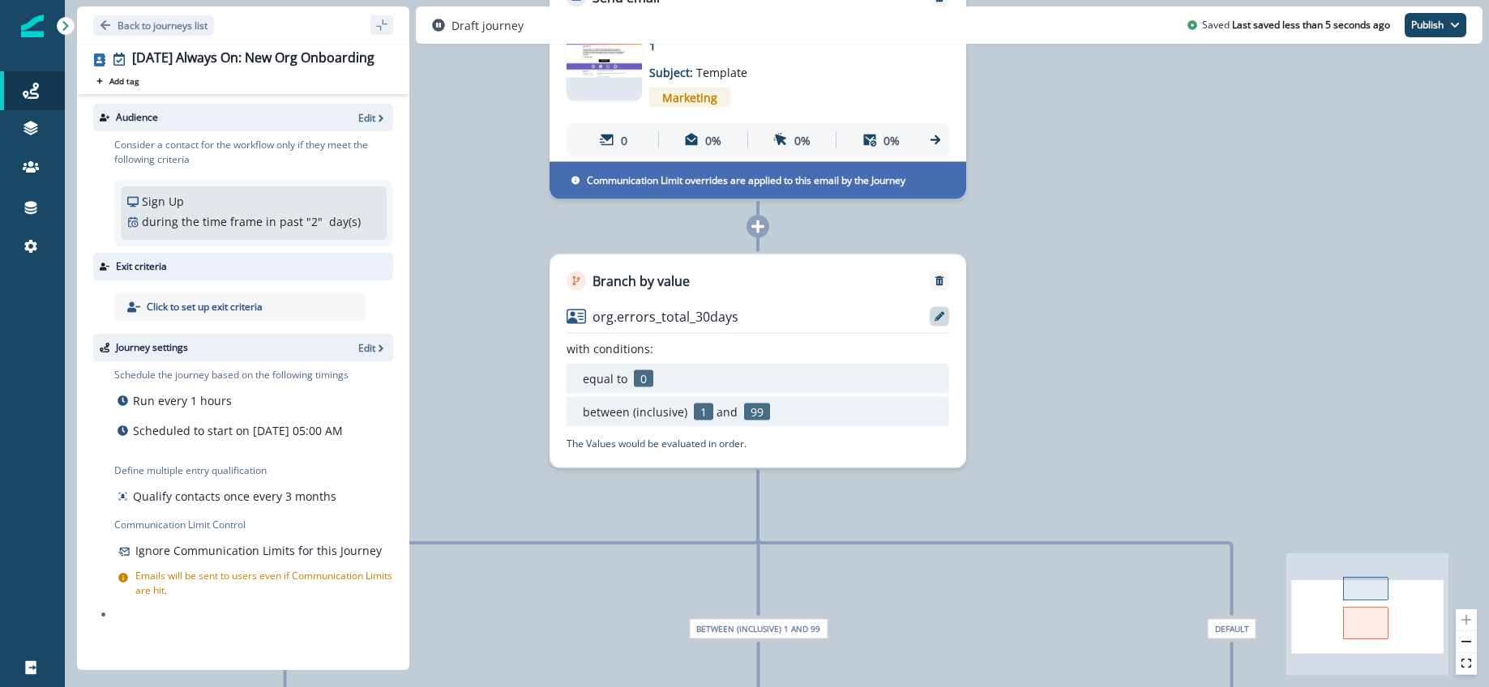
click at [942, 320] on icon at bounding box center [940, 317] width 10 height 10
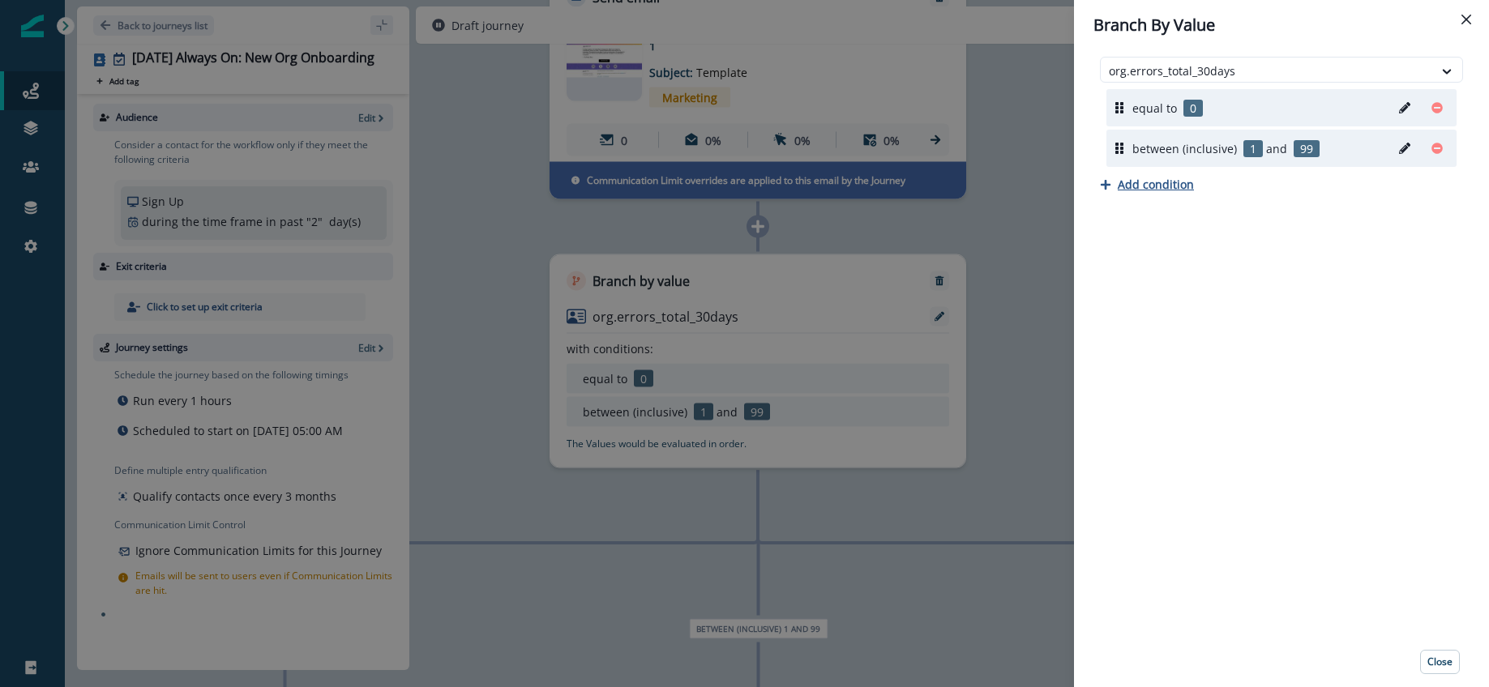
click at [1139, 190] on p "Add condition" at bounding box center [1156, 184] width 76 height 15
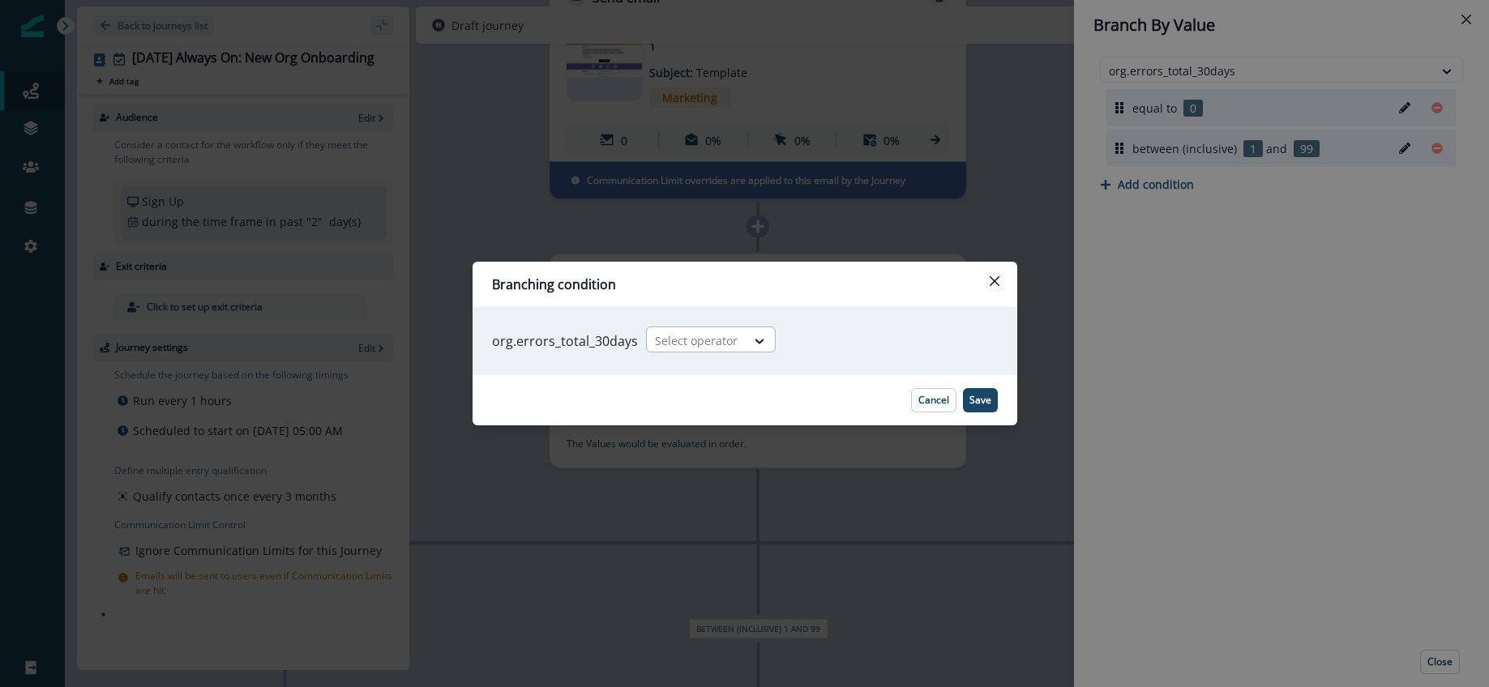
click at [738, 333] on div "Select operator" at bounding box center [696, 340] width 99 height 27
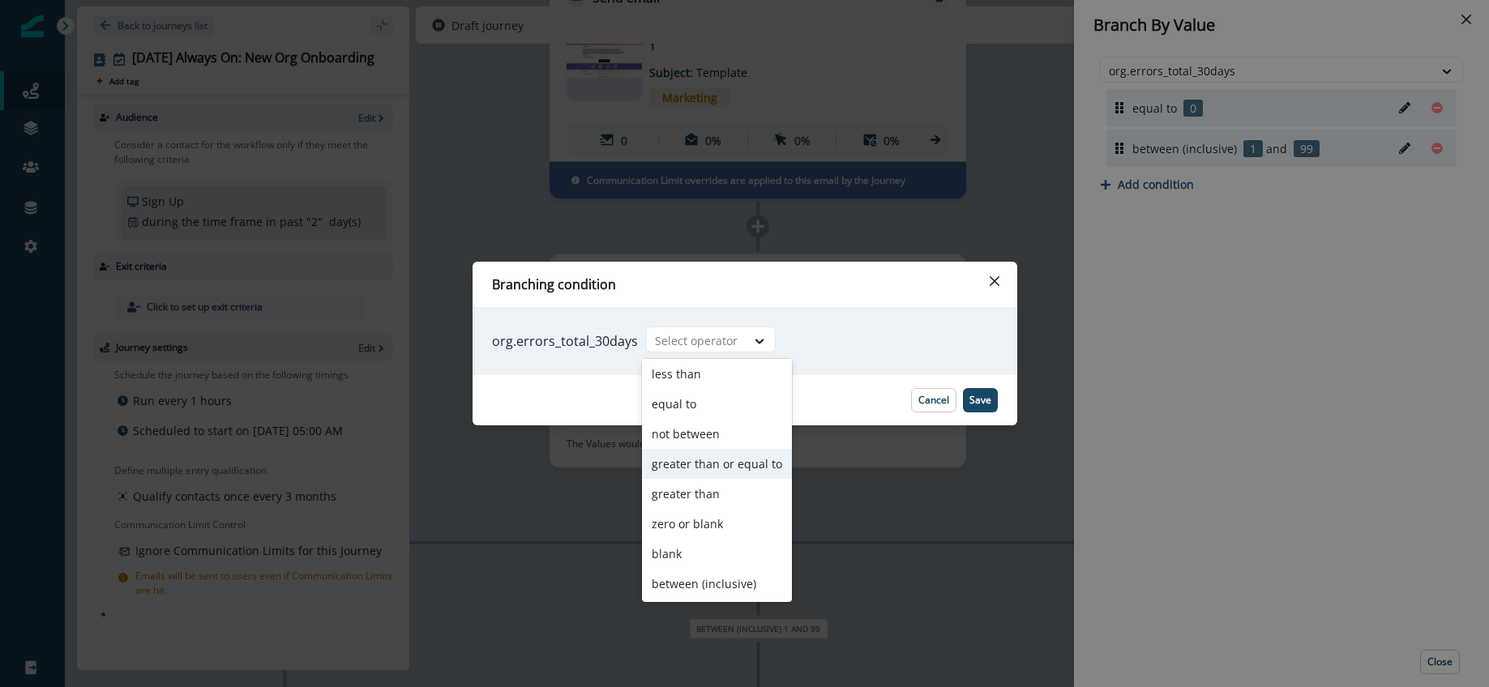
click at [706, 459] on div "greater than or equal to" at bounding box center [717, 464] width 150 height 30
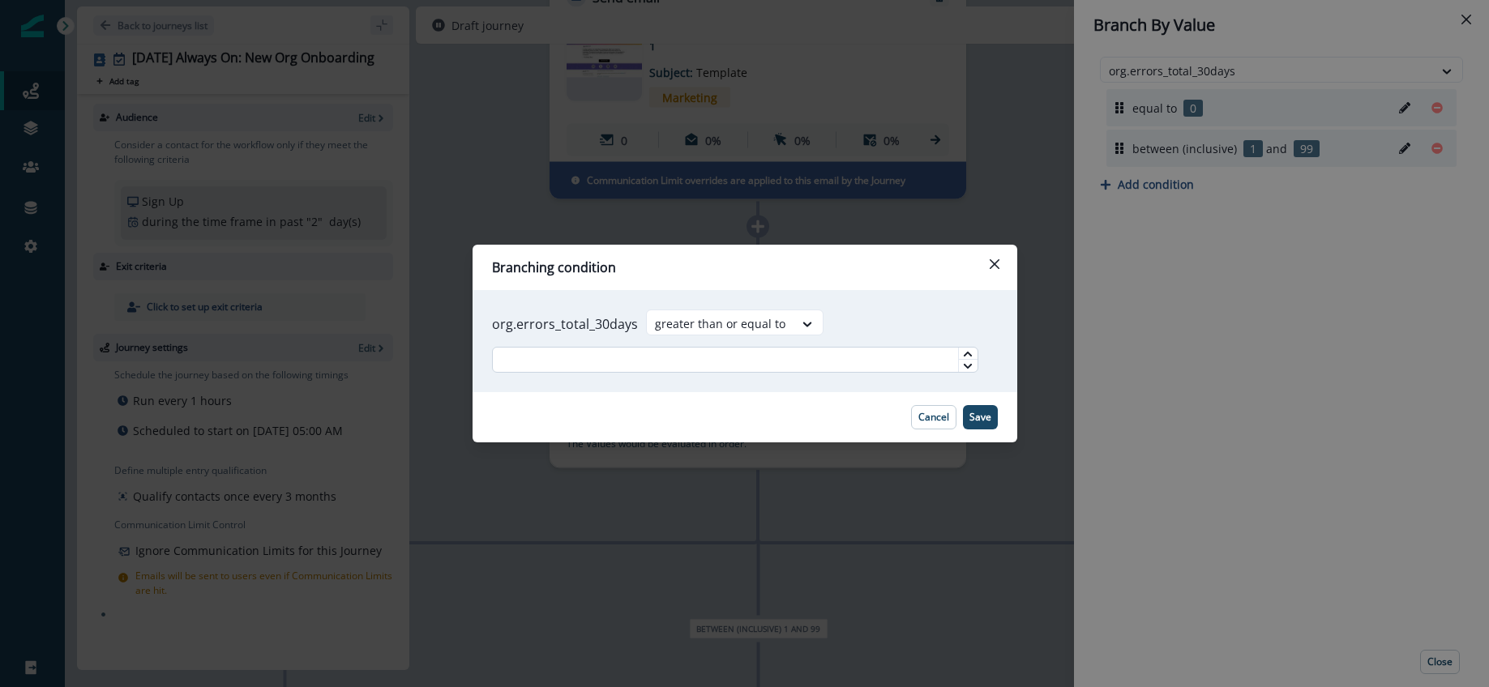
click at [708, 357] on input "text" at bounding box center [735, 360] width 486 height 26
type input "***"
click at [717, 400] on footer "Cancel Save" at bounding box center [745, 417] width 545 height 50
click at [1001, 423] on footer "Cancel Save" at bounding box center [745, 417] width 545 height 50
click at [994, 422] on button "Save" at bounding box center [980, 417] width 35 height 24
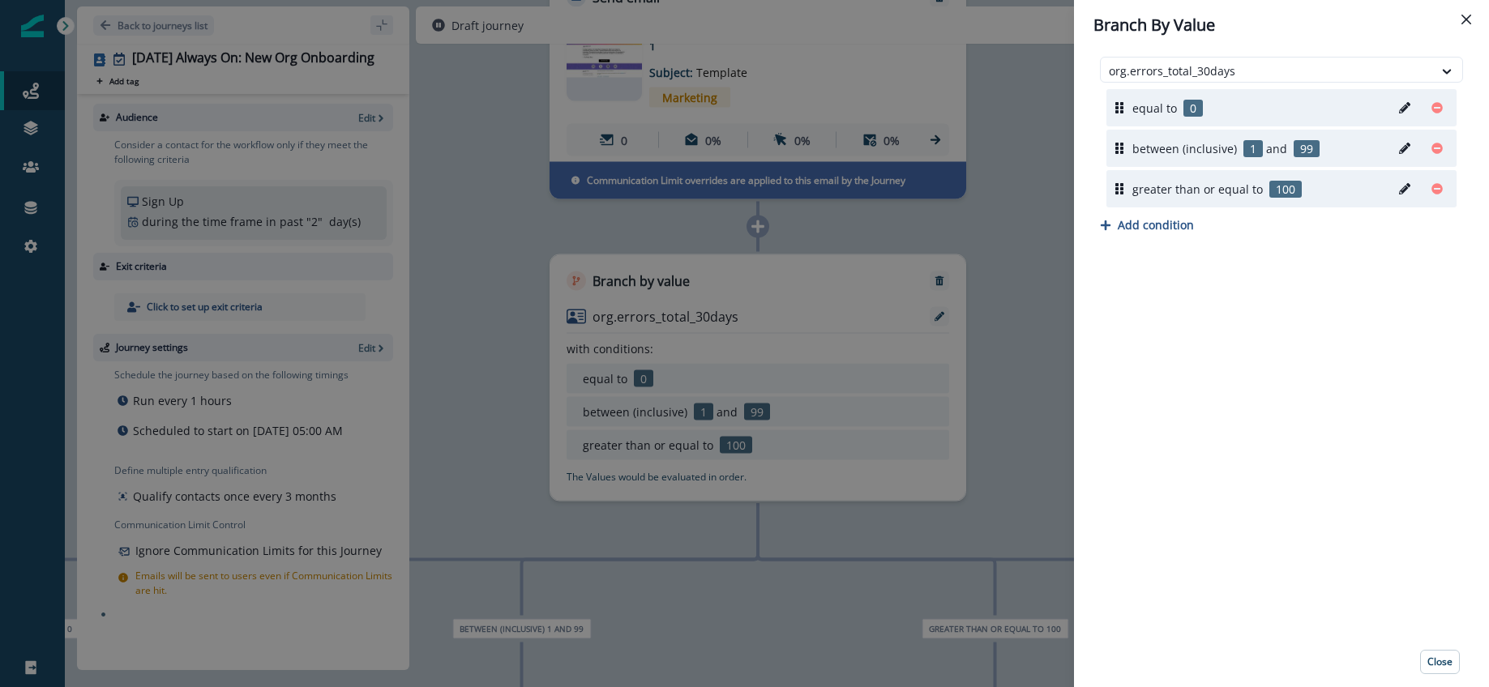
drag, startPoint x: 1448, startPoint y: 662, endPoint x: 1406, endPoint y: 640, distance: 47.2
click at [1447, 662] on p "Close" at bounding box center [1439, 662] width 25 height 11
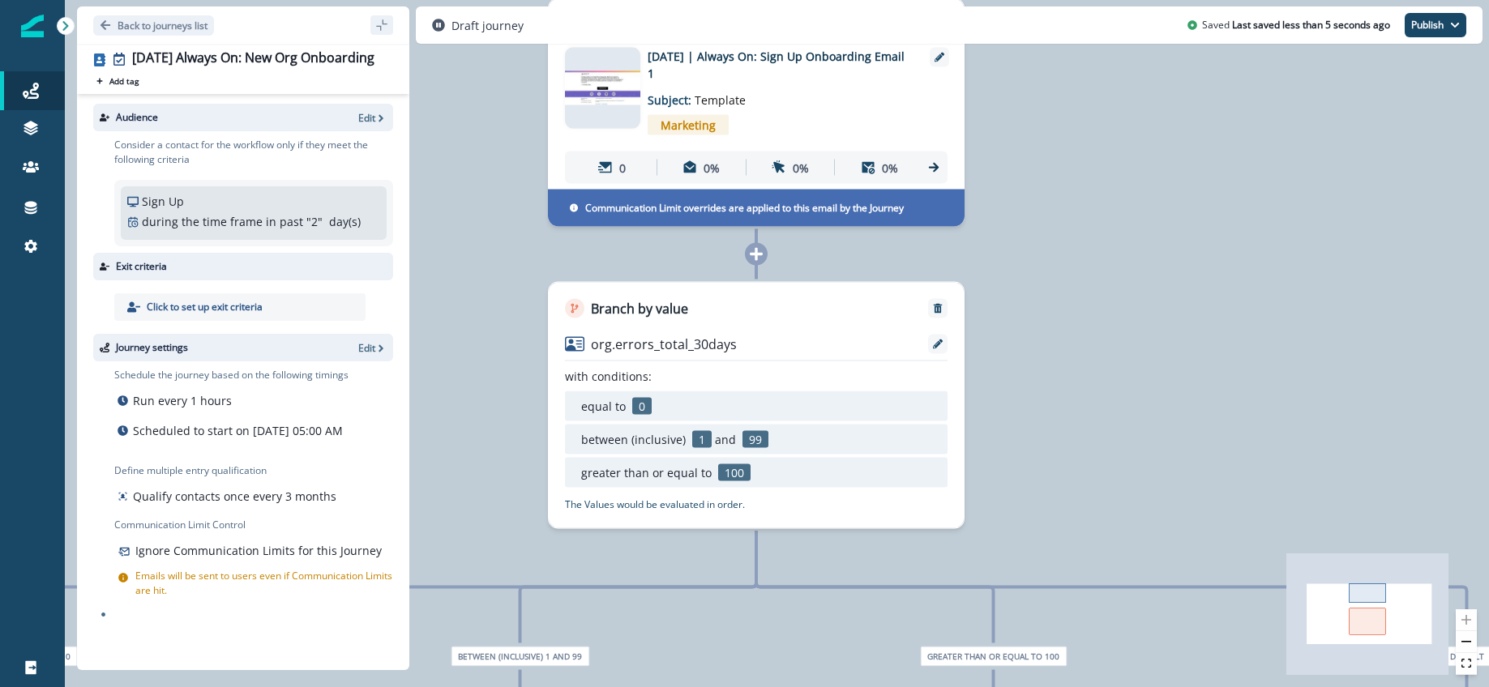
click at [760, 258] on icon at bounding box center [756, 254] width 15 height 15
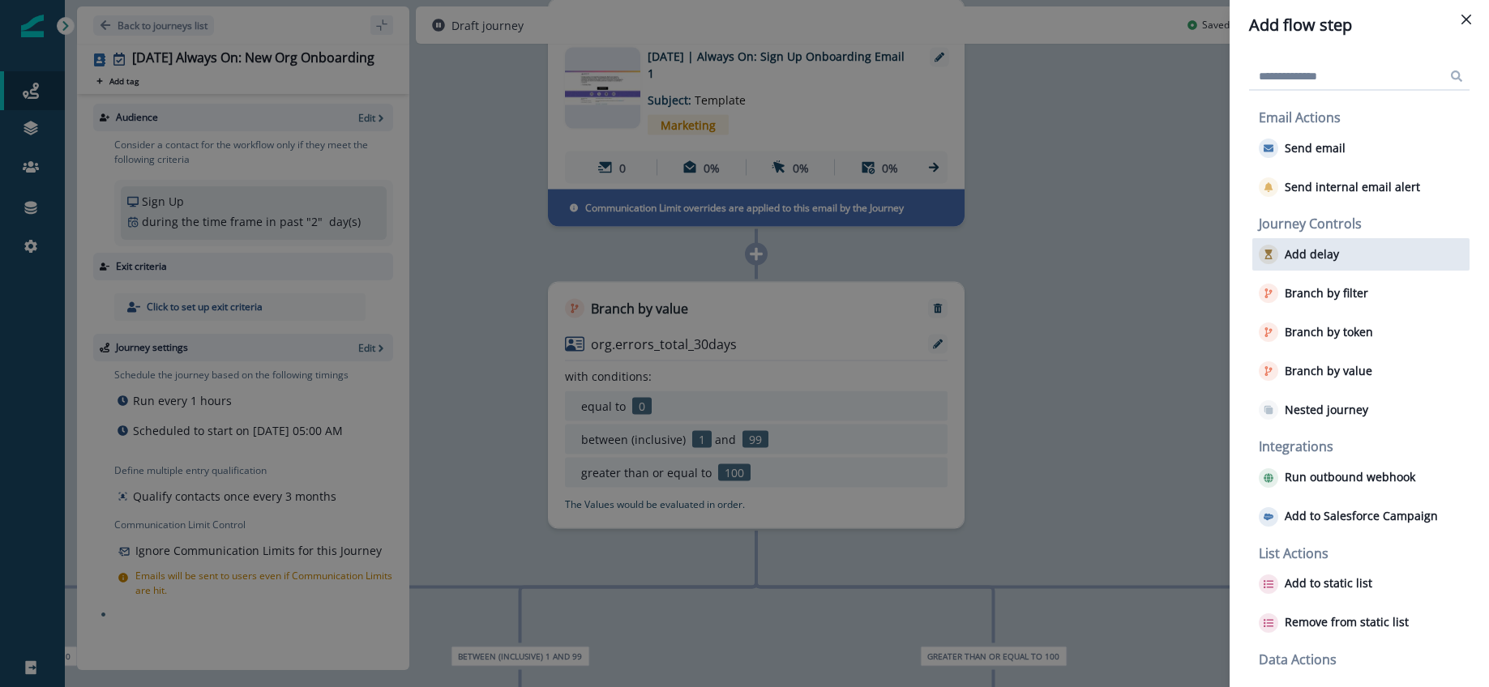
click at [1324, 256] on p "Add delay" at bounding box center [1312, 255] width 54 height 14
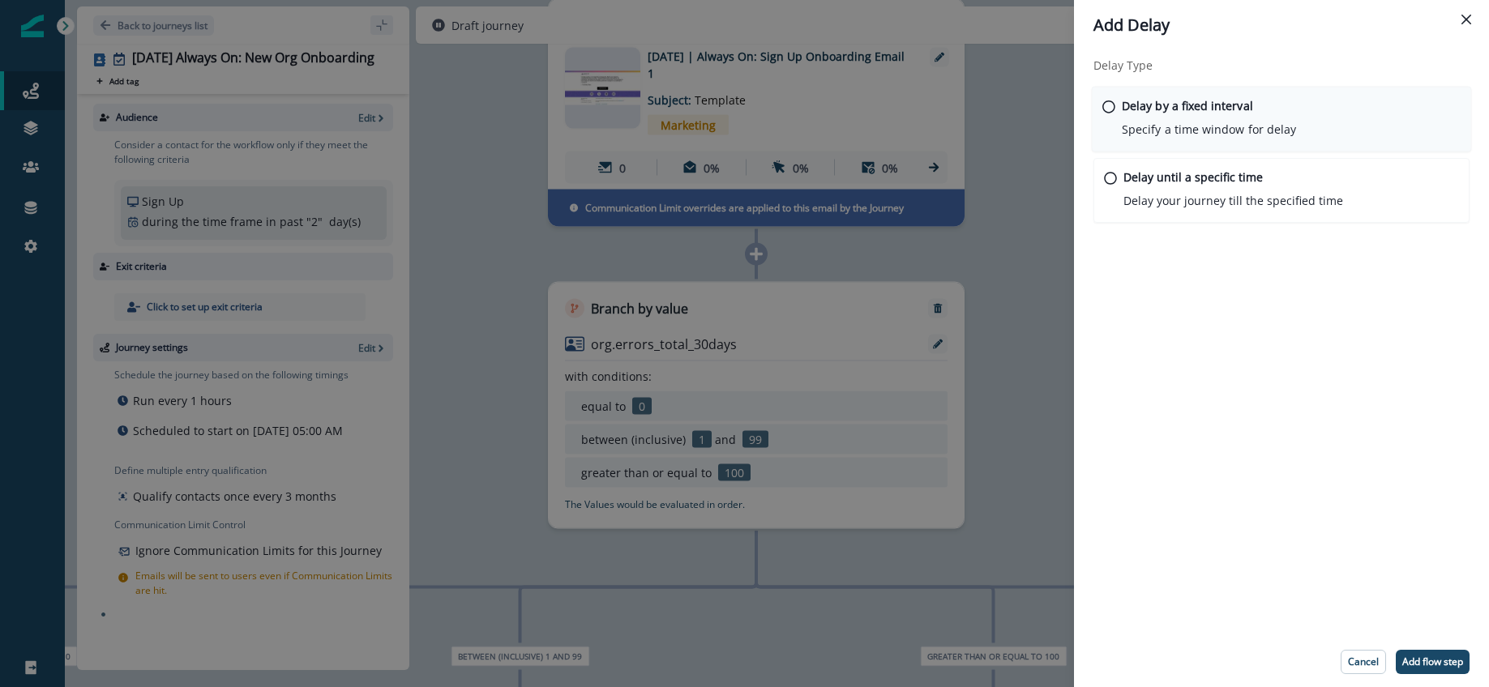
click at [1137, 127] on p "Specify a time window for delay" at bounding box center [1209, 129] width 174 height 17
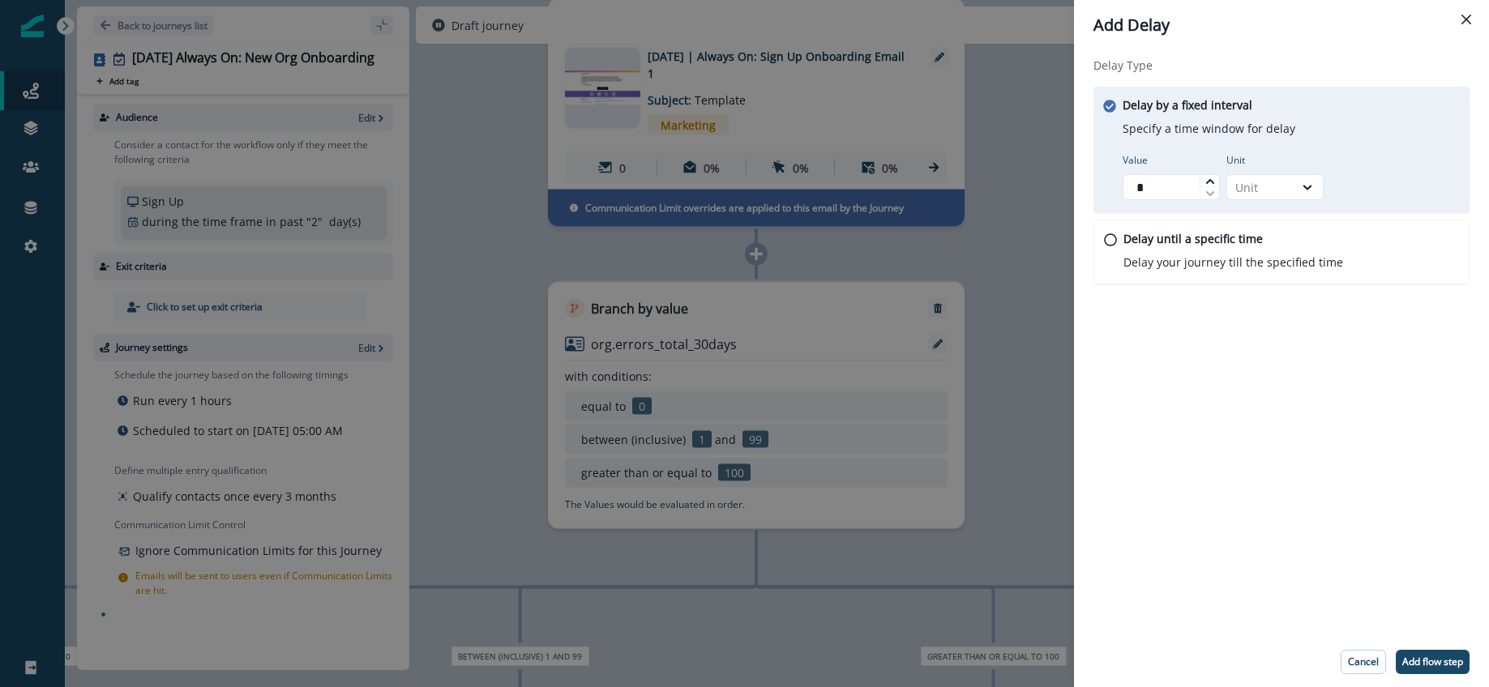
click at [1210, 184] on icon at bounding box center [1210, 182] width 10 height 10
type input "*"
click at [1210, 184] on icon at bounding box center [1210, 182] width 10 height 10
click at [1289, 190] on div "Unit" at bounding box center [1260, 188] width 66 height 20
click at [1262, 277] on div "Day" at bounding box center [1274, 285] width 97 height 30
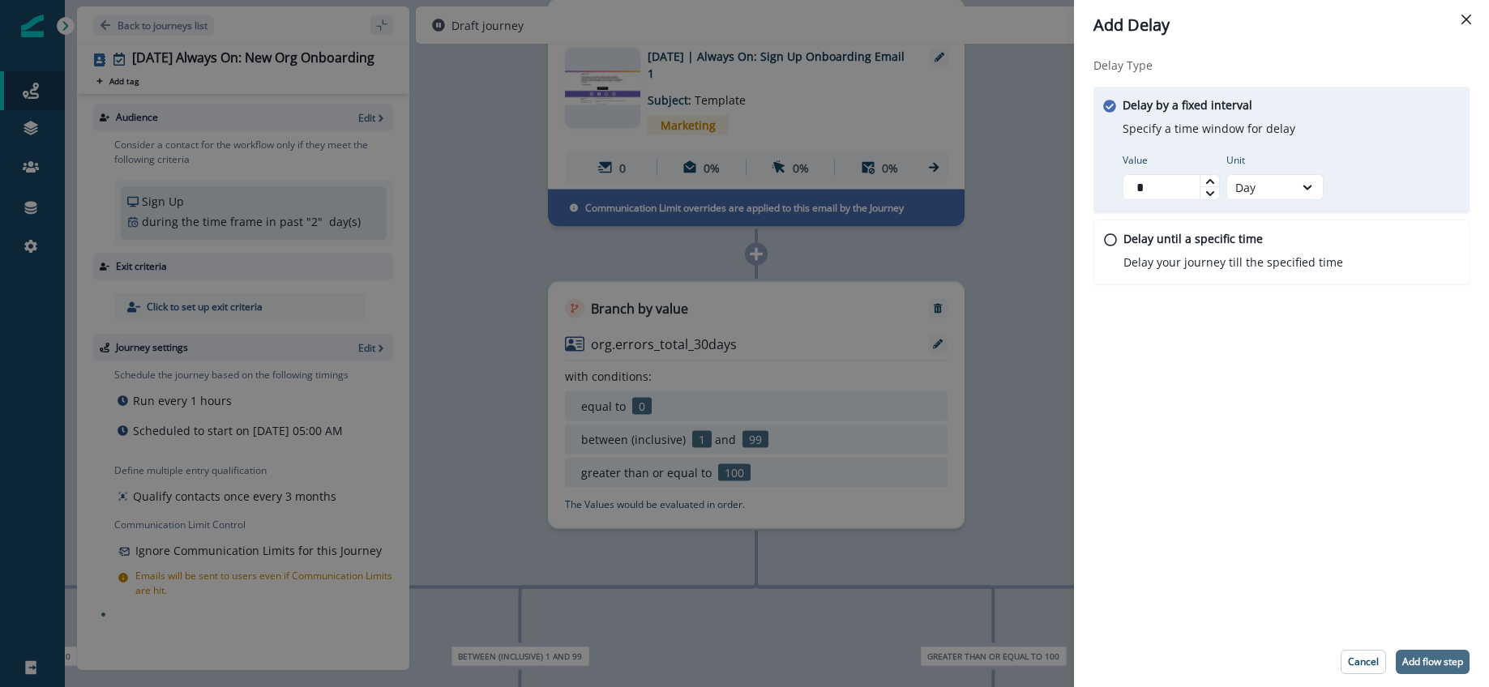
click at [1449, 665] on p "Add flow step" at bounding box center [1432, 662] width 61 height 11
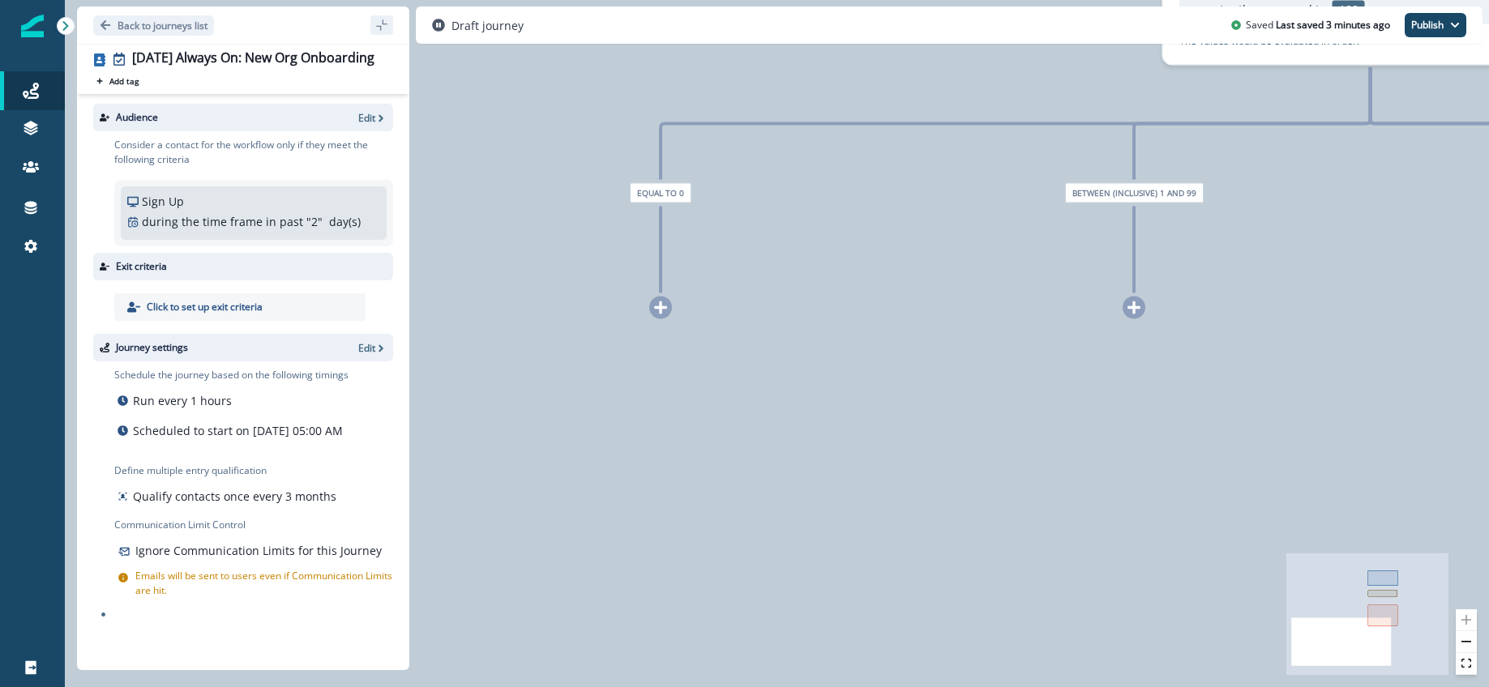
click at [662, 310] on icon at bounding box center [660, 308] width 15 height 15
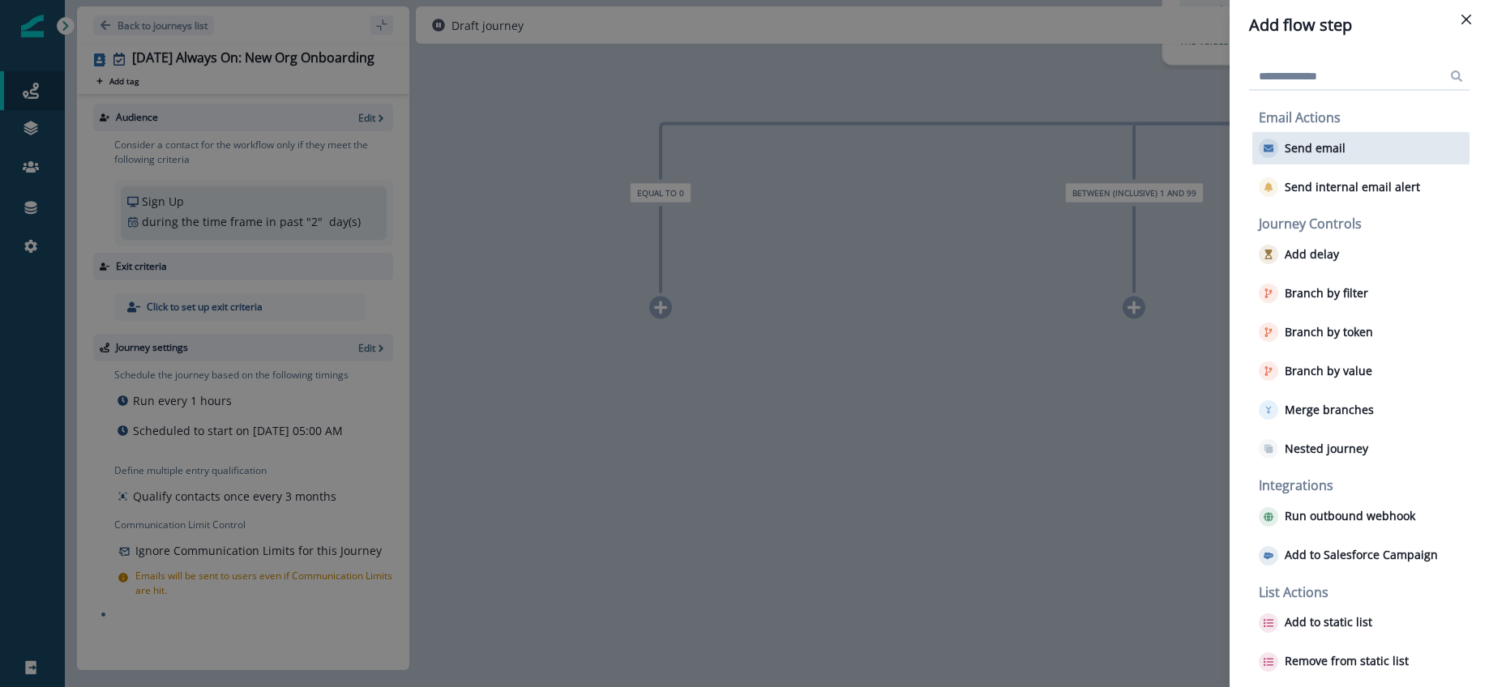
click at [1326, 142] on p "Send email" at bounding box center [1315, 149] width 61 height 14
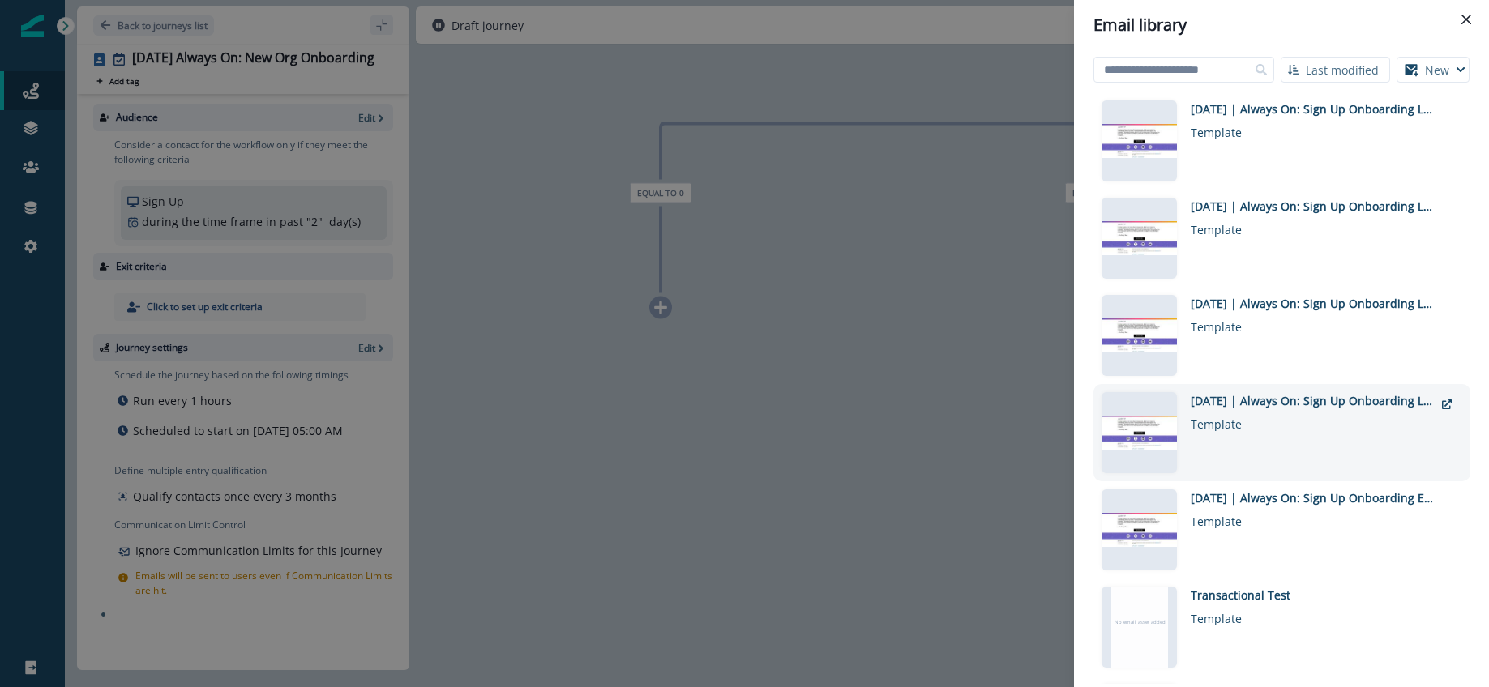
scroll to position [3, 0]
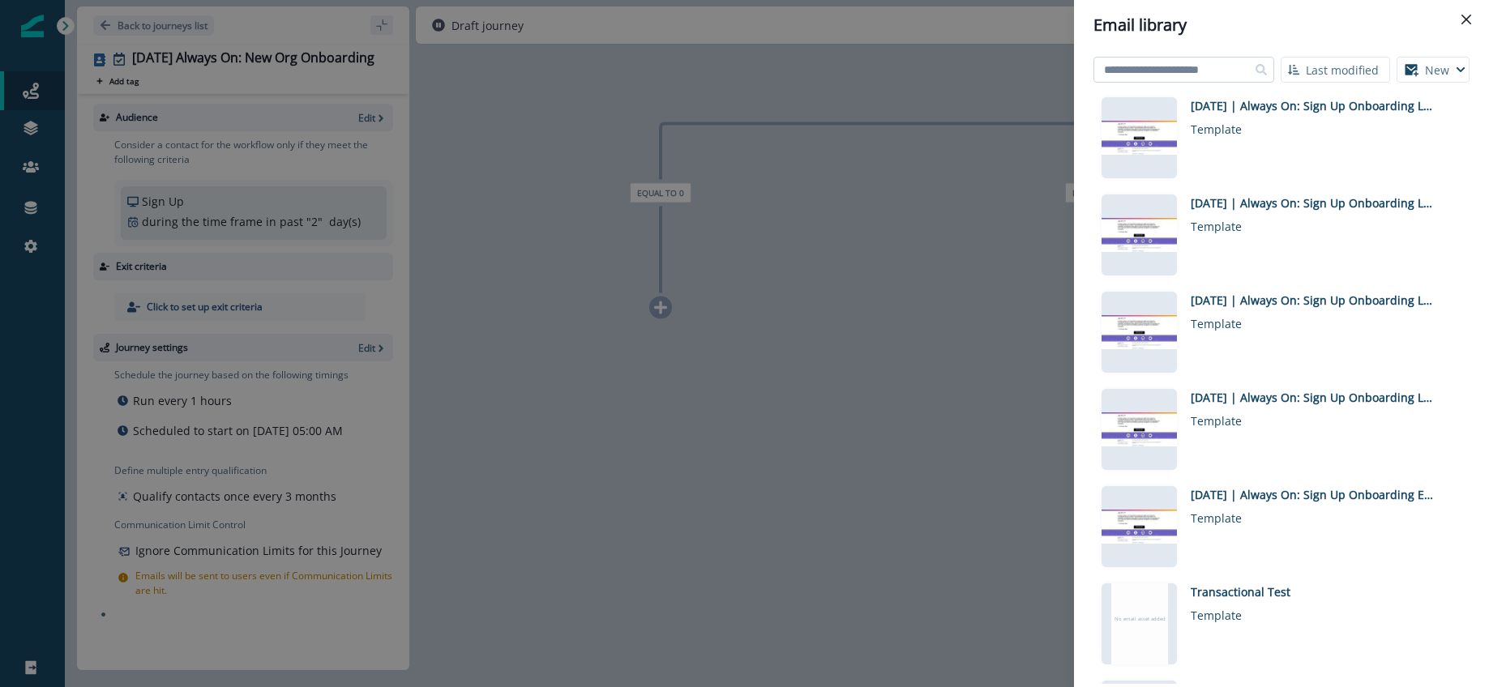
click at [1174, 69] on input at bounding box center [1183, 70] width 181 height 26
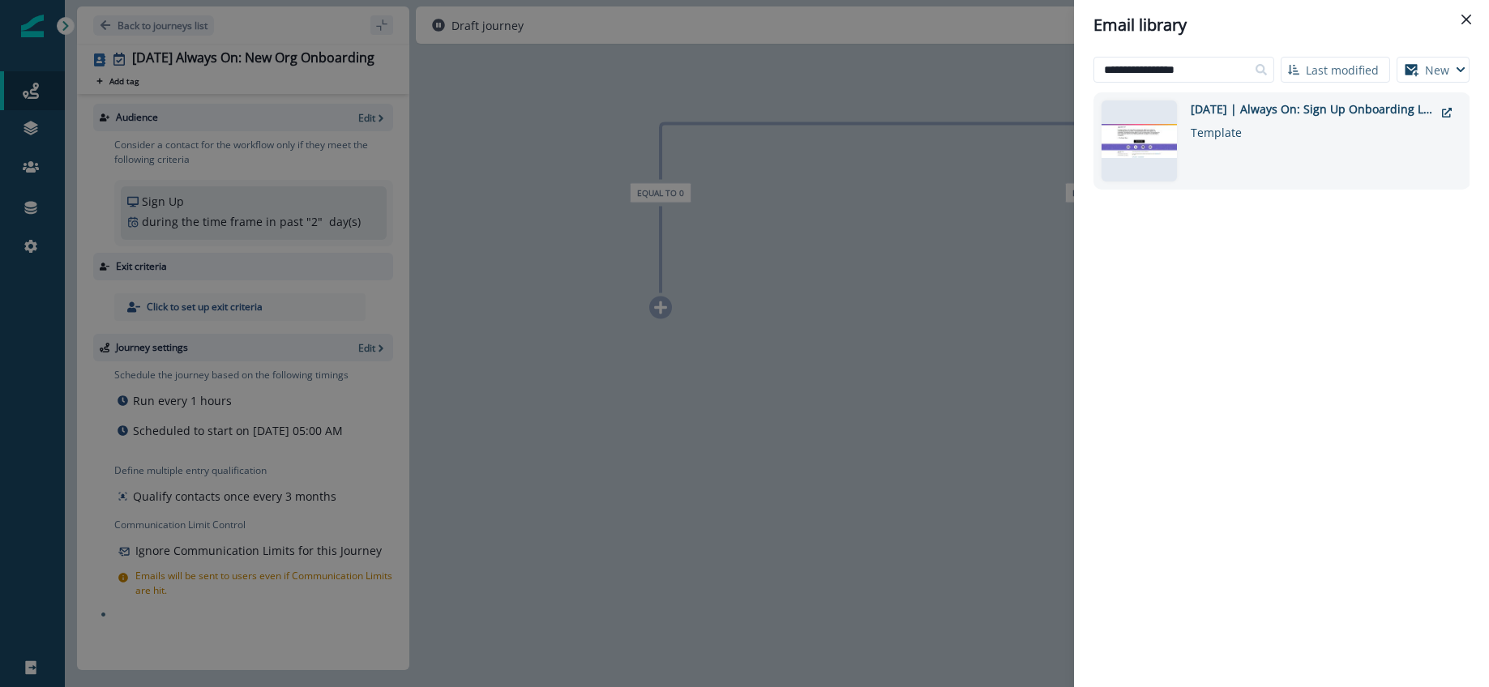
type input "**********"
click at [1256, 120] on div "Template" at bounding box center [1312, 130] width 243 height 24
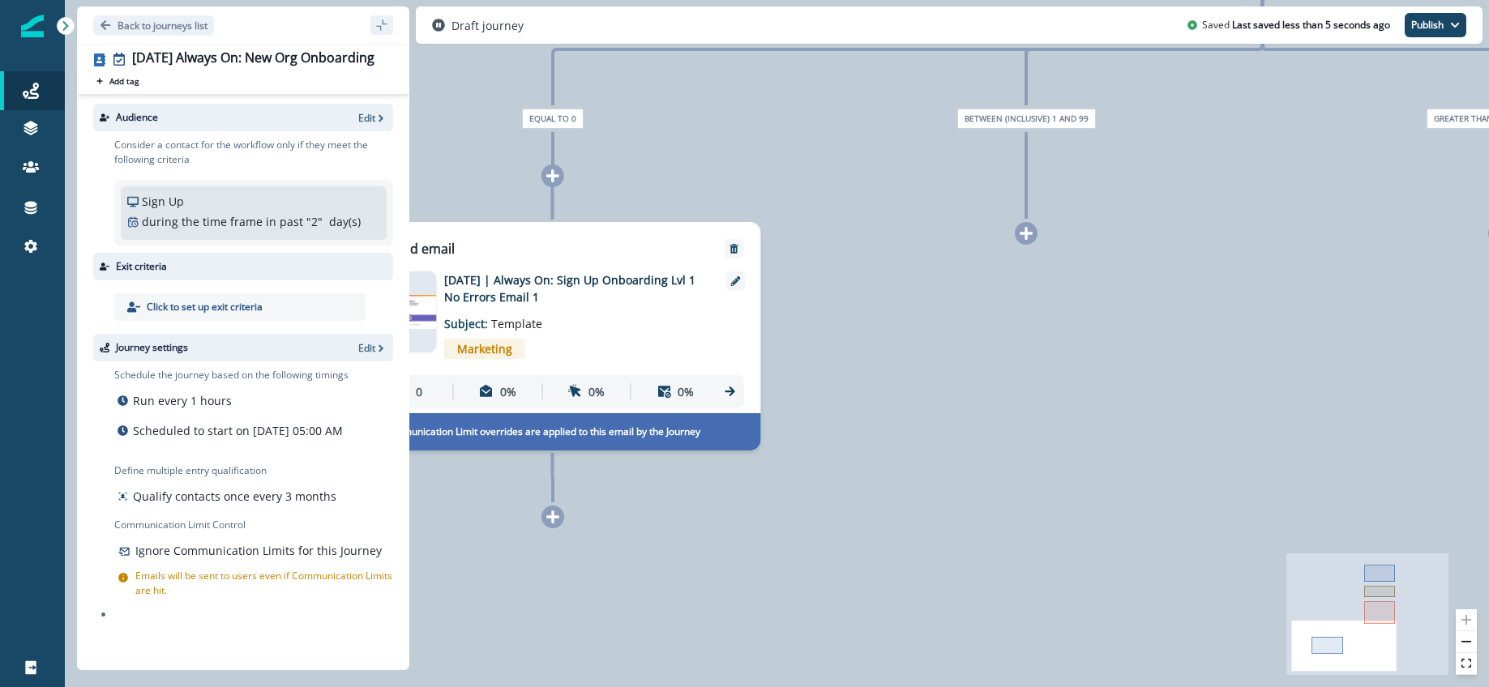
click at [1027, 233] on icon at bounding box center [1026, 233] width 13 height 13
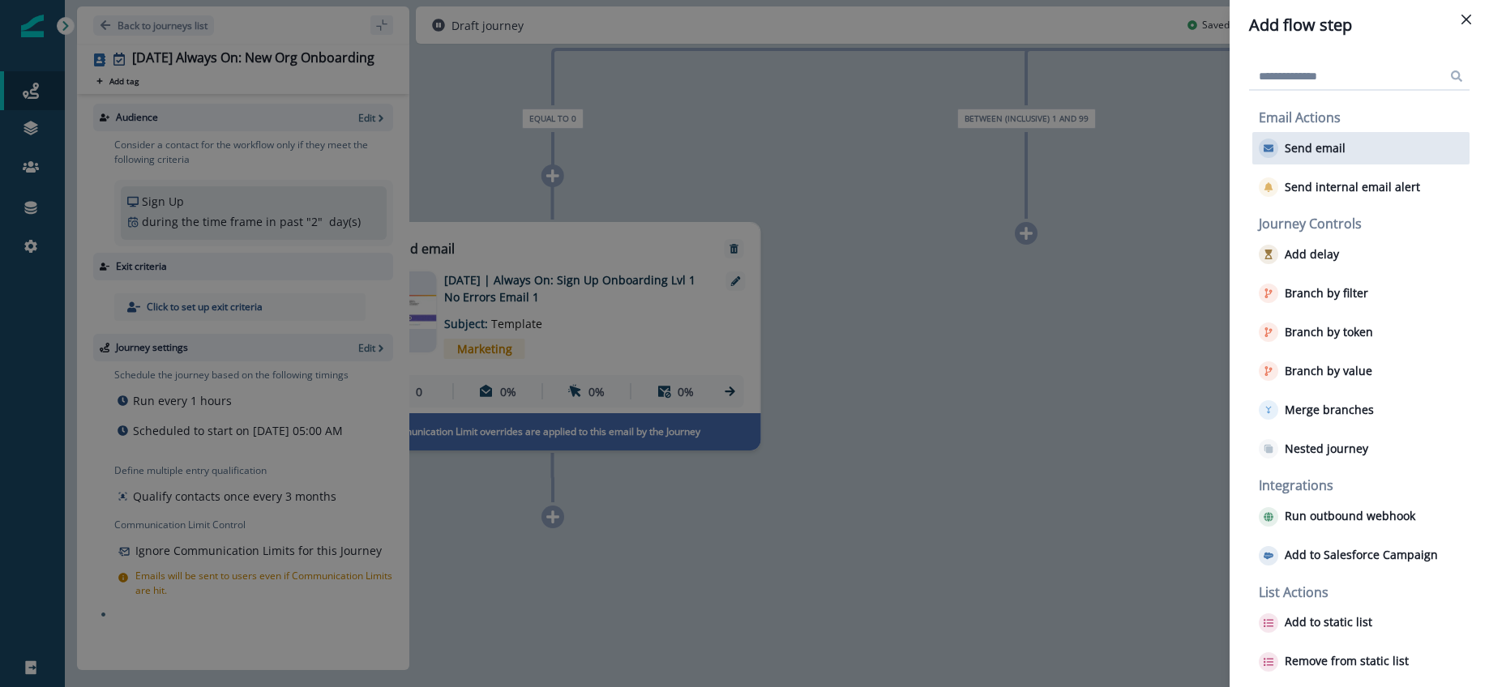
click at [1322, 139] on button "Send email" at bounding box center [1302, 148] width 87 height 19
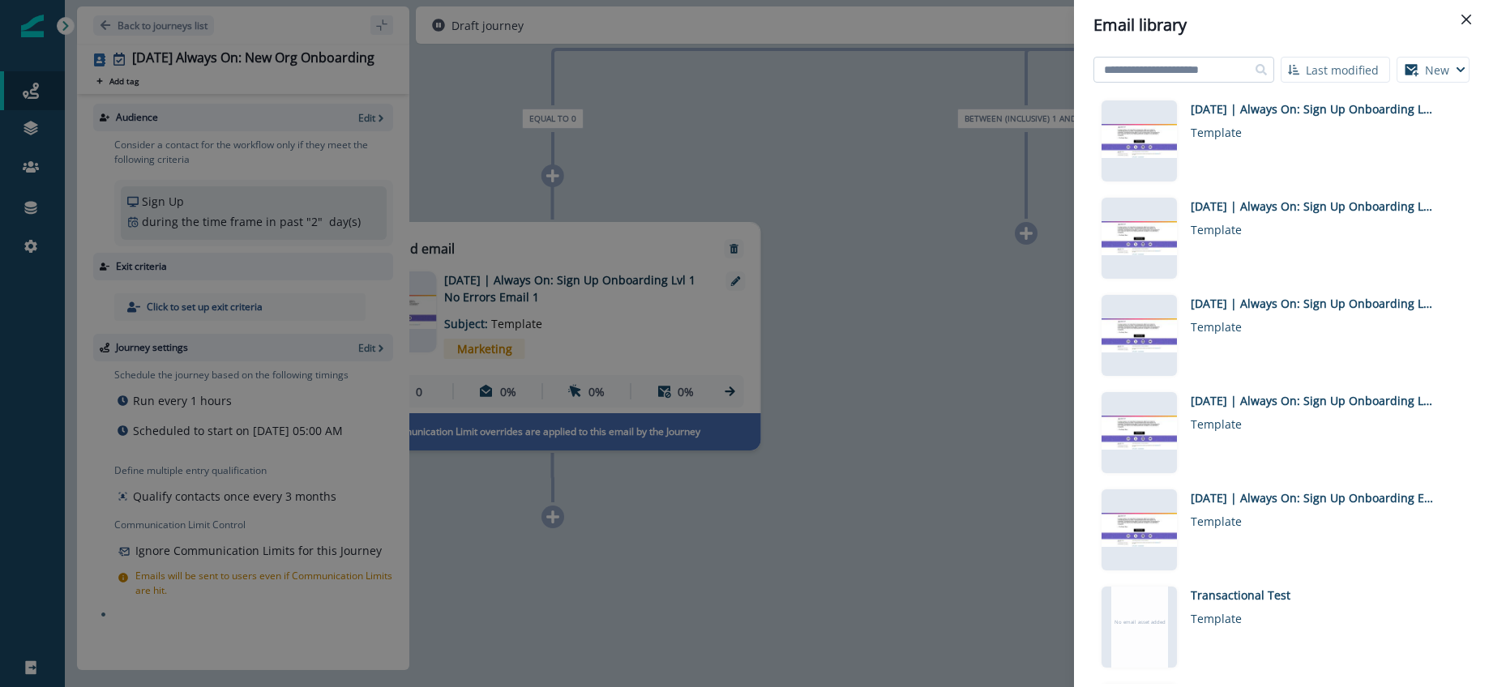
click at [1183, 70] on input at bounding box center [1183, 70] width 181 height 26
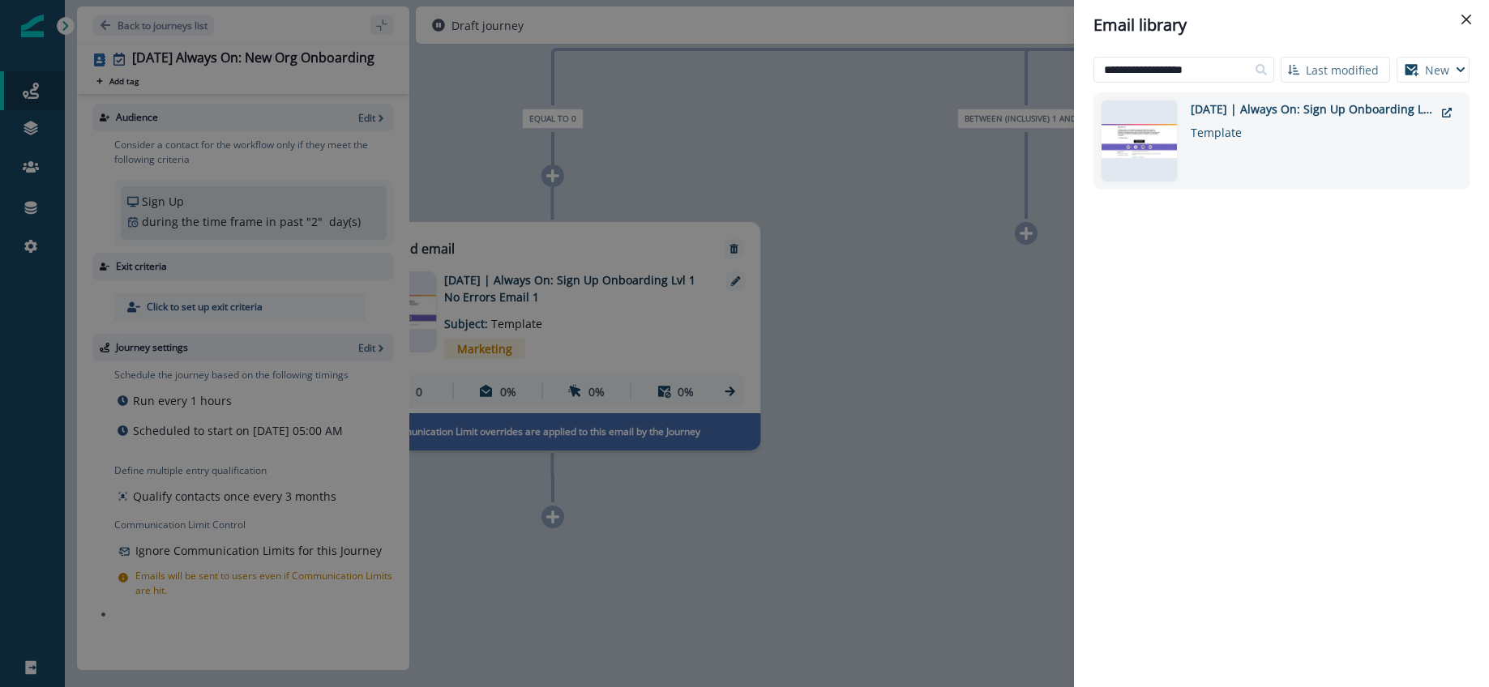
type input "**********"
click at [1241, 120] on div "Template" at bounding box center [1312, 130] width 243 height 24
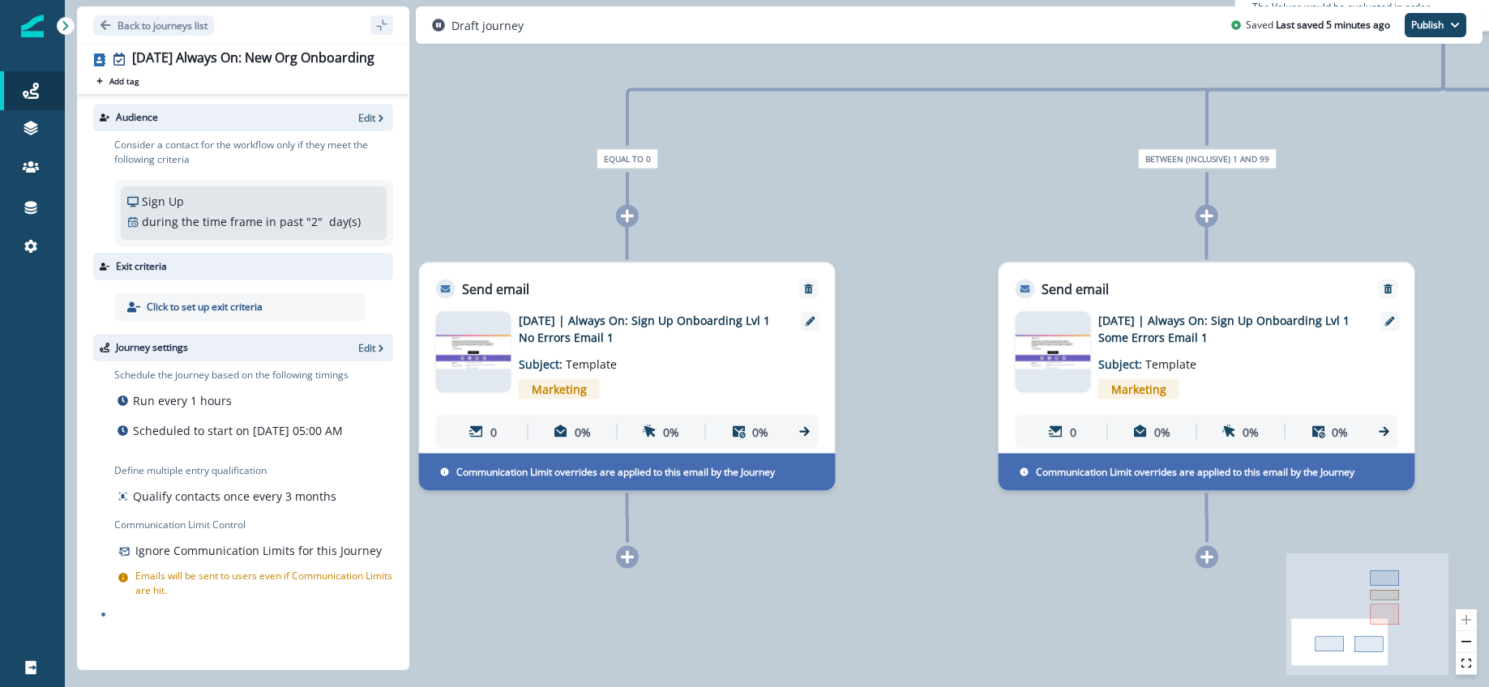
click at [627, 216] on icon at bounding box center [627, 216] width 13 height 13
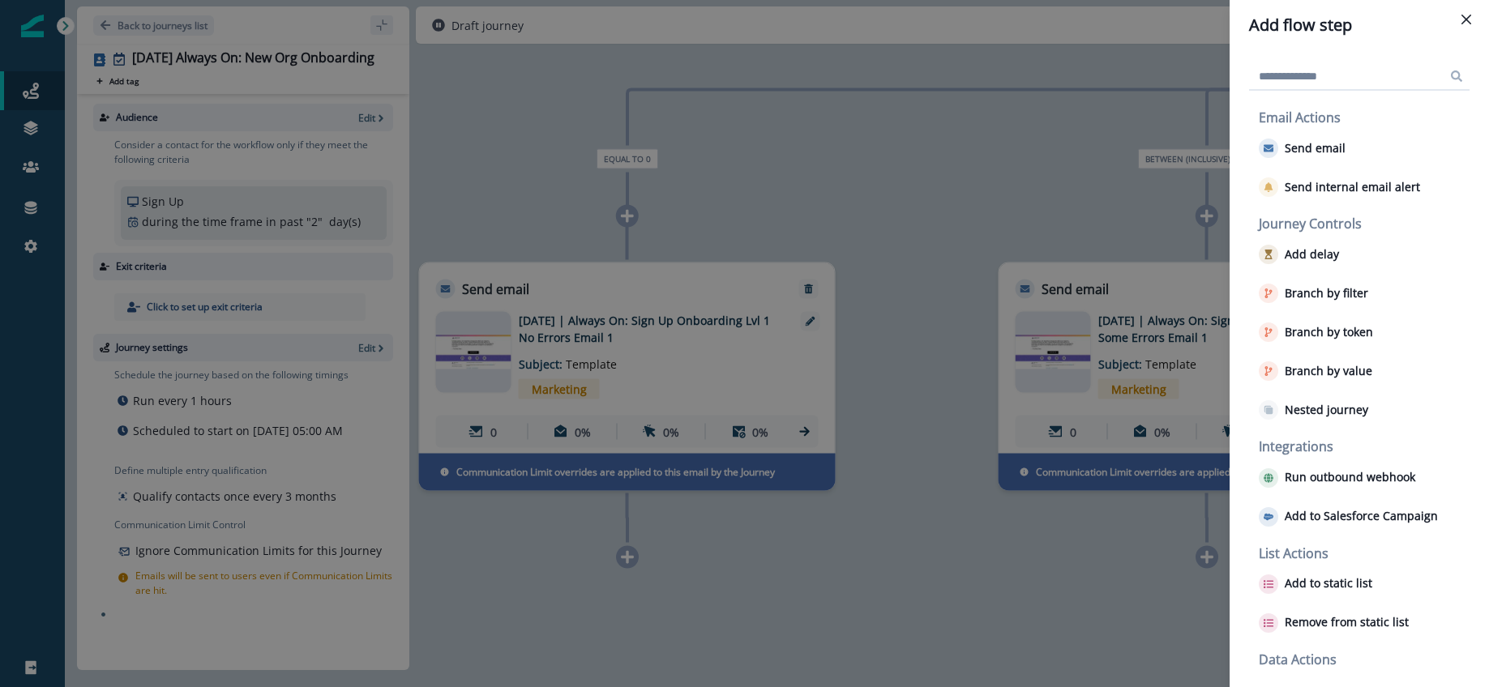
click at [988, 210] on div "Add flow step Email Actions Send email Send internal email alert Journey Contro…" at bounding box center [744, 343] width 1489 height 687
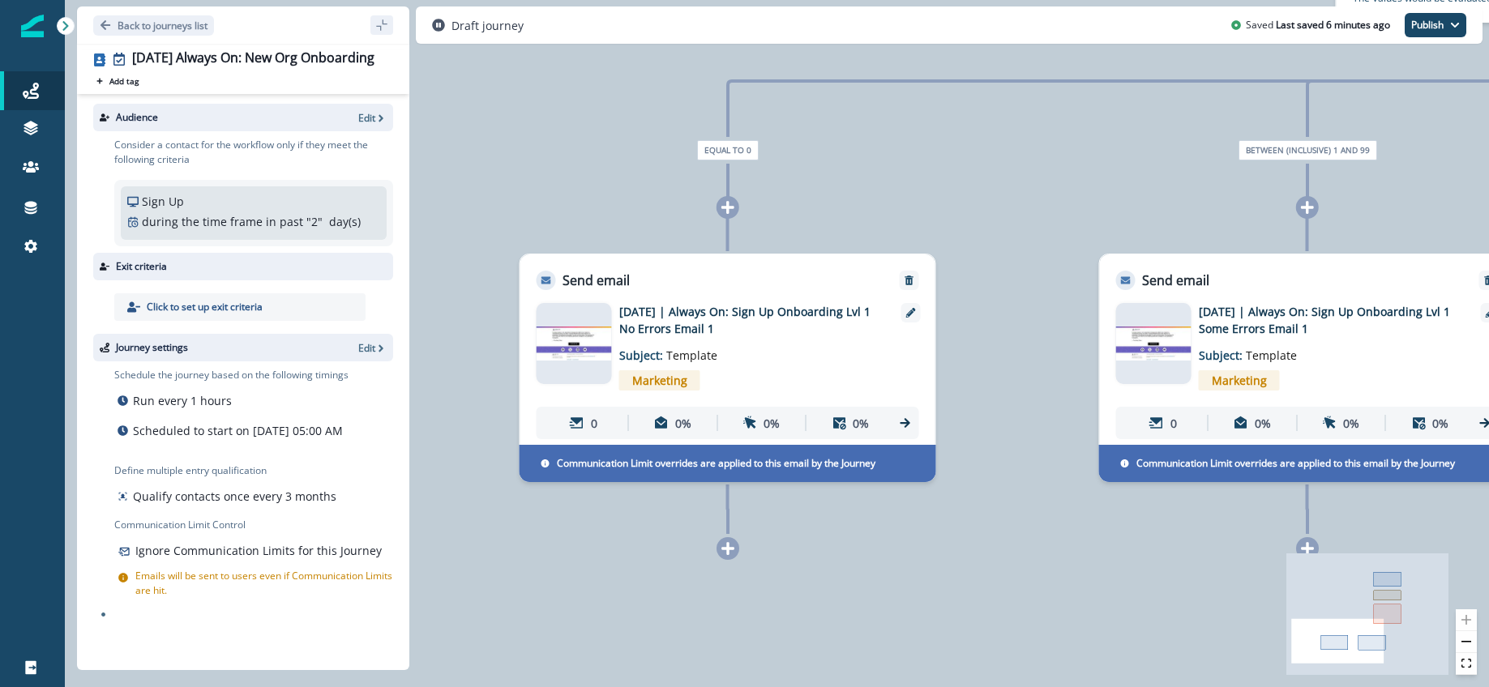
click at [726, 206] on icon at bounding box center [727, 207] width 13 height 13
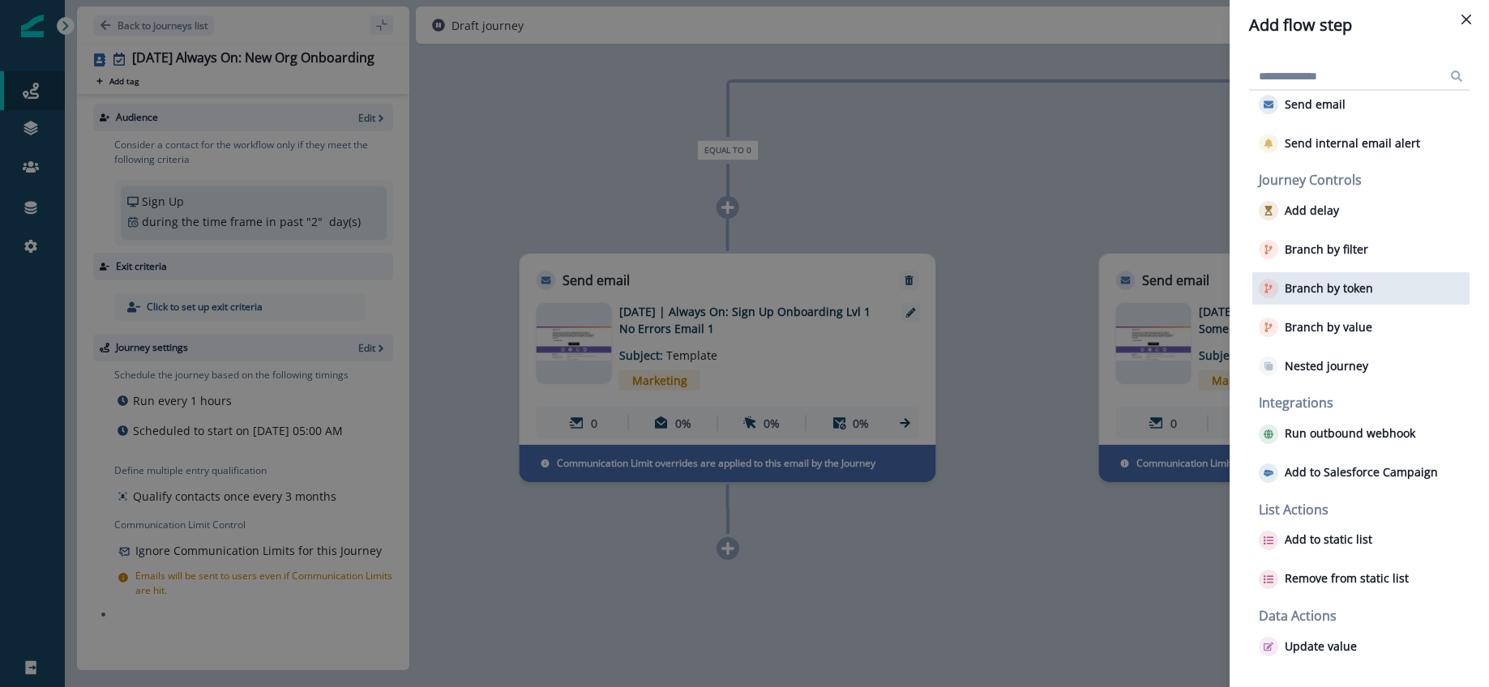
scroll to position [46, 0]
click at [1060, 220] on div "Add flow step Email Actions Send email Send internal email alert Journey Contro…" at bounding box center [744, 343] width 1489 height 687
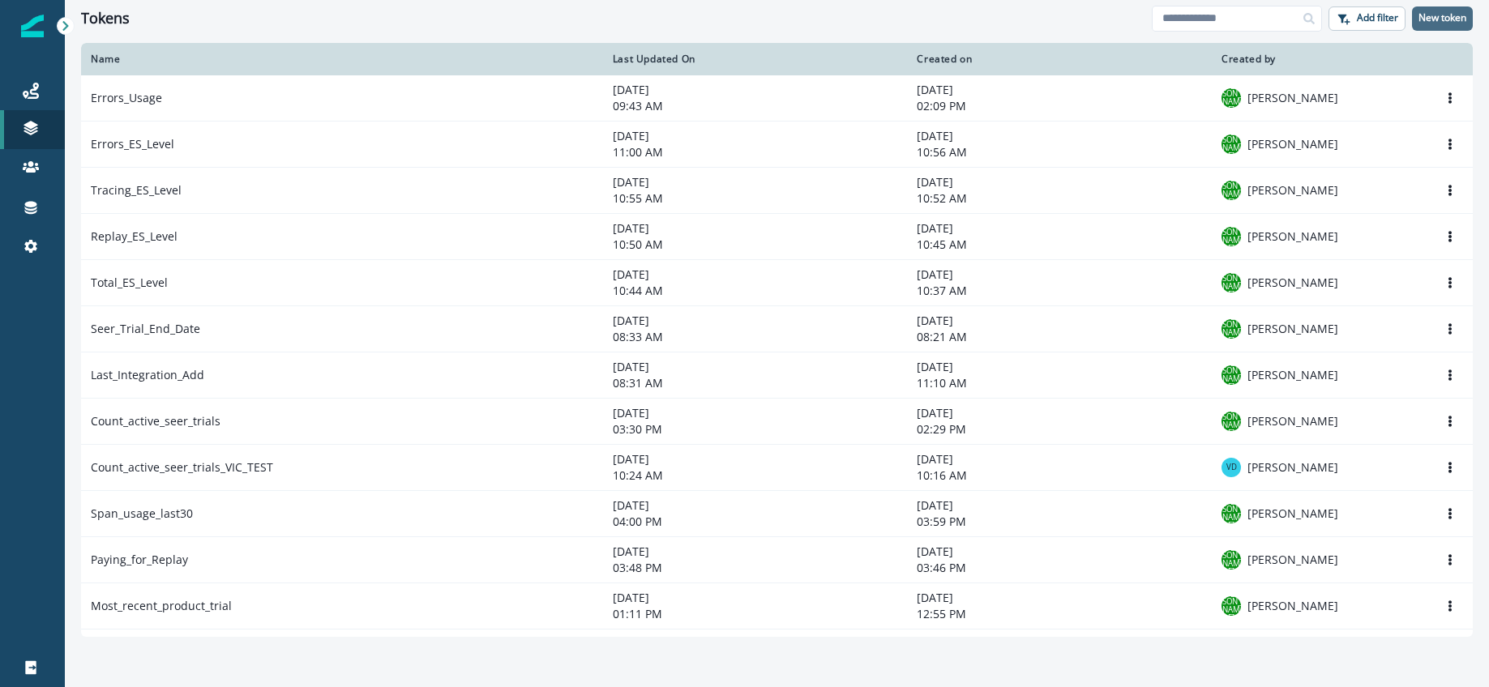
click at [1429, 19] on p "New token" at bounding box center [1443, 17] width 48 height 11
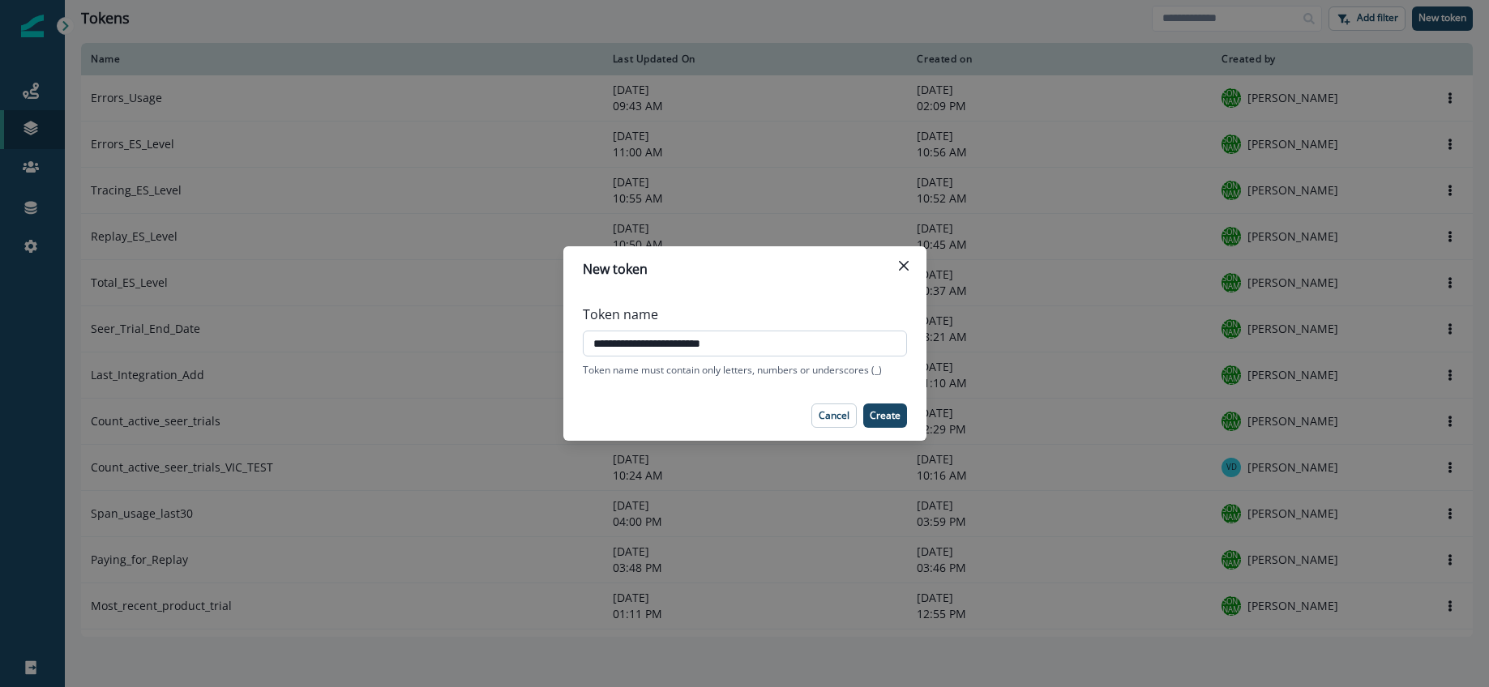
click at [687, 346] on input "**********" at bounding box center [745, 344] width 324 height 26
type input "*"
click at [729, 345] on input "**********" at bounding box center [745, 344] width 324 height 26
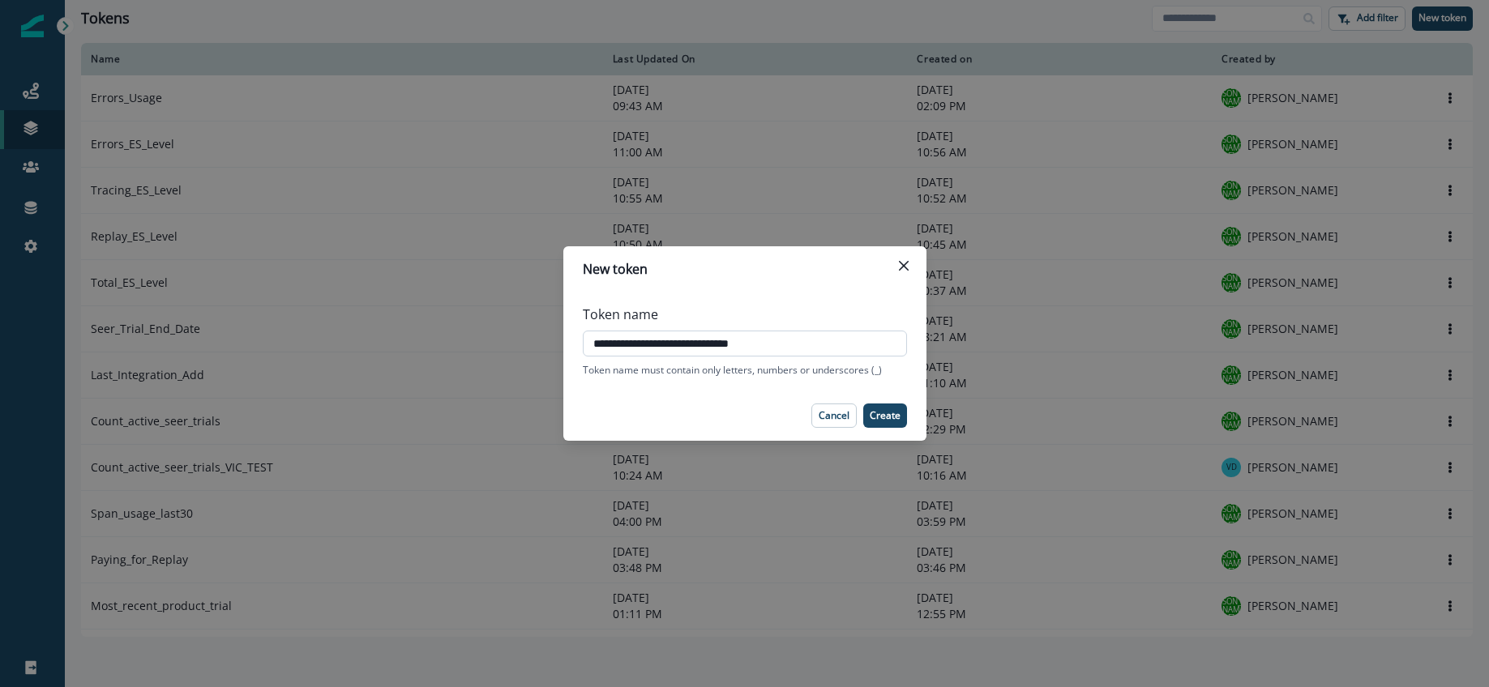
click at [694, 345] on input "**********" at bounding box center [745, 344] width 324 height 26
click at [672, 344] on input "**********" at bounding box center [745, 344] width 324 height 26
click at [622, 344] on input "**********" at bounding box center [745, 344] width 324 height 26
type input "**********"
click at [903, 416] on button "Create" at bounding box center [885, 416] width 44 height 24
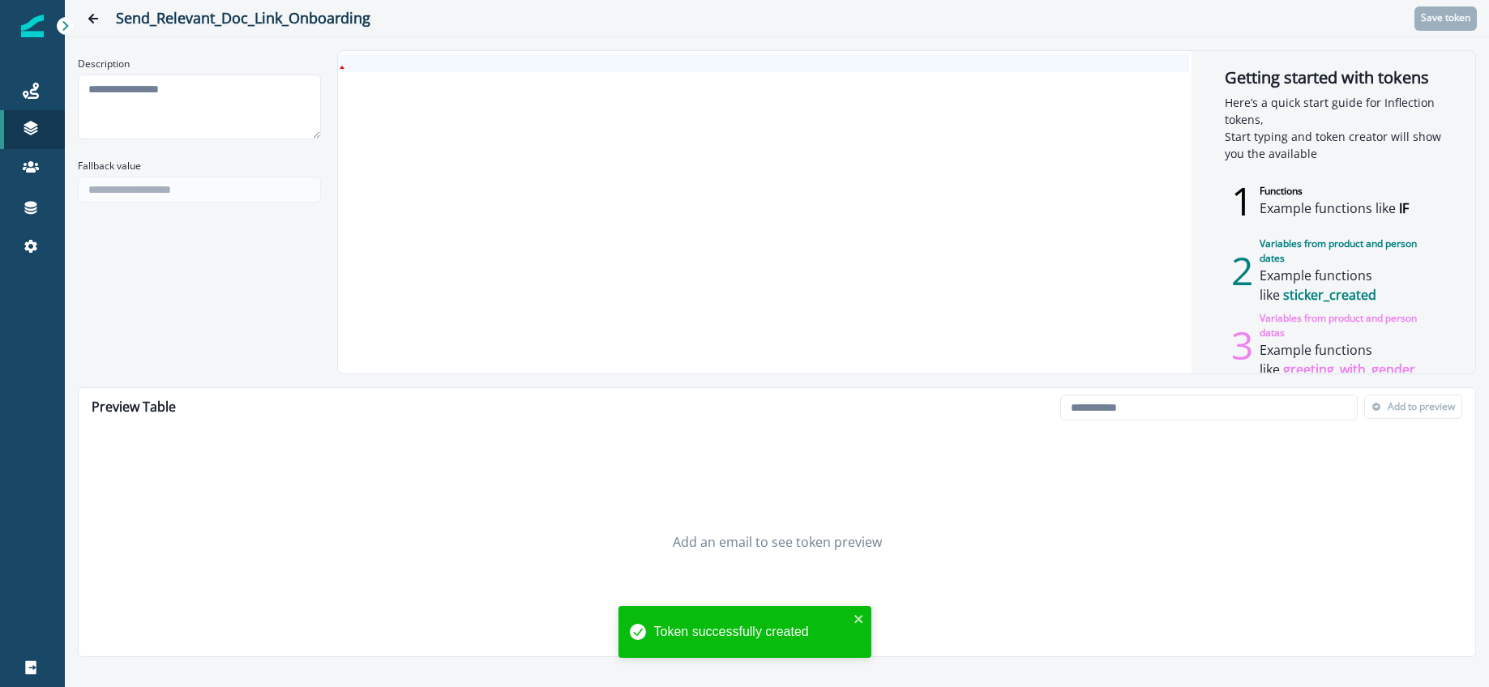
click at [399, 84] on div at bounding box center [763, 212] width 851 height 323
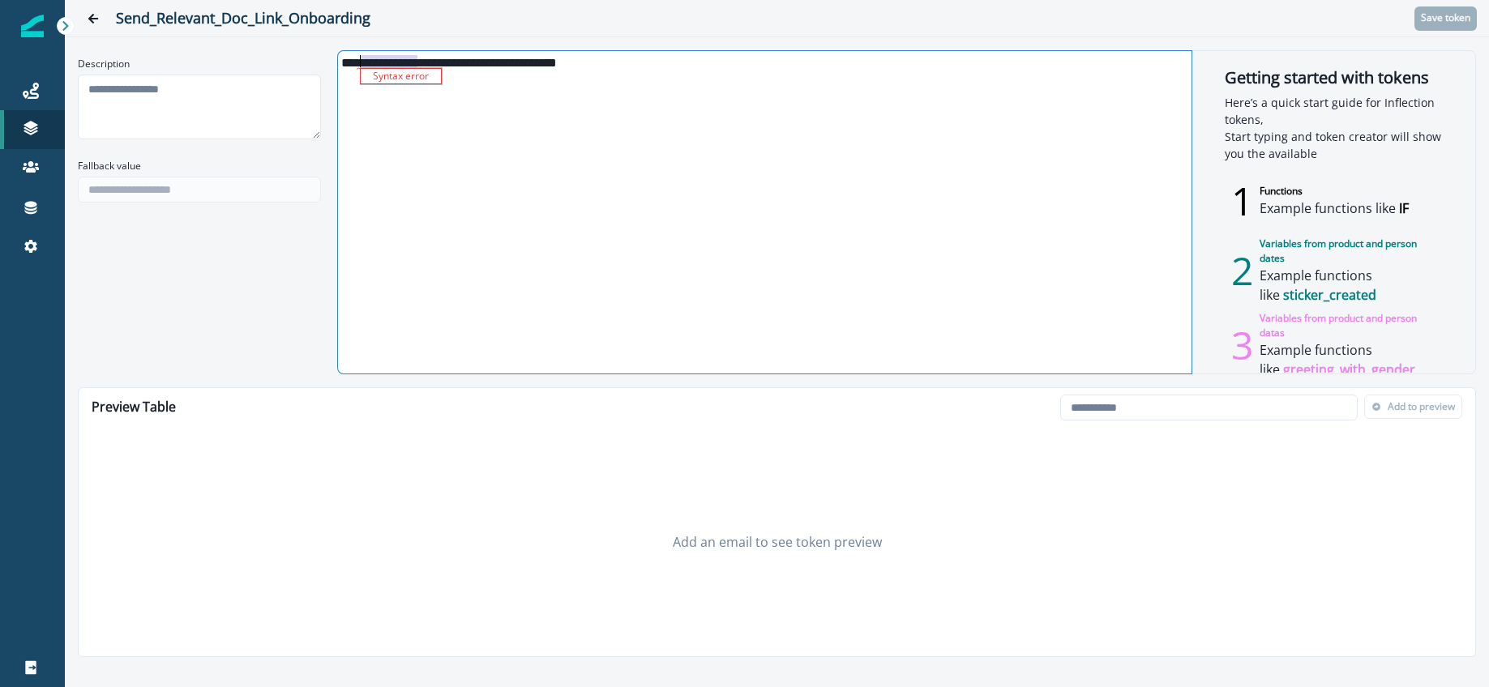
drag, startPoint x: 417, startPoint y: 61, endPoint x: 362, endPoint y: 63, distance: 55.2
click at [362, 63] on div "**********" at bounding box center [763, 61] width 851 height 15
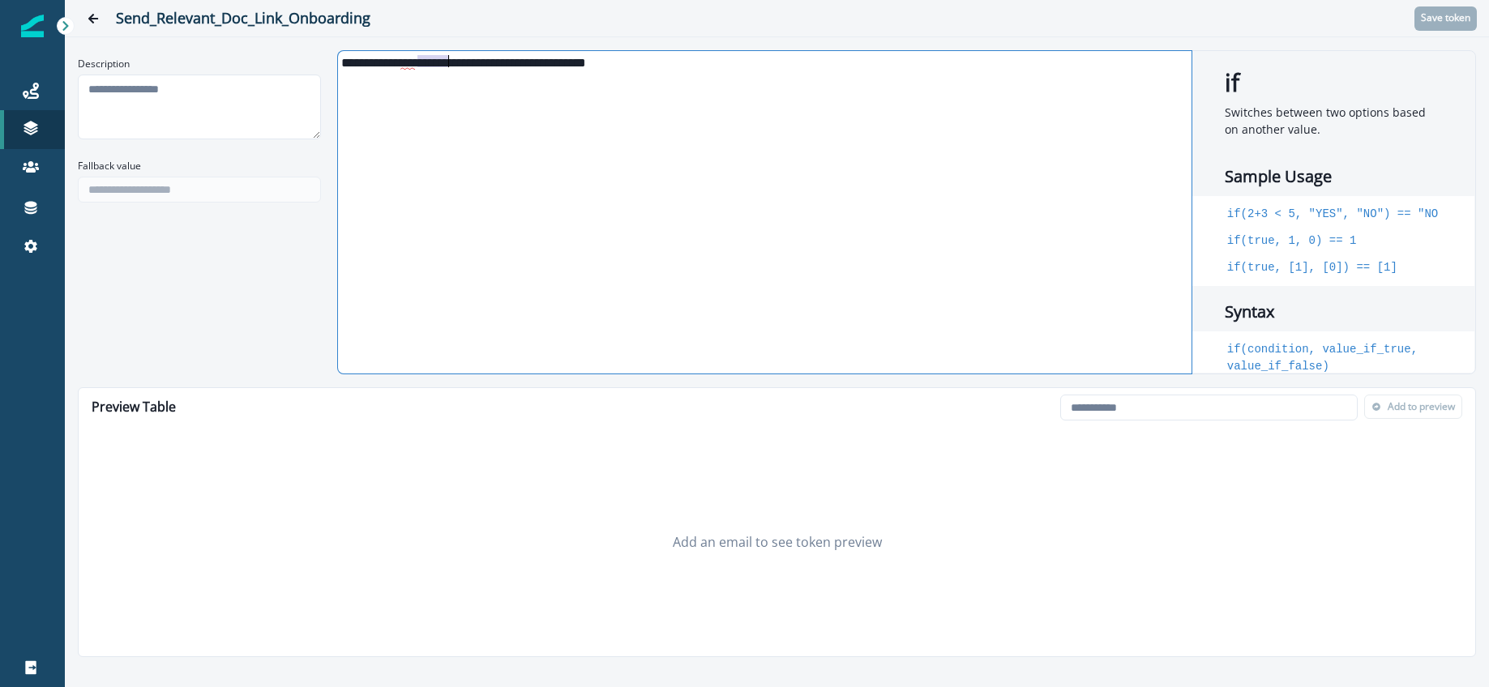
drag, startPoint x: 417, startPoint y: 62, endPoint x: 450, endPoint y: 61, distance: 33.2
click at [450, 61] on div "**********" at bounding box center [763, 61] width 851 height 15
click at [415, 62] on span "***" at bounding box center [407, 63] width 15 height 13
drag, startPoint x: 417, startPoint y: 62, endPoint x: 447, endPoint y: 61, distance: 29.2
click at [447, 61] on div "**********" at bounding box center [763, 61] width 851 height 15
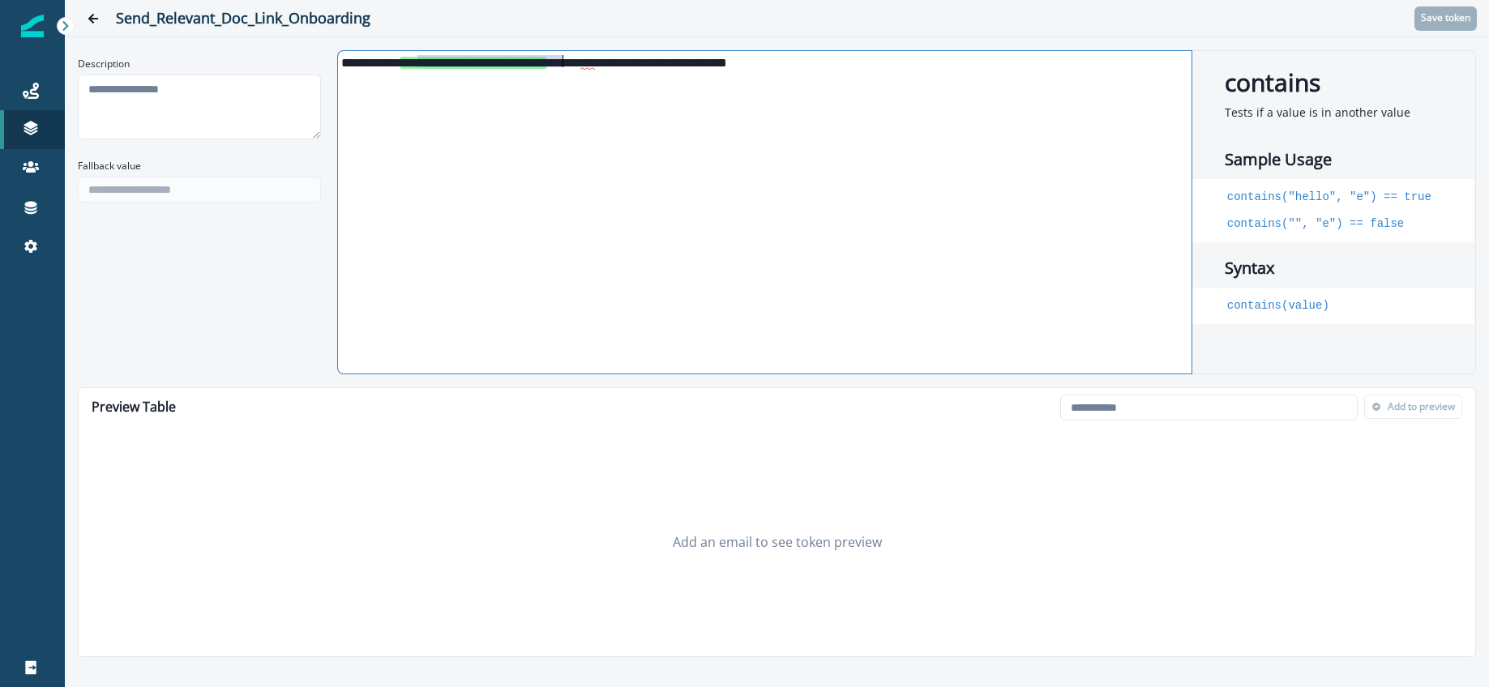
drag, startPoint x: 417, startPoint y: 62, endPoint x: 563, endPoint y: 66, distance: 146.8
click at [563, 66] on div "**********" at bounding box center [763, 61] width 851 height 15
drag, startPoint x: 606, startPoint y: 61, endPoint x: 417, endPoint y: 59, distance: 189.7
click at [417, 59] on span "**********" at bounding box center [473, 63] width 146 height 12
drag, startPoint x: 588, startPoint y: 62, endPoint x: 601, endPoint y: 59, distance: 13.2
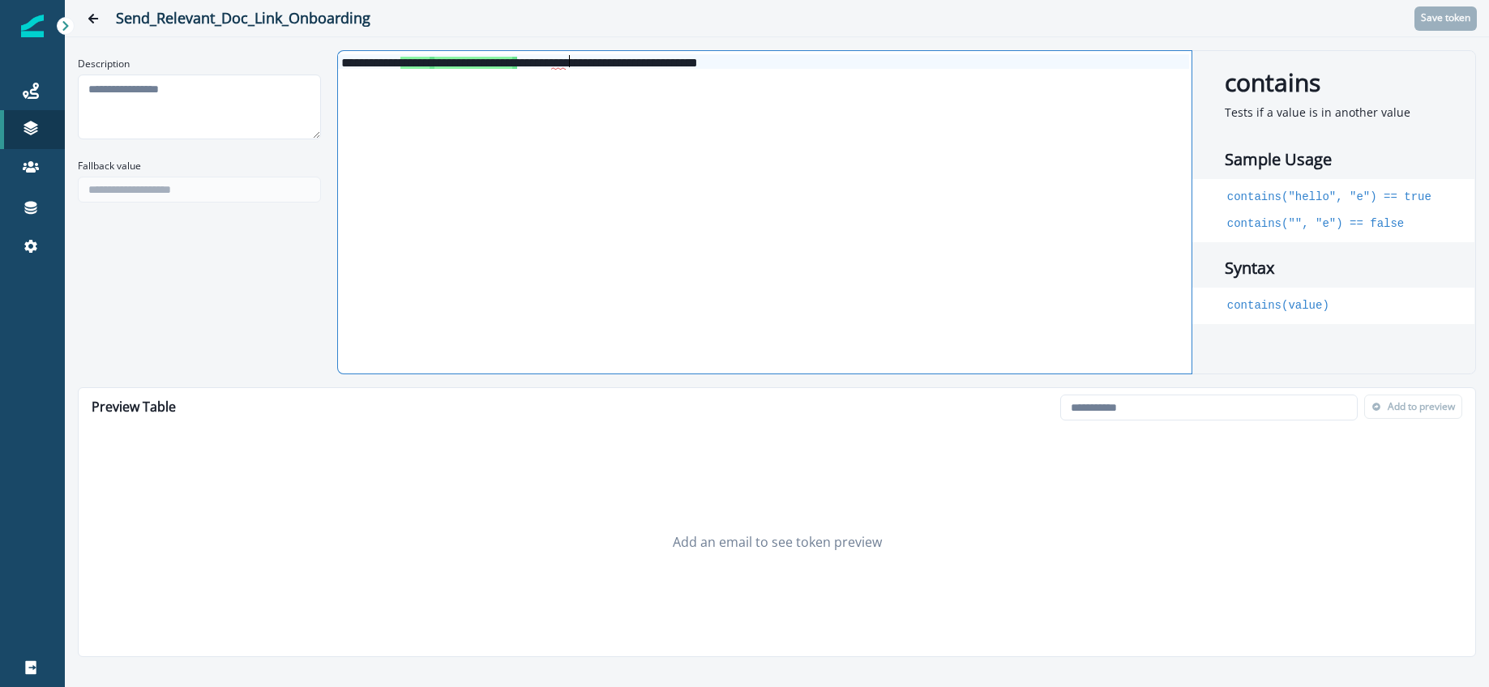
click at [589, 61] on div "**********" at bounding box center [763, 61] width 851 height 15
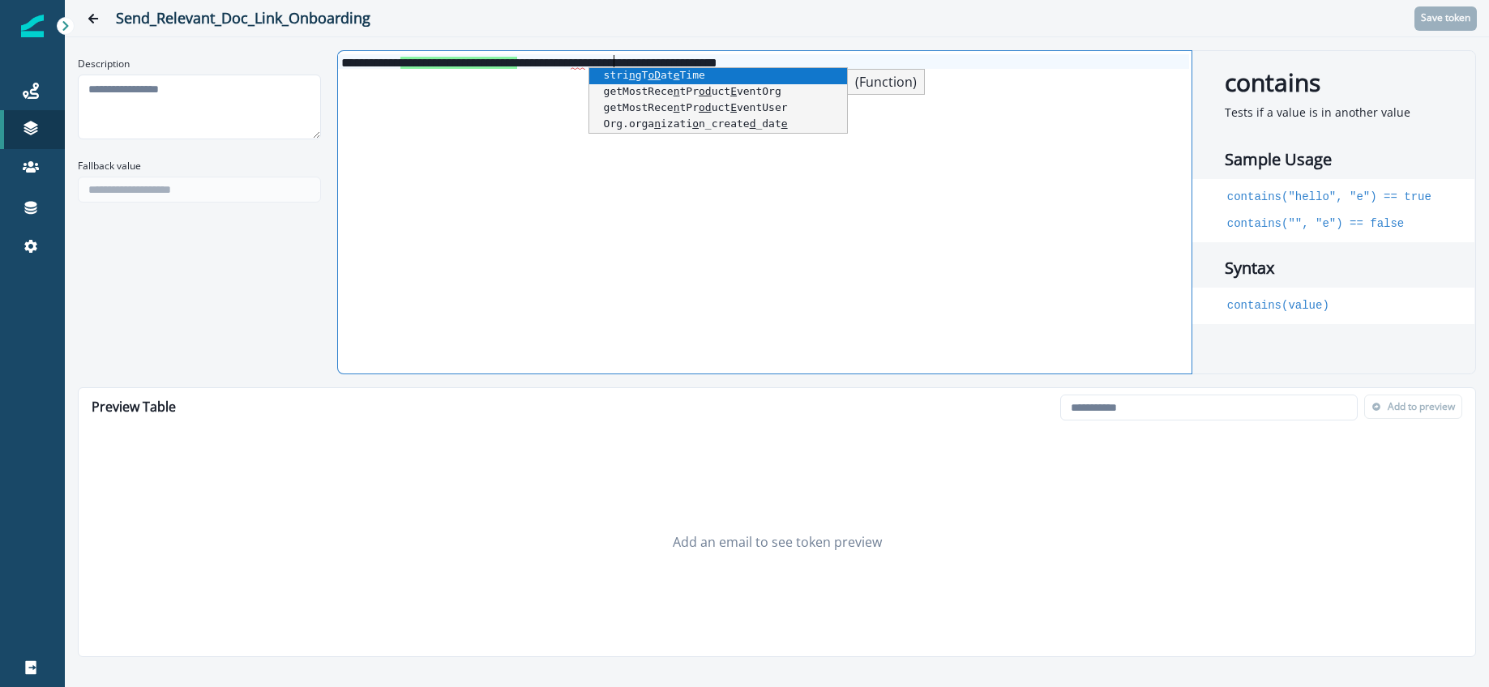
click at [585, 57] on span "***" at bounding box center [578, 63] width 15 height 13
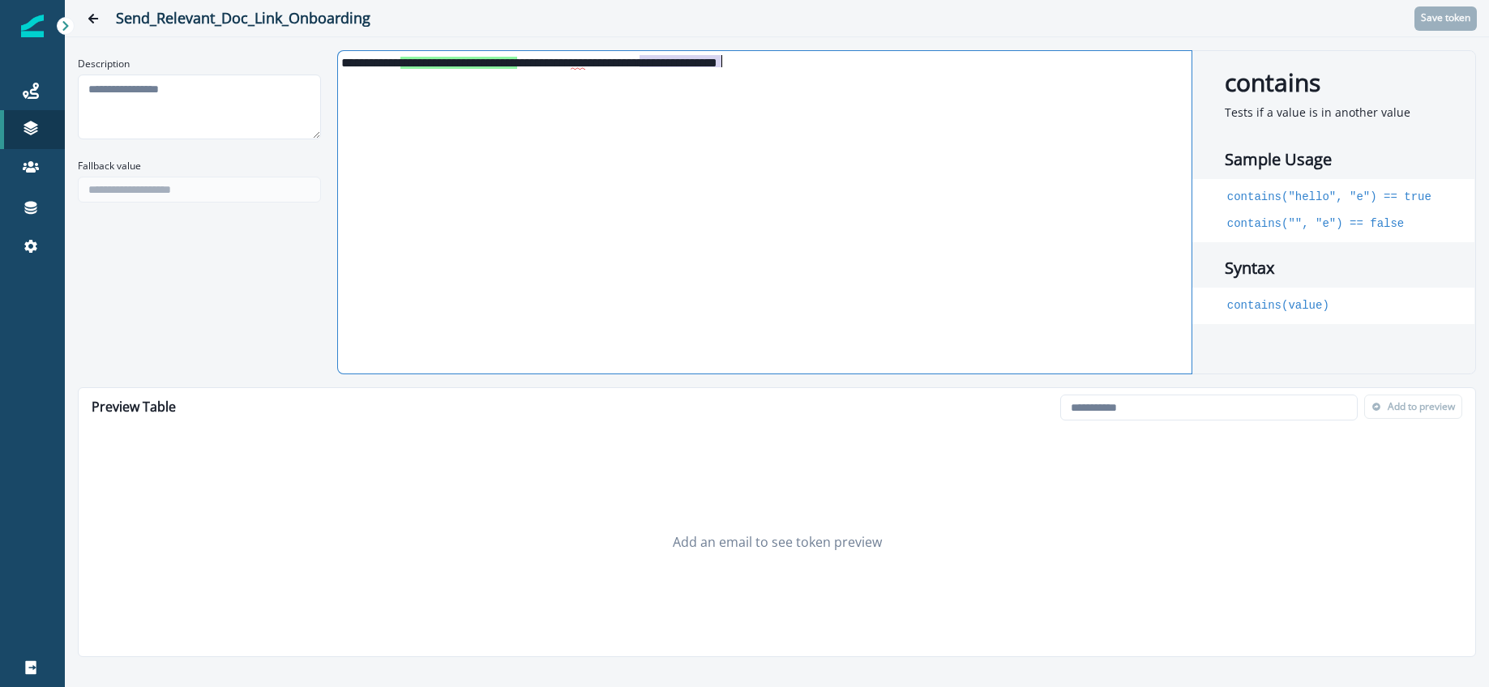
drag, startPoint x: 639, startPoint y: 61, endPoint x: 725, endPoint y: 59, distance: 85.9
click at [725, 59] on div "**********" at bounding box center [763, 61] width 851 height 15
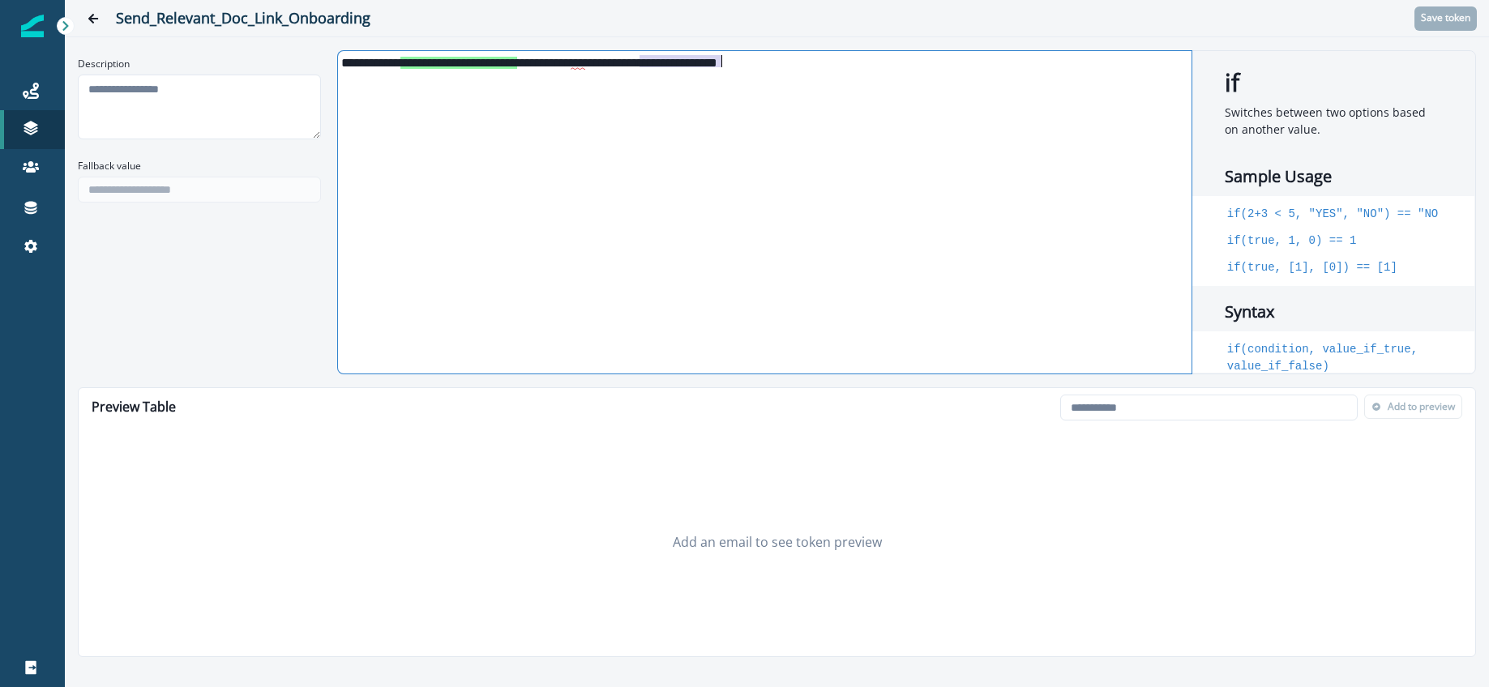
click at [585, 60] on span "***" at bounding box center [578, 63] width 15 height 13
drag, startPoint x: 641, startPoint y: 62, endPoint x: 719, endPoint y: 58, distance: 77.9
click at [719, 58] on div "**********" at bounding box center [763, 61] width 851 height 15
drag, startPoint x: 641, startPoint y: 62, endPoint x: 653, endPoint y: 61, distance: 12.2
click at [585, 62] on span "***" at bounding box center [578, 63] width 15 height 13
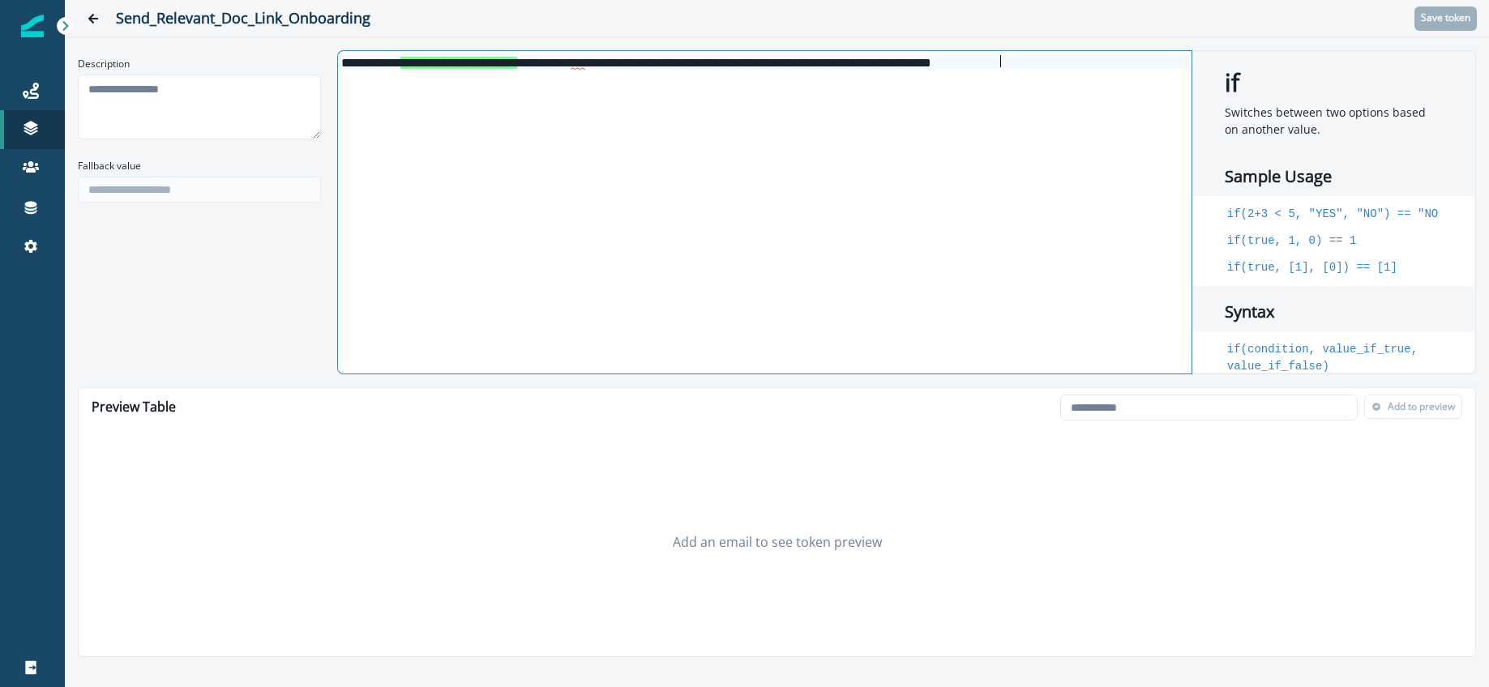
drag, startPoint x: 1000, startPoint y: 62, endPoint x: 1013, endPoint y: 62, distance: 13.0
click at [1003, 62] on div "**********" at bounding box center [763, 61] width 851 height 15
click at [1042, 60] on div "**********" at bounding box center [763, 61] width 851 height 15
drag, startPoint x: 1019, startPoint y: 63, endPoint x: 1107, endPoint y: 62, distance: 88.4
click at [1107, 62] on div "**********" at bounding box center [763, 61] width 851 height 15
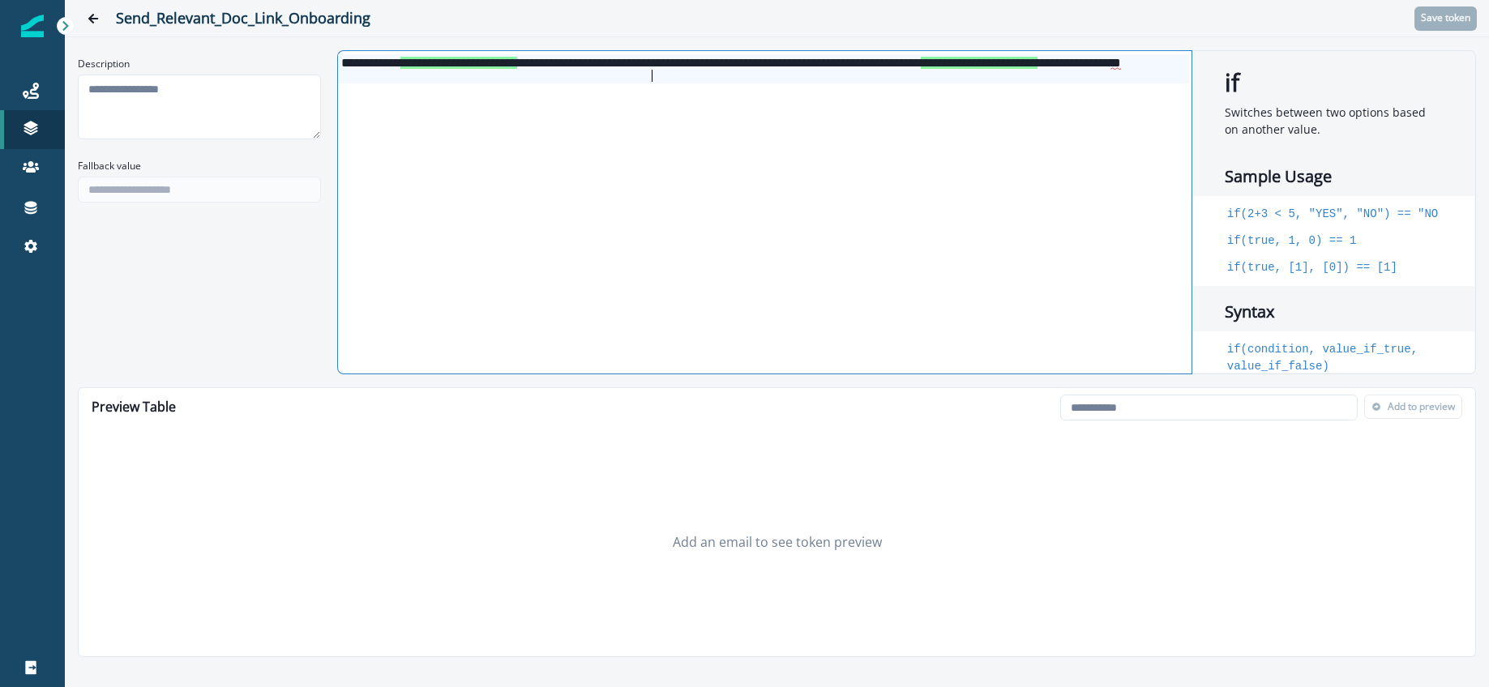
drag, startPoint x: 663, startPoint y: 75, endPoint x: 674, endPoint y: 75, distance: 10.5
click at [664, 75] on div "**********" at bounding box center [763, 68] width 851 height 29
click at [685, 74] on div "**********" at bounding box center [763, 68] width 851 height 29
click at [514, 78] on span "**" at bounding box center [508, 81] width 11 height 13
click at [987, 77] on div "**********" at bounding box center [763, 68] width 851 height 29
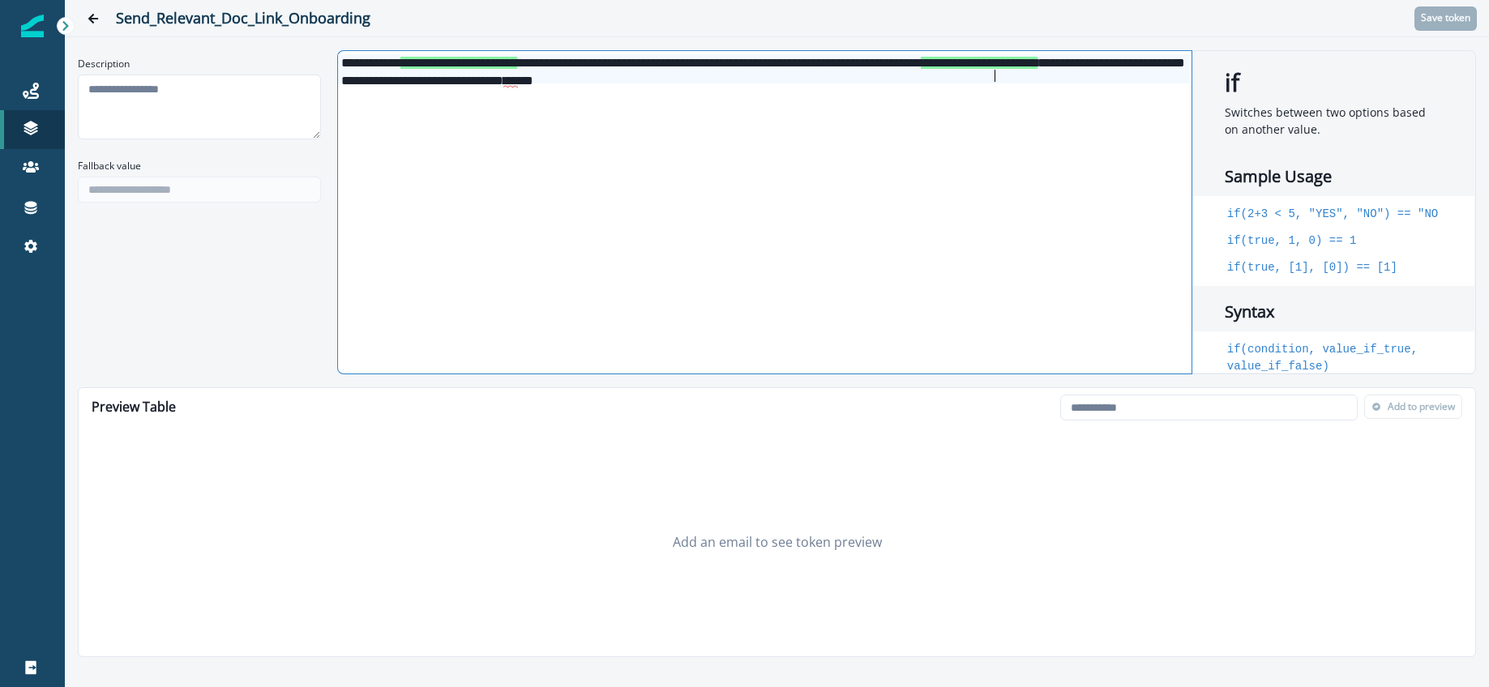
drag, startPoint x: 995, startPoint y: 75, endPoint x: 1015, endPoint y: 76, distance: 20.3
click at [995, 75] on div "**********" at bounding box center [763, 68] width 851 height 29
click at [995, 74] on div "**********" at bounding box center [763, 68] width 851 height 29
click at [622, 60] on div "**********" at bounding box center [763, 68] width 851 height 29
click at [518, 78] on span "**" at bounding box center [510, 81] width 15 height 13
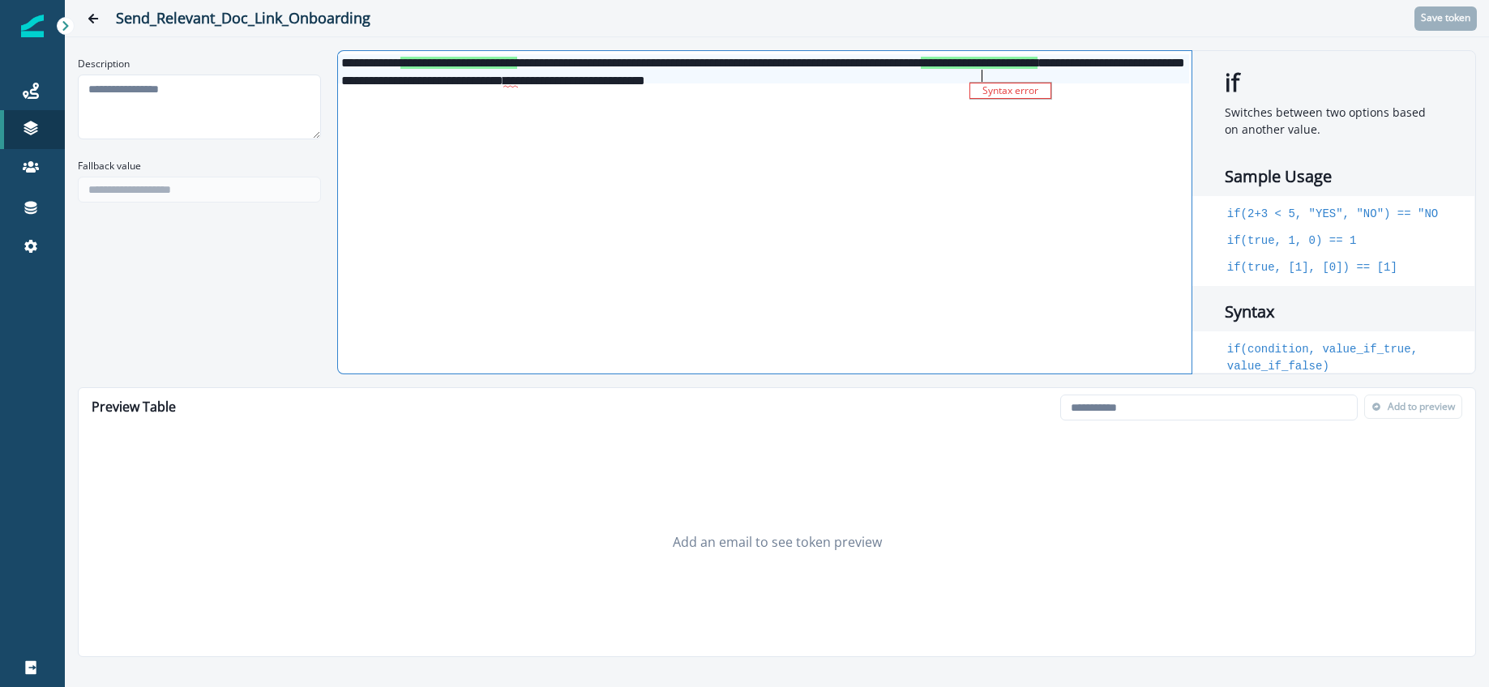
click at [518, 78] on span "**" at bounding box center [510, 81] width 15 height 13
click at [1150, 82] on div "**********" at bounding box center [763, 68] width 851 height 29
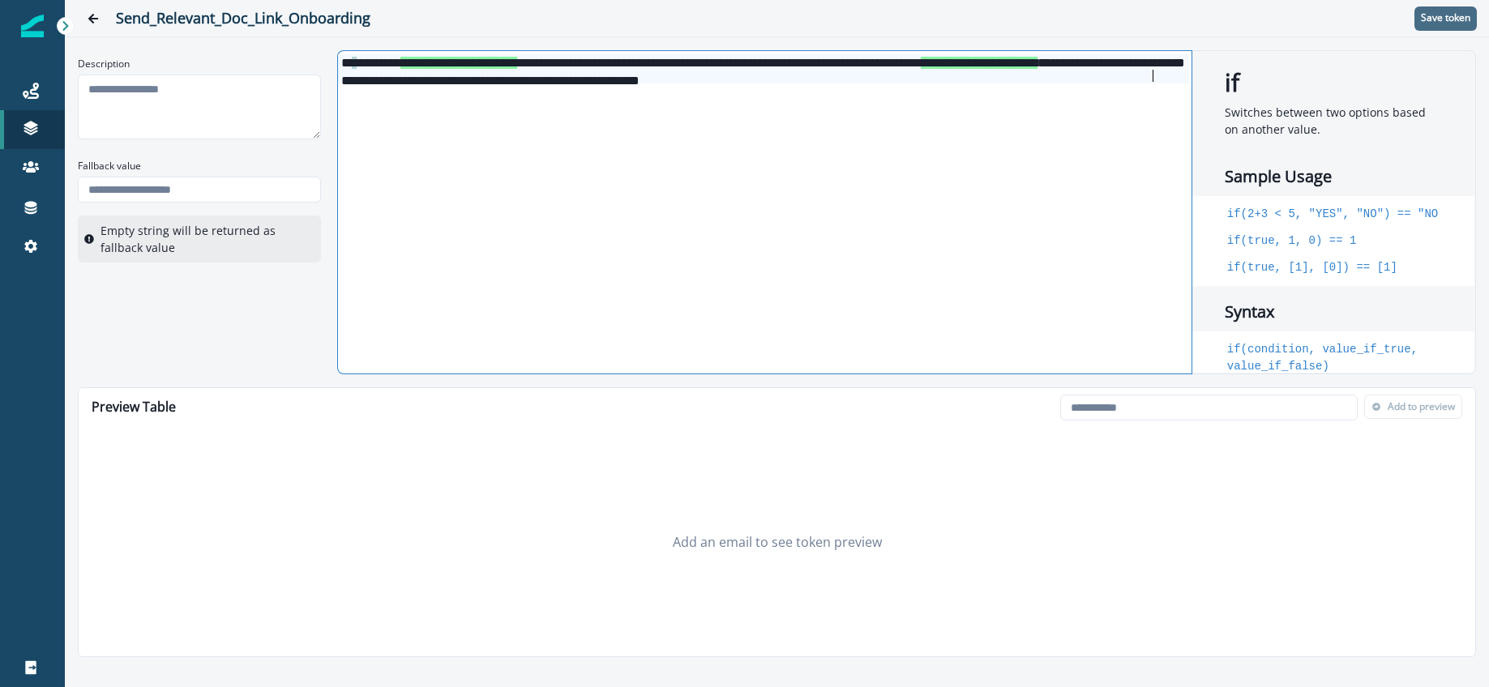
click at [1439, 19] on p "Save token" at bounding box center [1445, 17] width 49 height 11
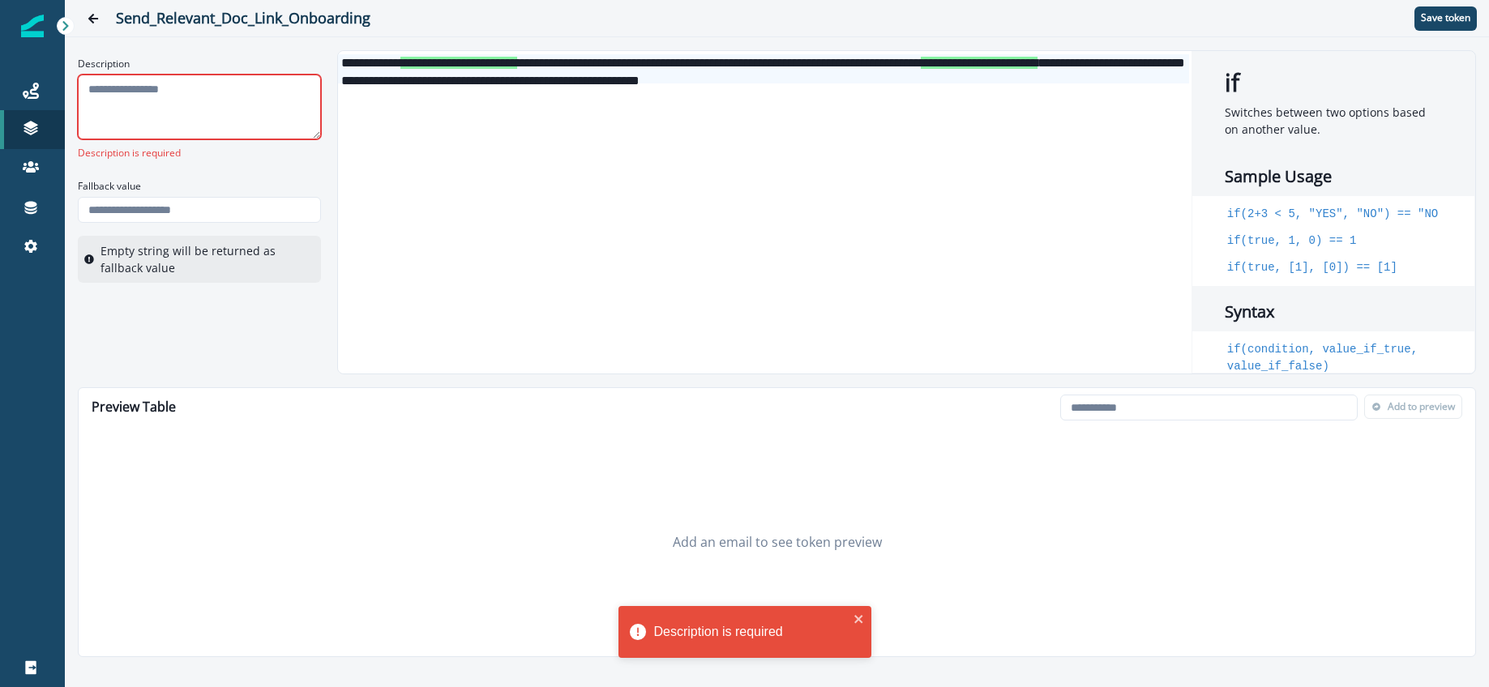
click at [237, 101] on textarea "Description" at bounding box center [199, 107] width 243 height 65
type textarea "*"
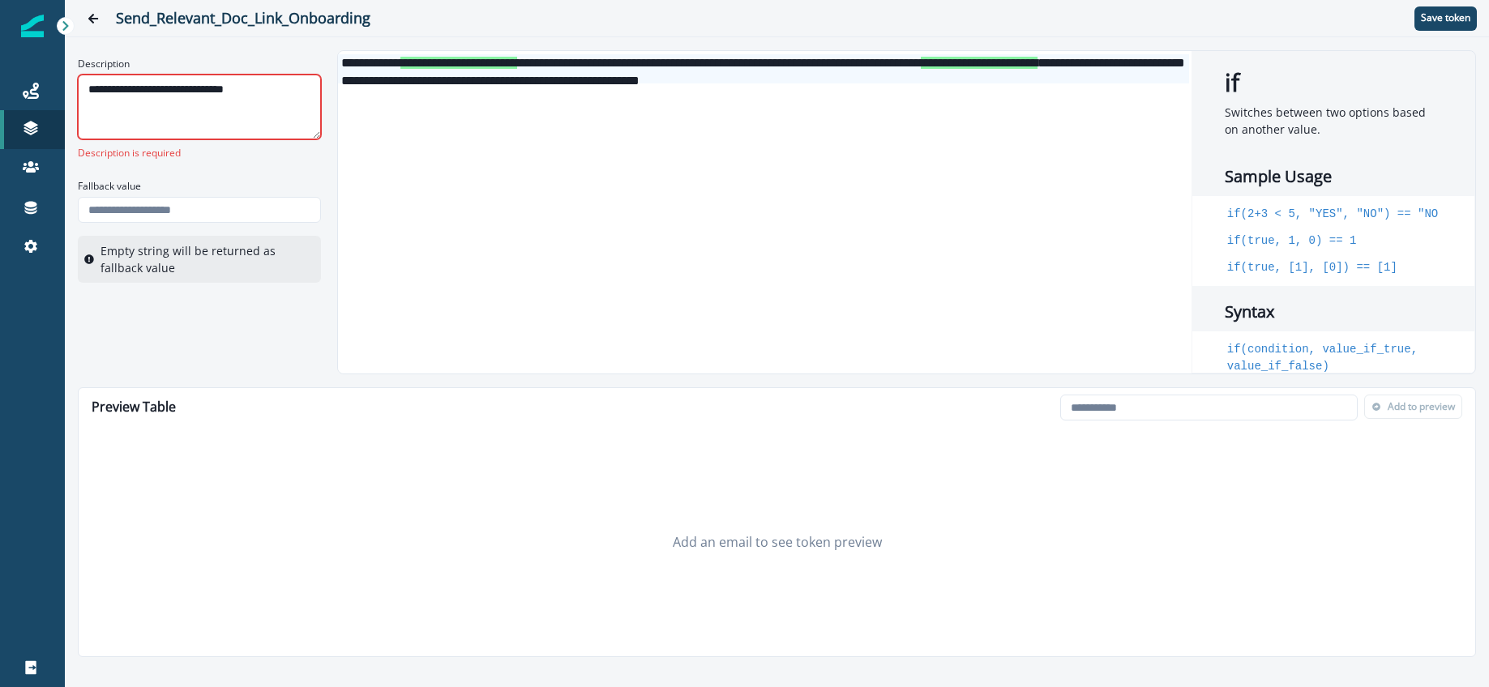
type textarea "**********"
drag, startPoint x: 217, startPoint y: 161, endPoint x: 211, endPoint y: 199, distance: 38.6
click at [217, 166] on div "**********" at bounding box center [199, 166] width 243 height 233
click at [205, 213] on input "Fallback value" at bounding box center [199, 210] width 243 height 26
paste input "**********"
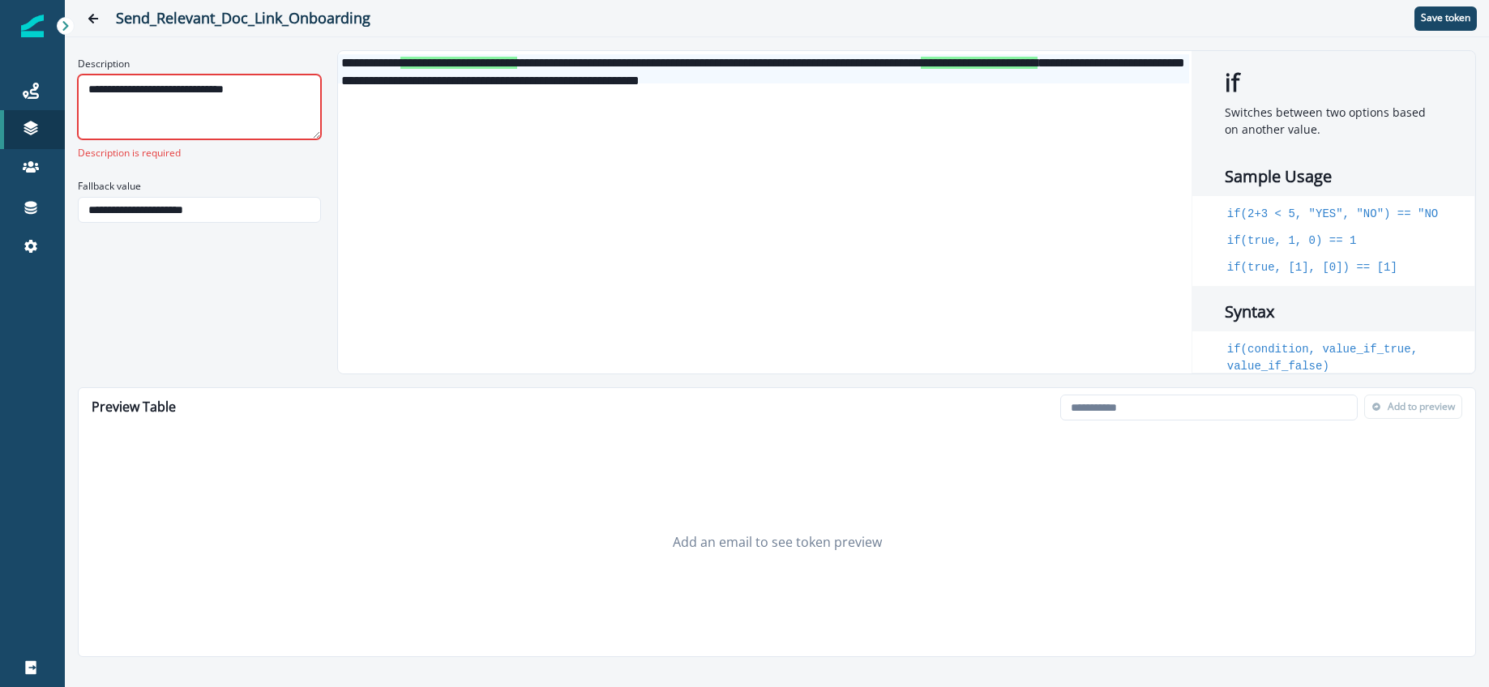
type input "**********"
click at [249, 171] on div "**********" at bounding box center [199, 139] width 243 height 179
click at [225, 99] on textarea "**********" at bounding box center [199, 107] width 243 height 65
click at [269, 160] on div "**********" at bounding box center [199, 108] width 243 height 116
click at [1414, 21] on button "Save token" at bounding box center [1445, 18] width 62 height 24
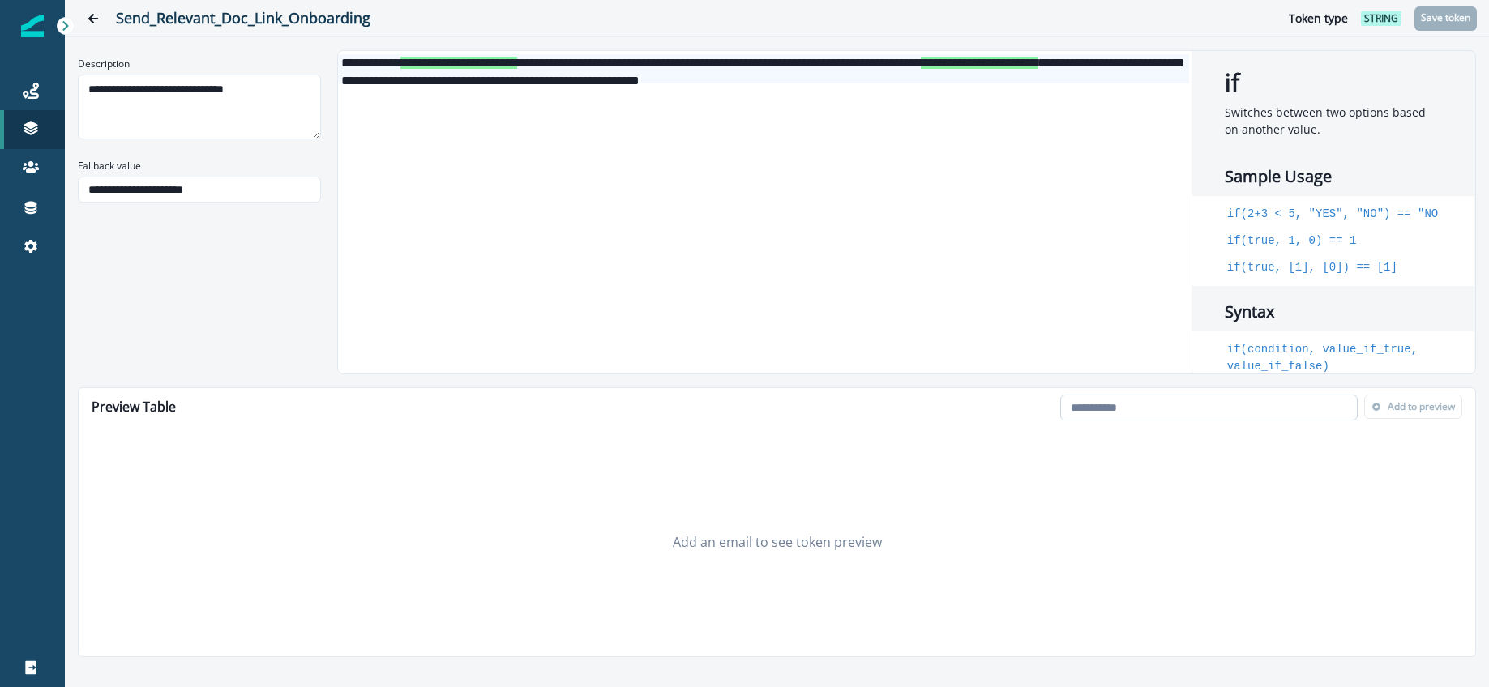
click at [1169, 399] on input "email" at bounding box center [1208, 408] width 297 height 26
paste input "**********"
type input "**********"
click at [1203, 408] on span at bounding box center [1198, 410] width 13 height 13
click at [1247, 412] on div at bounding box center [1258, 409] width 115 height 20
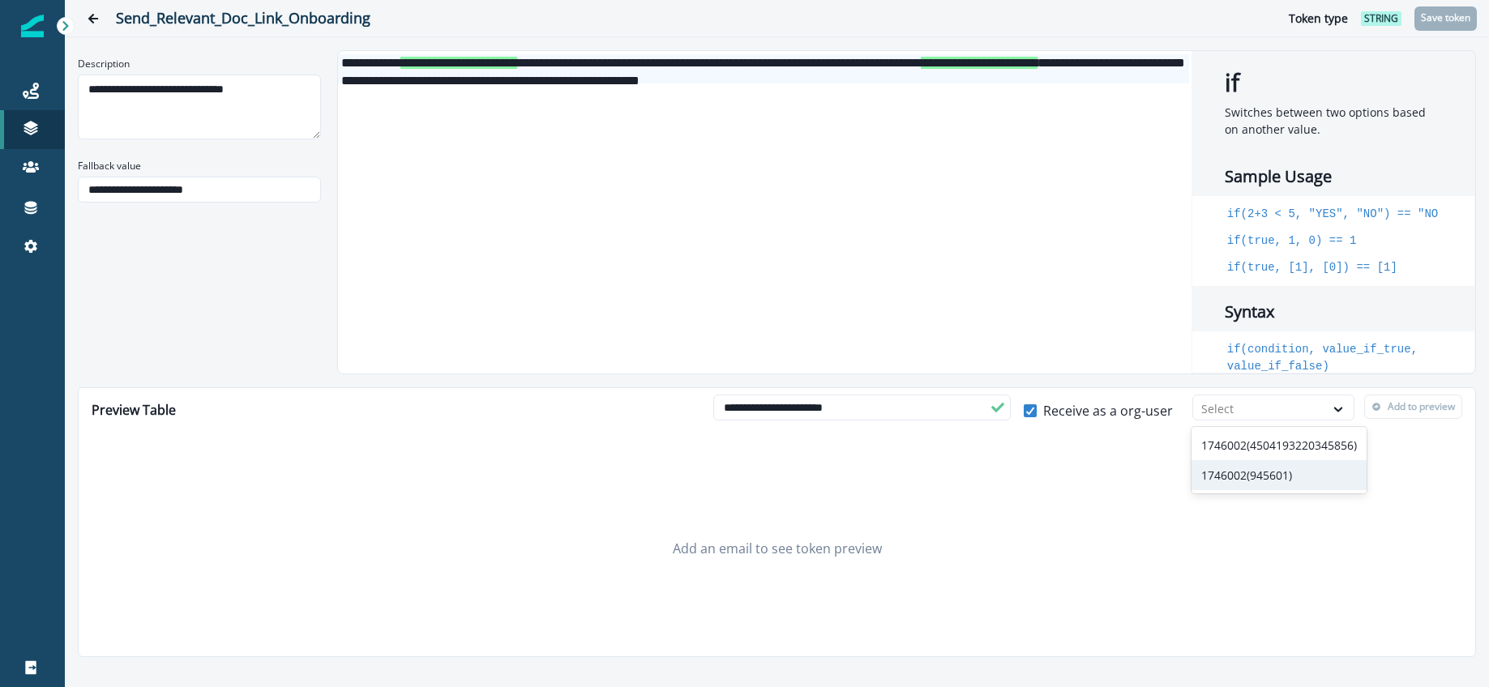
click at [1267, 468] on div "1746002(945601)" at bounding box center [1279, 475] width 175 height 30
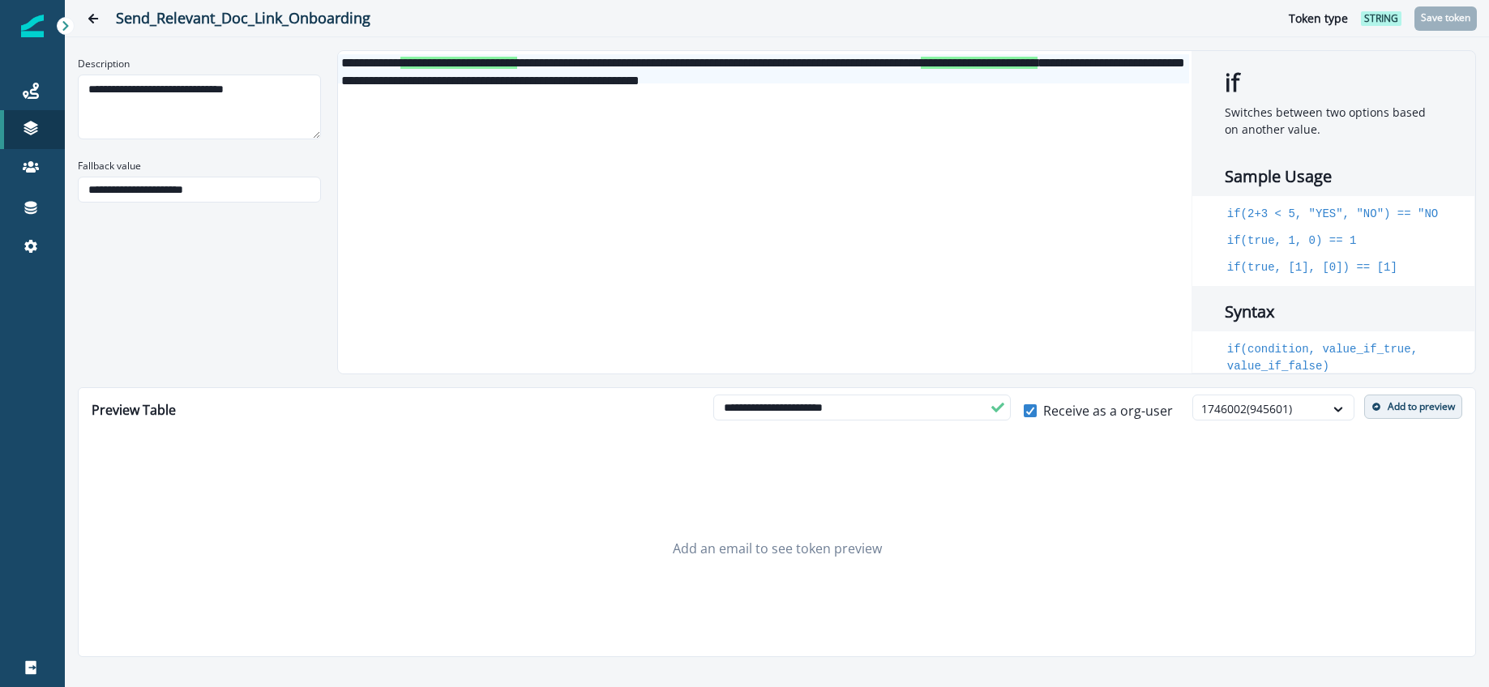
click at [1406, 401] on p "Add to preview" at bounding box center [1421, 406] width 67 height 11
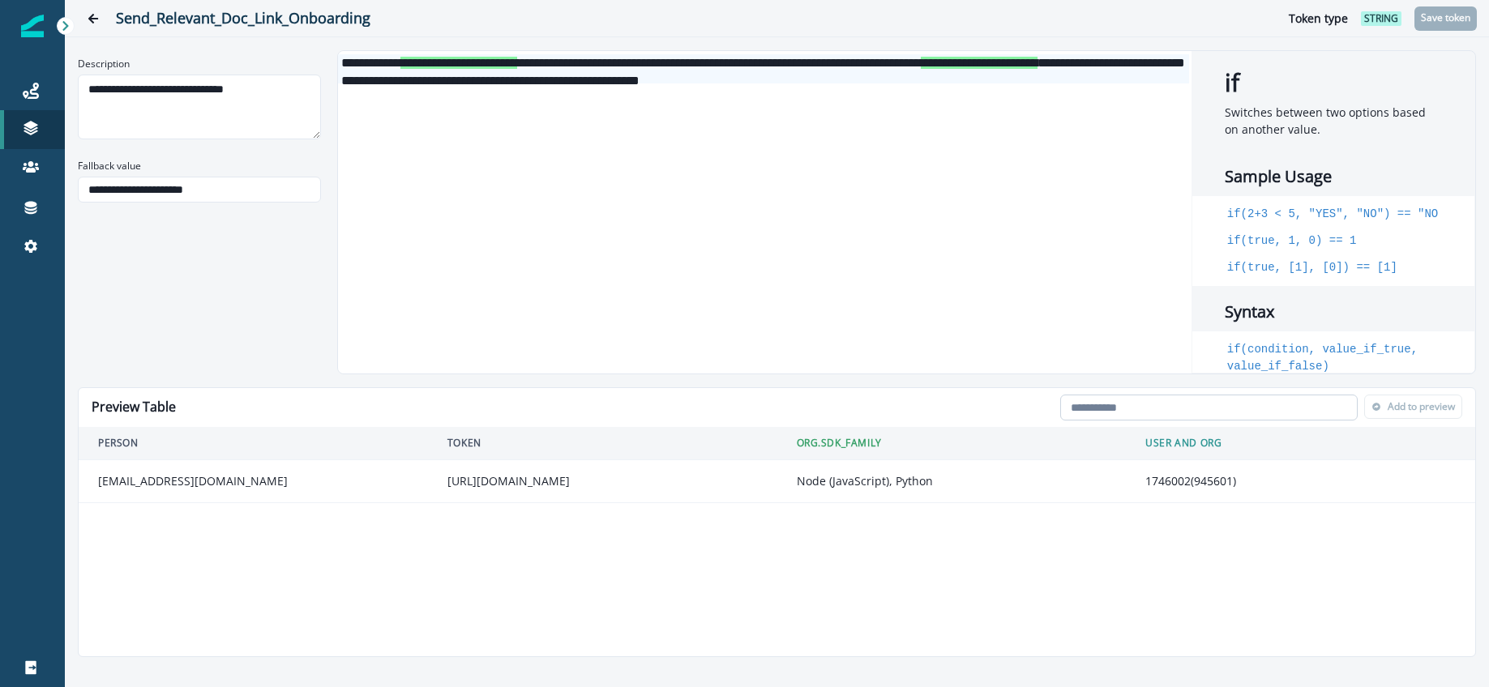
click at [1292, 408] on input "email" at bounding box center [1208, 408] width 297 height 26
paste input "**********"
type input "**********"
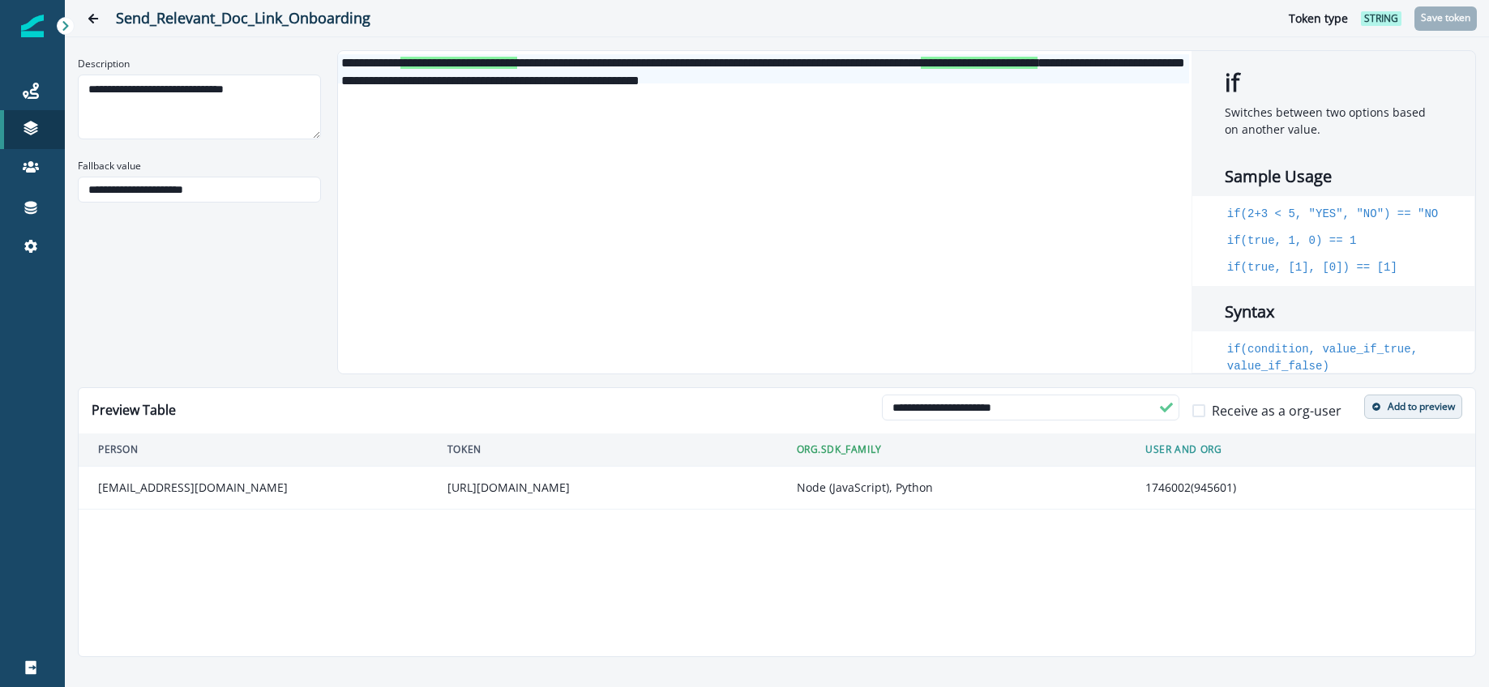
click at [1339, 451] on th "User and Org" at bounding box center [1300, 450] width 349 height 33
click at [1218, 418] on p "Receive as a org-user" at bounding box center [1277, 410] width 130 height 19
click at [1268, 413] on div at bounding box center [1258, 409] width 115 height 20
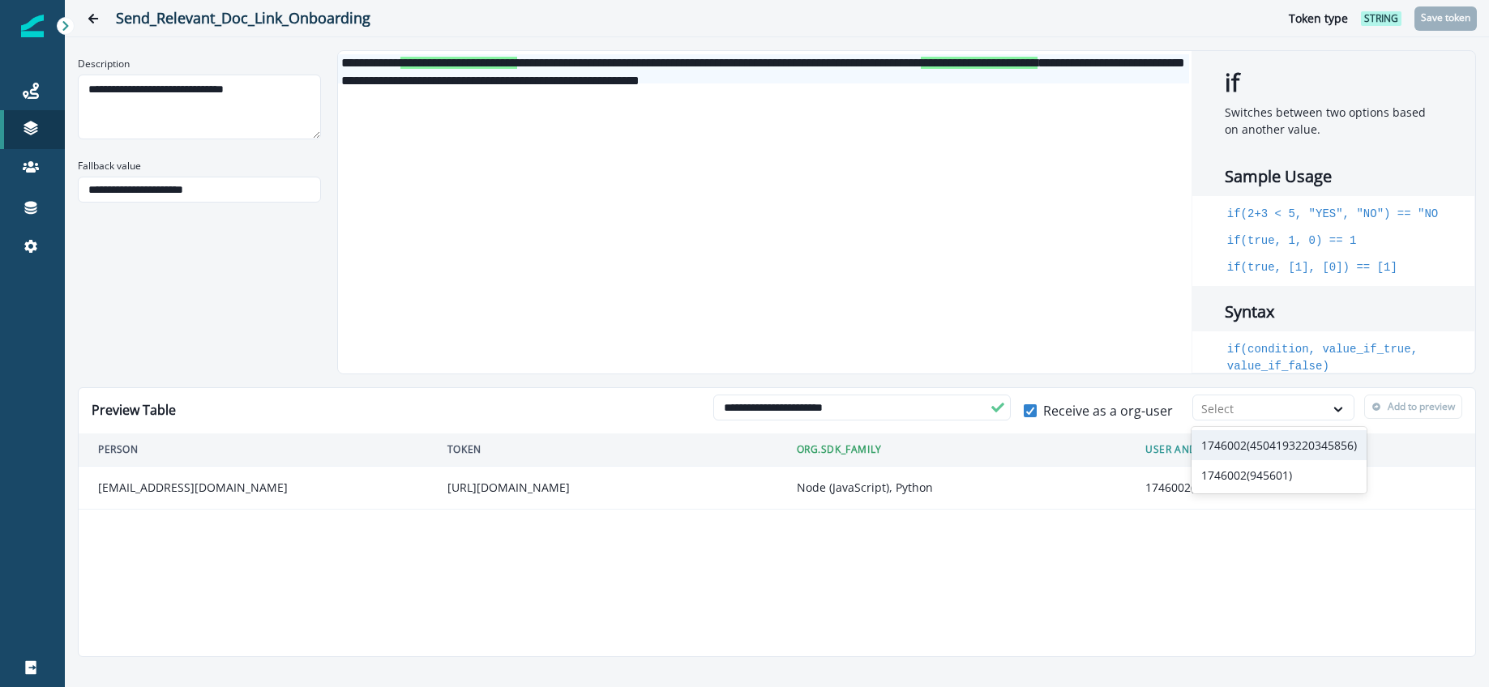
click at [1260, 442] on div "1746002(4504193220345856)" at bounding box center [1279, 445] width 175 height 30
click at [1383, 409] on button "Add to preview" at bounding box center [1413, 407] width 98 height 24
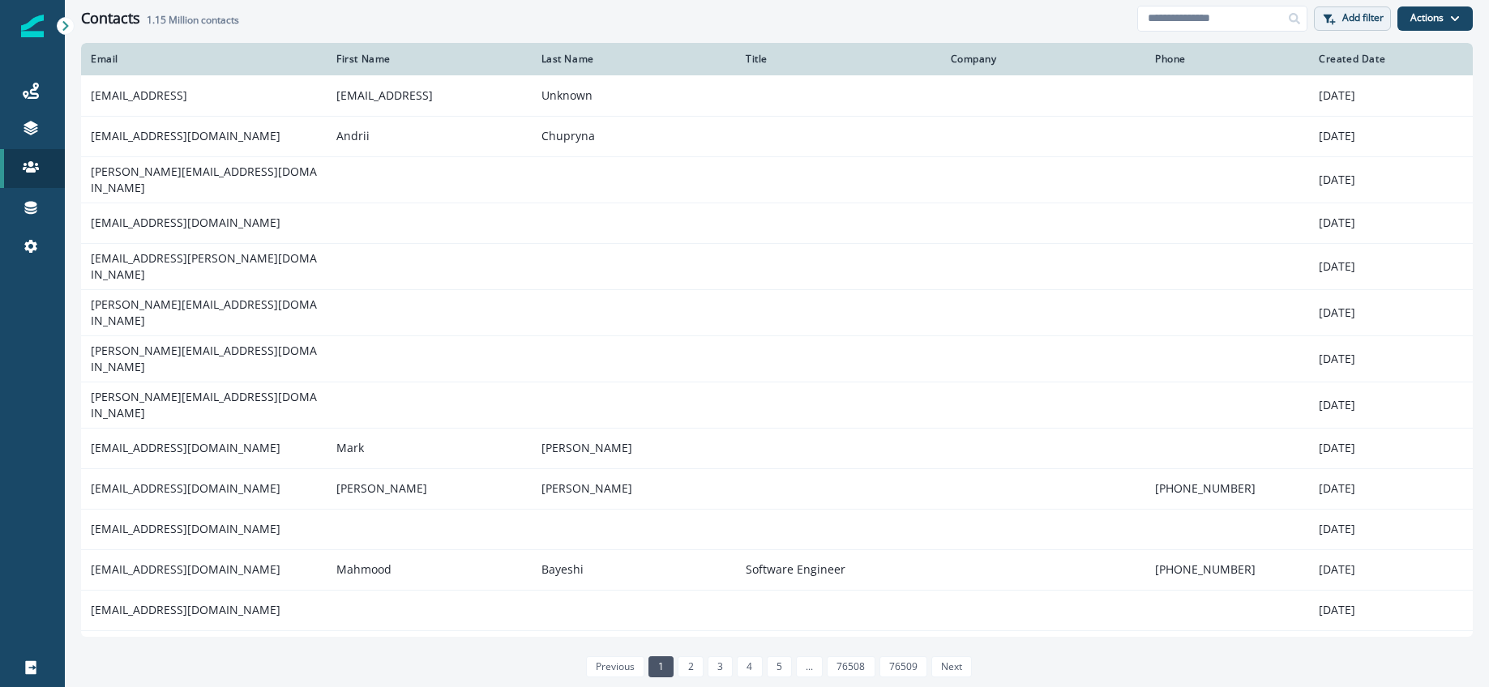
click at [1333, 20] on icon "button" at bounding box center [1333, 22] width 6 height 6
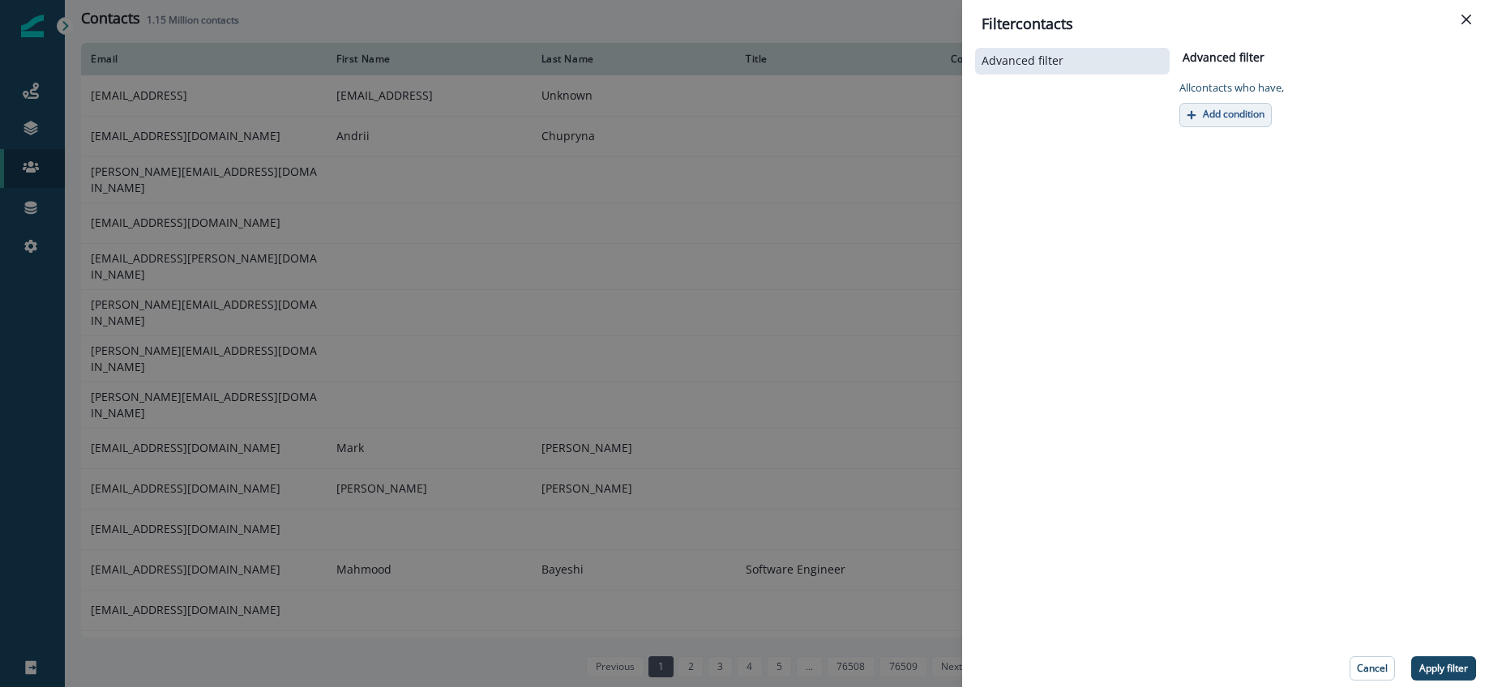
click at [1190, 108] on button "Add condition" at bounding box center [1225, 115] width 92 height 24
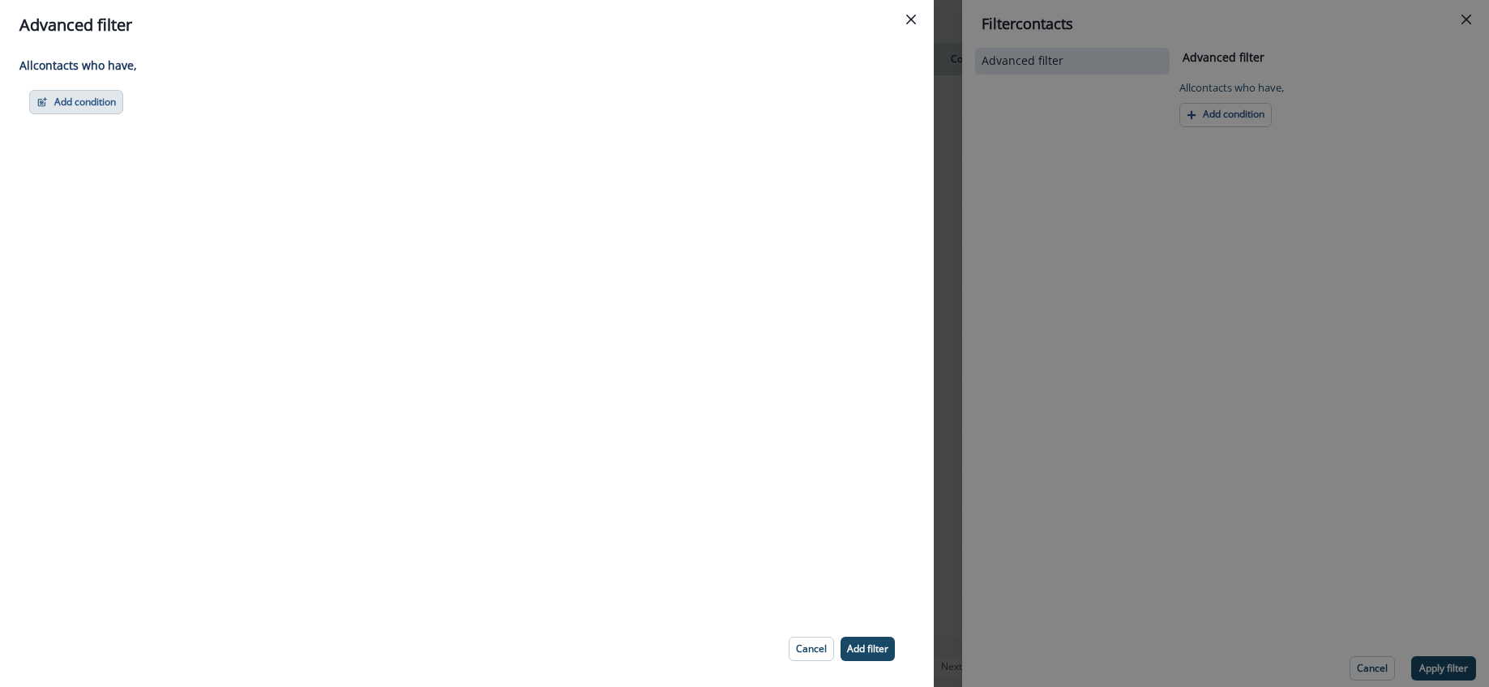
click at [83, 96] on button "Add condition" at bounding box center [76, 102] width 94 height 24
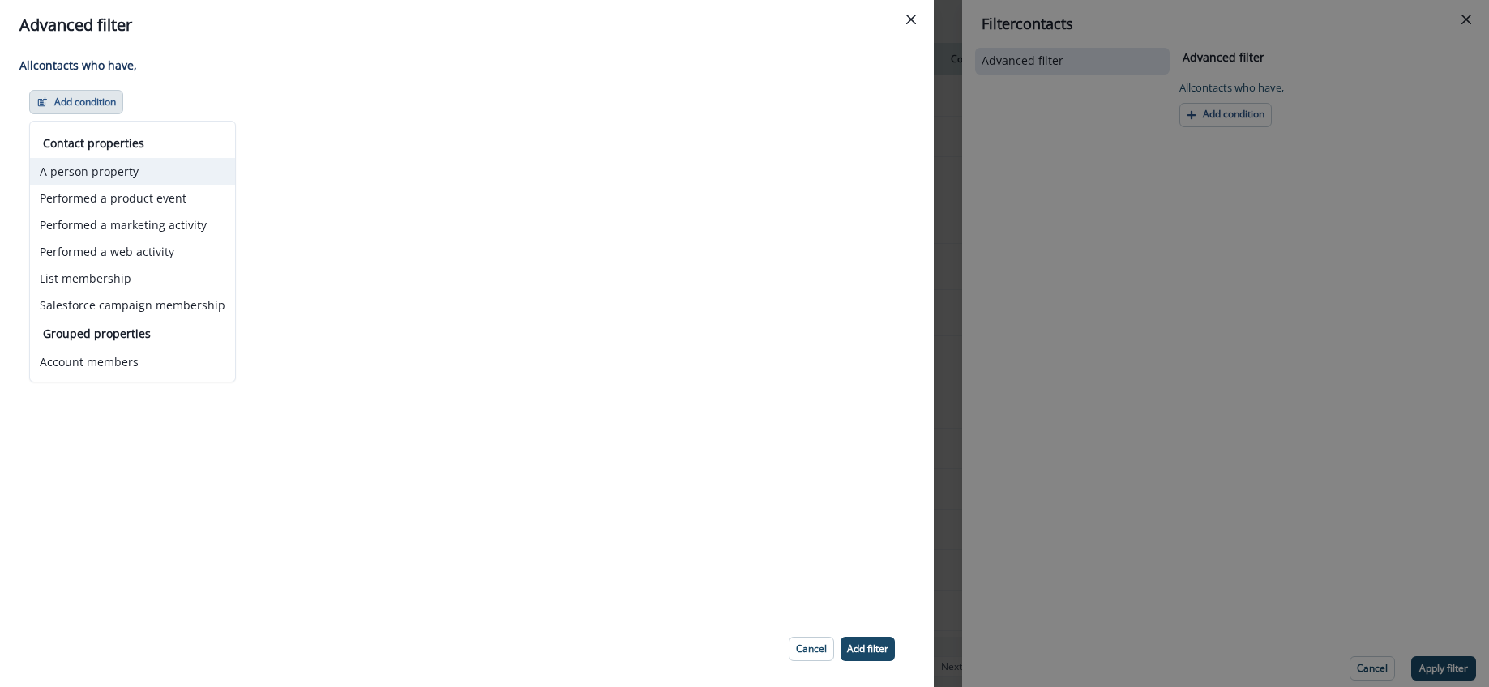
click at [111, 167] on button "A person property" at bounding box center [132, 171] width 205 height 27
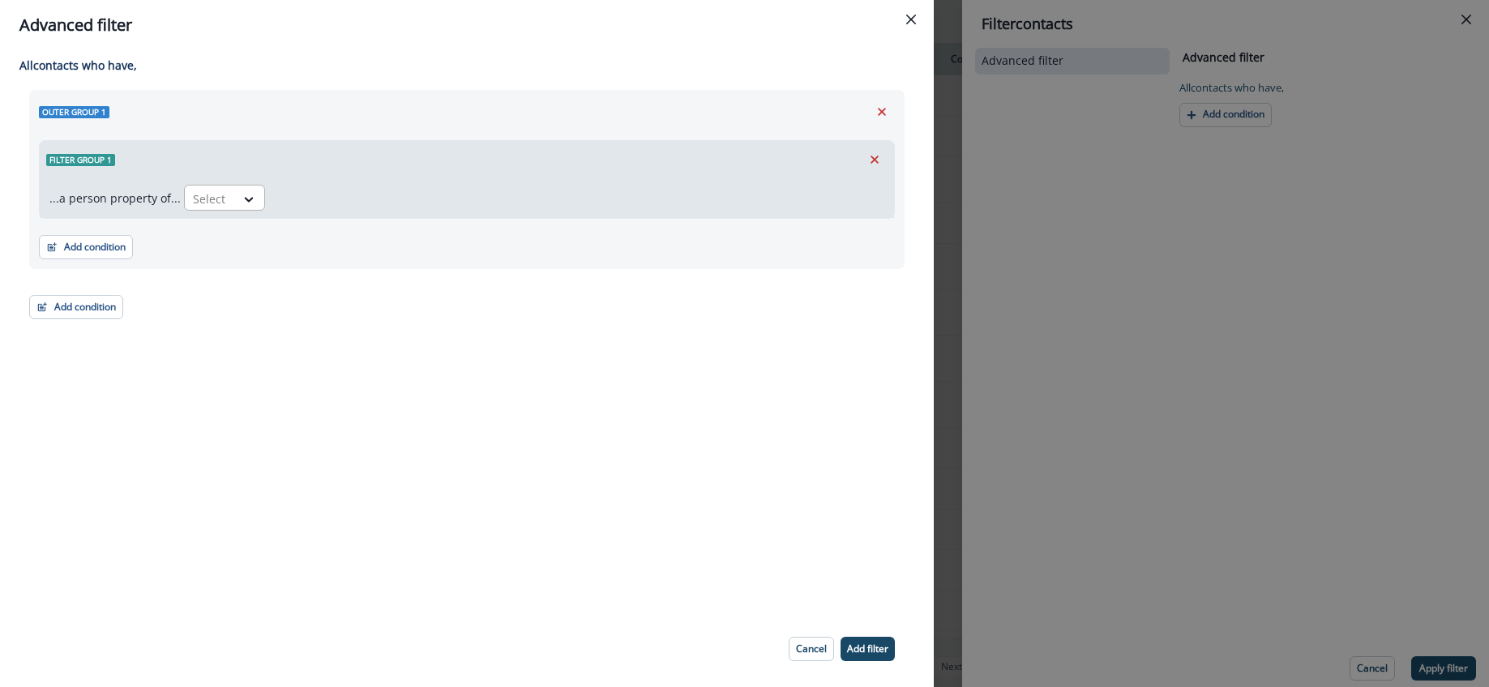
click at [229, 203] on div "Select" at bounding box center [210, 199] width 50 height 27
type input "**********"
click at [238, 238] on div "org.project_platform" at bounding box center [245, 235] width 131 height 30
click at [400, 207] on div at bounding box center [414, 199] width 29 height 27
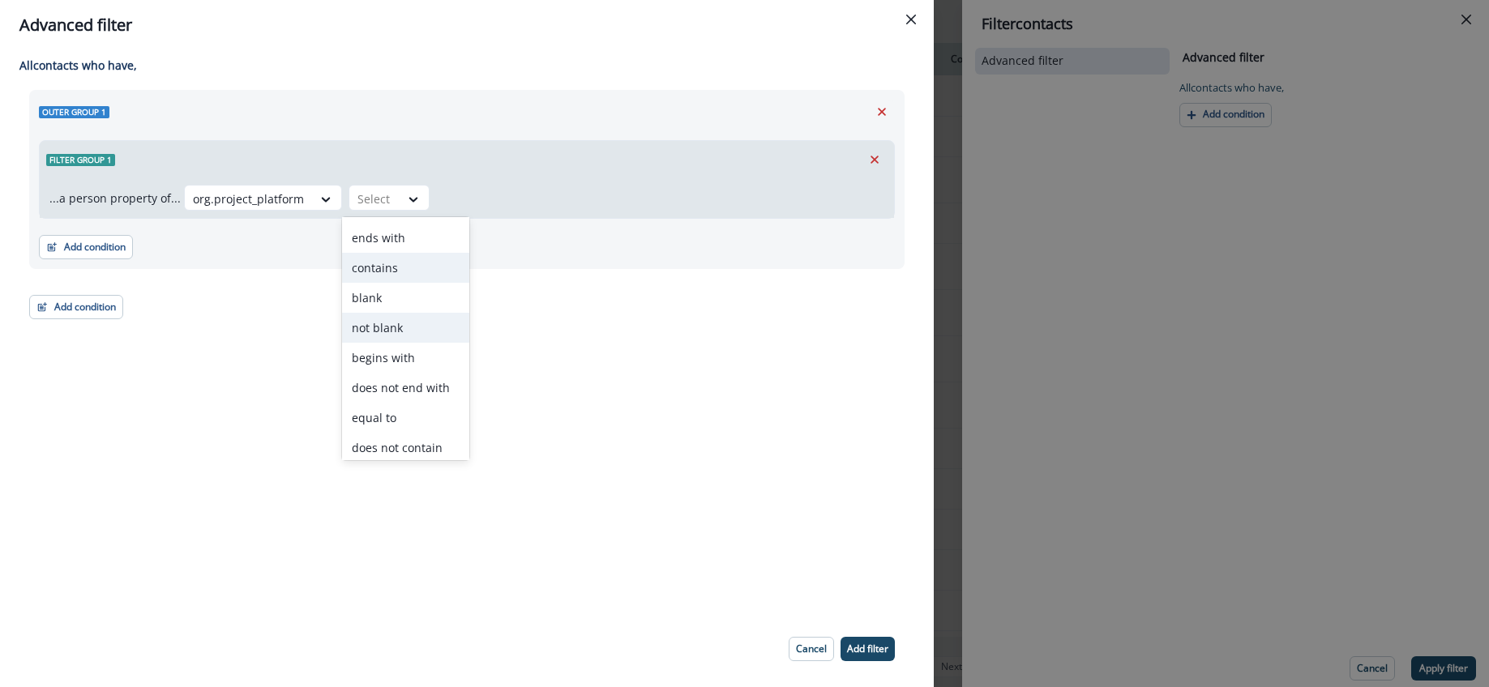
scroll to position [63, 0]
click at [374, 269] on div "contains" at bounding box center [405, 262] width 127 height 30
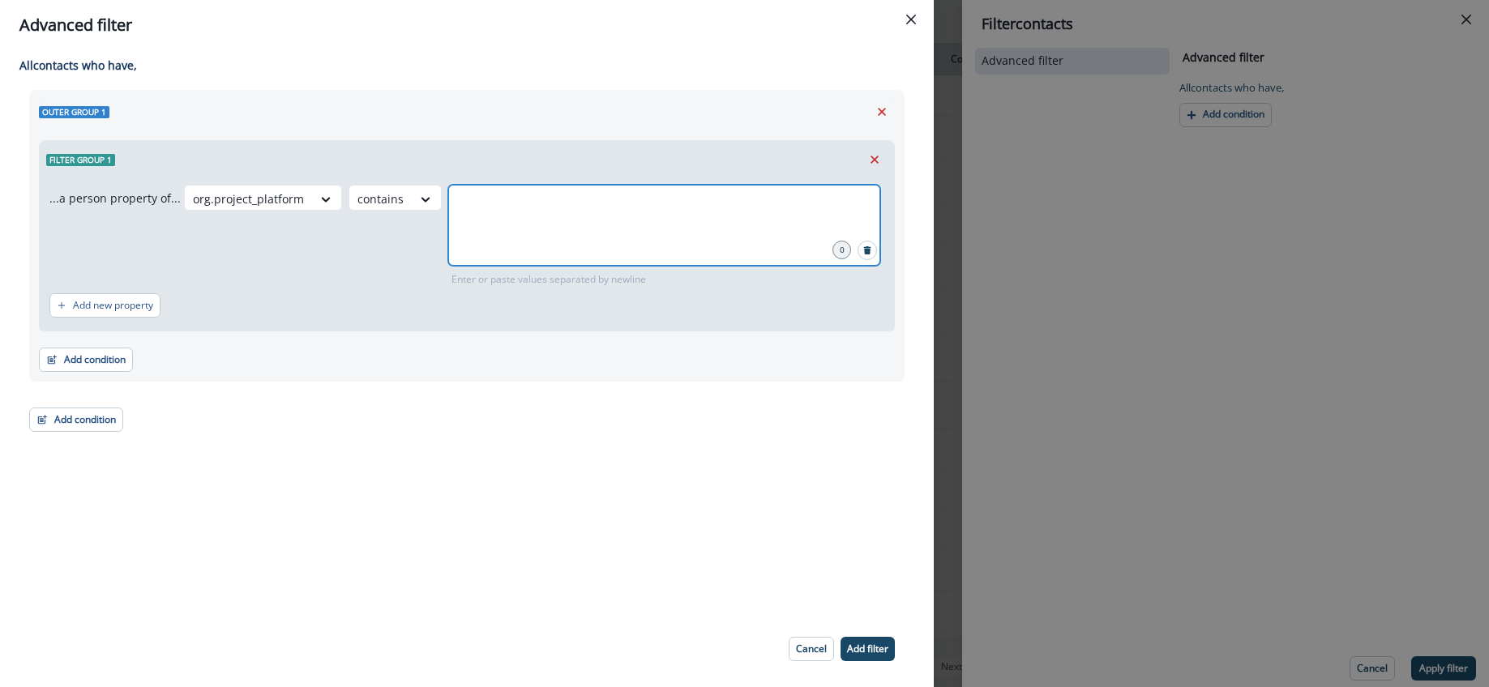
click at [451, 213] on input "text" at bounding box center [664, 205] width 427 height 32
type input "**********"
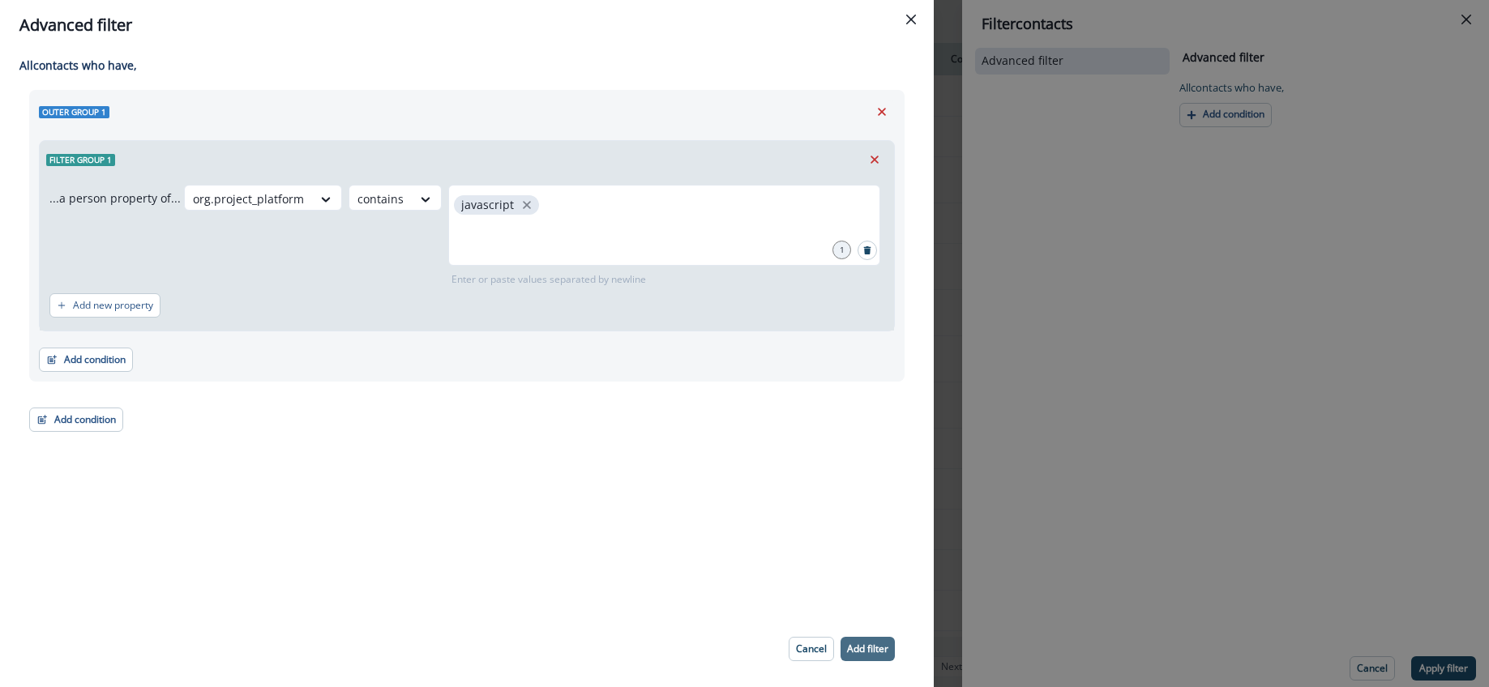
click at [884, 644] on p "Add filter" at bounding box center [867, 649] width 41 height 11
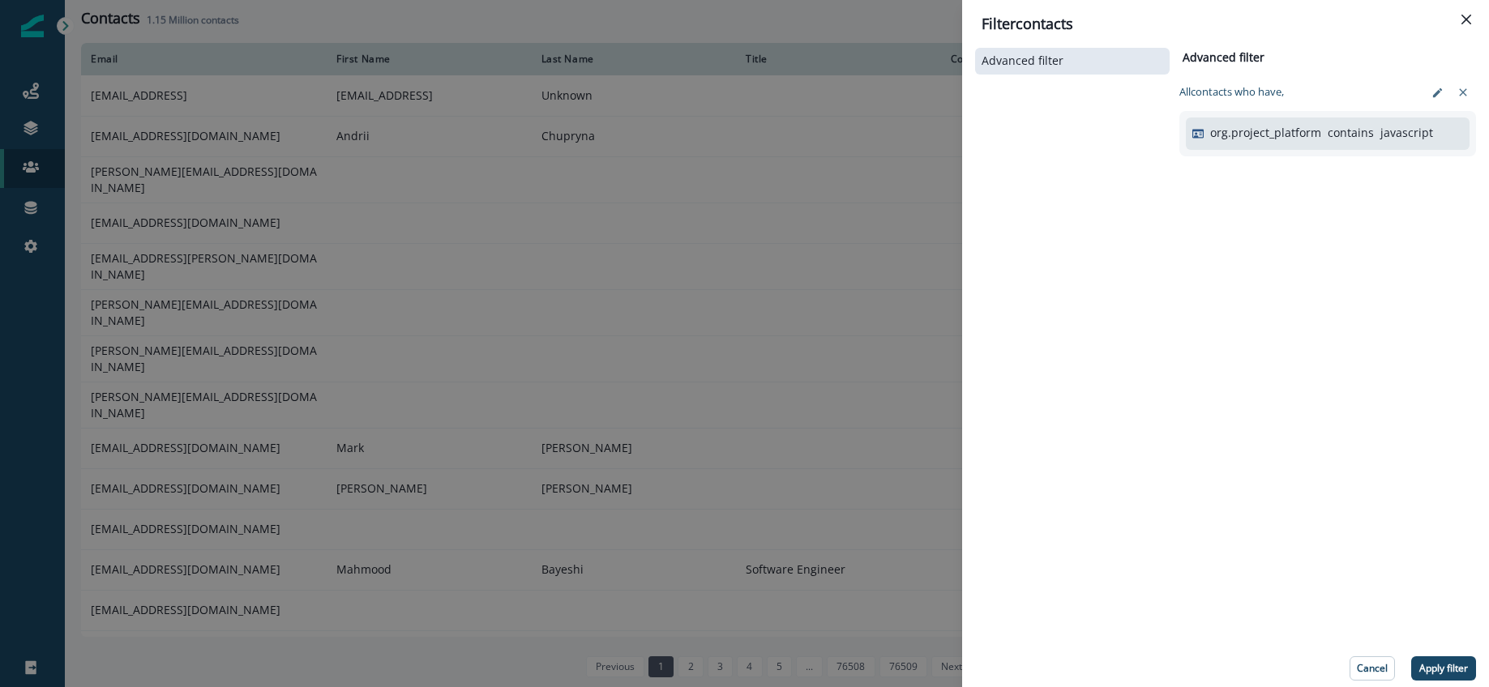
click at [1446, 674] on button "Apply filter" at bounding box center [1443, 669] width 65 height 24
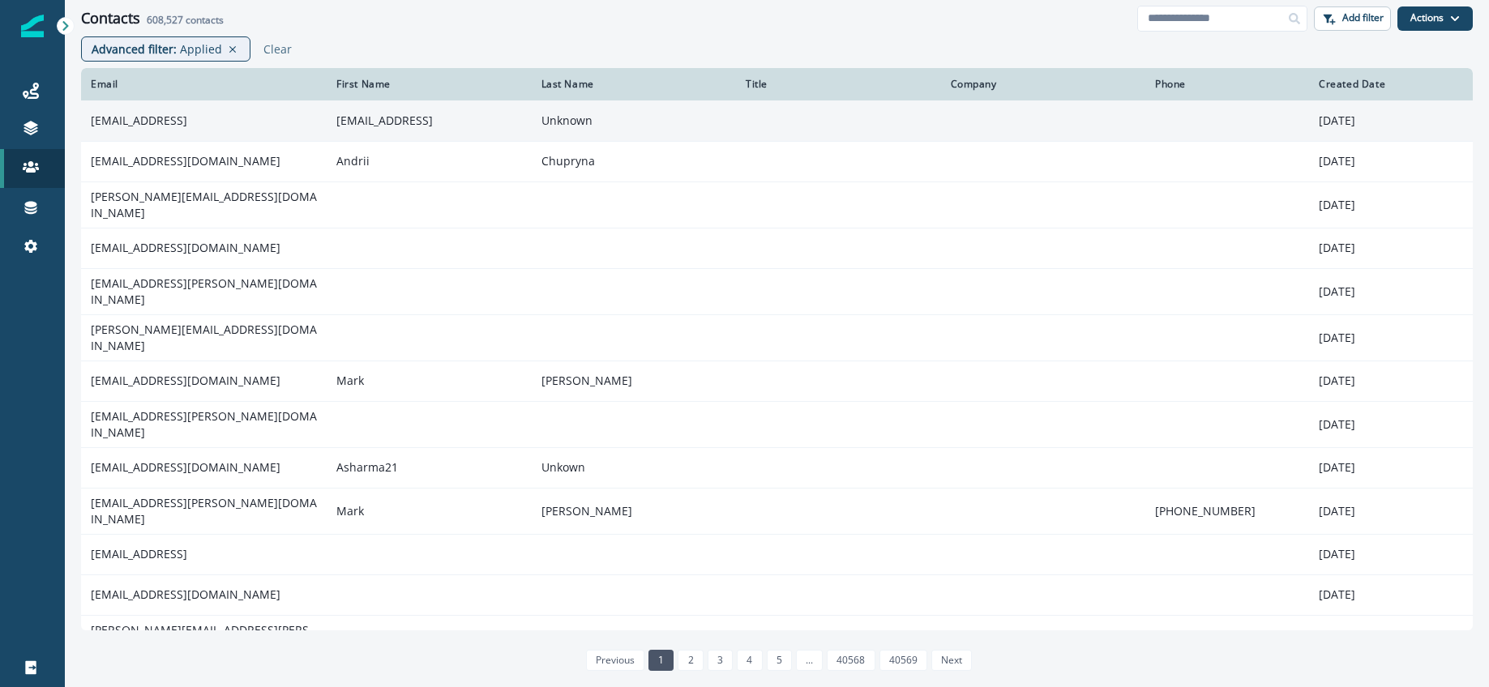
scroll to position [1, 0]
click at [181, 126] on td "rinto@flux.ai" at bounding box center [204, 120] width 246 height 41
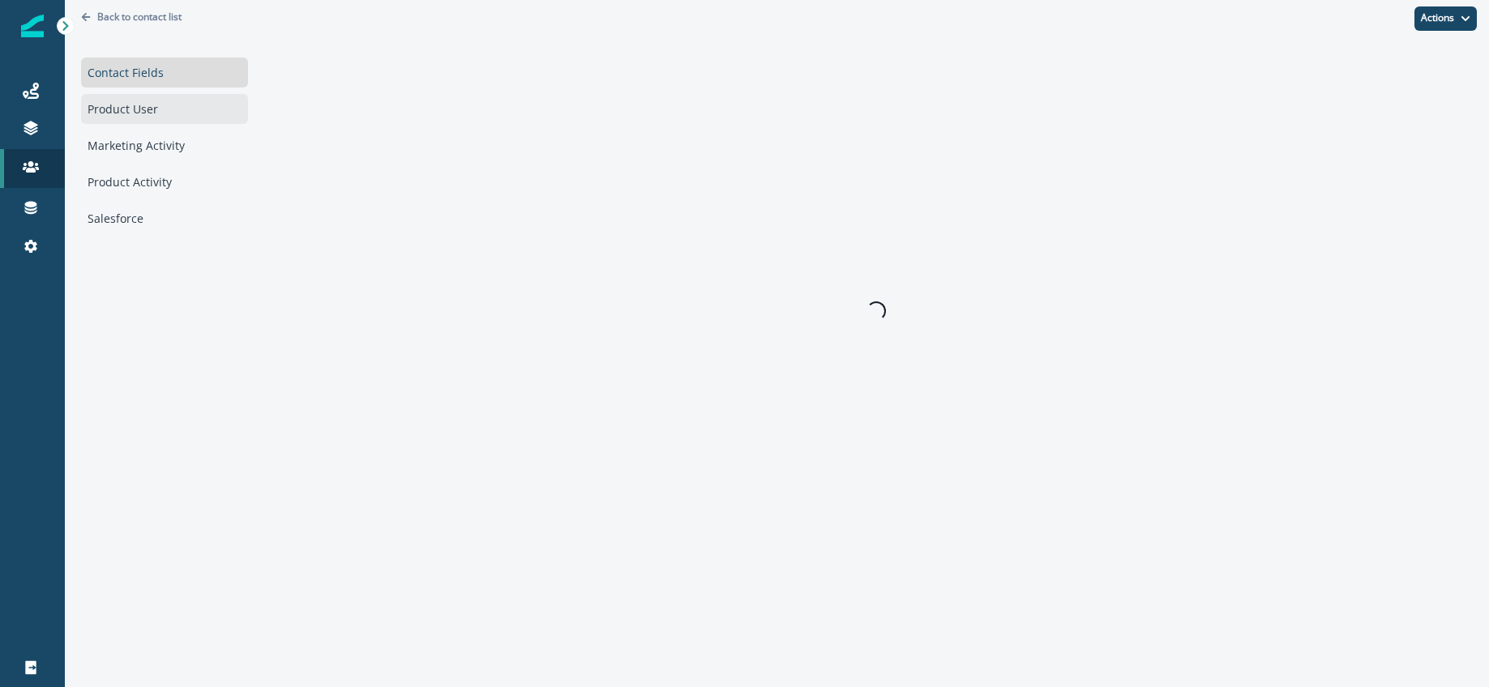
click at [145, 113] on div "Product User" at bounding box center [164, 109] width 167 height 30
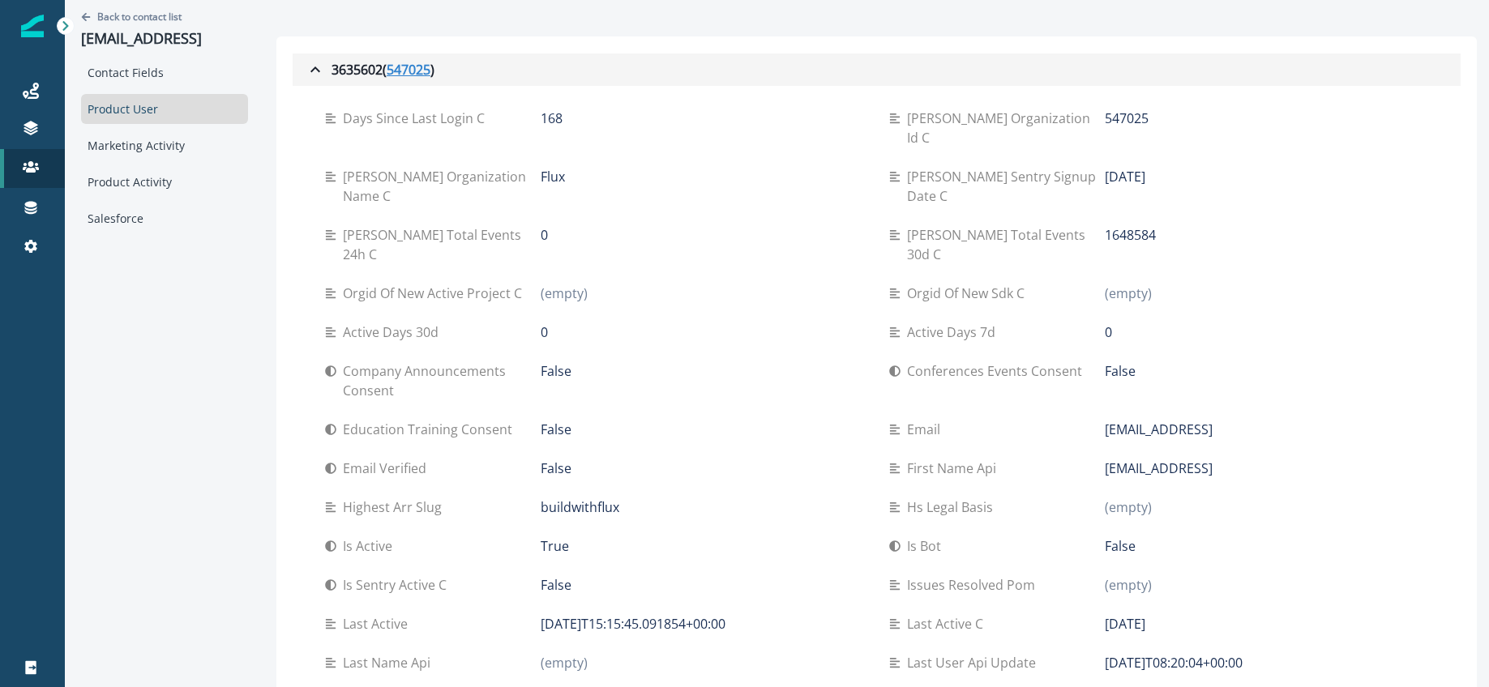
click at [411, 73] on u "547025" at bounding box center [409, 69] width 44 height 19
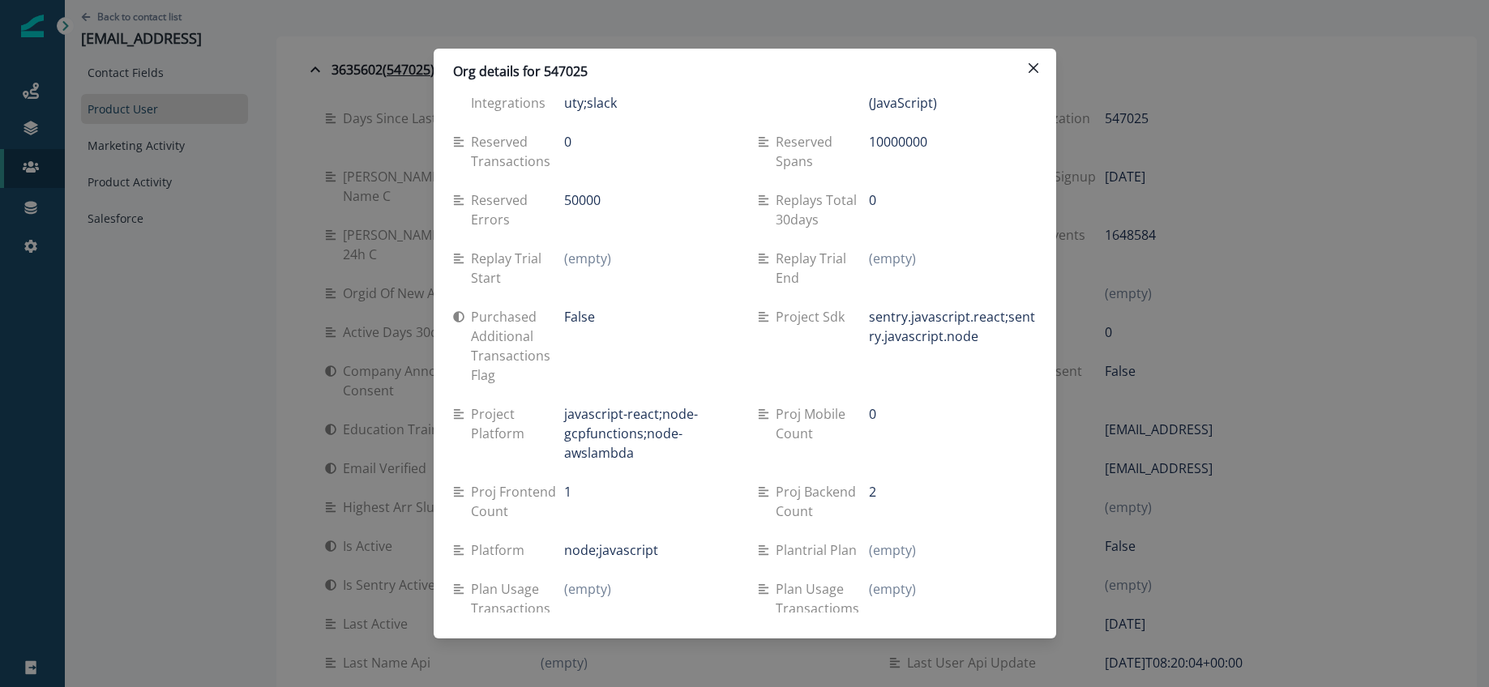
scroll to position [465, 0]
click at [563, 420] on p "Project platform" at bounding box center [518, 429] width 94 height 39
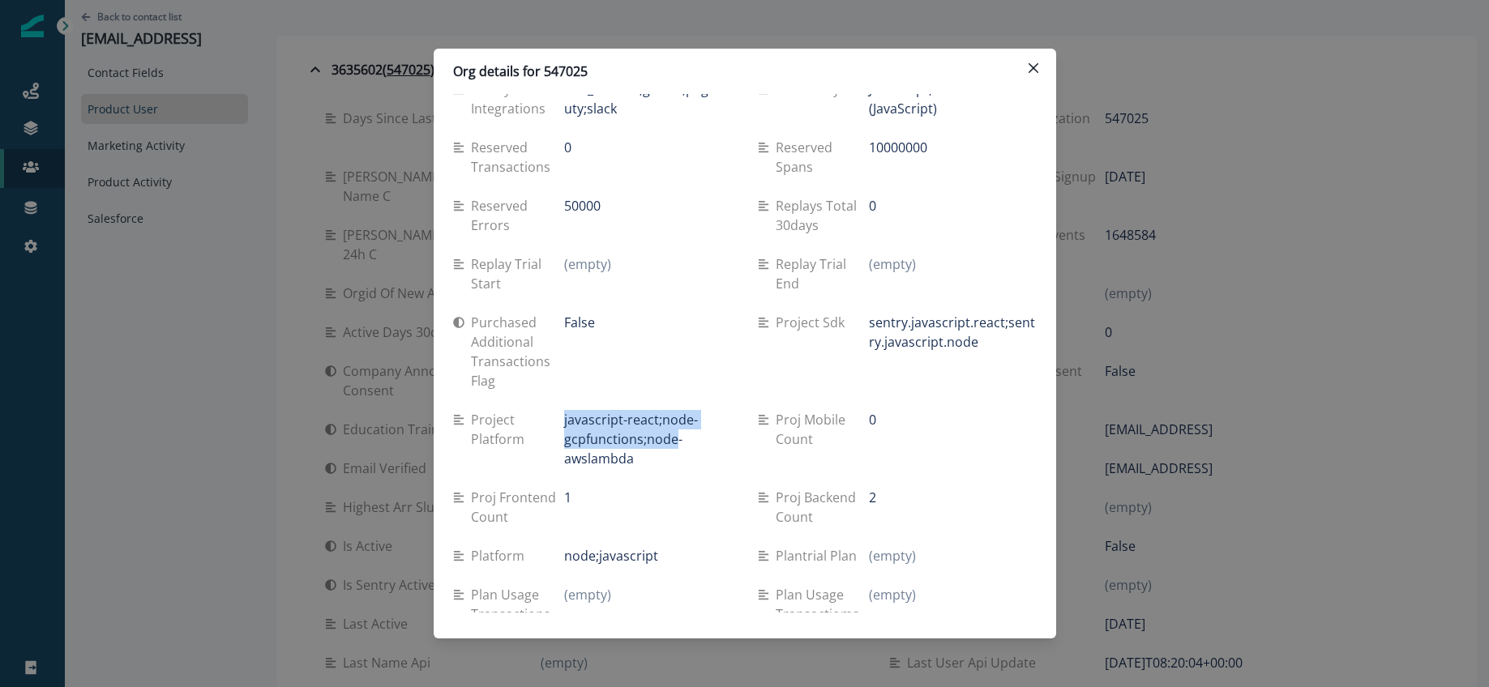
drag, startPoint x: 565, startPoint y: 421, endPoint x: 676, endPoint y: 447, distance: 114.0
click at [675, 447] on p "javascript-react;node-gcpfunctions;node-awslambda" at bounding box center [647, 439] width 167 height 58
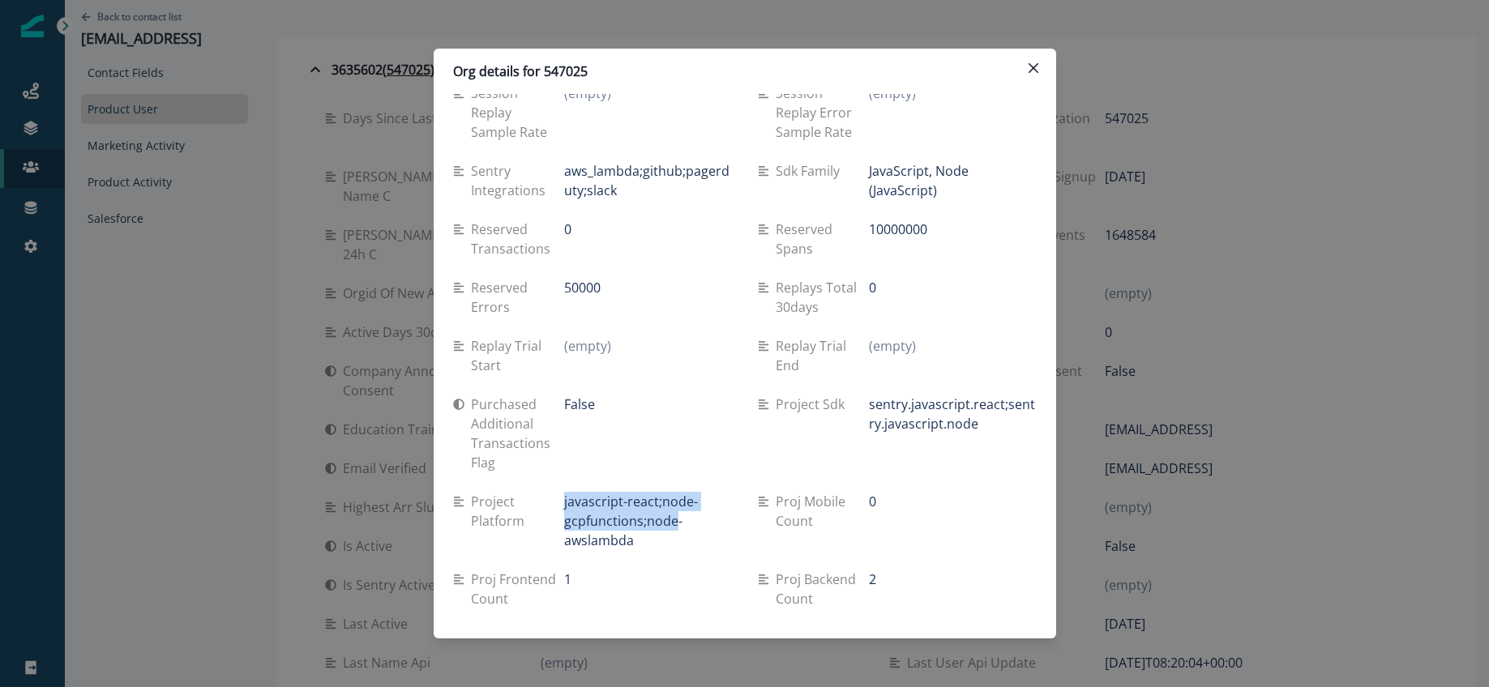
scroll to position [362, 0]
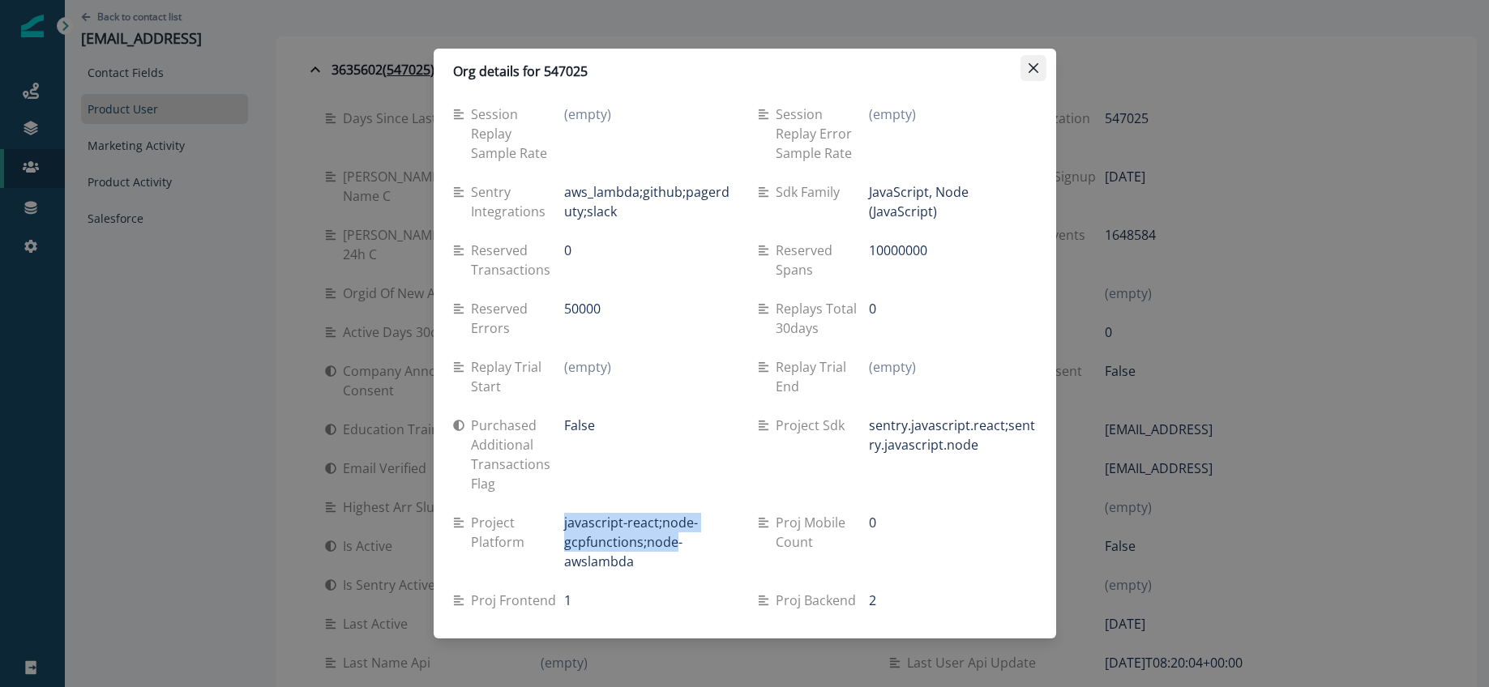
click at [1038, 66] on icon "Close" at bounding box center [1034, 68] width 10 height 10
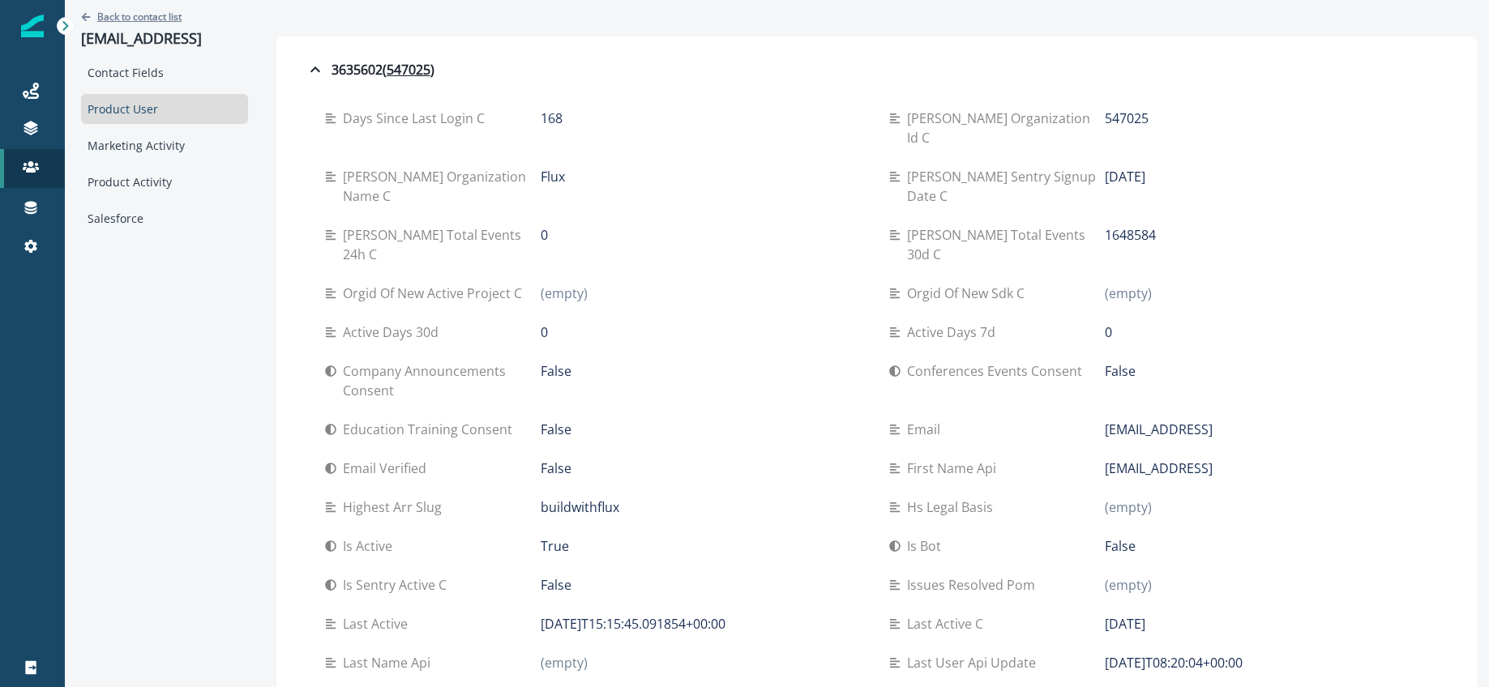
click at [132, 18] on p "Back to contact list" at bounding box center [139, 17] width 84 height 14
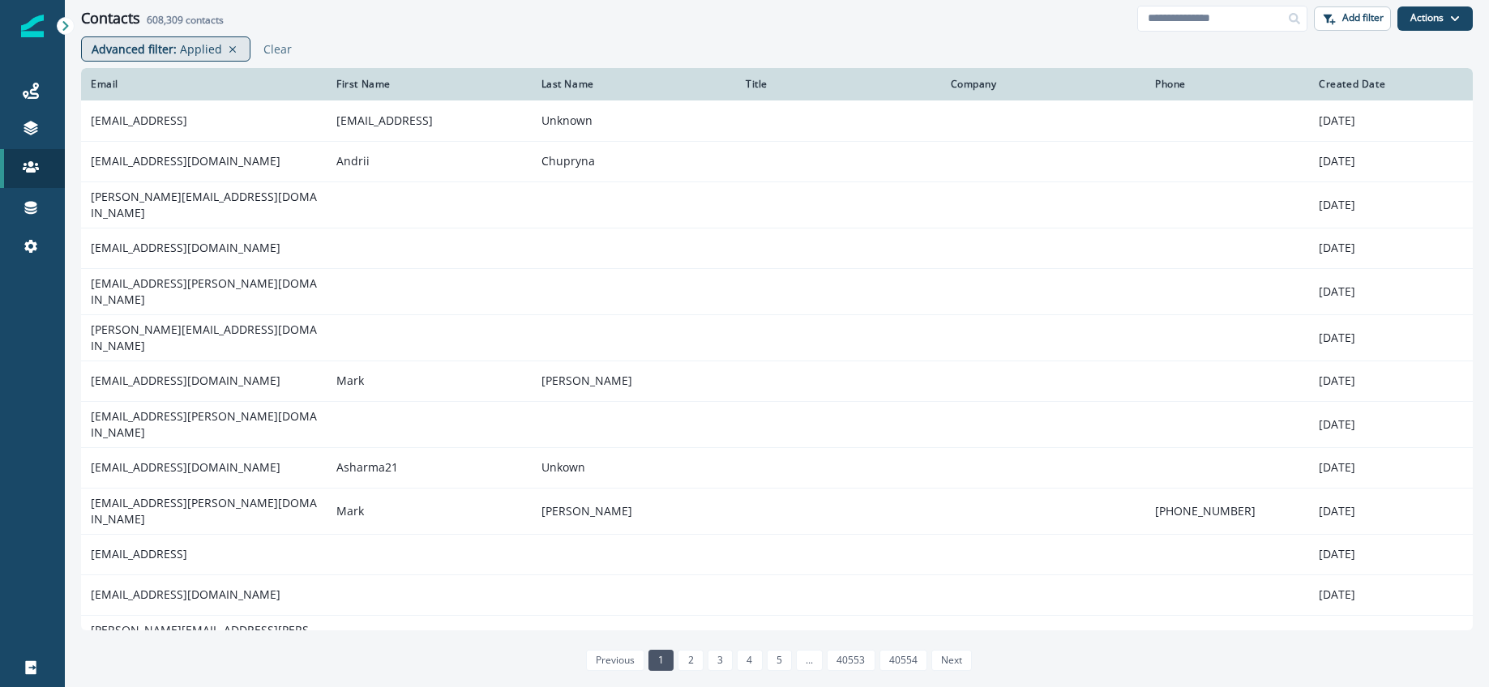
click at [197, 46] on p "Applied" at bounding box center [201, 49] width 42 height 17
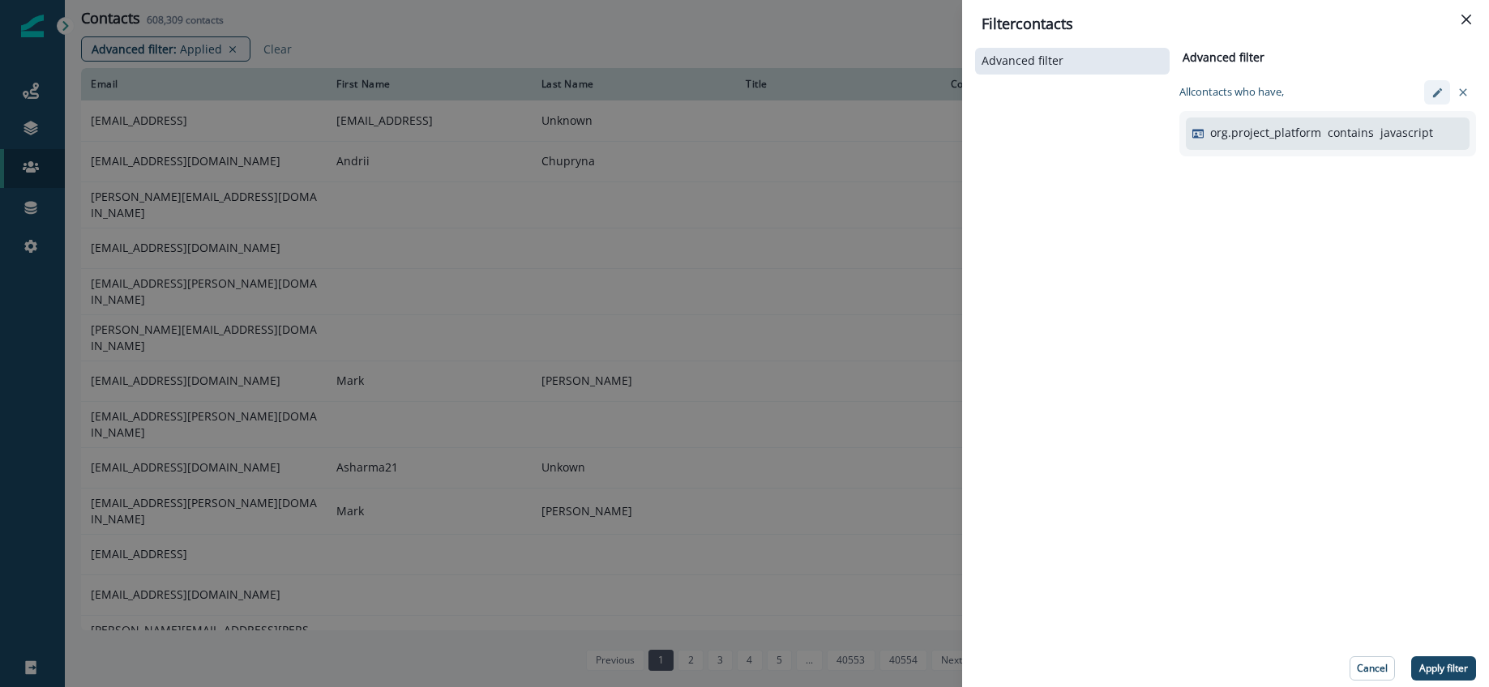
click at [1430, 98] on button "edit-filter" at bounding box center [1437, 92] width 26 height 24
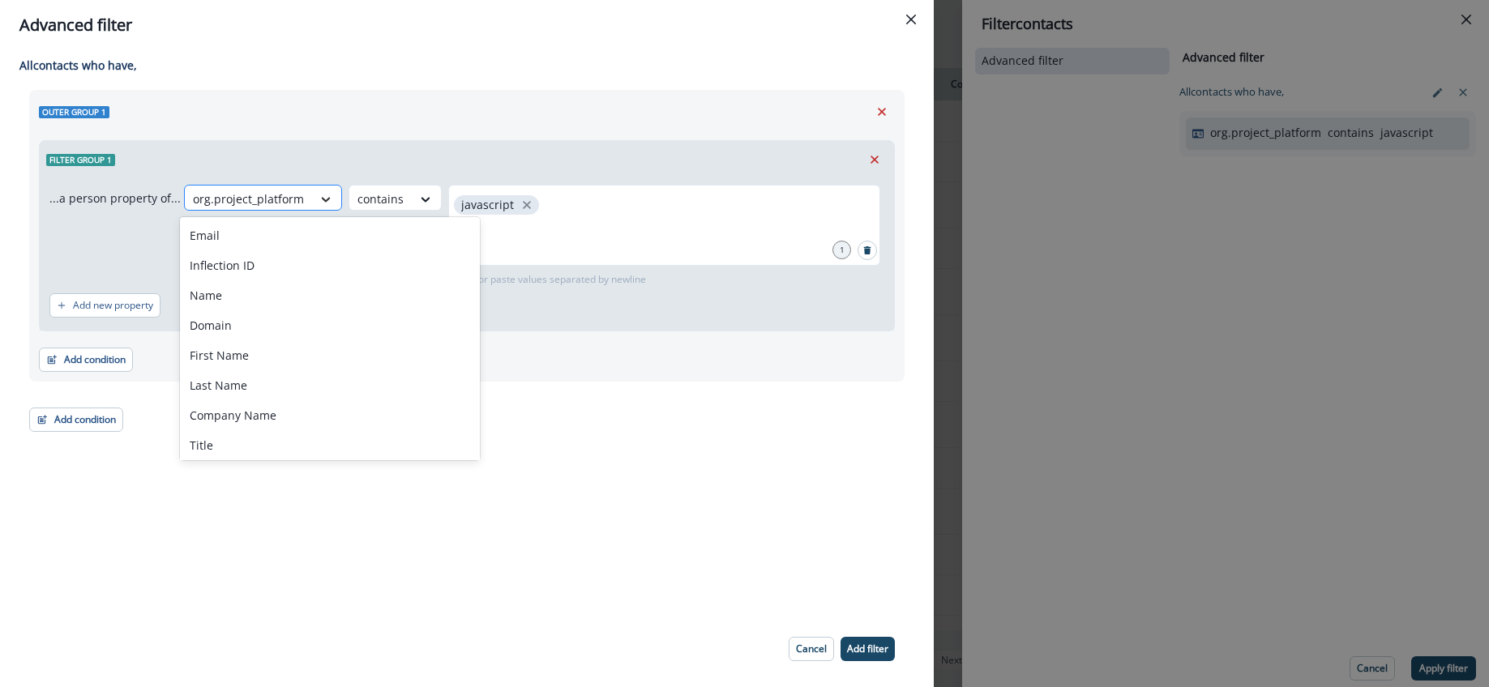
click at [319, 199] on icon at bounding box center [326, 199] width 15 height 16
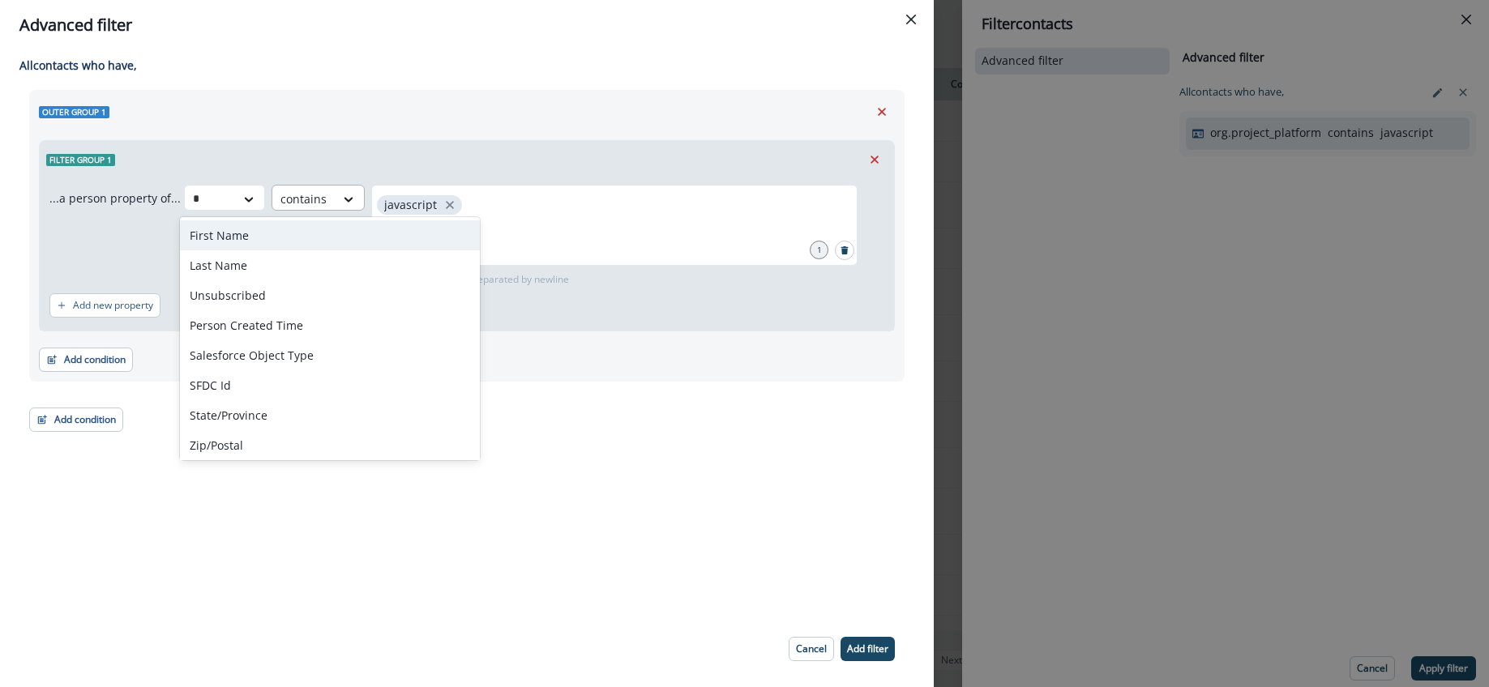
type input "**"
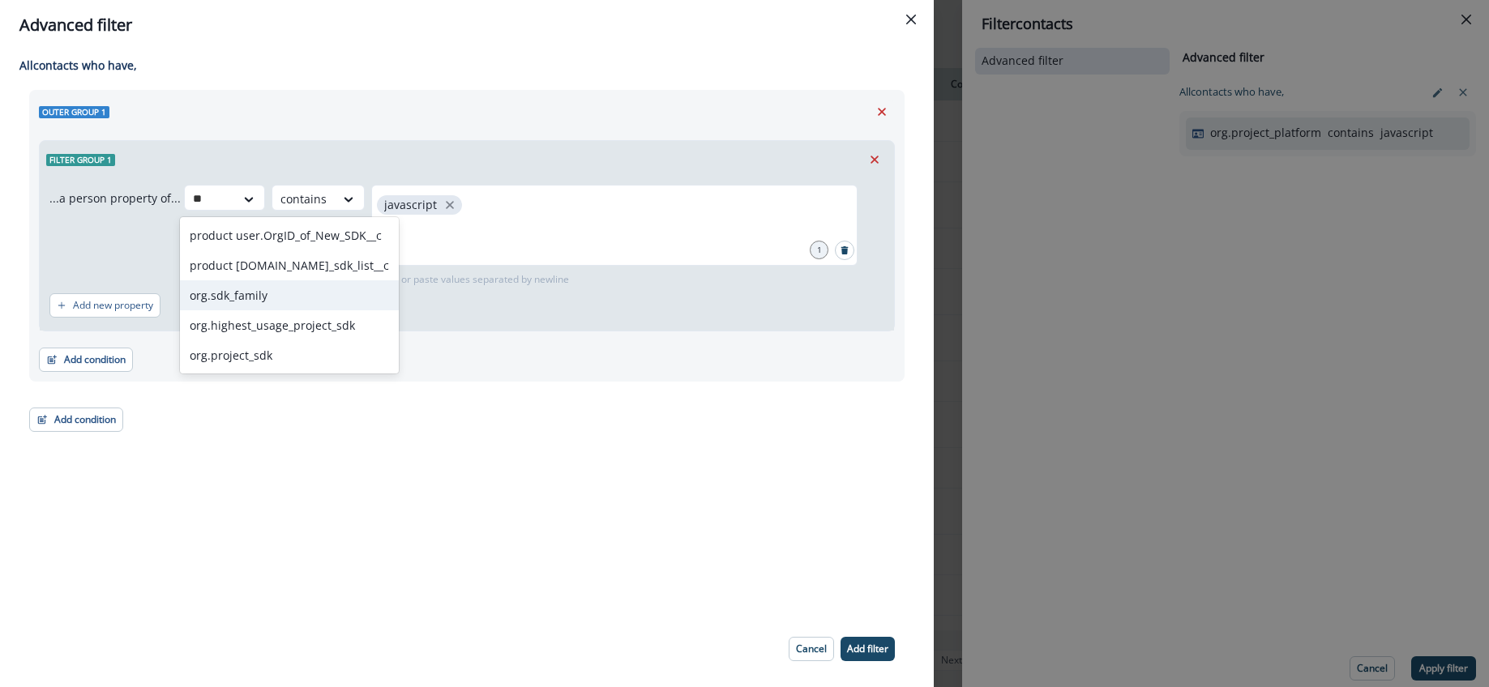
drag, startPoint x: 288, startPoint y: 285, endPoint x: 297, endPoint y: 274, distance: 14.9
click at [288, 285] on div "org.sdk_family" at bounding box center [289, 295] width 219 height 30
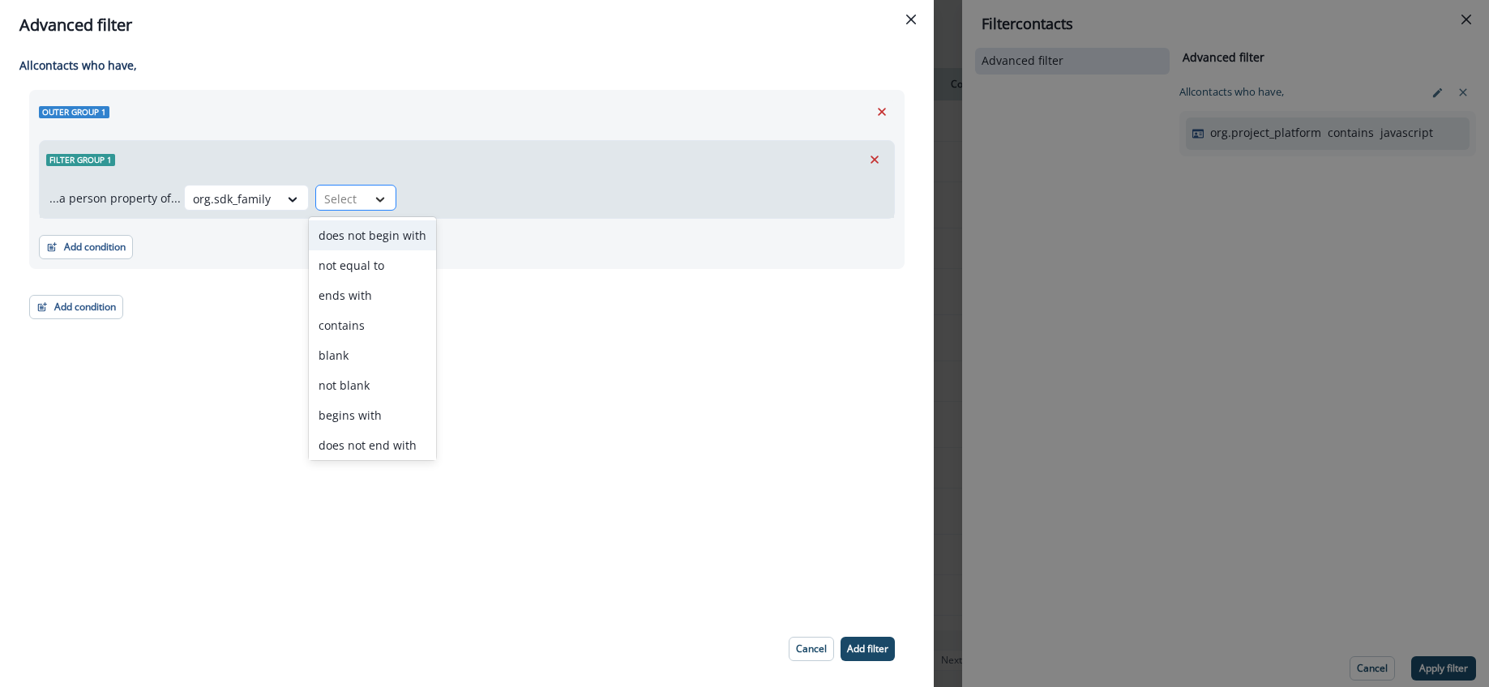
click at [366, 199] on div at bounding box center [380, 199] width 28 height 16
drag, startPoint x: 355, startPoint y: 323, endPoint x: 387, endPoint y: 272, distance: 60.5
click at [355, 323] on div "contains" at bounding box center [372, 325] width 127 height 30
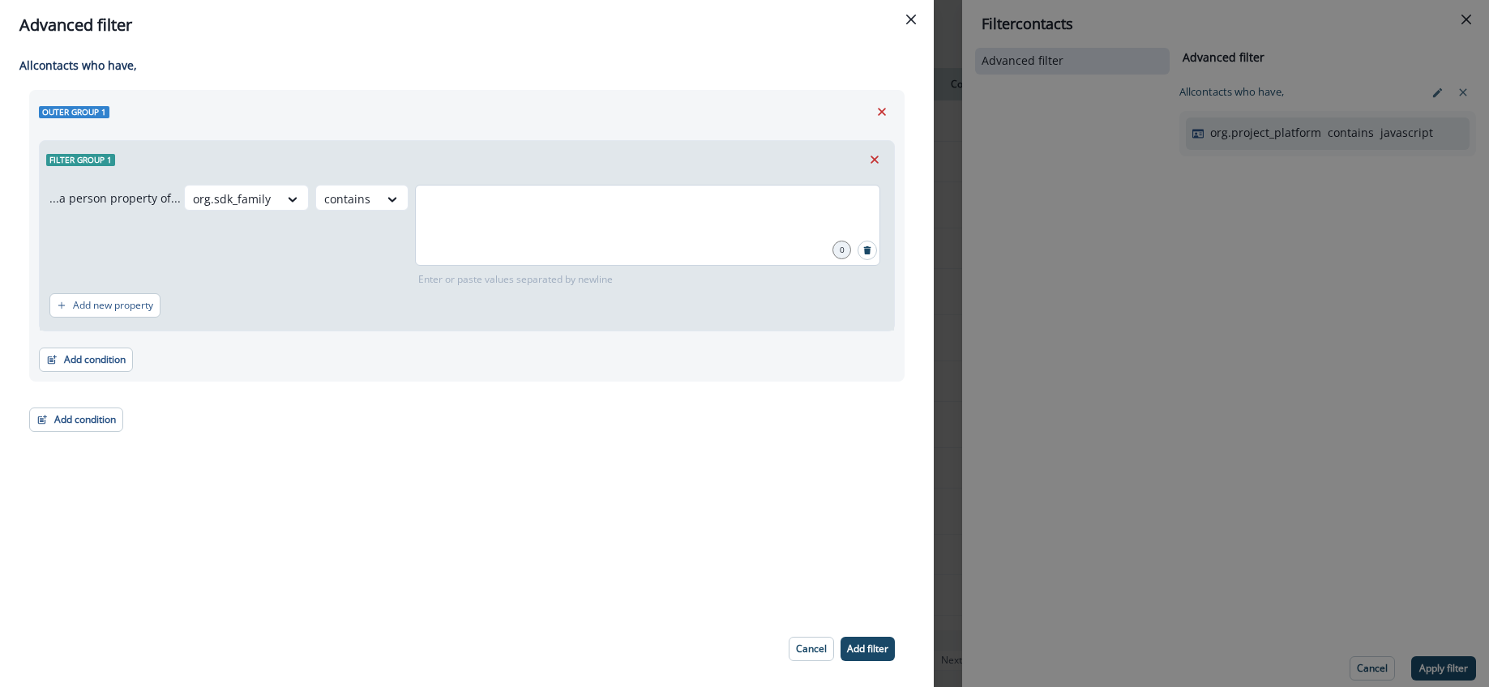
click at [450, 221] on div at bounding box center [647, 225] width 465 height 81
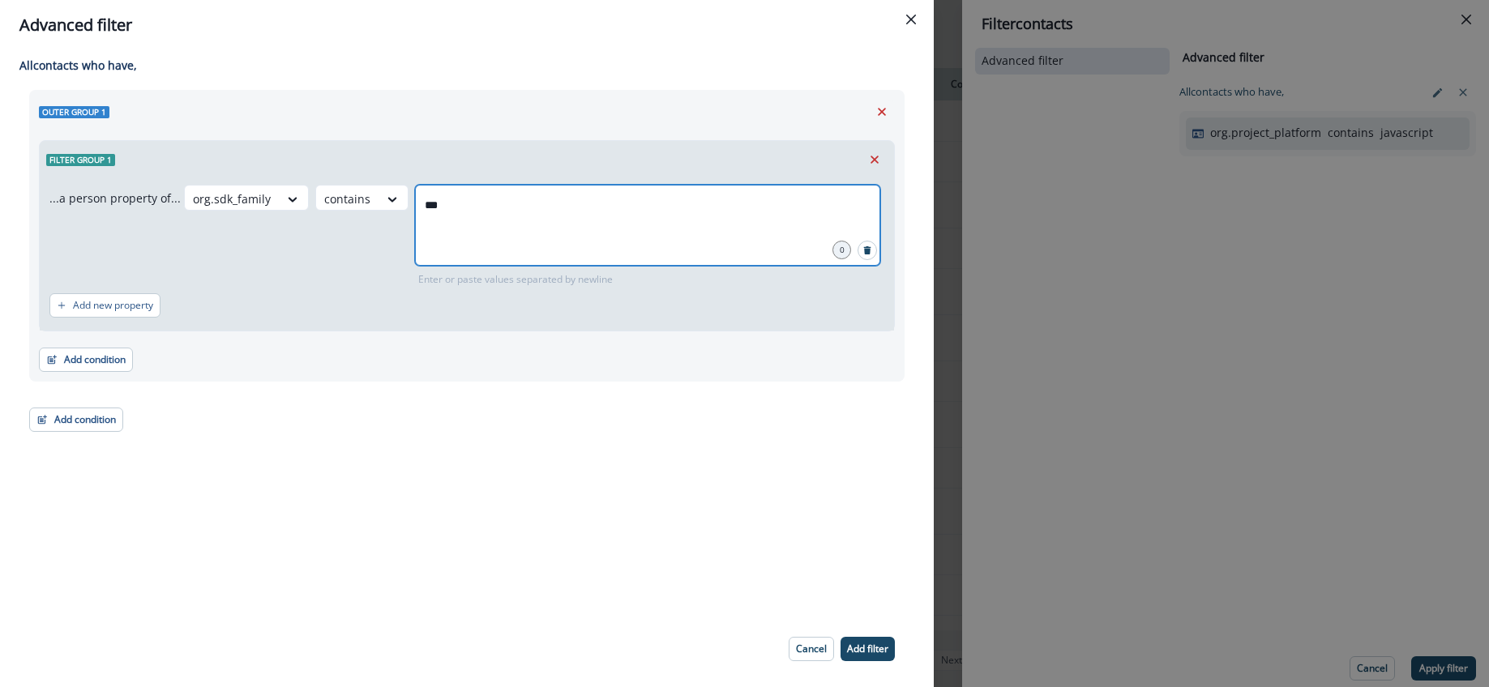
type input "****"
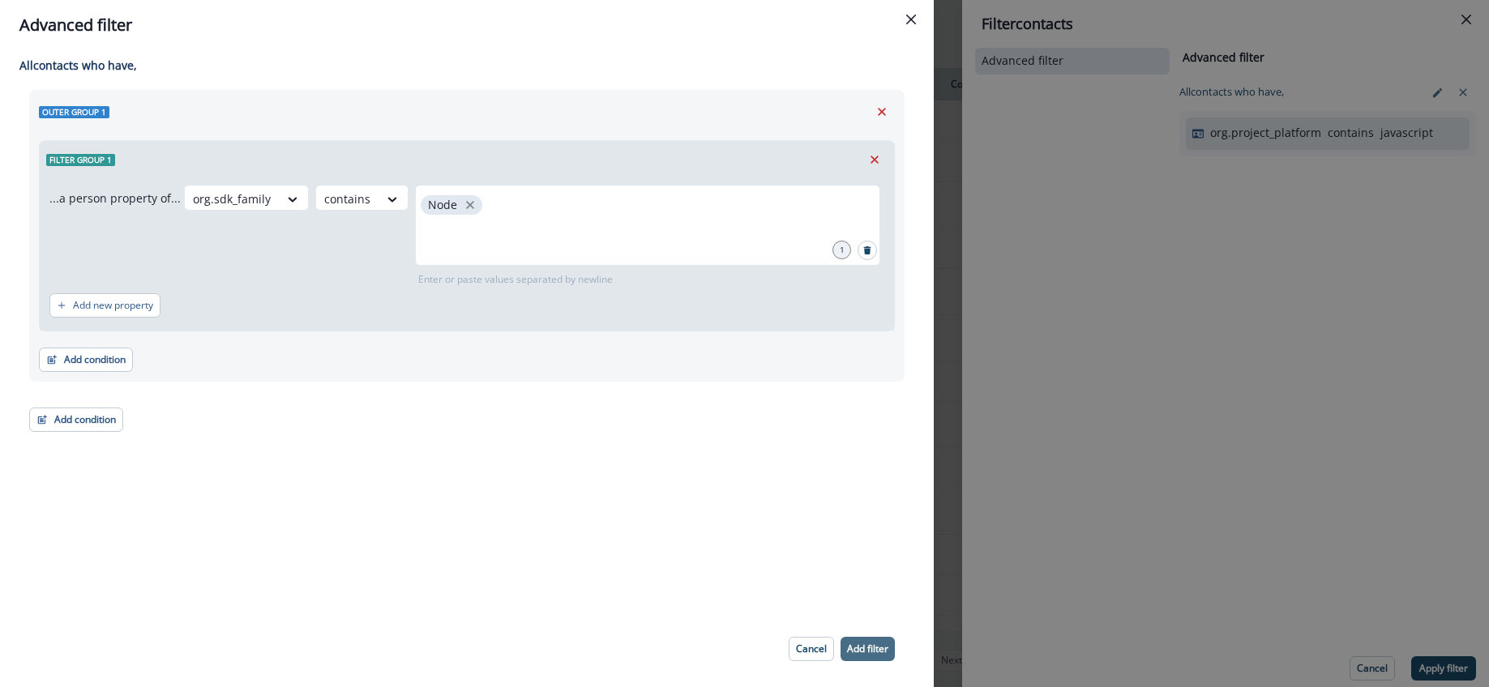
click at [873, 648] on p "Add filter" at bounding box center [867, 649] width 41 height 11
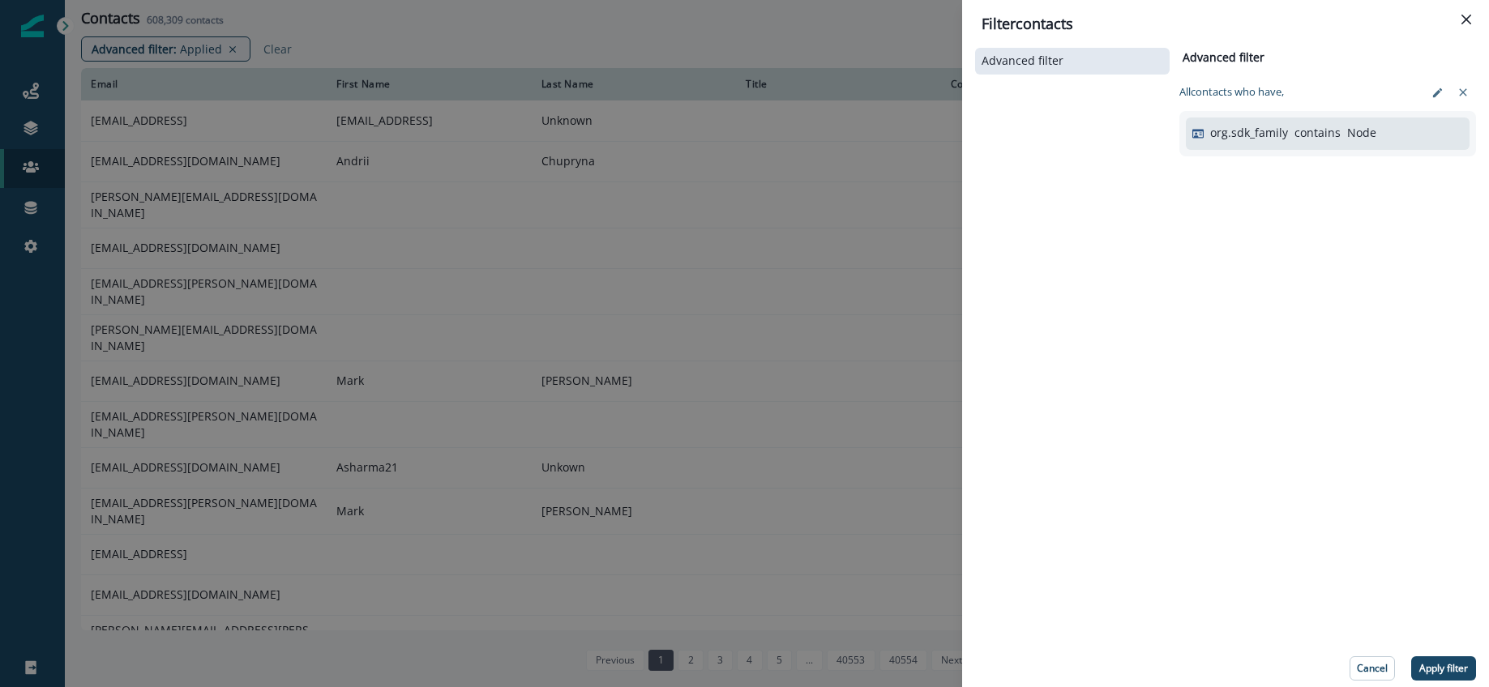
click at [1447, 660] on button "Apply filter" at bounding box center [1443, 669] width 65 height 24
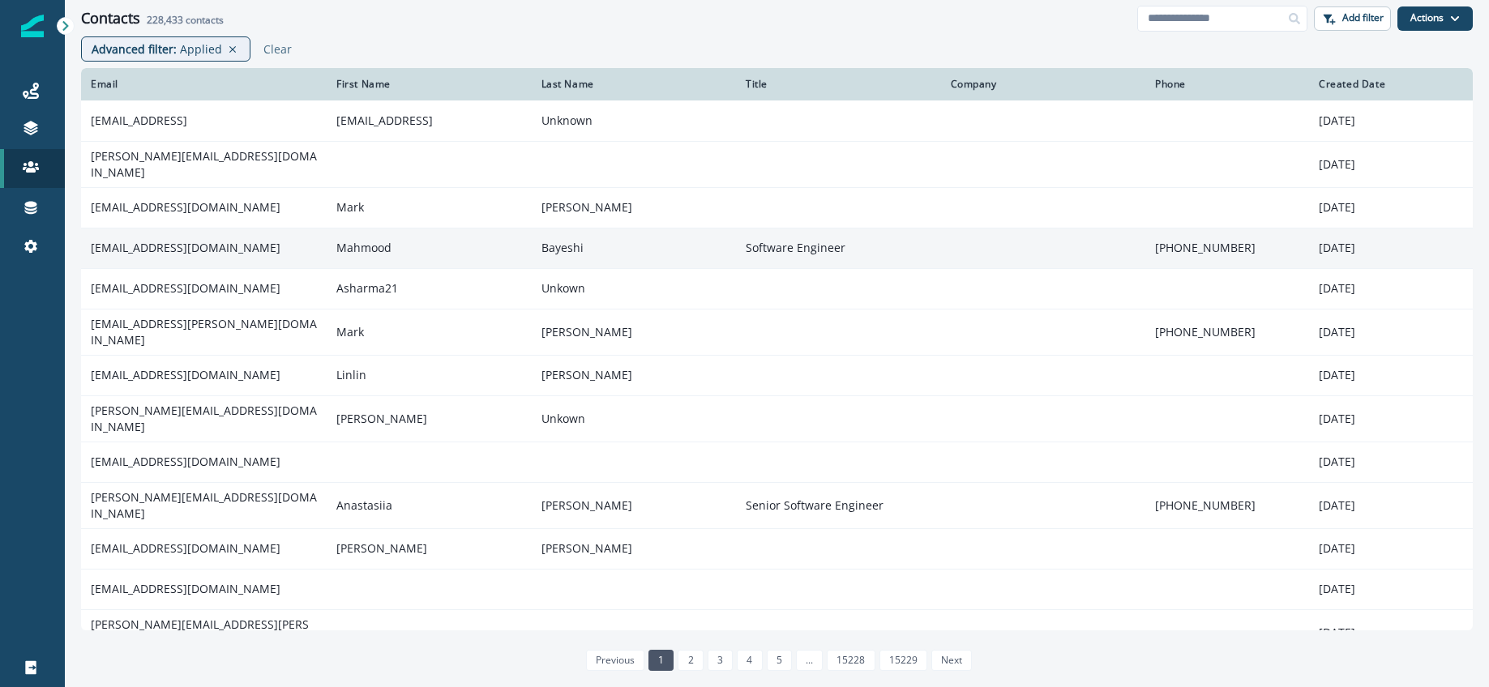
click at [219, 242] on td "mahmood@johnsnowlabs.com" at bounding box center [204, 248] width 246 height 41
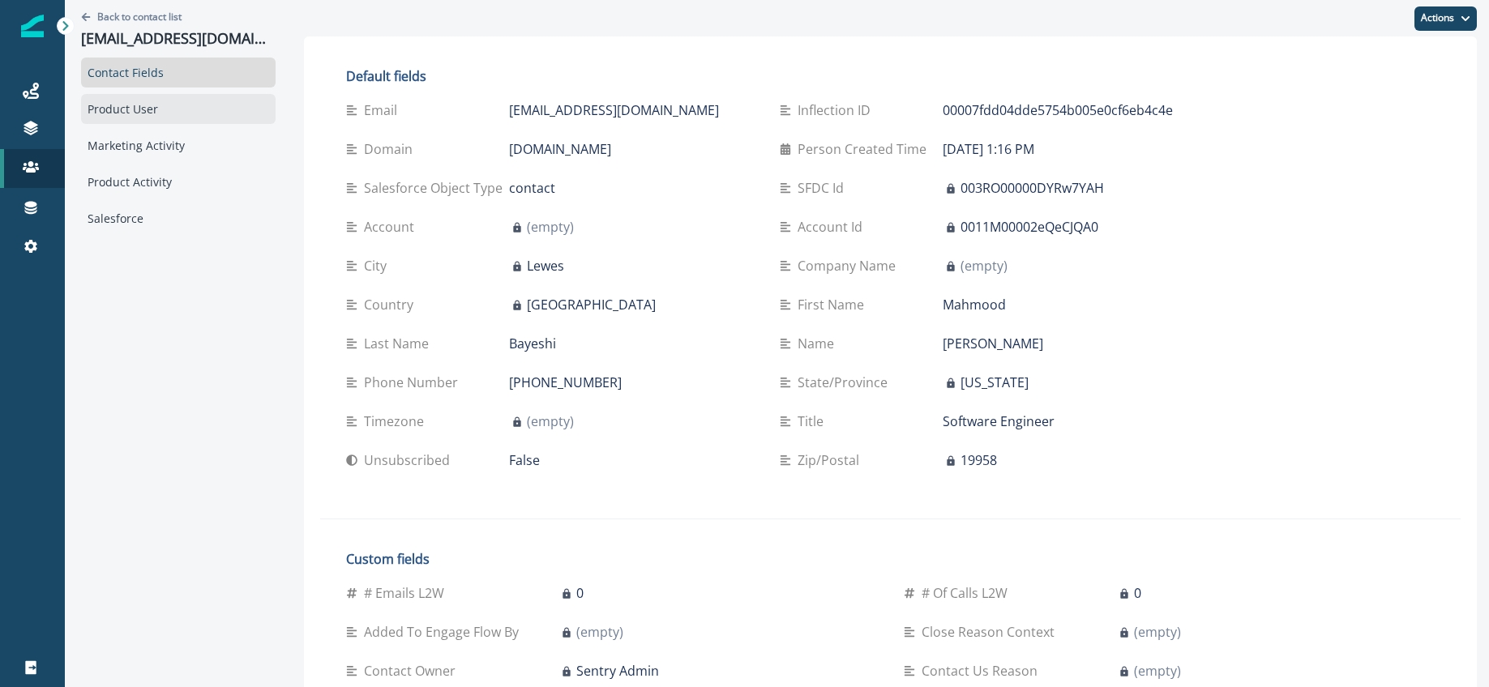
drag, startPoint x: 188, startPoint y: 105, endPoint x: 245, endPoint y: 106, distance: 56.8
click at [189, 105] on div "Product User" at bounding box center [178, 109] width 195 height 30
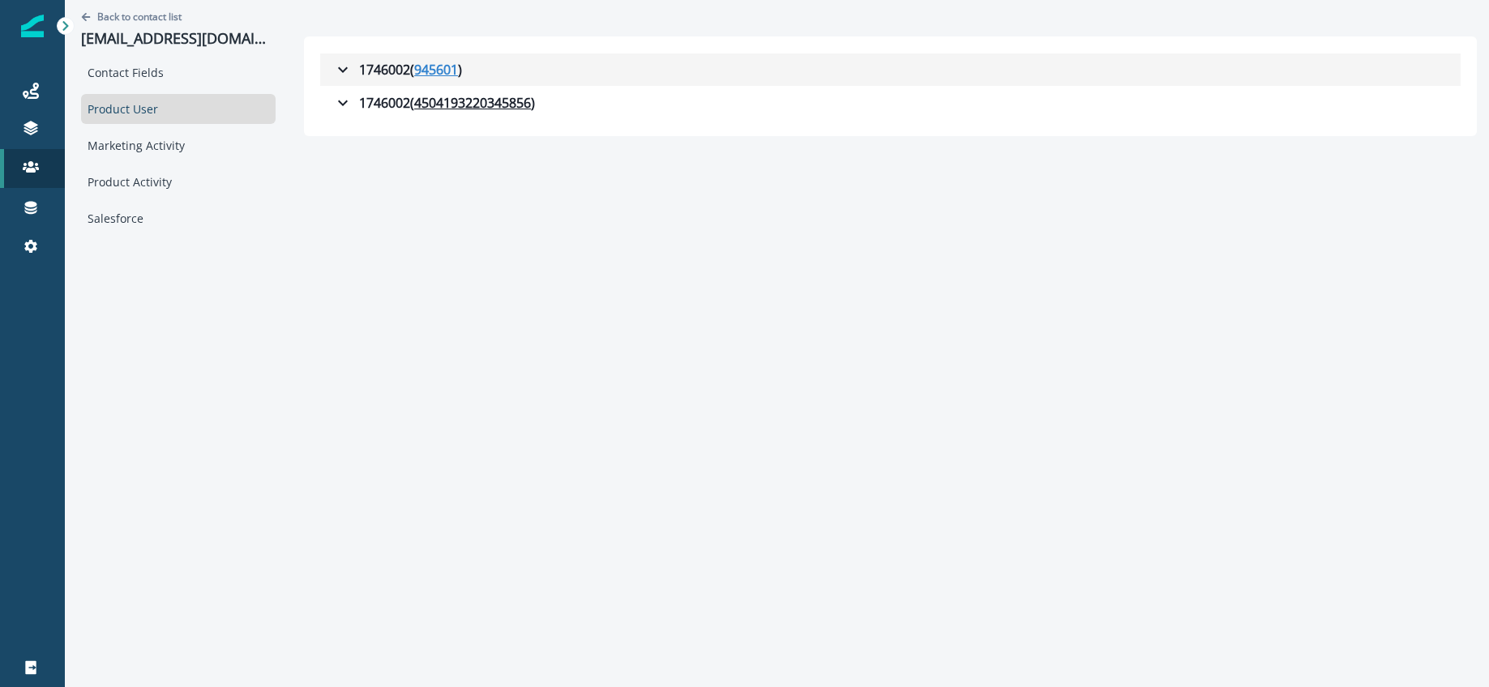
click at [419, 71] on u "945601" at bounding box center [436, 69] width 44 height 19
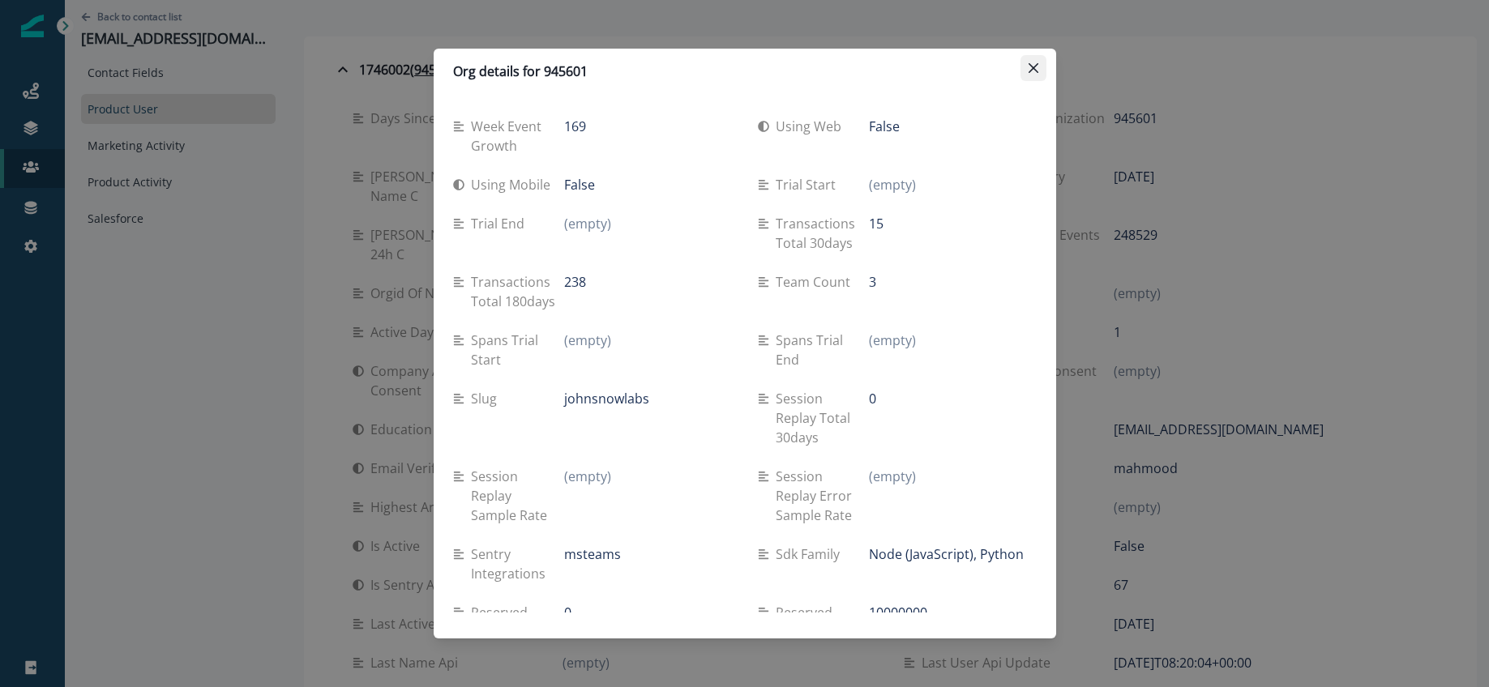
click at [1039, 63] on button "Close" at bounding box center [1034, 68] width 26 height 26
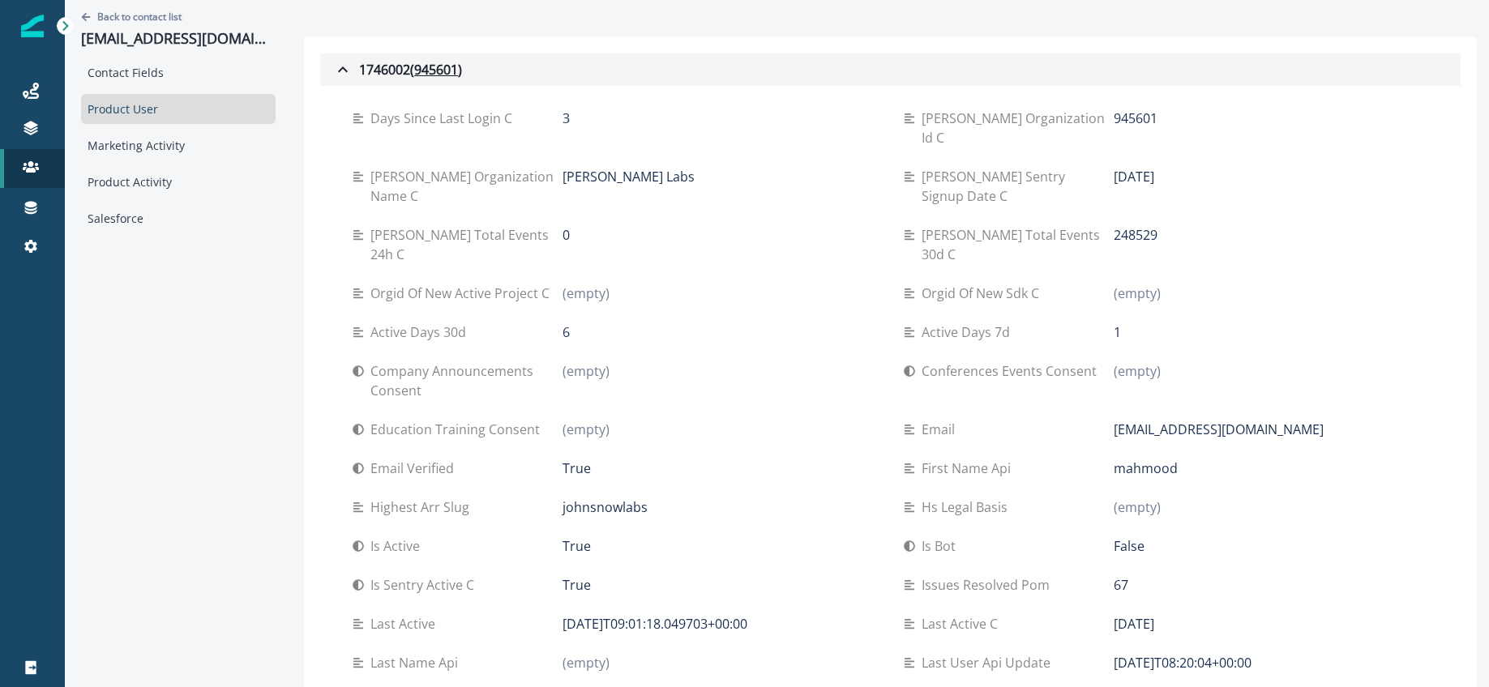
click at [342, 66] on icon "button" at bounding box center [342, 69] width 19 height 19
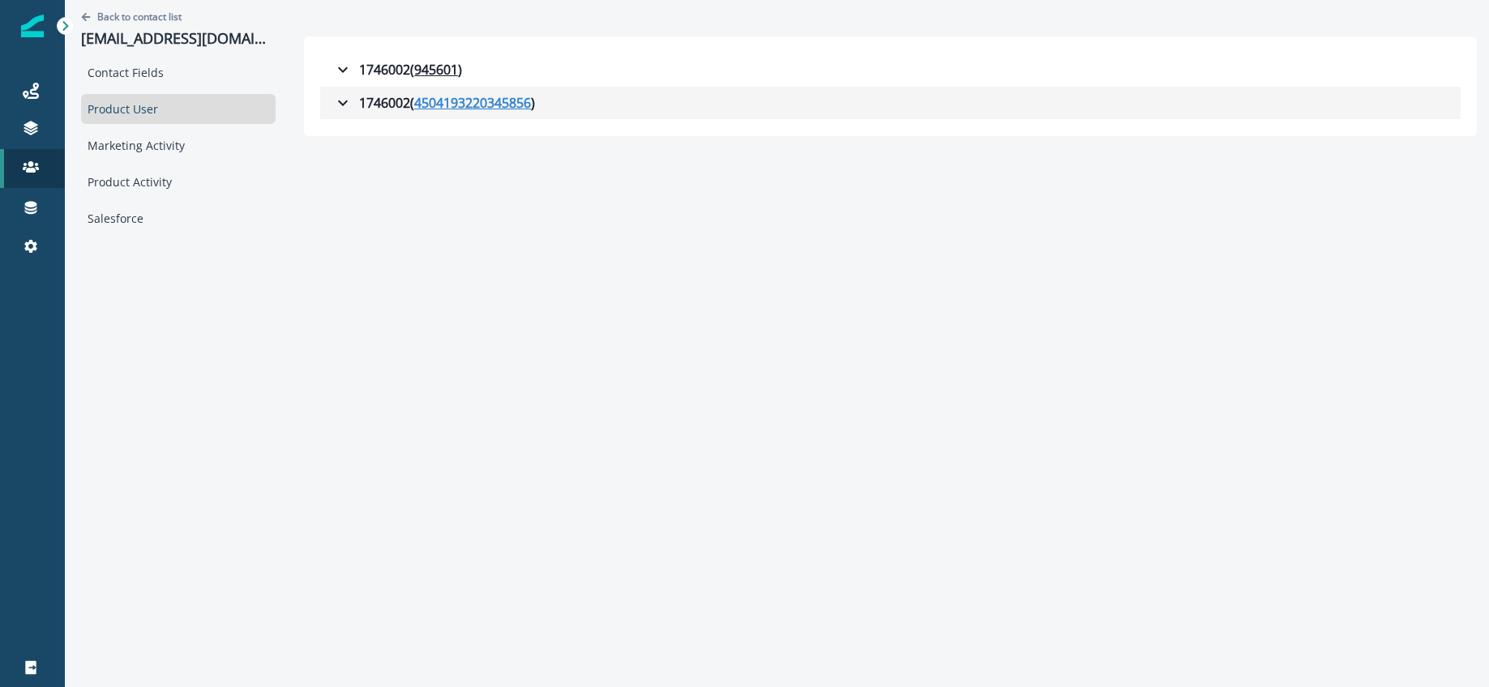
click at [474, 101] on u "4504193220345856" at bounding box center [472, 102] width 117 height 19
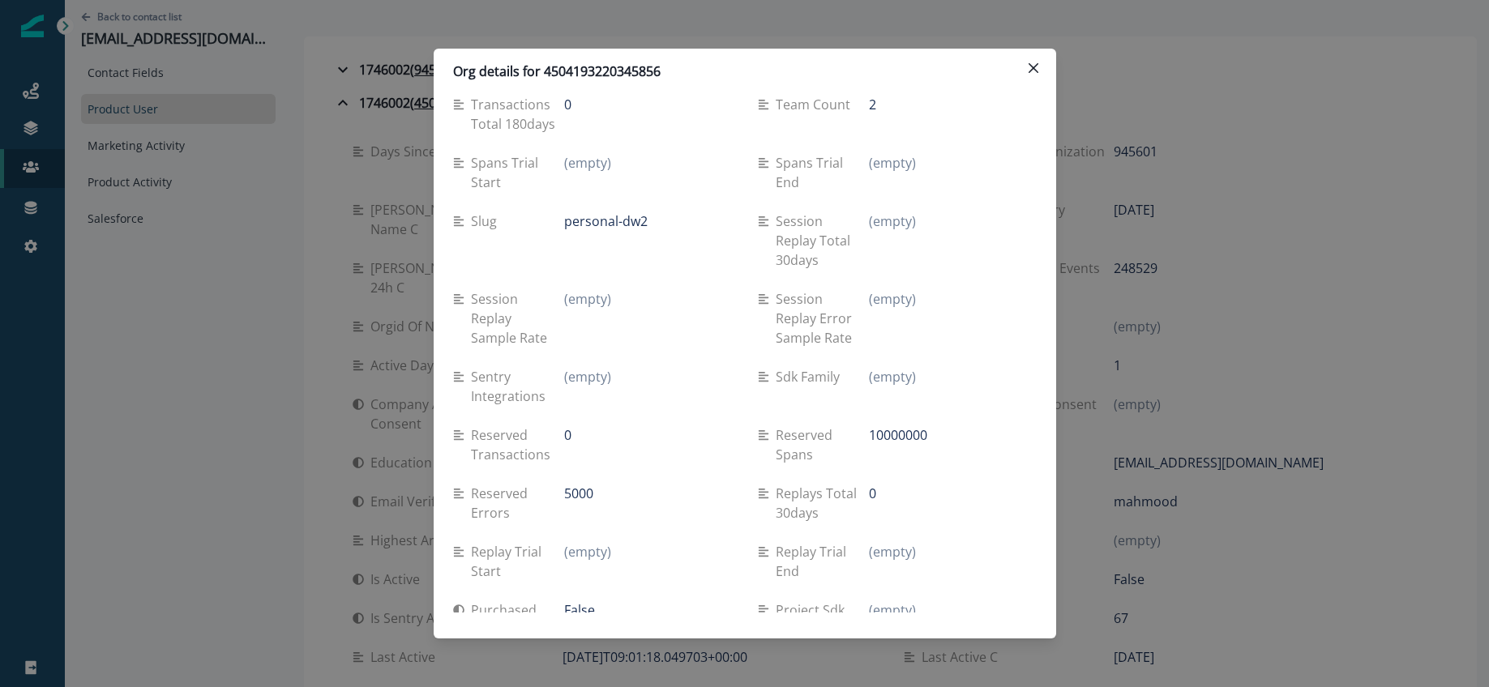
scroll to position [179, 0]
click at [1034, 66] on icon "Close" at bounding box center [1033, 68] width 10 height 10
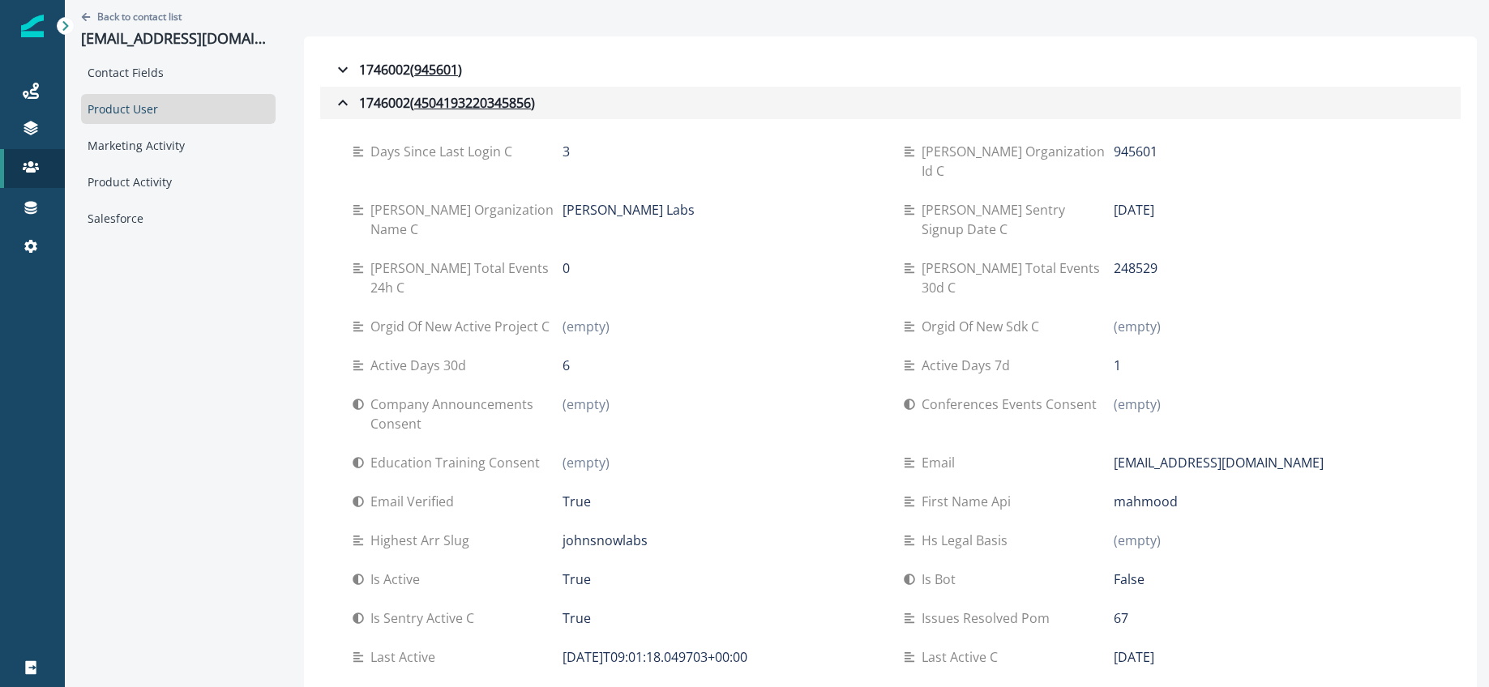
click at [346, 101] on icon "button" at bounding box center [342, 102] width 19 height 19
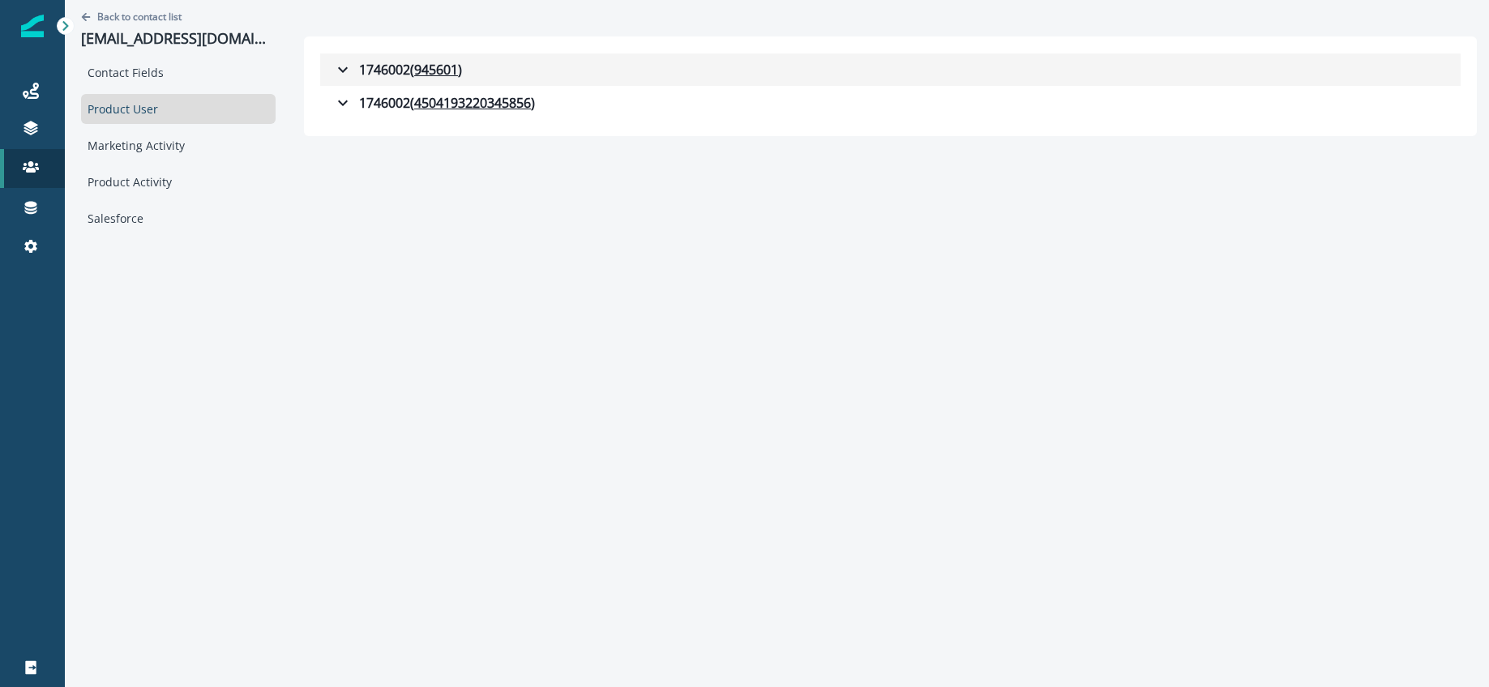
click at [342, 66] on icon "button" at bounding box center [342, 69] width 19 height 19
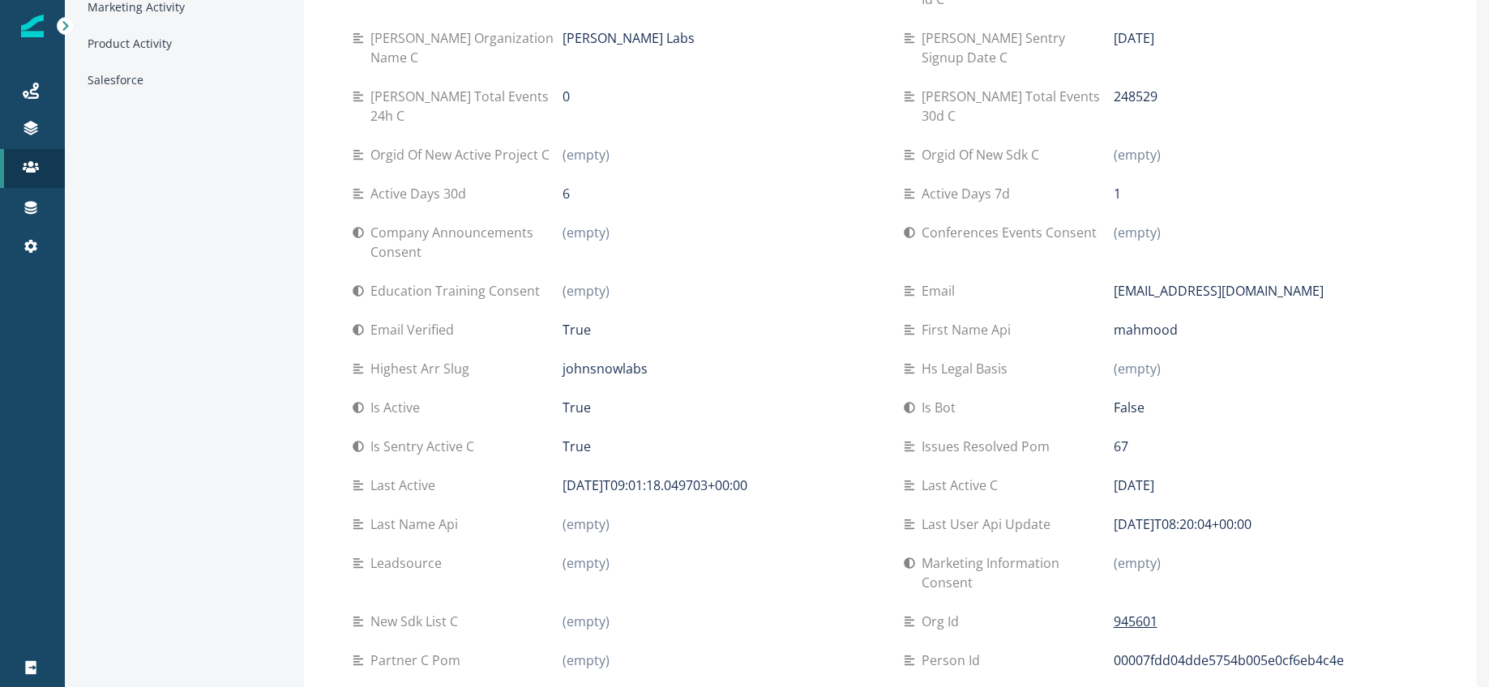
scroll to position [0, 0]
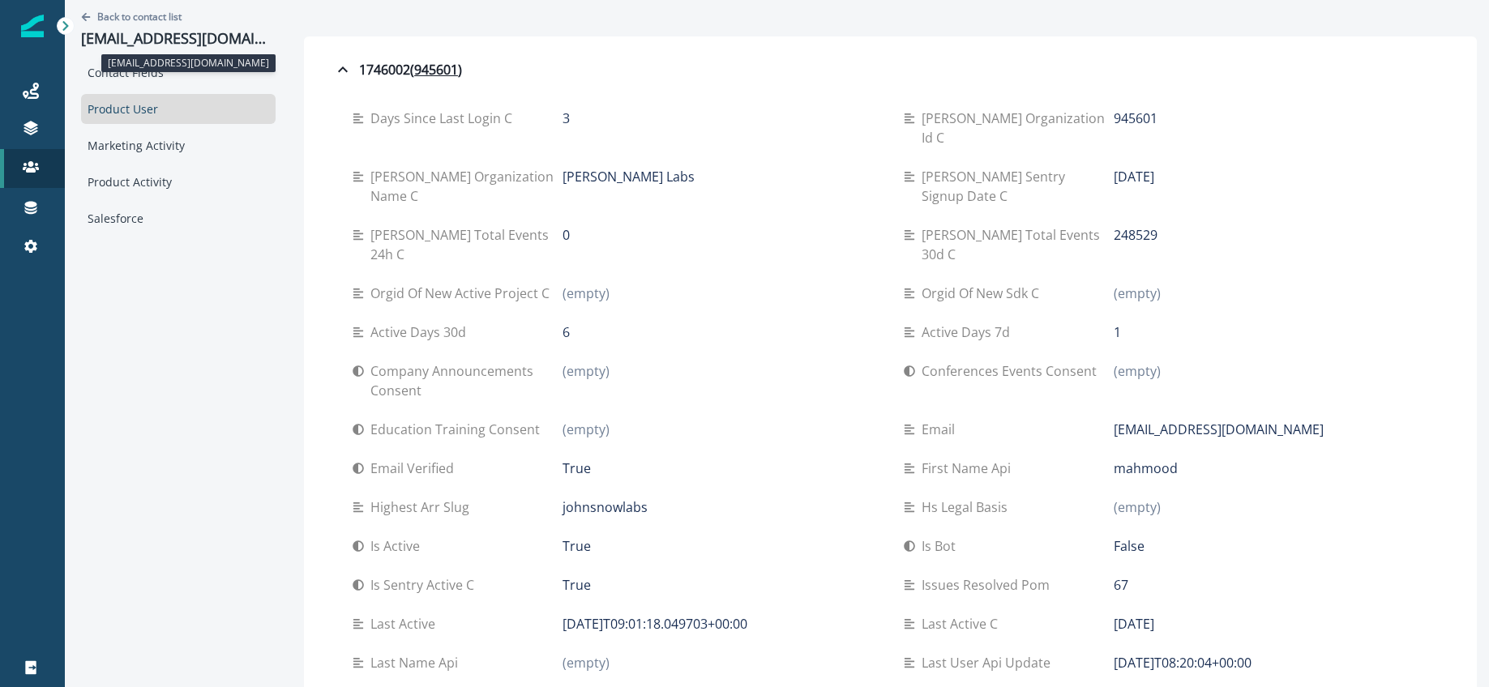
click at [214, 39] on p "mahmood@johnsnowlabs.com" at bounding box center [178, 39] width 195 height 18
click at [141, 62] on div "Contact Fields" at bounding box center [178, 73] width 195 height 30
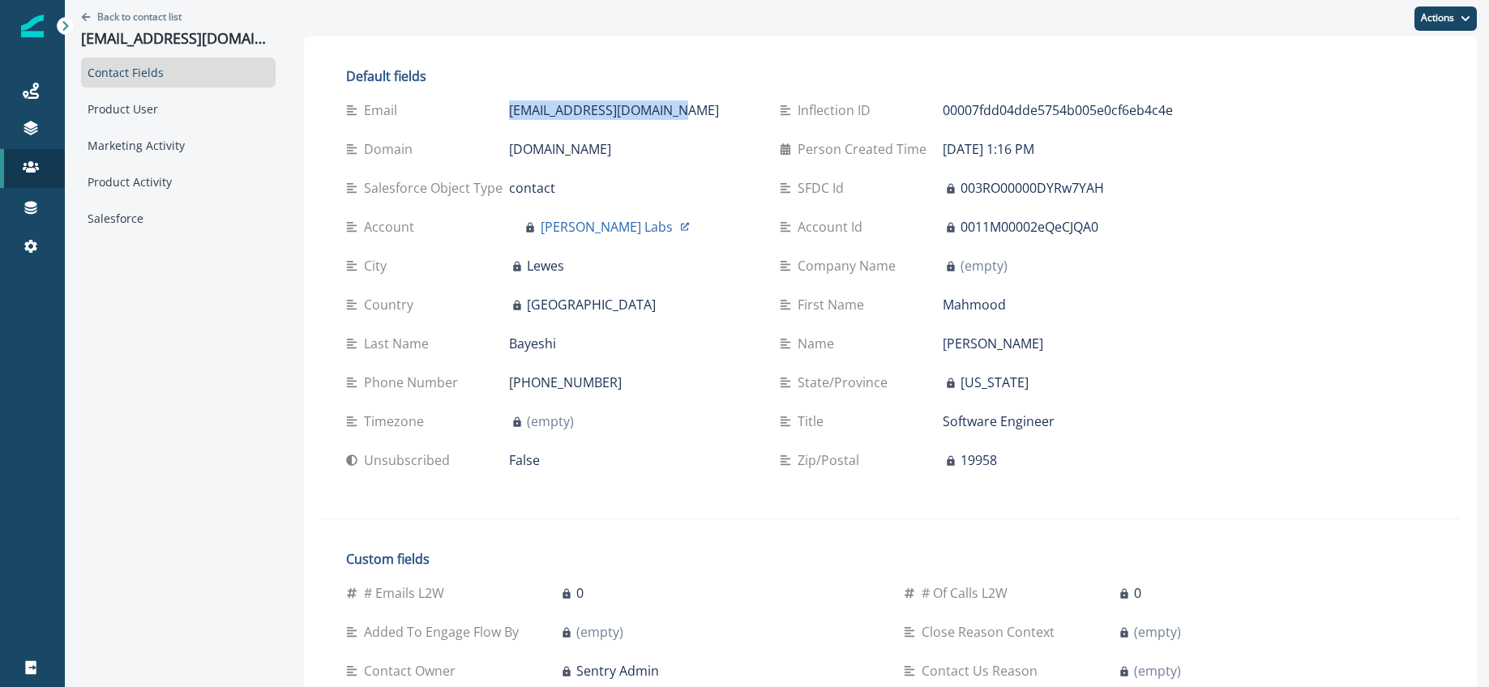
drag, startPoint x: 709, startPoint y: 113, endPoint x: 498, endPoint y: 106, distance: 211.7
click at [498, 106] on div "Email mahmood@johnsnowlabs.com" at bounding box center [550, 110] width 408 height 19
copy div "mahmood@johnsnowlabs.com"
click at [130, 117] on div "Product User" at bounding box center [178, 109] width 195 height 30
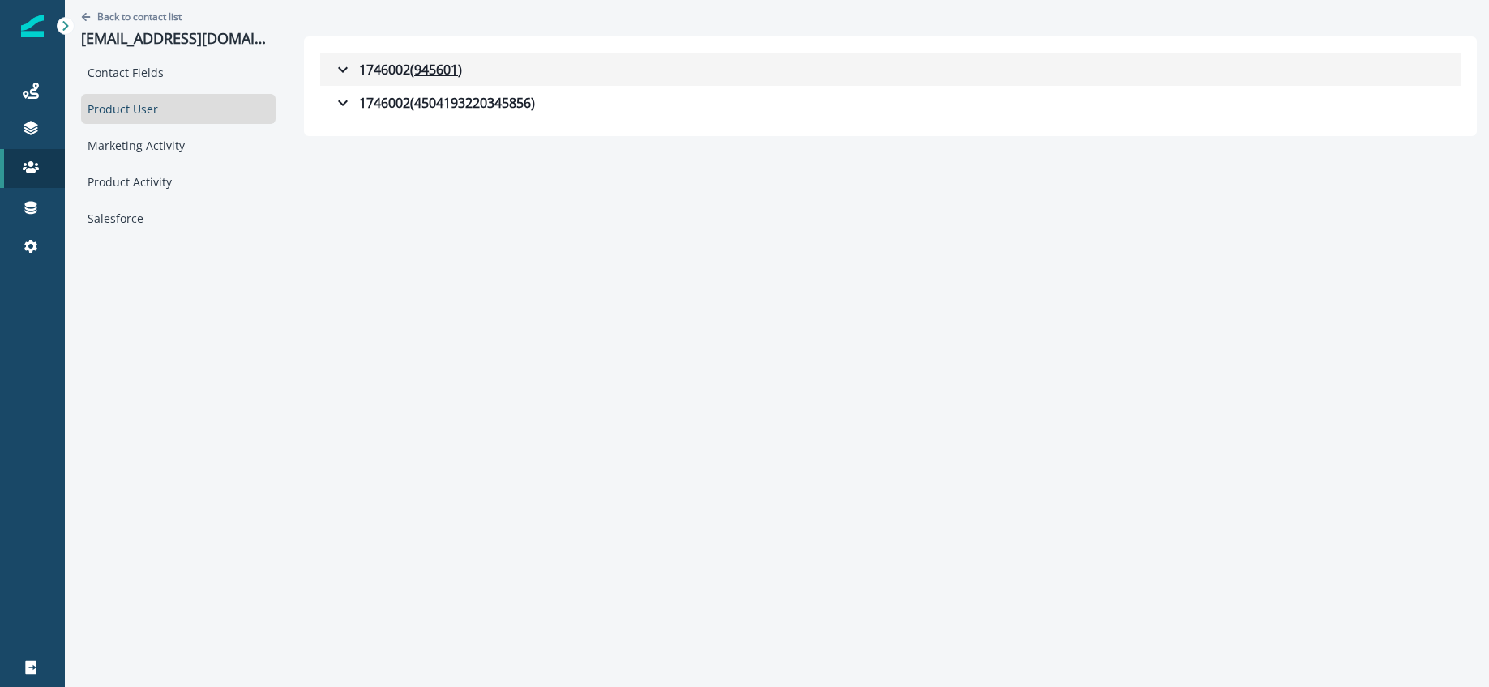
click at [348, 69] on icon "button" at bounding box center [342, 69] width 19 height 19
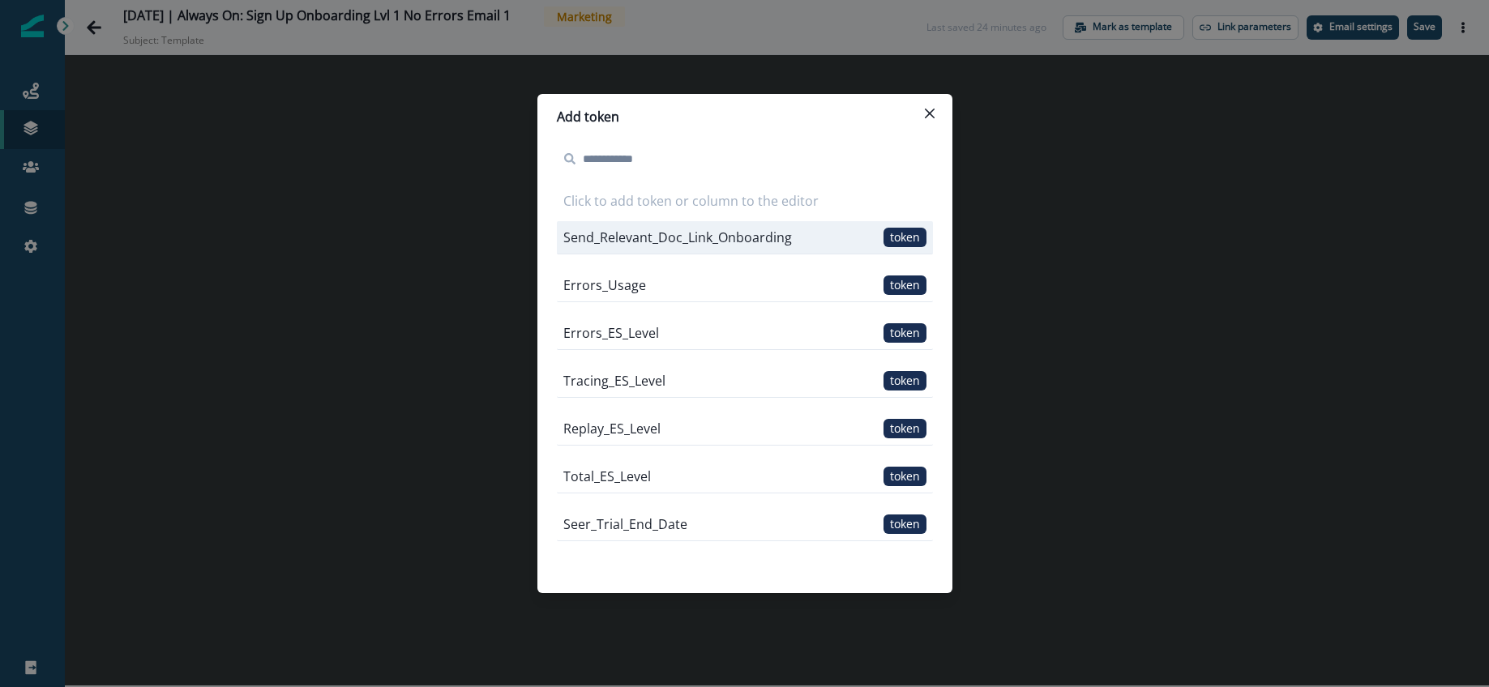
click at [691, 229] on p "Send_Relevant_Doc_Link_Onboarding" at bounding box center [677, 237] width 229 height 19
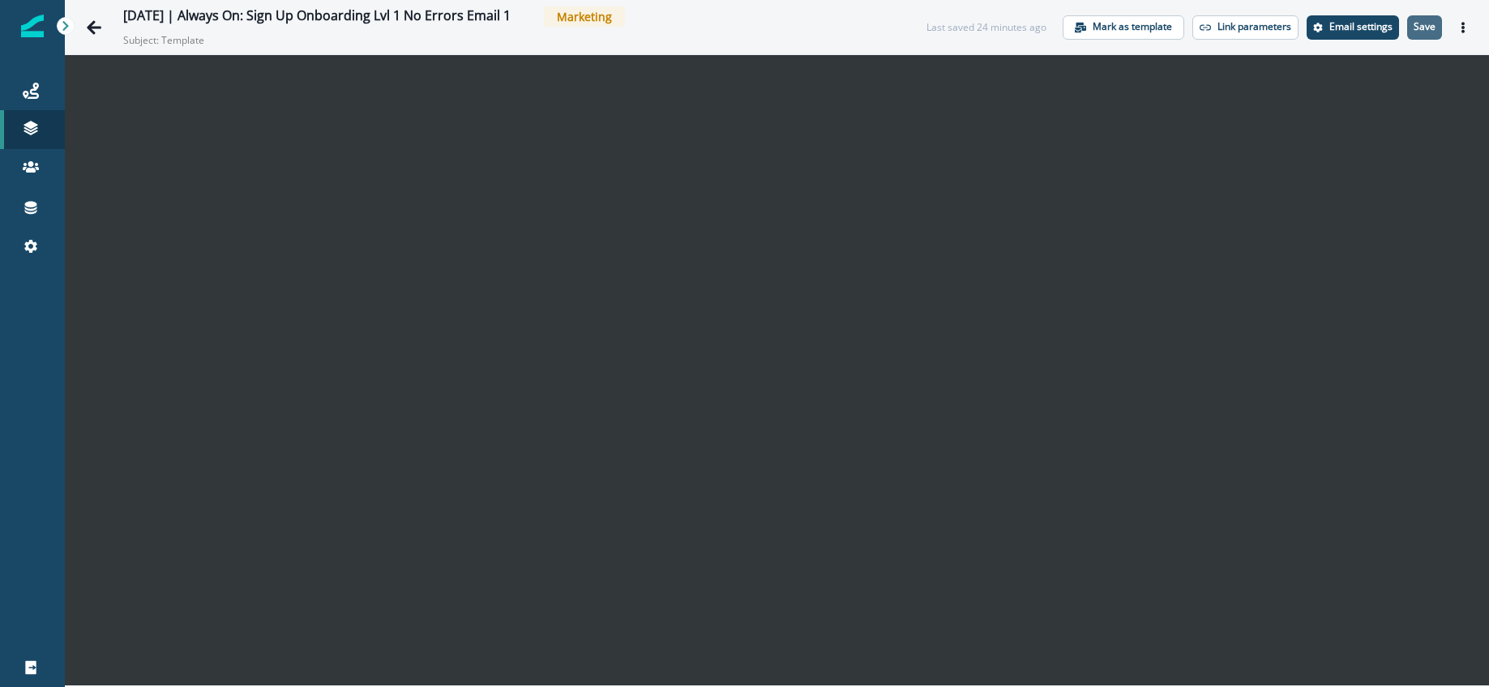
click at [1428, 31] on p "Save" at bounding box center [1425, 26] width 22 height 11
click at [1462, 30] on icon "Actions" at bounding box center [1462, 27] width 3 height 11
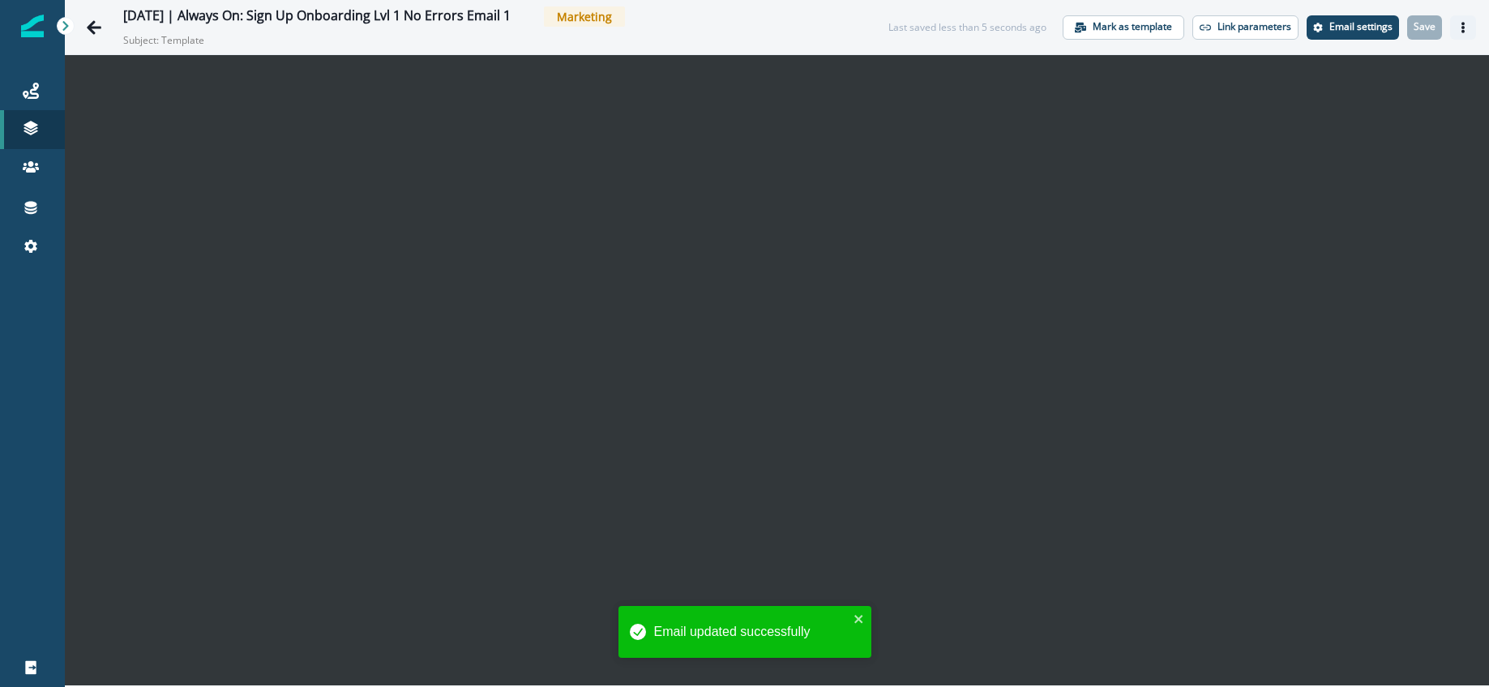
click at [1462, 26] on icon "Actions" at bounding box center [1462, 27] width 3 height 11
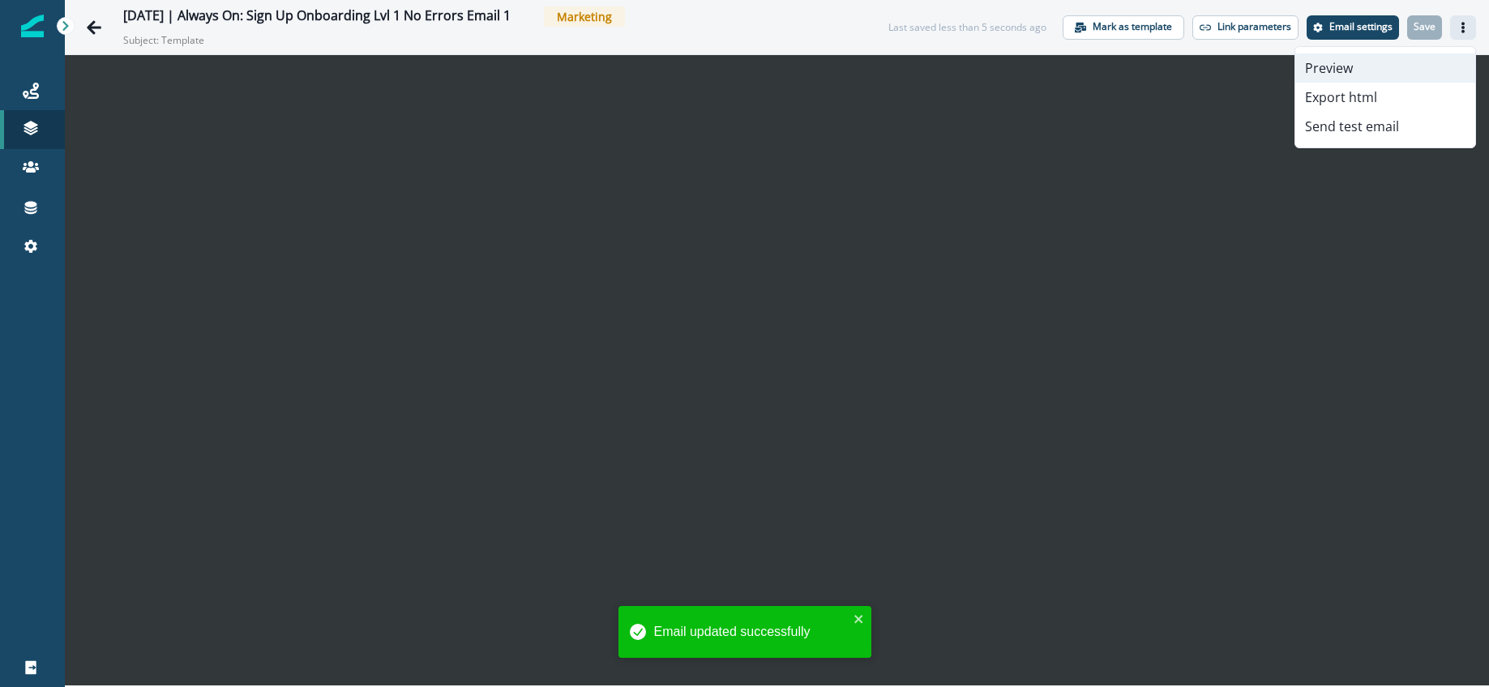
click at [1359, 73] on button "Preview" at bounding box center [1385, 67] width 180 height 29
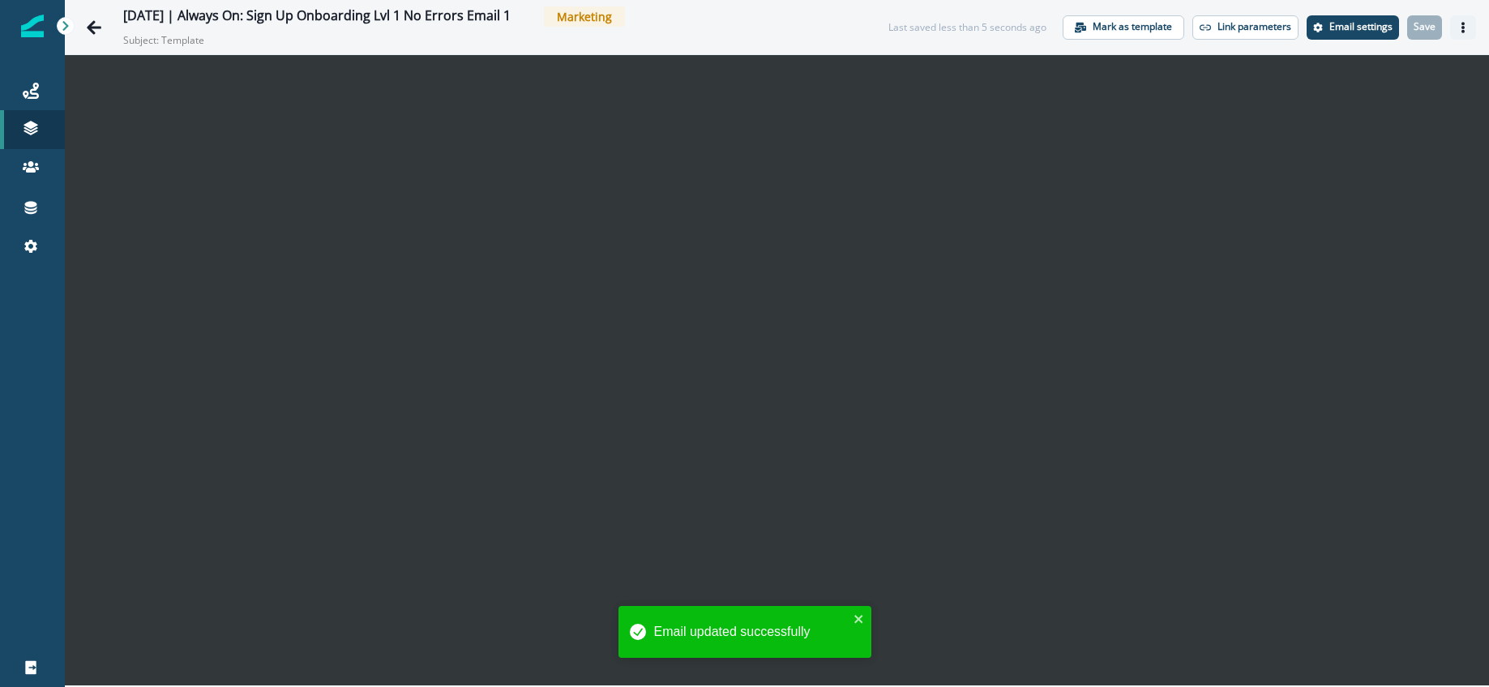
click at [1471, 29] on button "Actions" at bounding box center [1463, 27] width 26 height 24
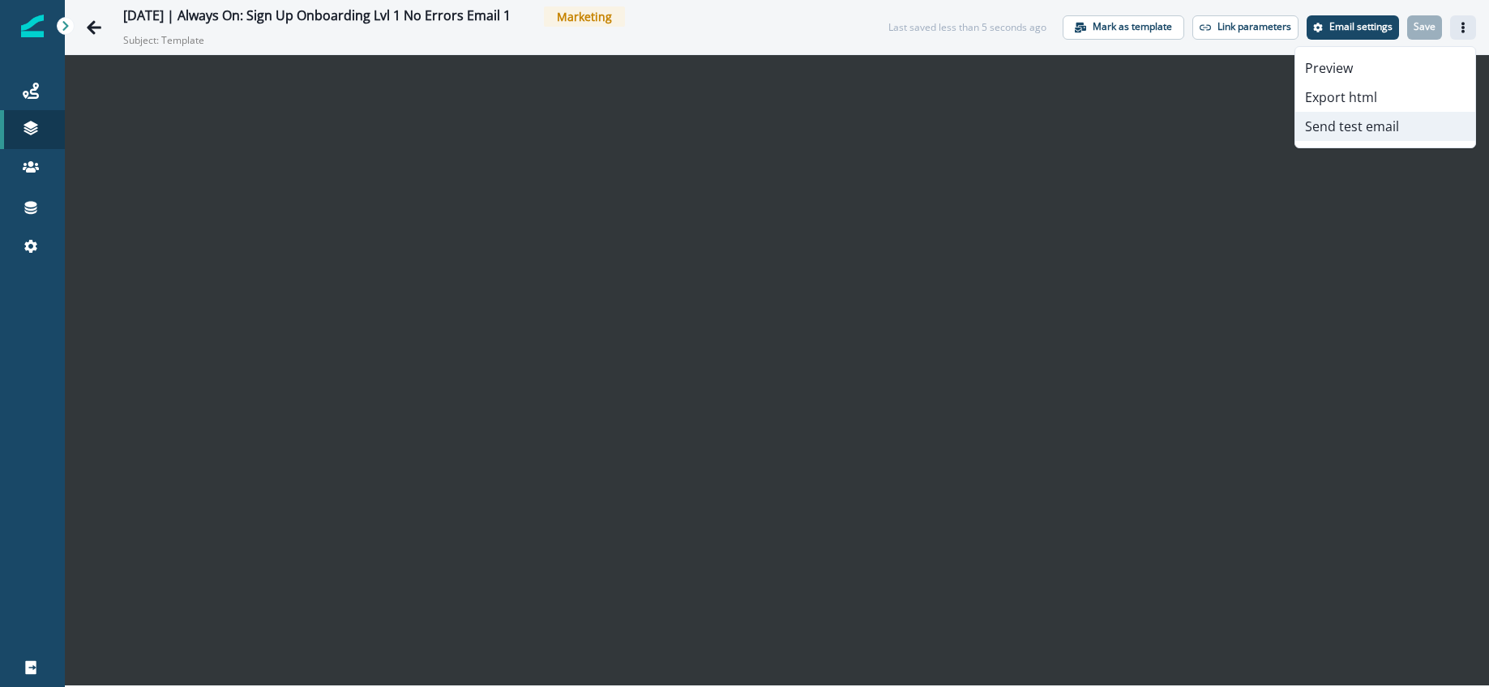
click at [1360, 119] on button "Send test email" at bounding box center [1385, 126] width 180 height 29
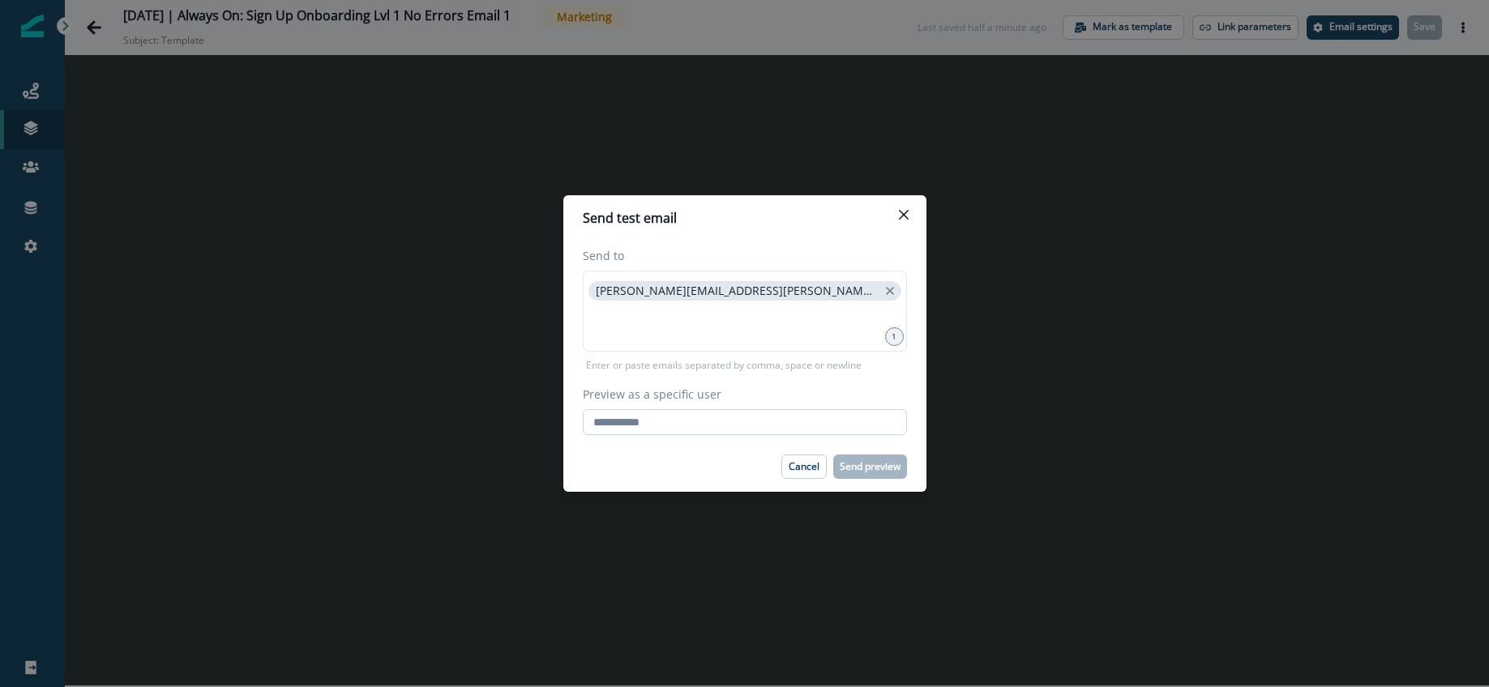
click at [772, 426] on input "Preview as a specific user" at bounding box center [745, 422] width 324 height 26
paste input "**********"
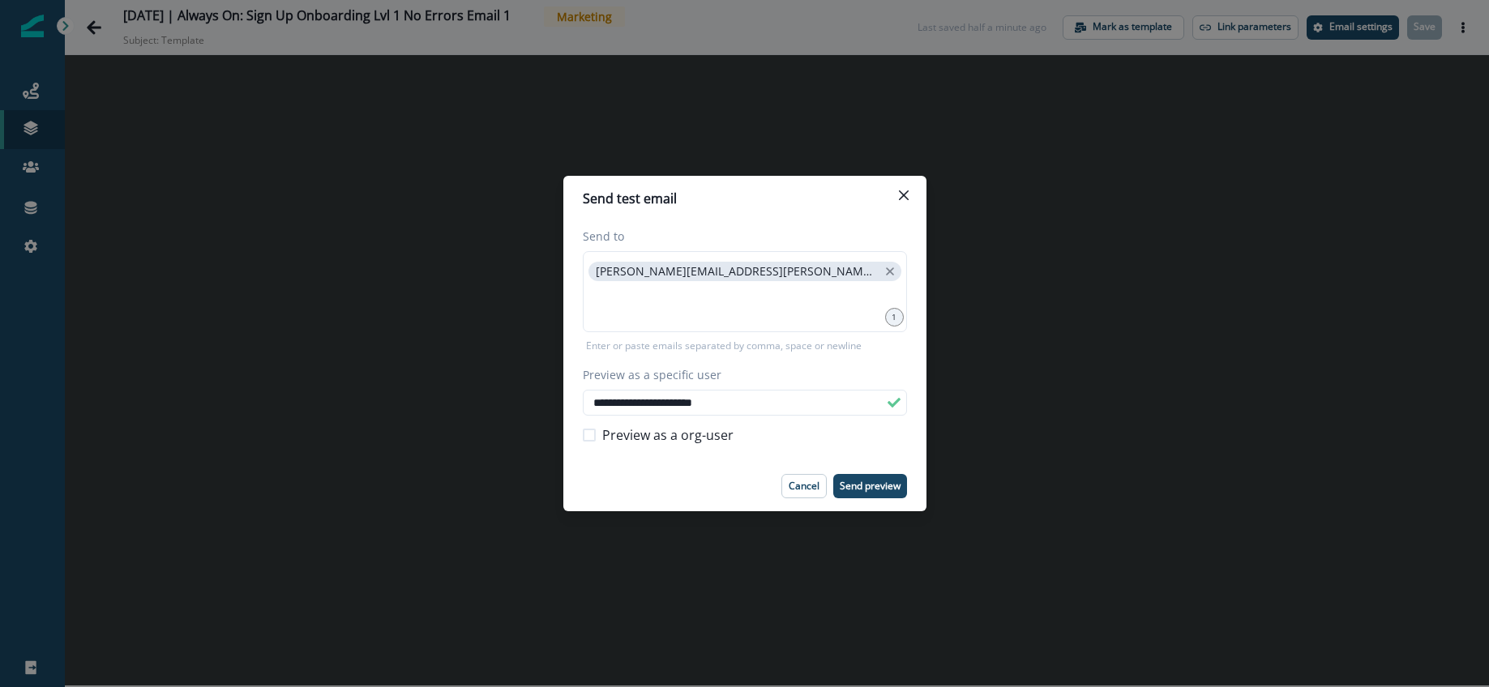
type input "**********"
click at [848, 429] on div "Preview as a org-user" at bounding box center [745, 435] width 324 height 39
click at [596, 431] on label "Preview as a org-user" at bounding box center [658, 435] width 151 height 19
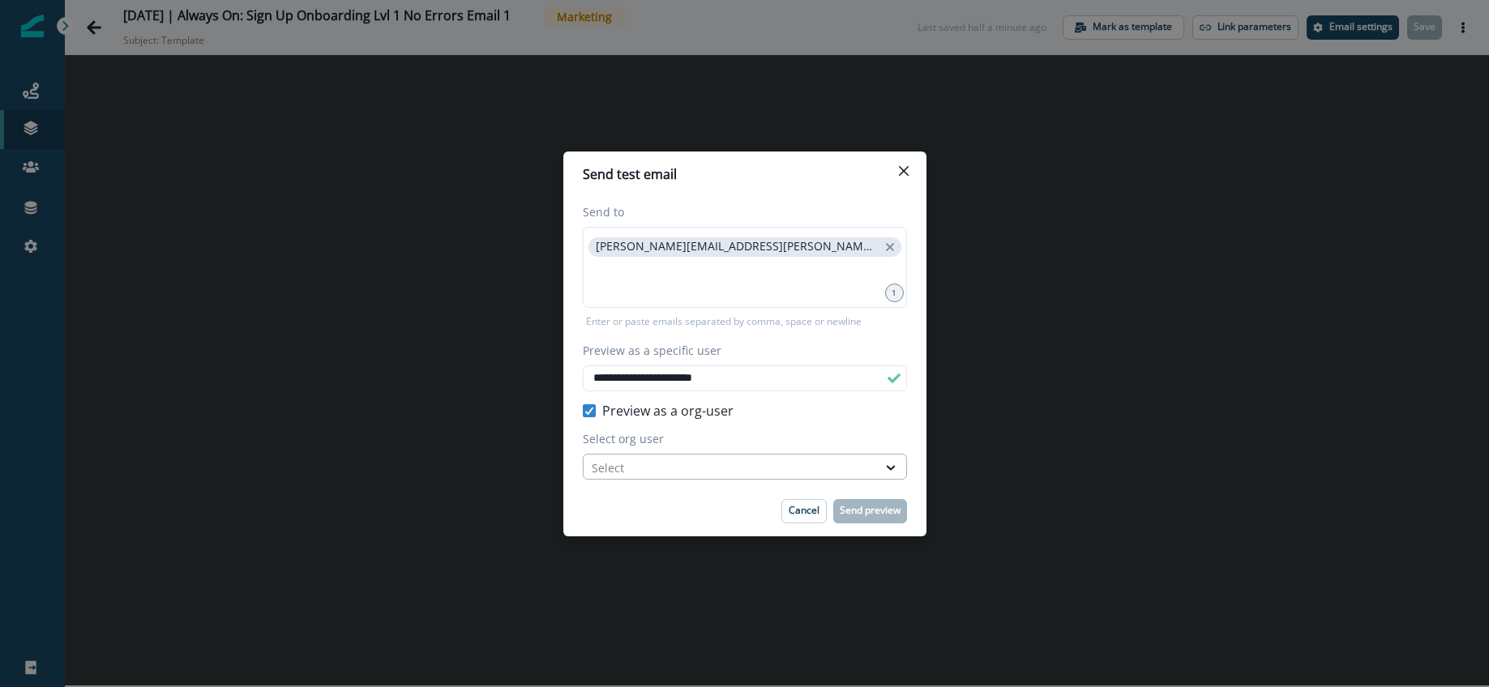
click at [644, 458] on div at bounding box center [730, 468] width 277 height 20
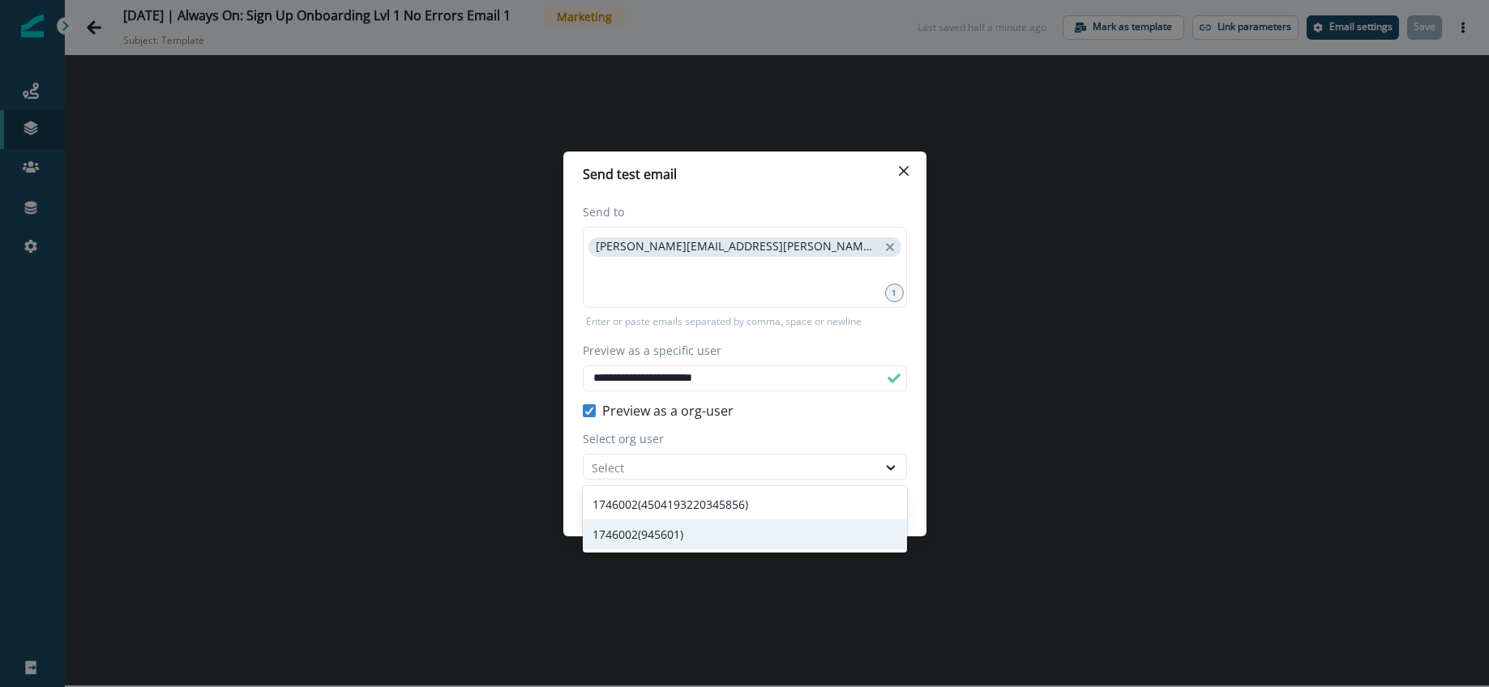
click at [670, 528] on div "1746002(945601)" at bounding box center [745, 535] width 324 height 30
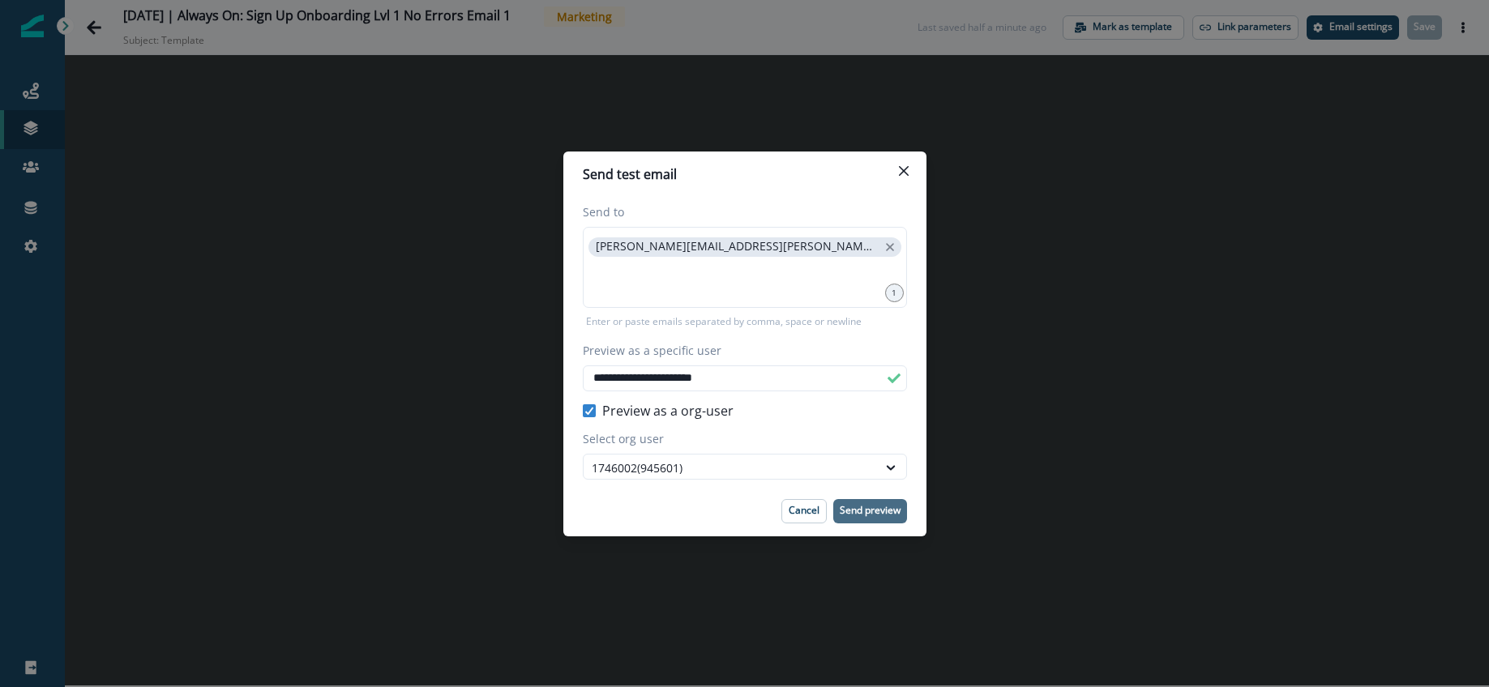
click at [863, 507] on p "Send preview" at bounding box center [870, 510] width 61 height 11
click at [902, 166] on icon "Close" at bounding box center [904, 171] width 10 height 10
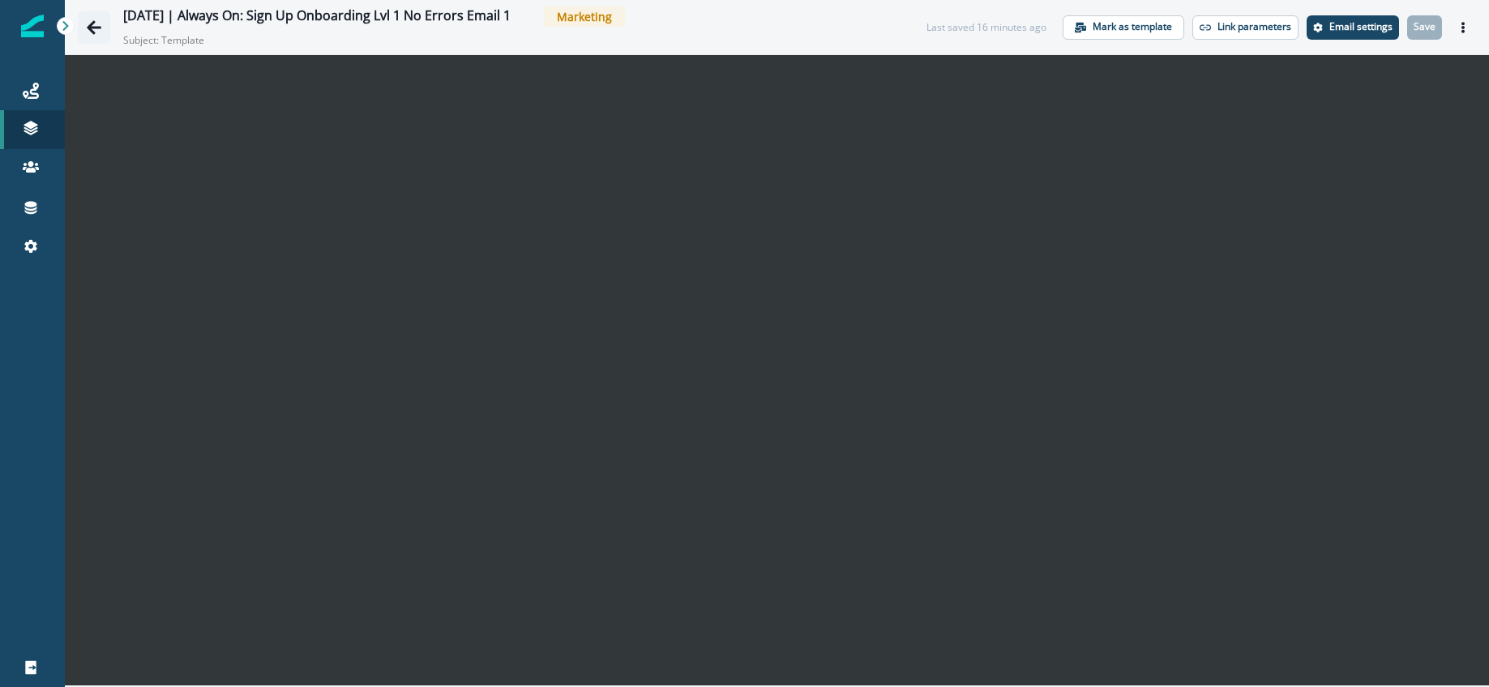
click at [98, 20] on icon "Go back" at bounding box center [94, 27] width 16 height 16
click at [95, 24] on icon "Go back" at bounding box center [94, 27] width 16 height 16
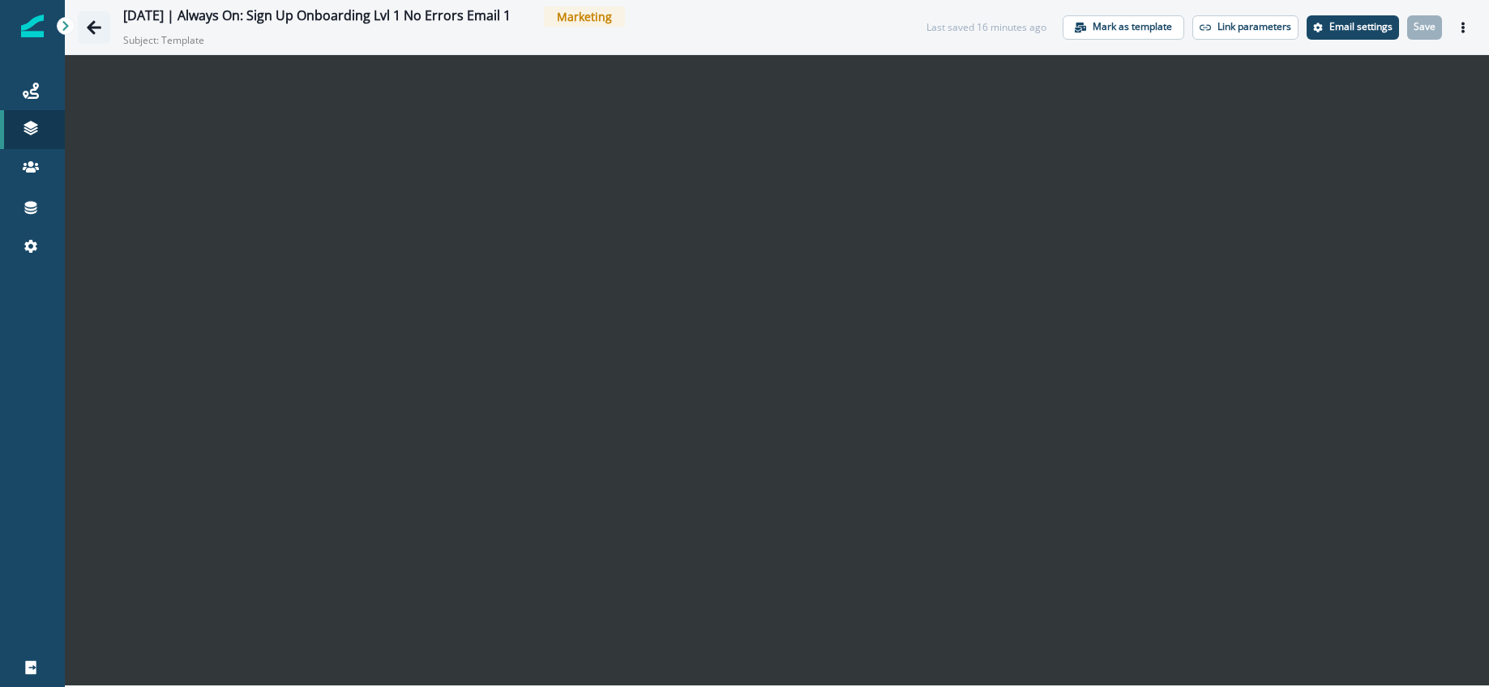
click at [95, 24] on icon "Go back" at bounding box center [94, 27] width 16 height 16
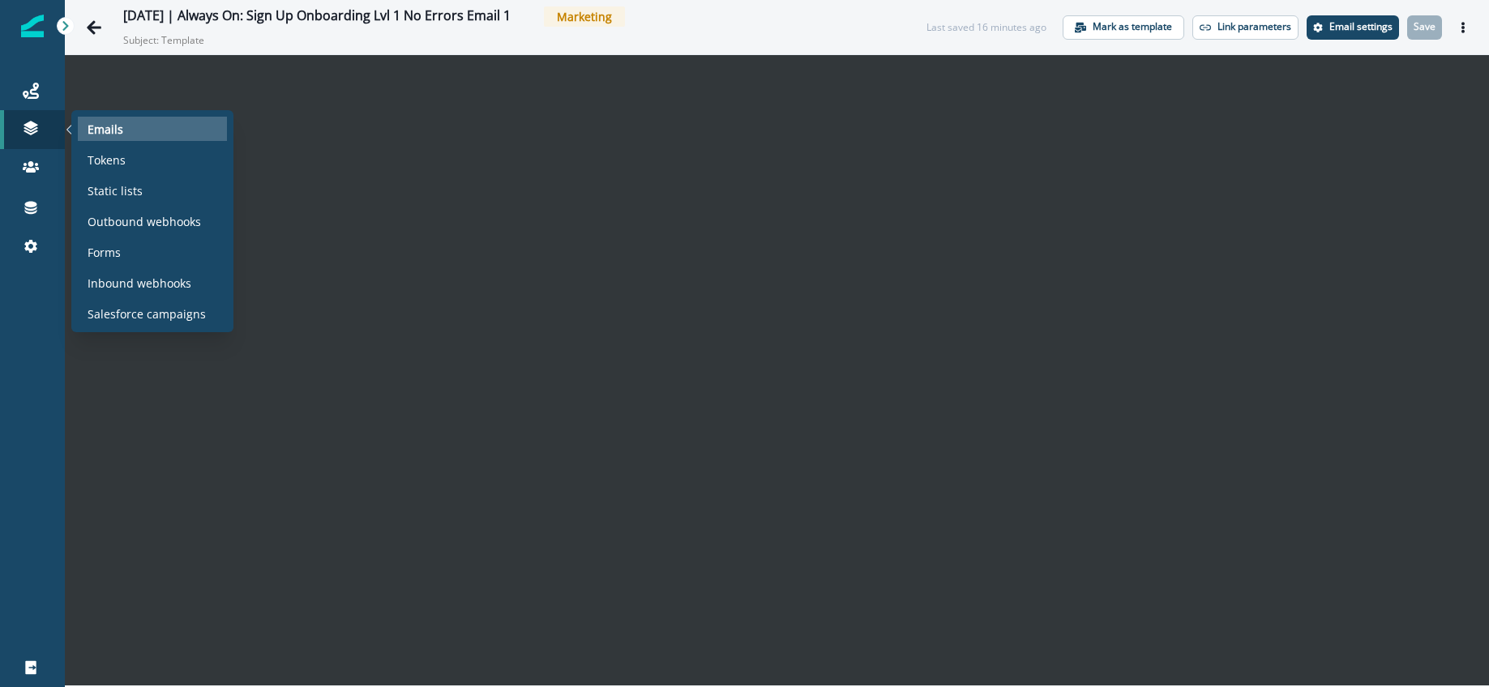
click at [138, 126] on div "Emails" at bounding box center [152, 129] width 149 height 24
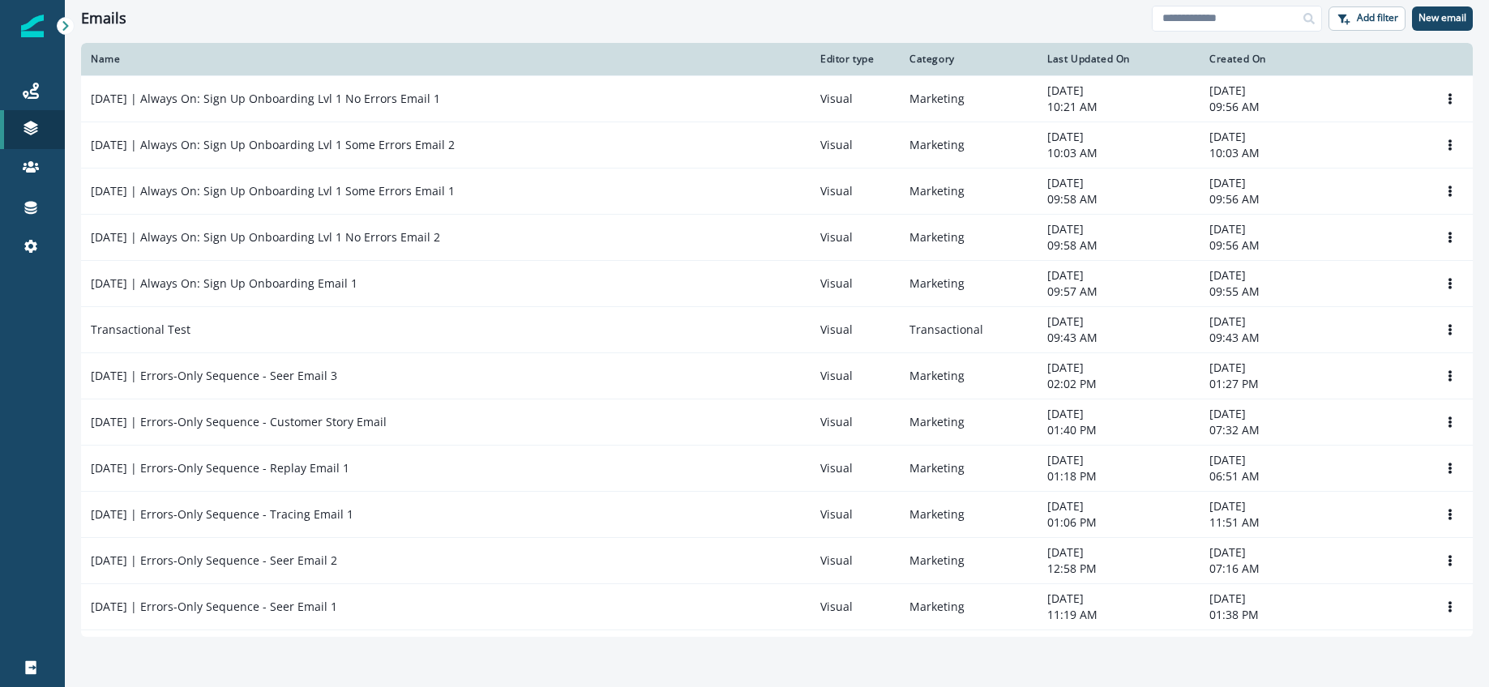
click at [409, 232] on p "[DATE] | Always On: Sign Up Onboarding Lvl 1 No Errors Email 2" at bounding box center [265, 237] width 349 height 16
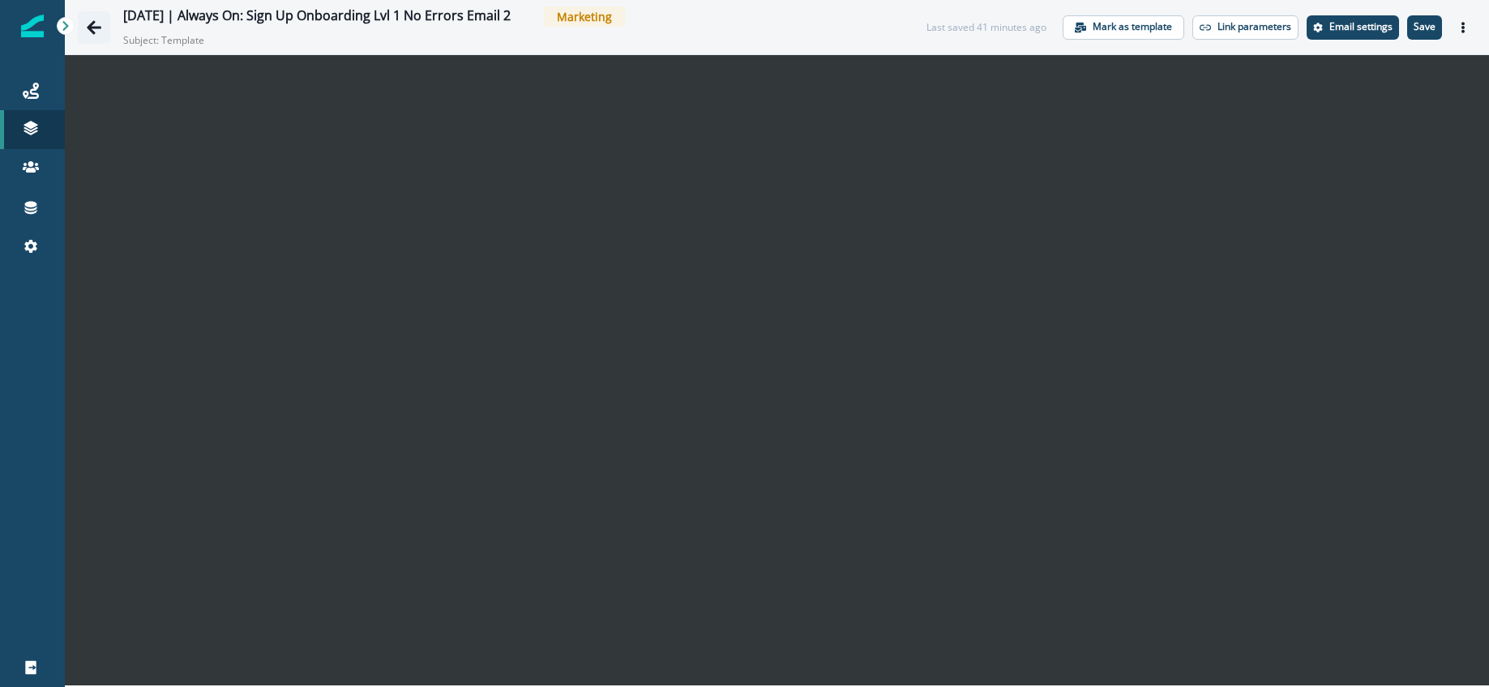
click at [88, 27] on icon "Go back" at bounding box center [94, 27] width 15 height 14
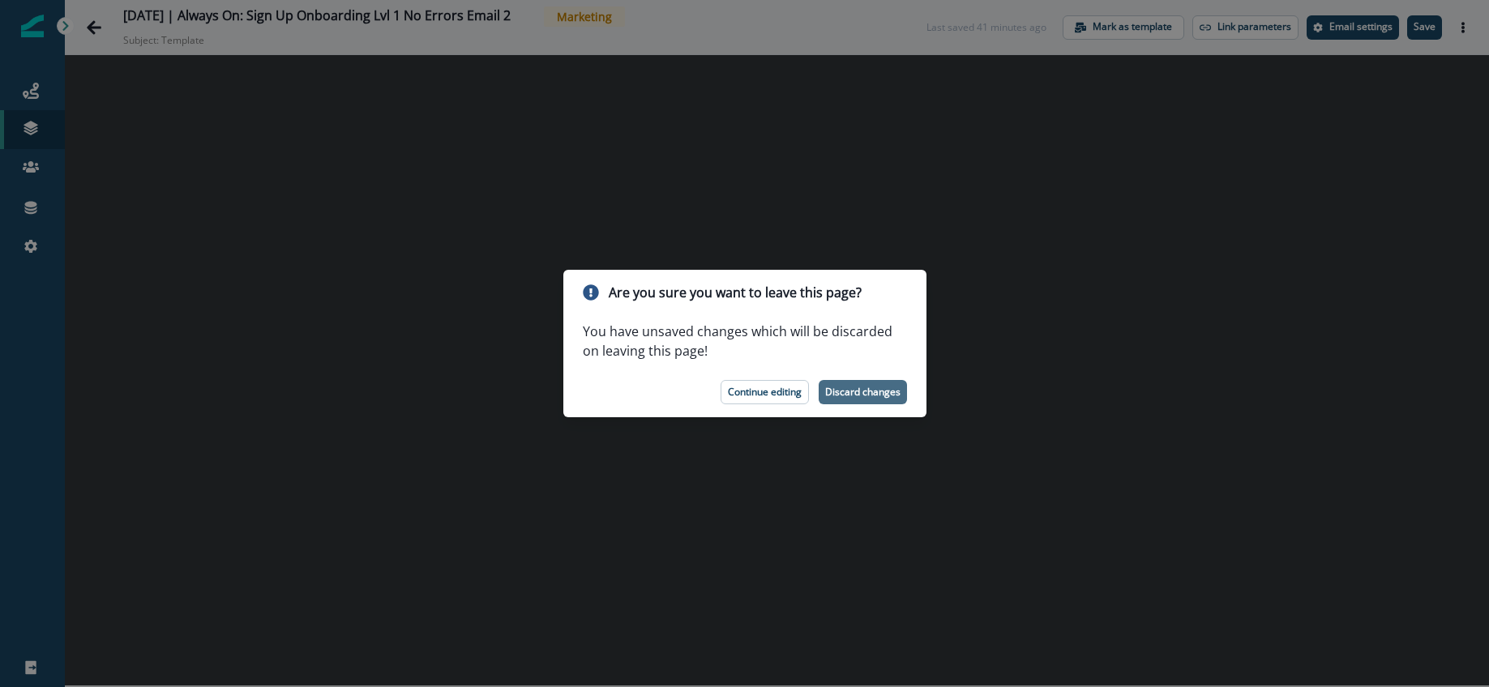
click at [858, 387] on p "Discard changes" at bounding box center [862, 392] width 75 height 11
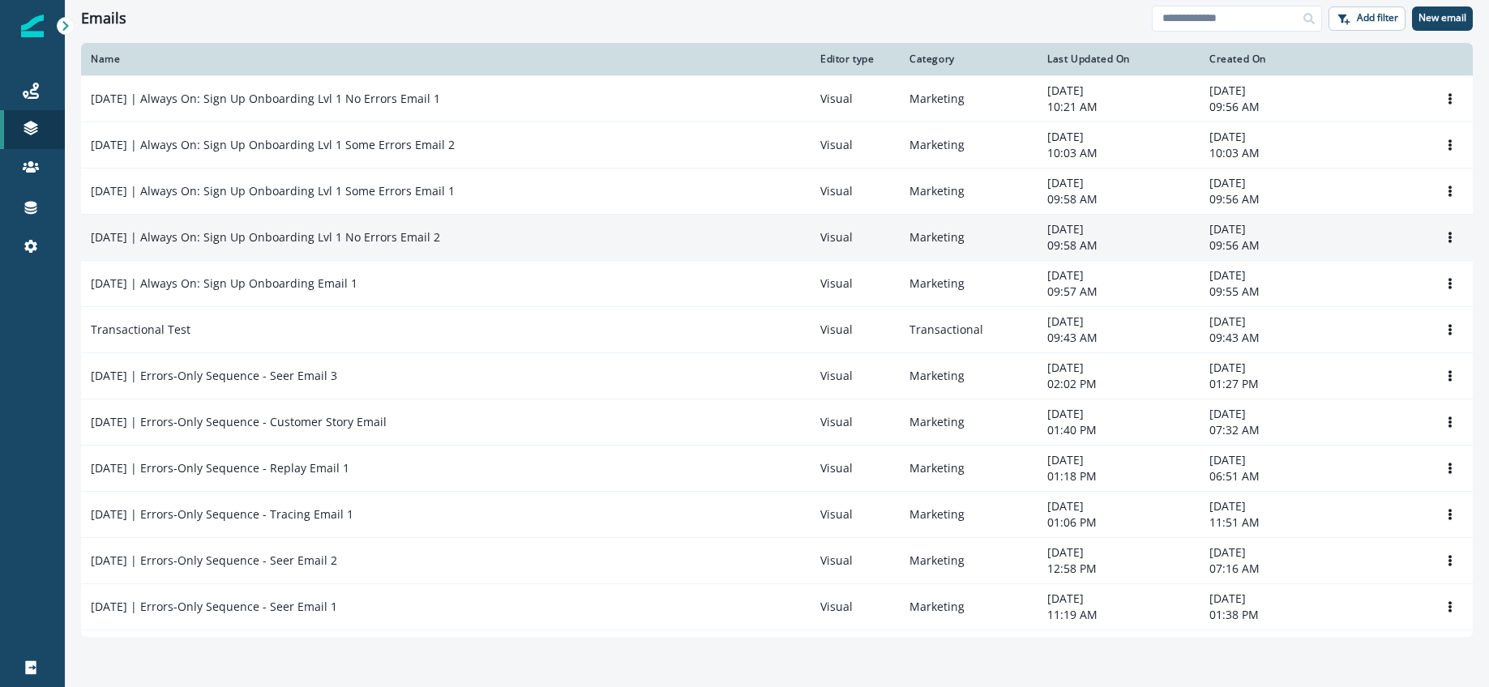
click at [369, 225] on td "[DATE] | Always On: Sign Up Onboarding Lvl 1 No Errors Email 2" at bounding box center [446, 237] width 730 height 46
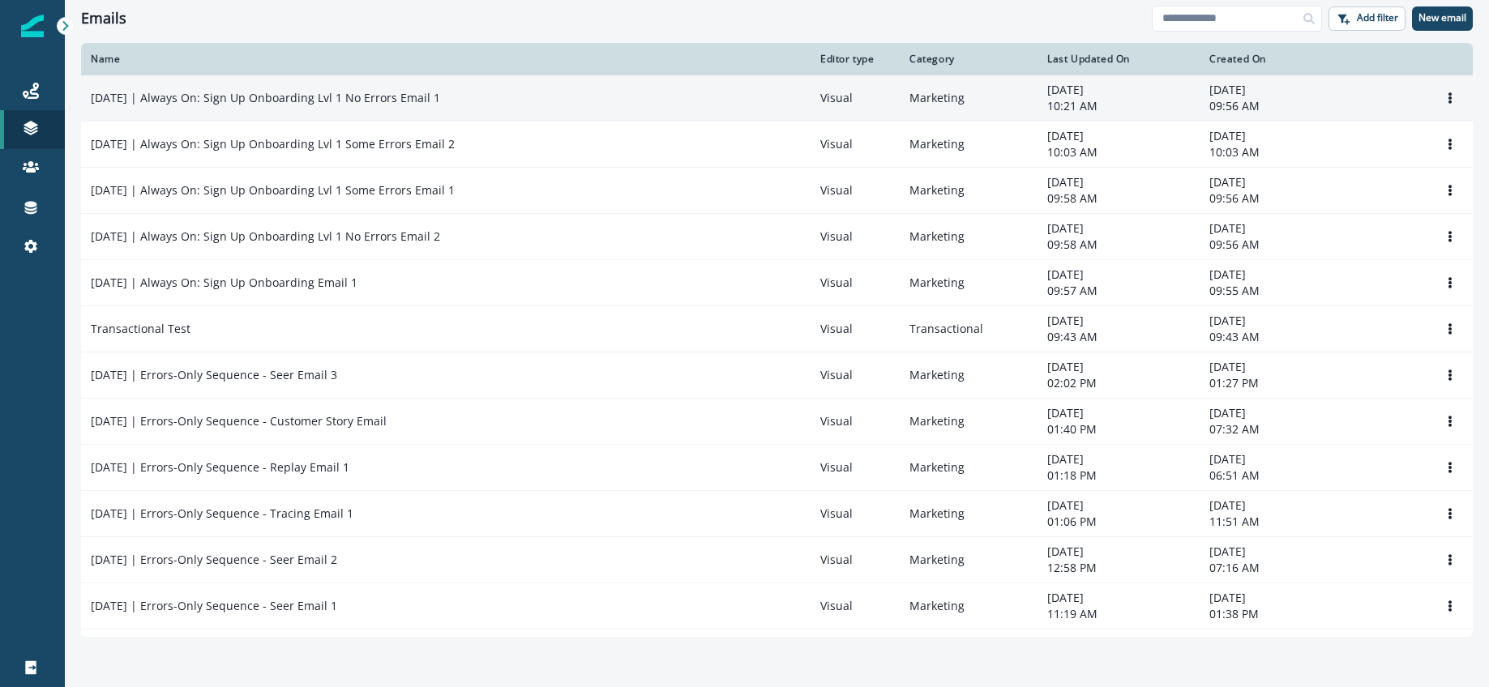
click at [365, 96] on p "[DATE] | Always On: Sign Up Onboarding Lvl 1 No Errors Email 1" at bounding box center [265, 98] width 349 height 16
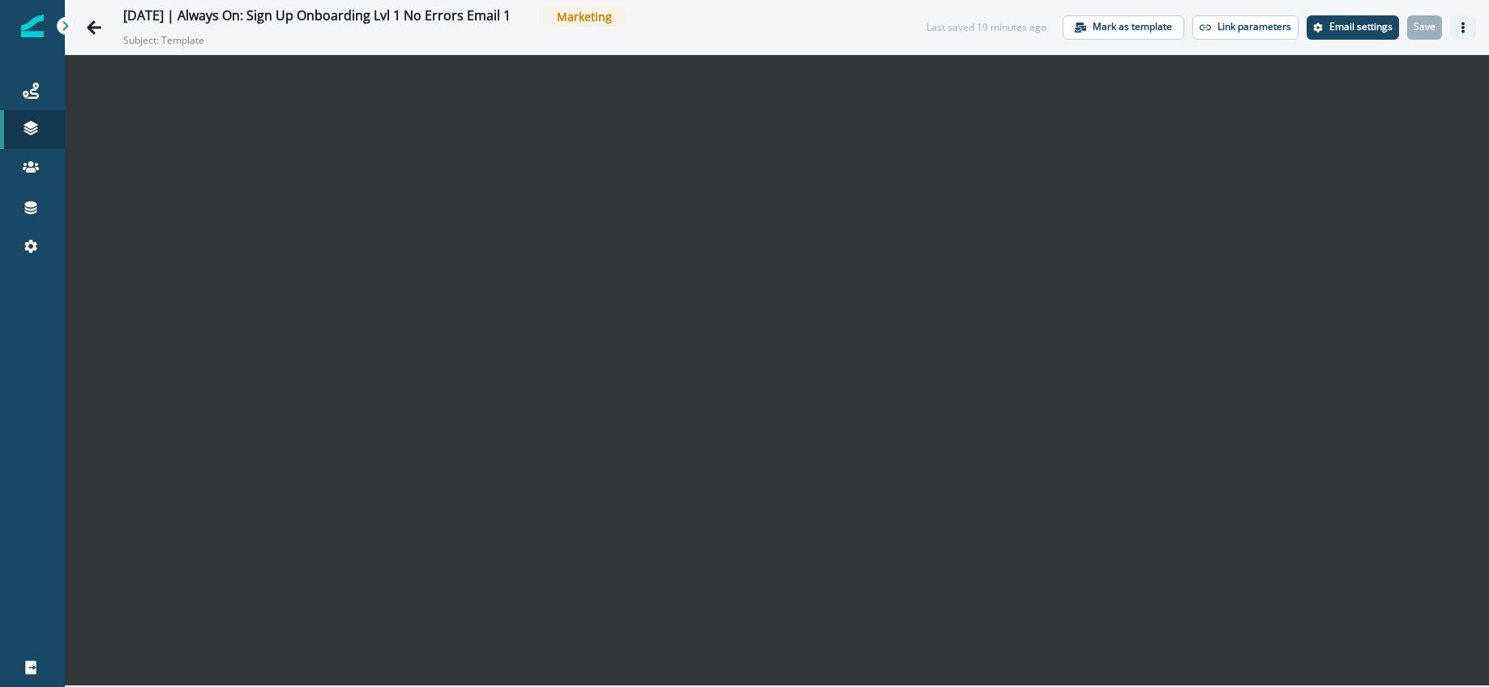
click at [1453, 37] on button "Actions" at bounding box center [1463, 27] width 26 height 24
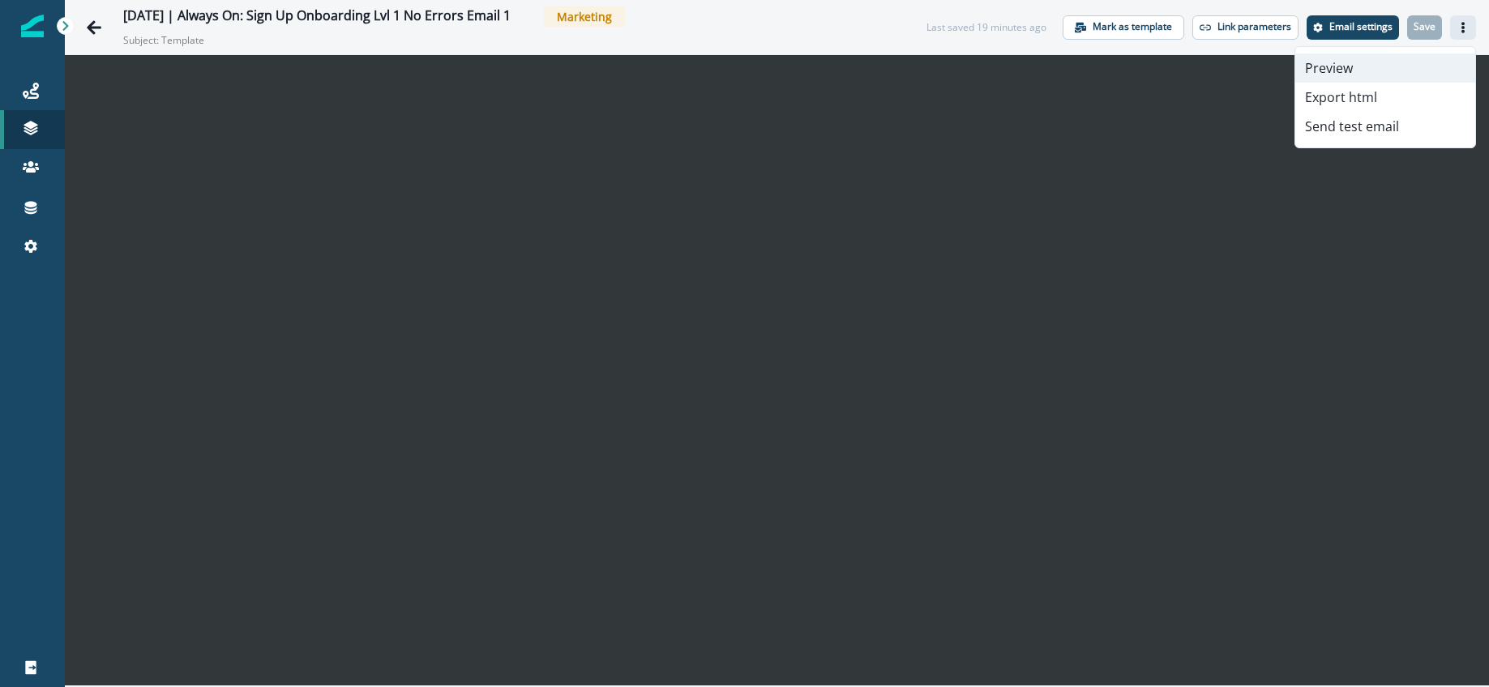
click at [1350, 72] on button "Preview" at bounding box center [1385, 67] width 180 height 29
